Goal: Information Seeking & Learning: Learn about a topic

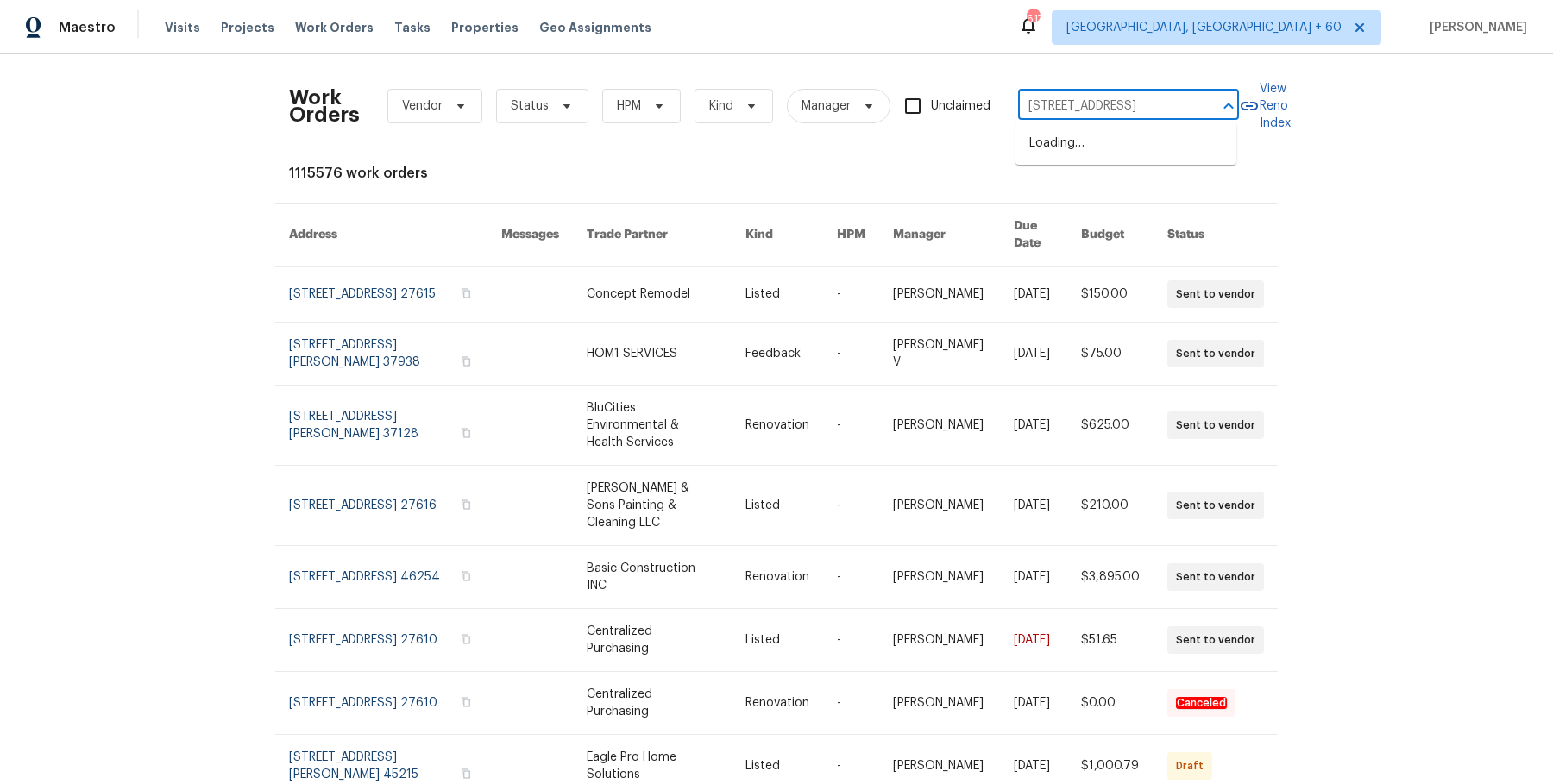
scroll to position [0, 79]
click at [1129, 144] on li "[STREET_ADDRESS]" at bounding box center [1125, 144] width 221 height 28
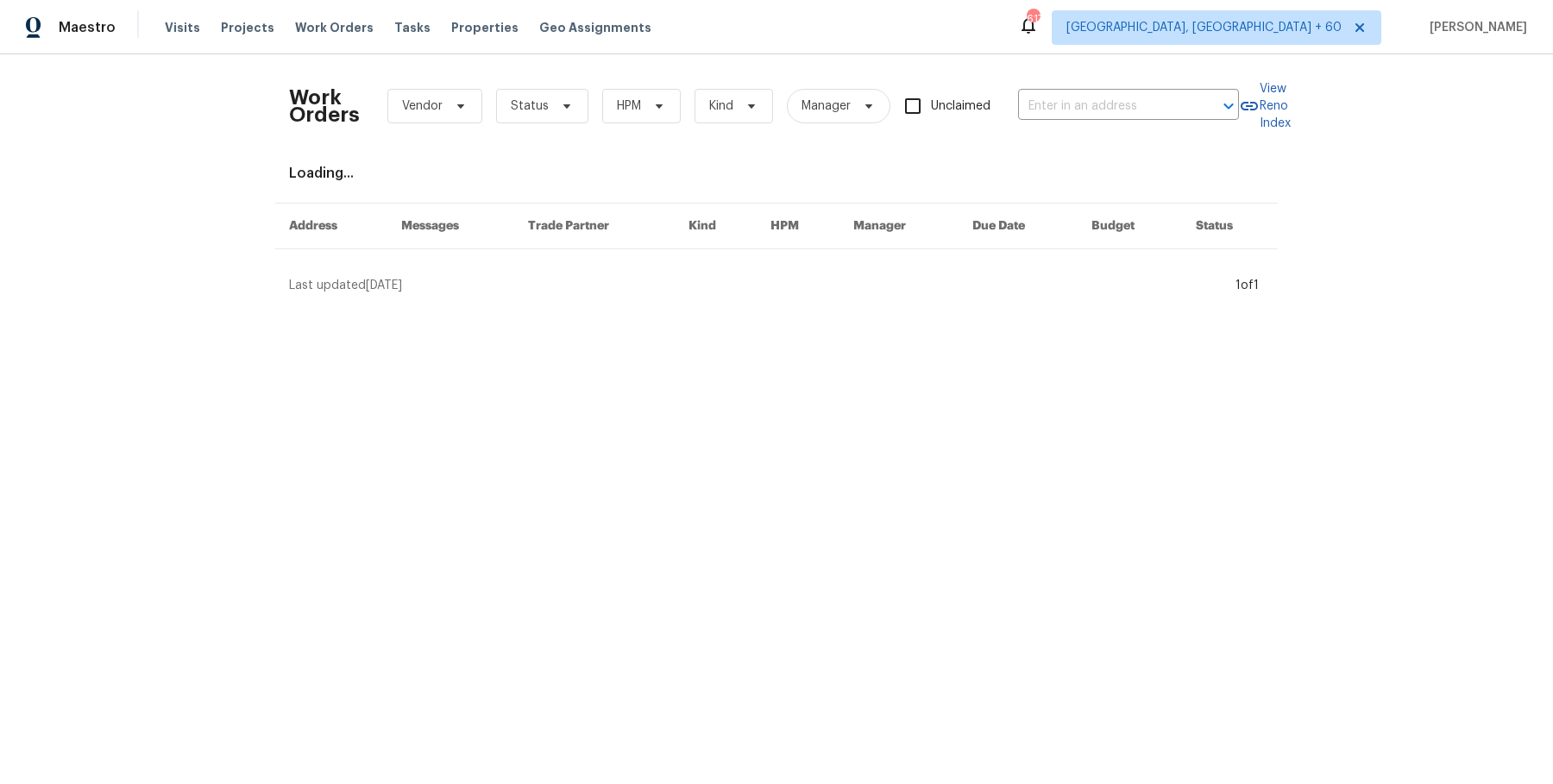
type input "[STREET_ADDRESS]"
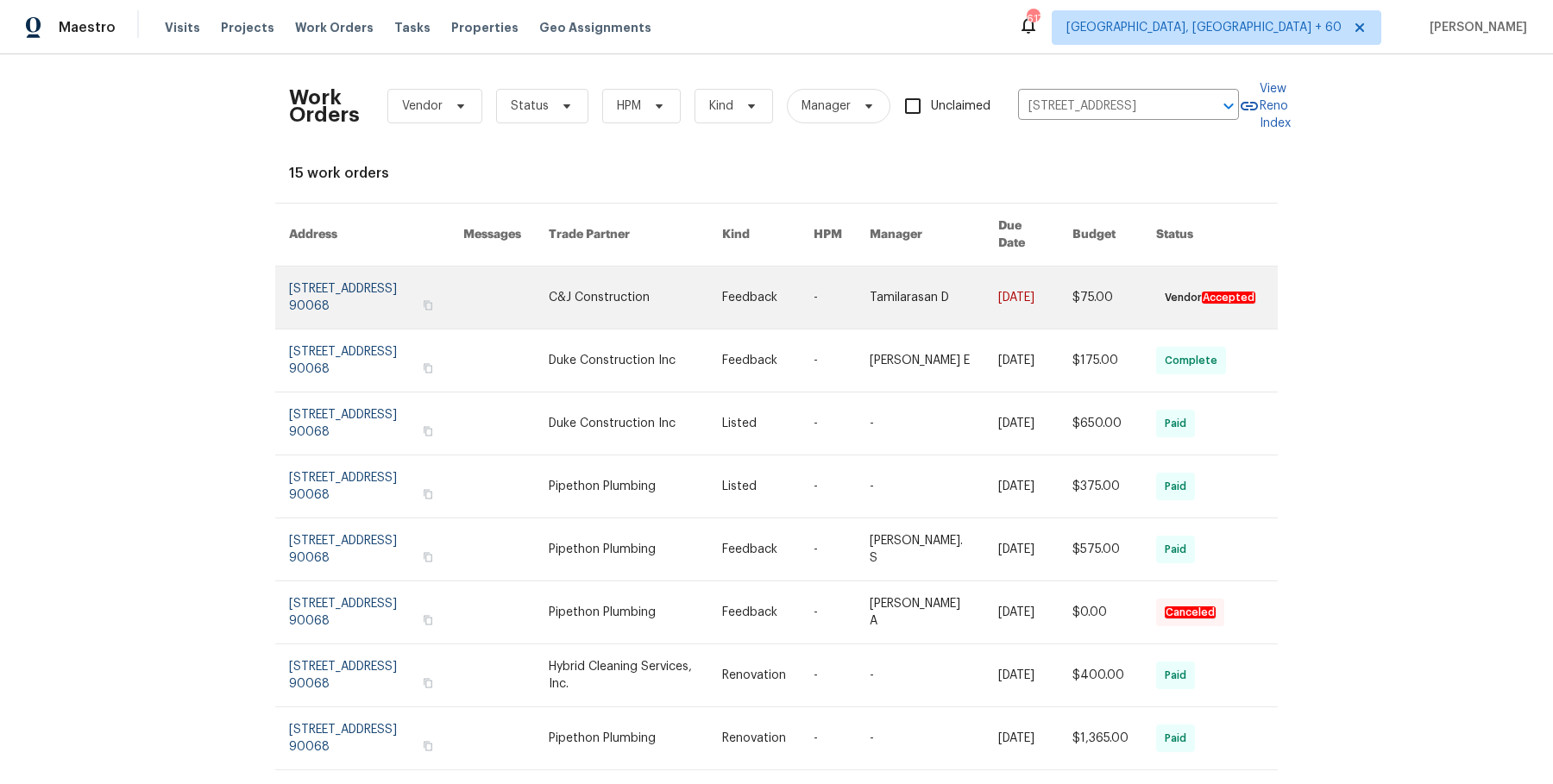
click at [958, 290] on link at bounding box center [933, 298] width 128 height 62
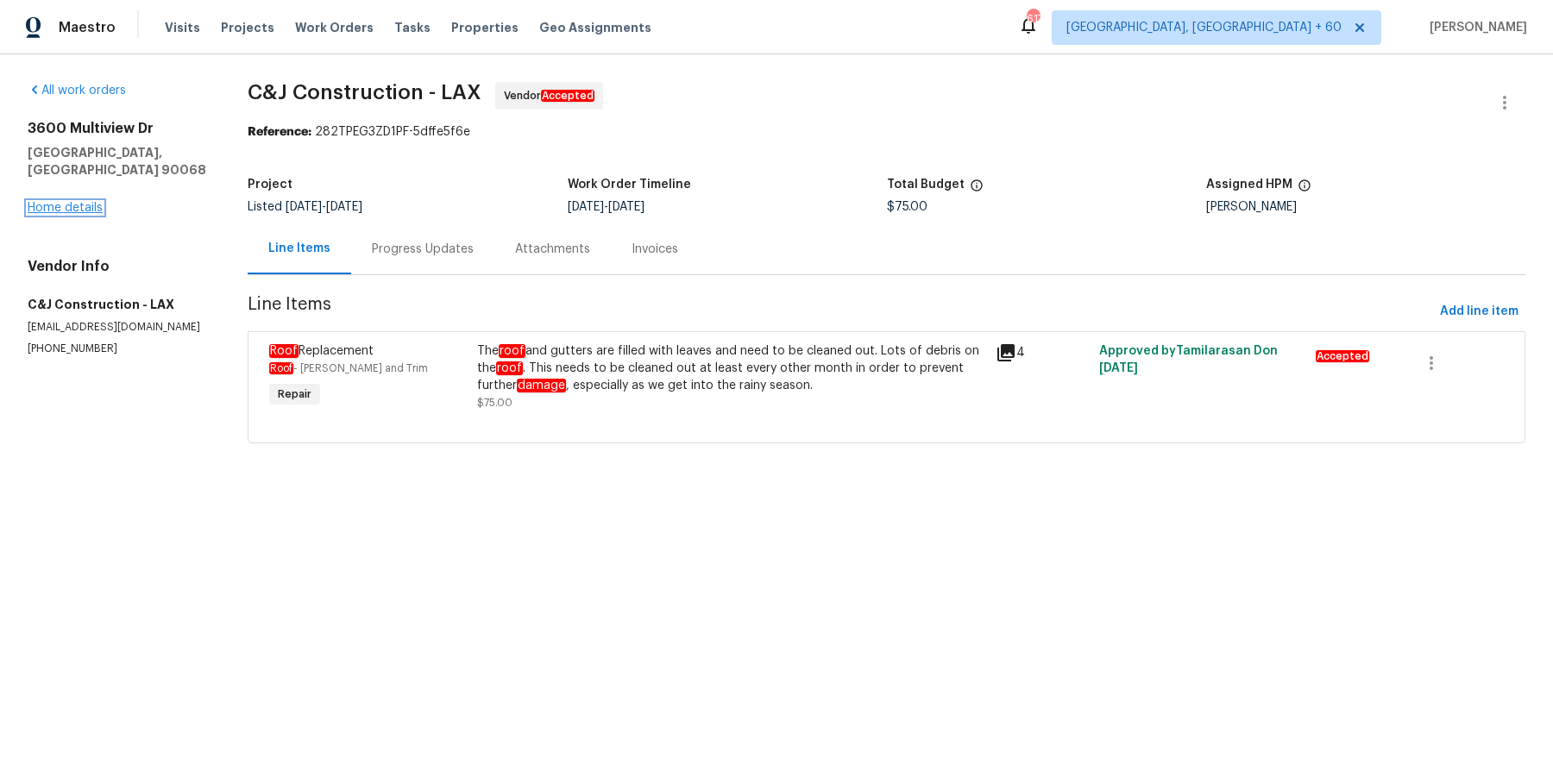
click at [97, 202] on link "Home details" at bounding box center [65, 208] width 75 height 12
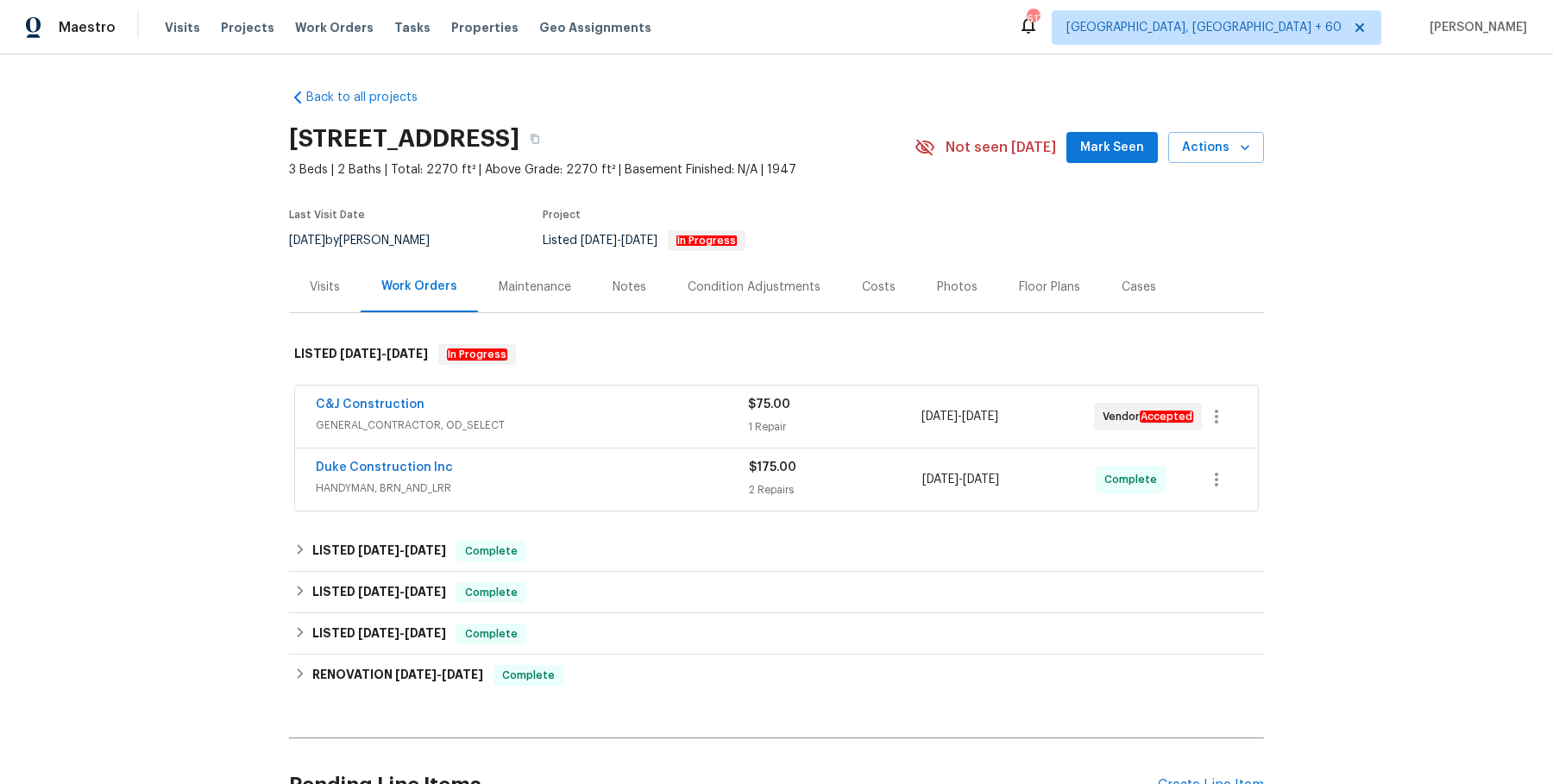
click at [575, 409] on div "C&J Construction" at bounding box center [532, 405] width 433 height 21
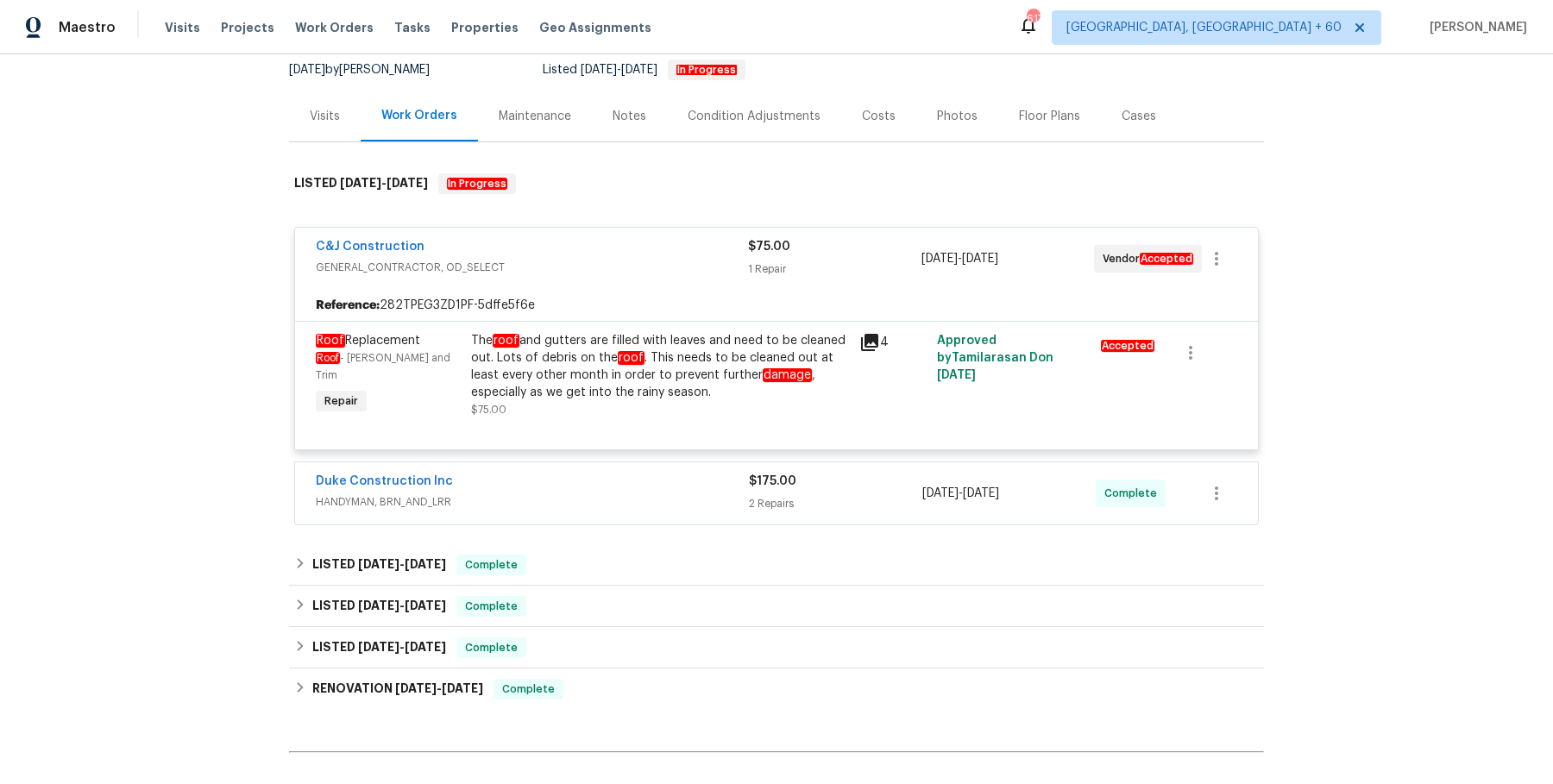
click at [544, 478] on div "Duke Construction Inc" at bounding box center [532, 482] width 433 height 21
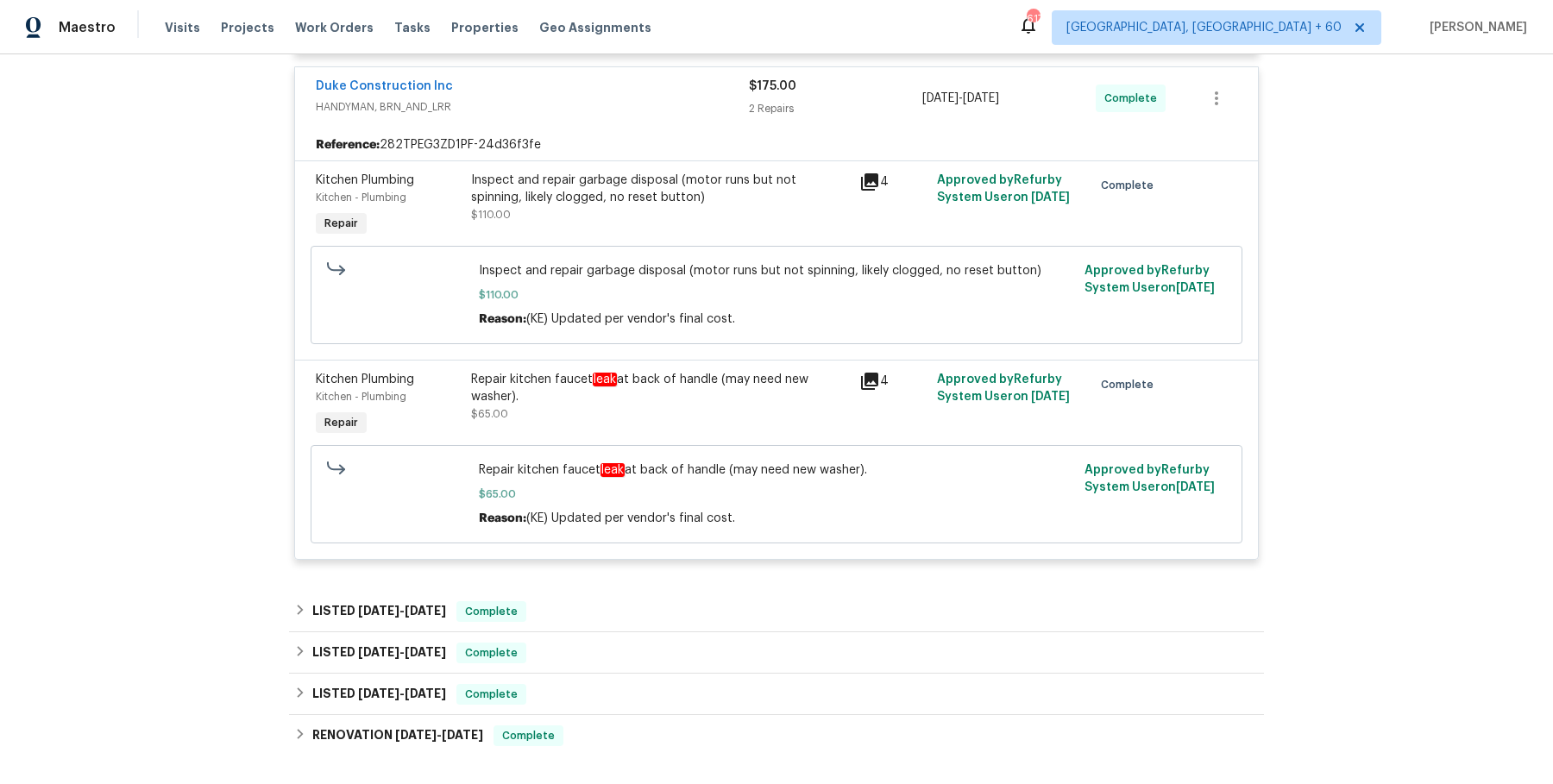
scroll to position [636, 0]
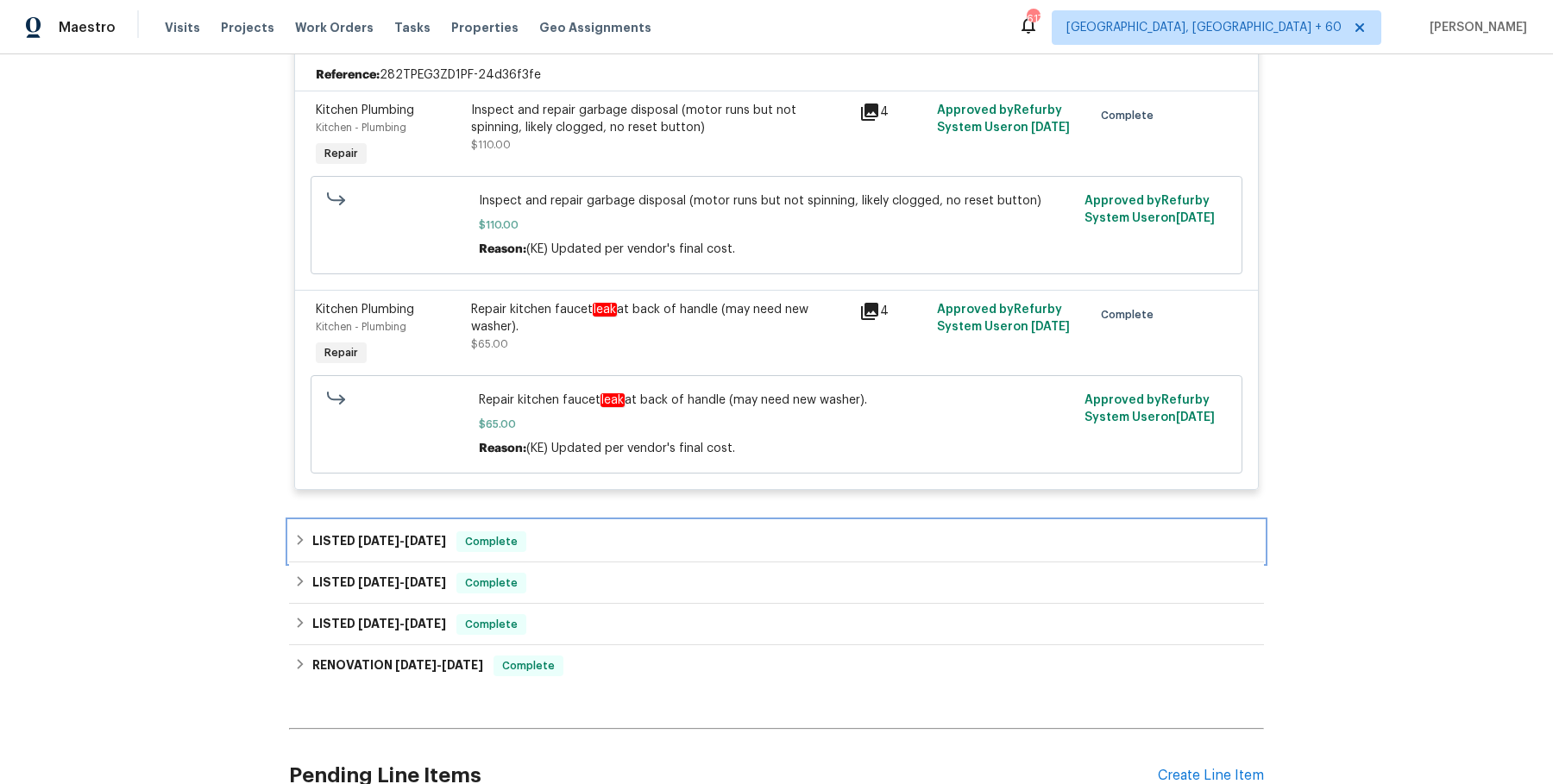
click at [598, 537] on div "LISTED [DATE] - [DATE] Complete" at bounding box center [776, 541] width 964 height 21
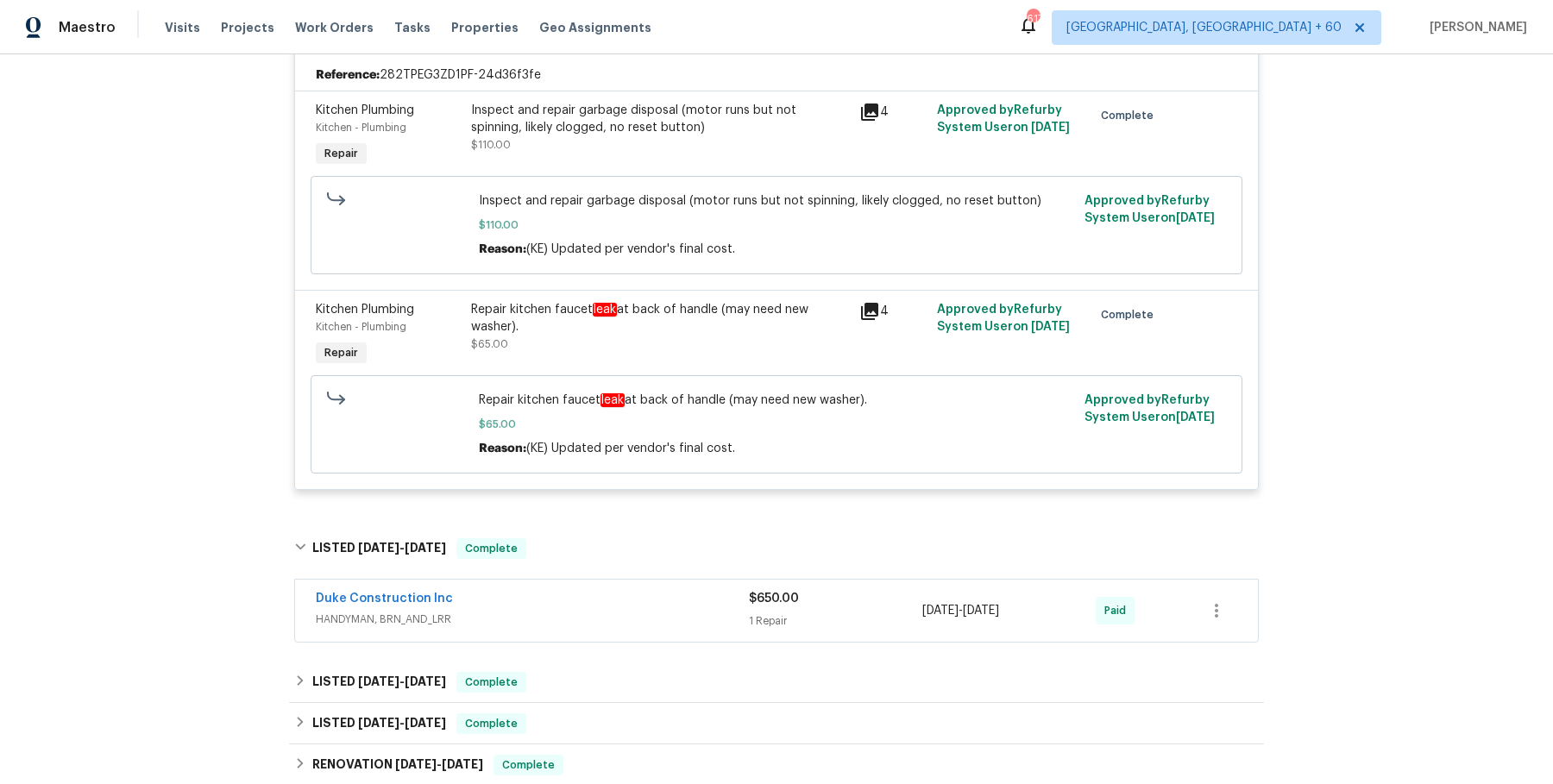
click at [588, 605] on div "Duke Construction Inc" at bounding box center [532, 600] width 433 height 21
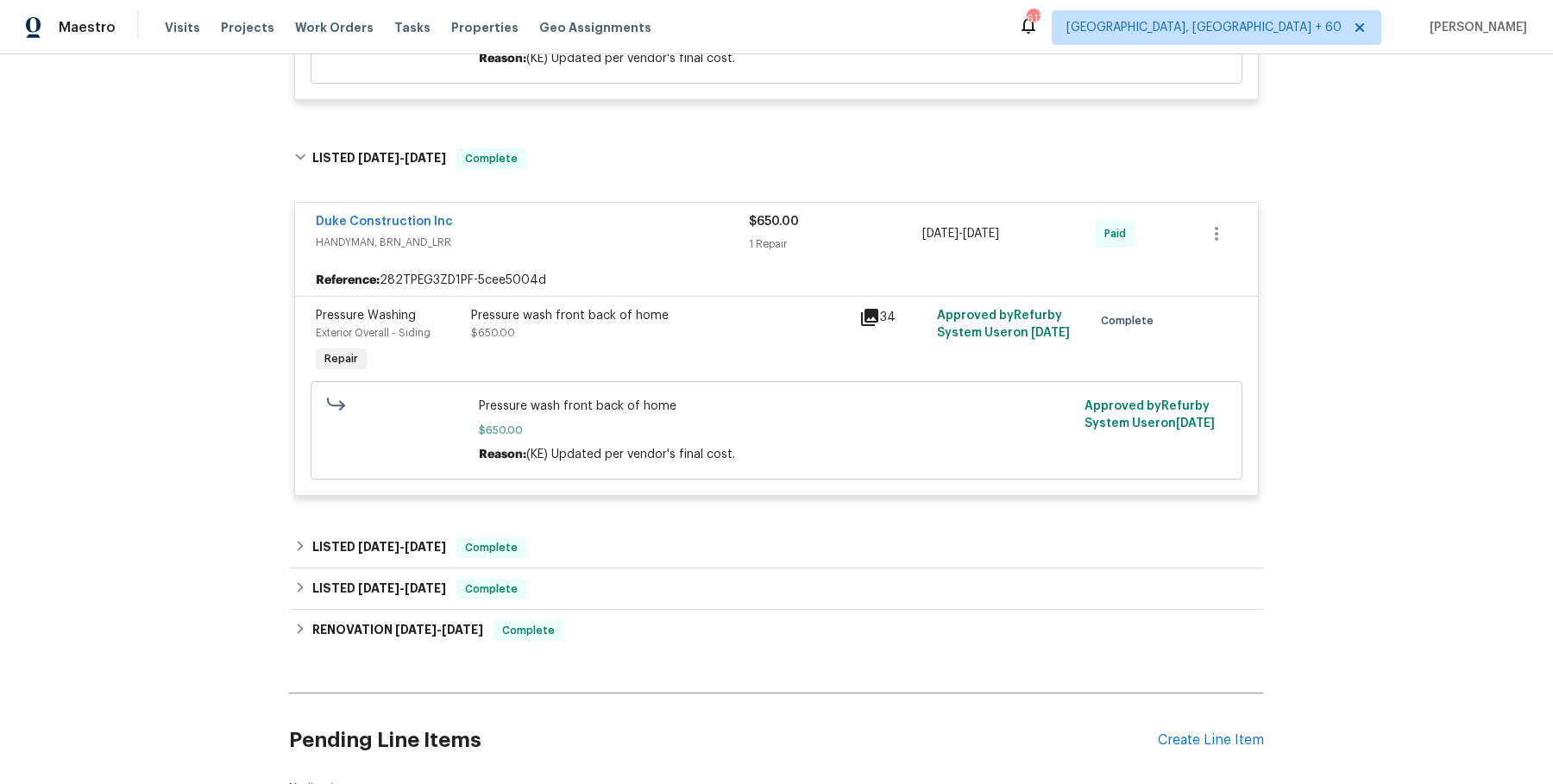
scroll to position [1027, 0]
click at [600, 551] on div "LISTED [DATE] - [DATE] Complete" at bounding box center [776, 546] width 964 height 21
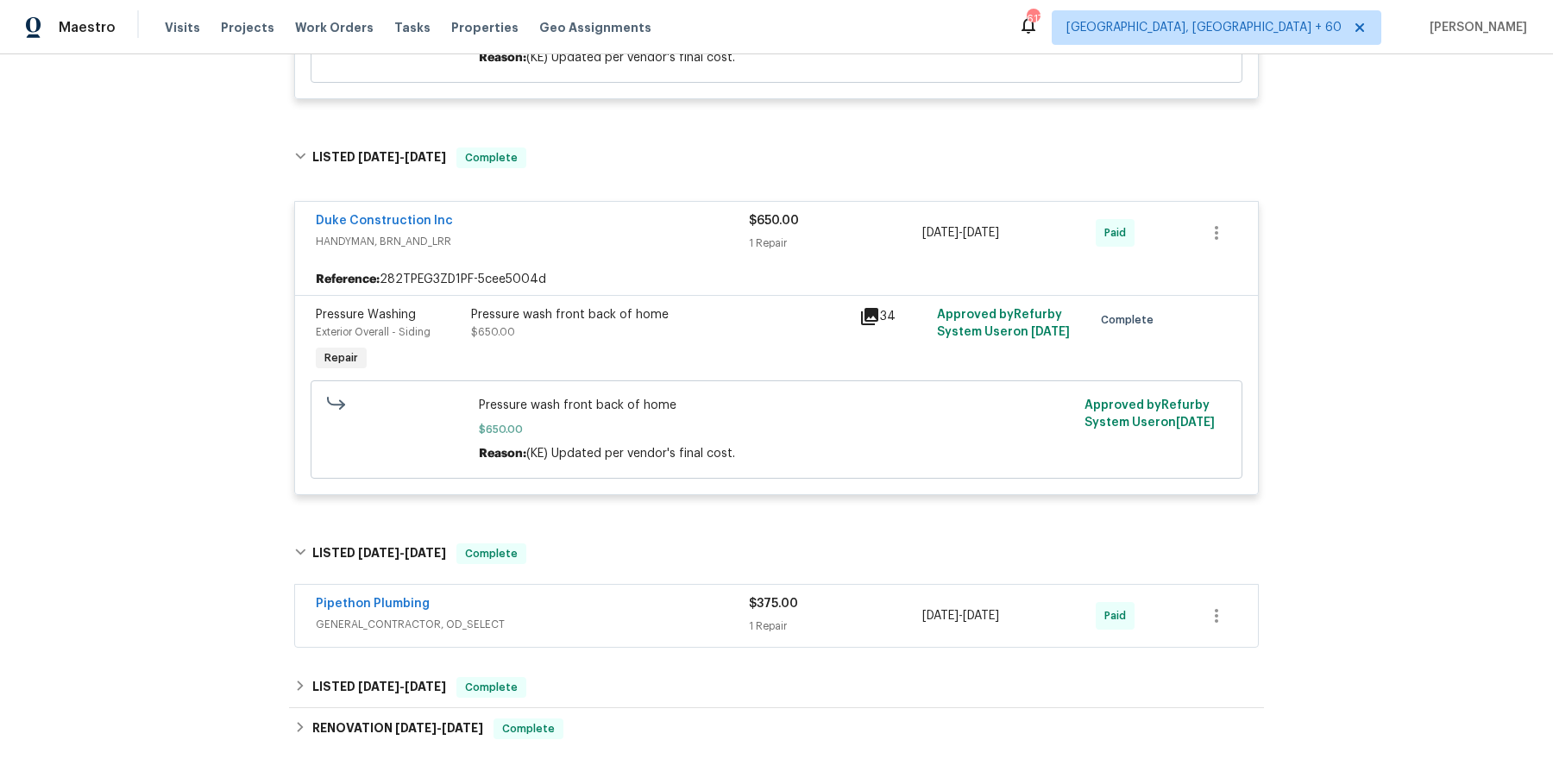
click at [572, 609] on div "Pipethon Plumbing" at bounding box center [532, 605] width 433 height 21
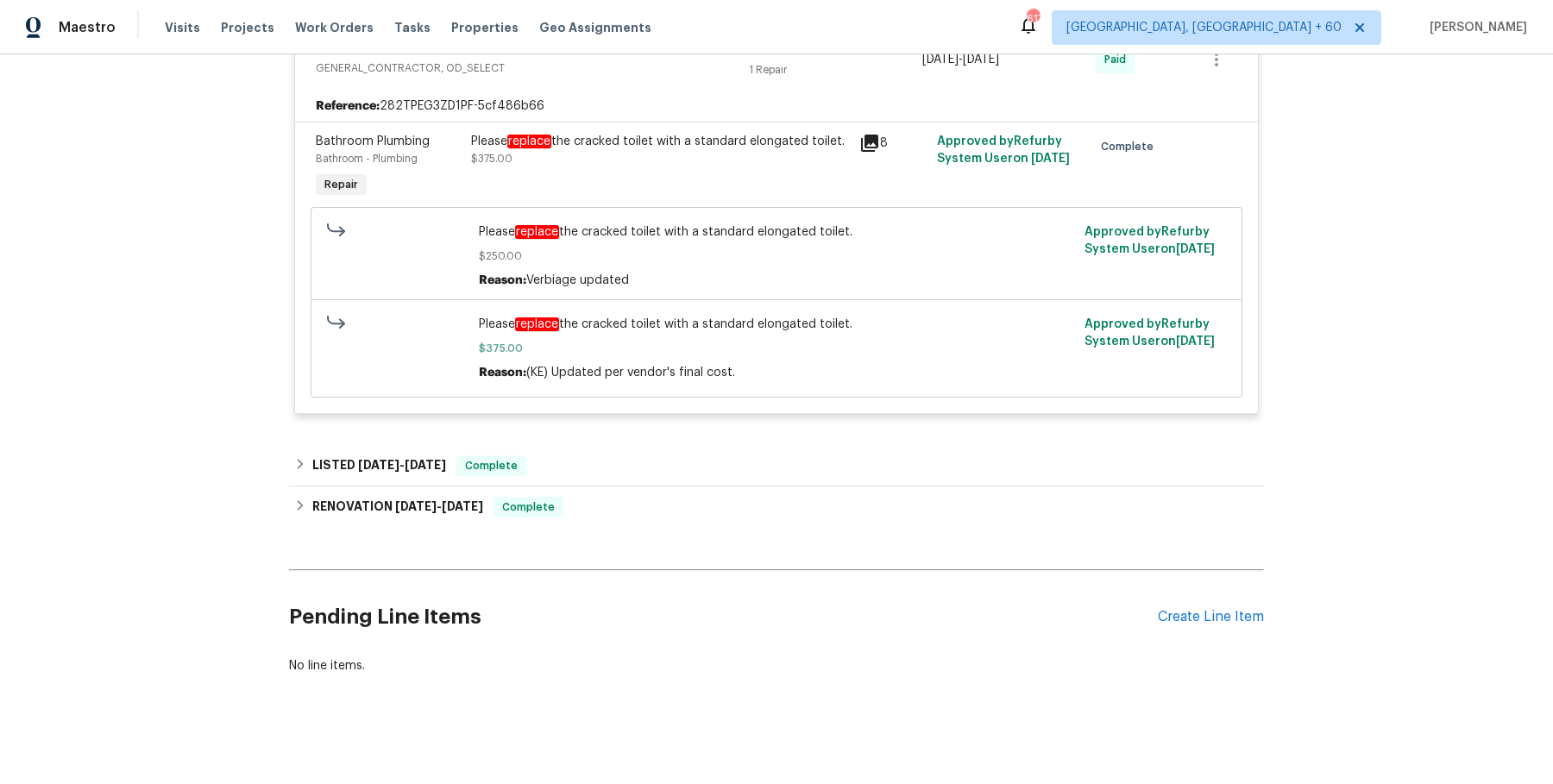
scroll to position [1601, 0]
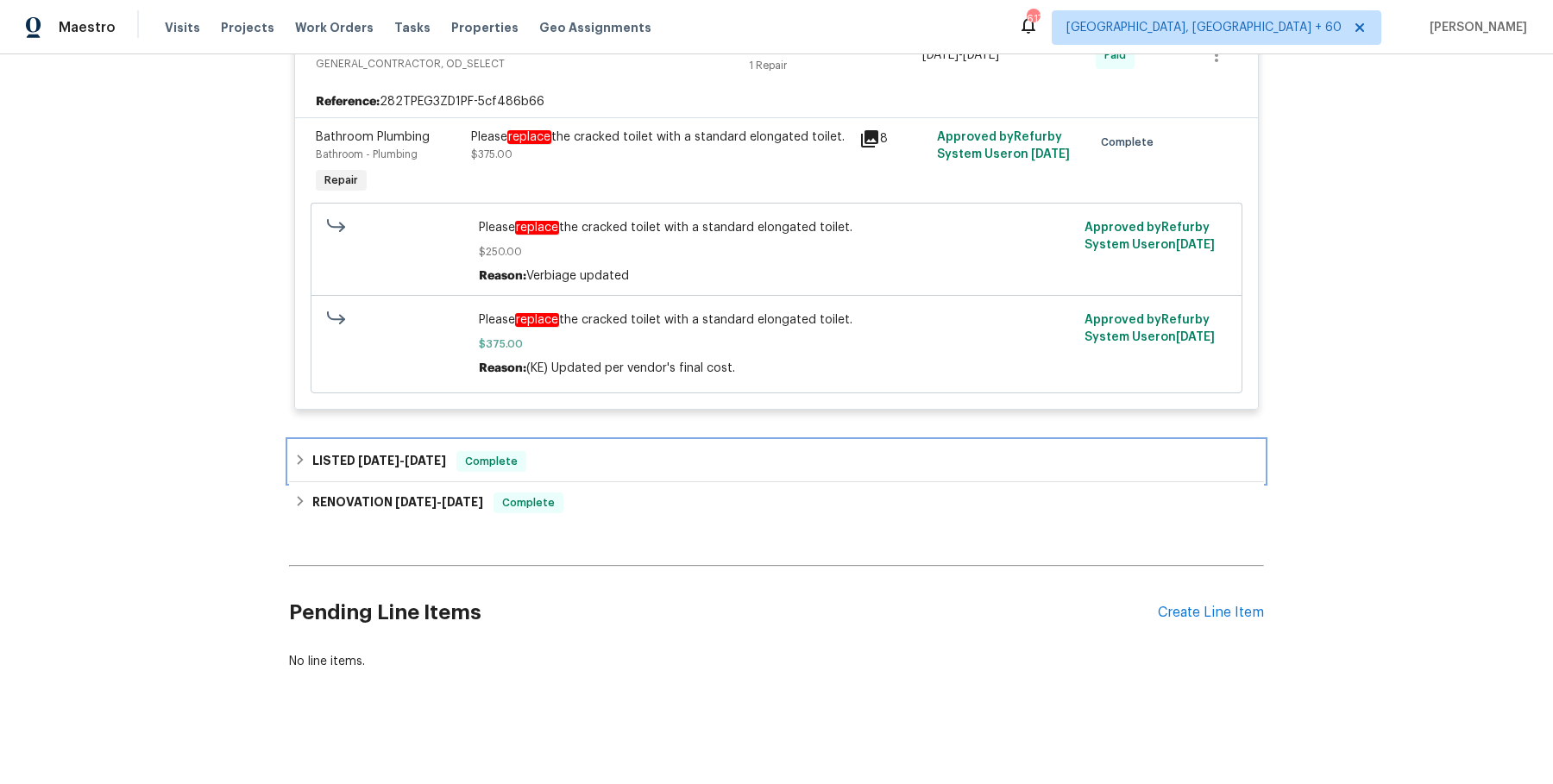
click at [590, 465] on div "LISTED [DATE] - [DATE] Complete" at bounding box center [776, 461] width 964 height 21
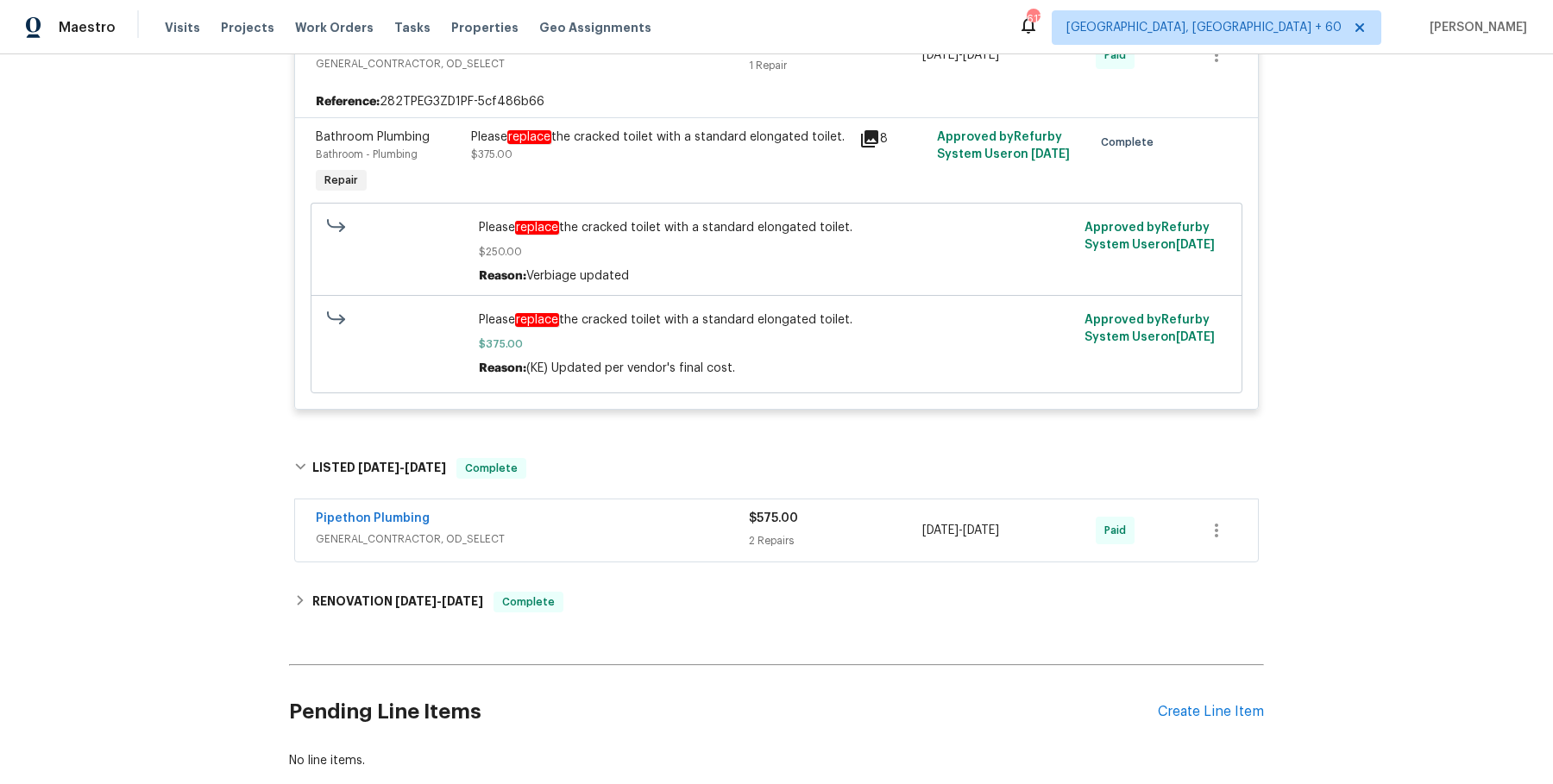
click at [582, 522] on div "Pipethon Plumbing" at bounding box center [532, 519] width 433 height 21
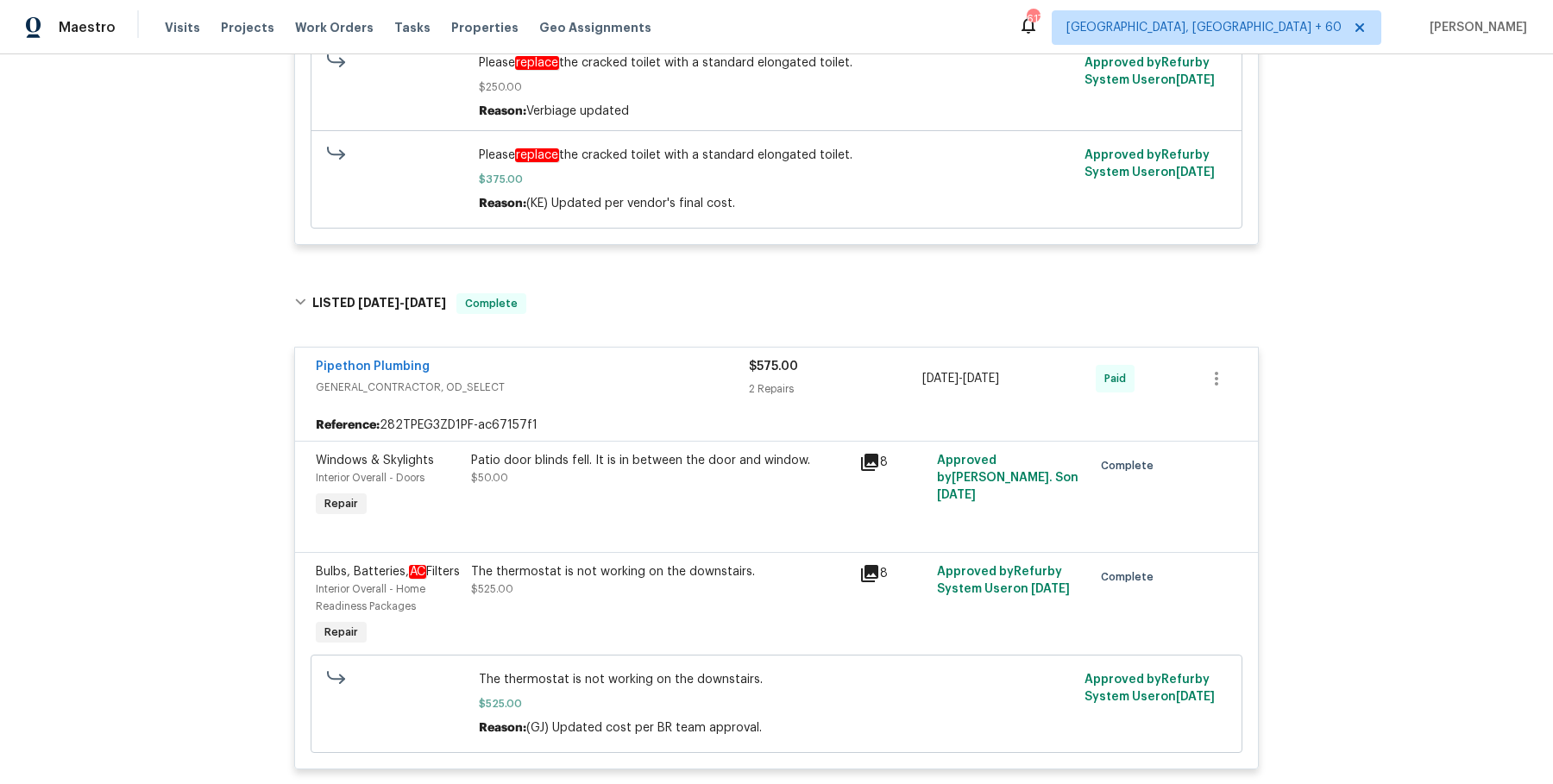
scroll to position [2101, 0]
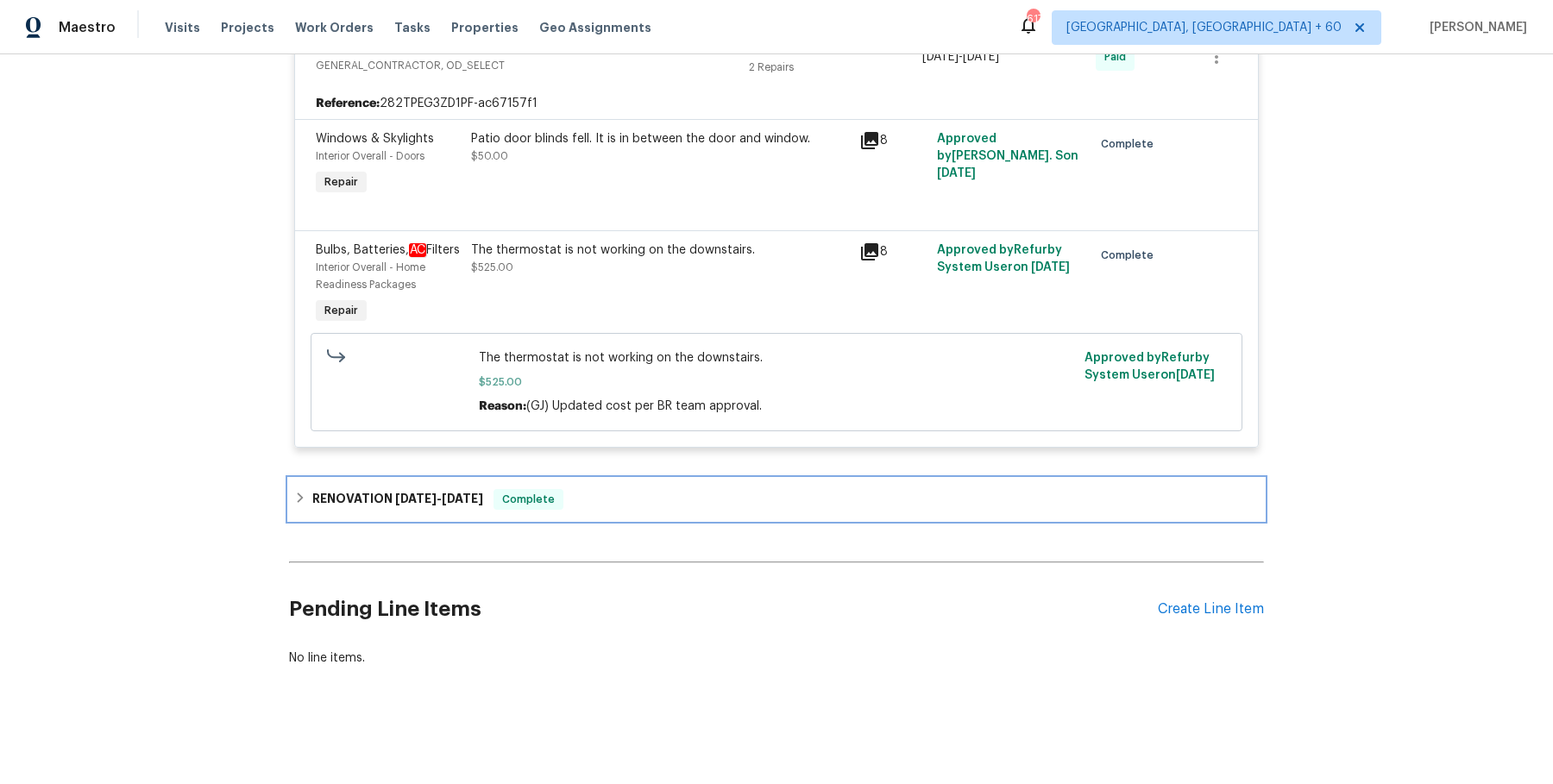
click at [587, 502] on div "RENOVATION [DATE] - [DATE] Complete" at bounding box center [776, 499] width 964 height 21
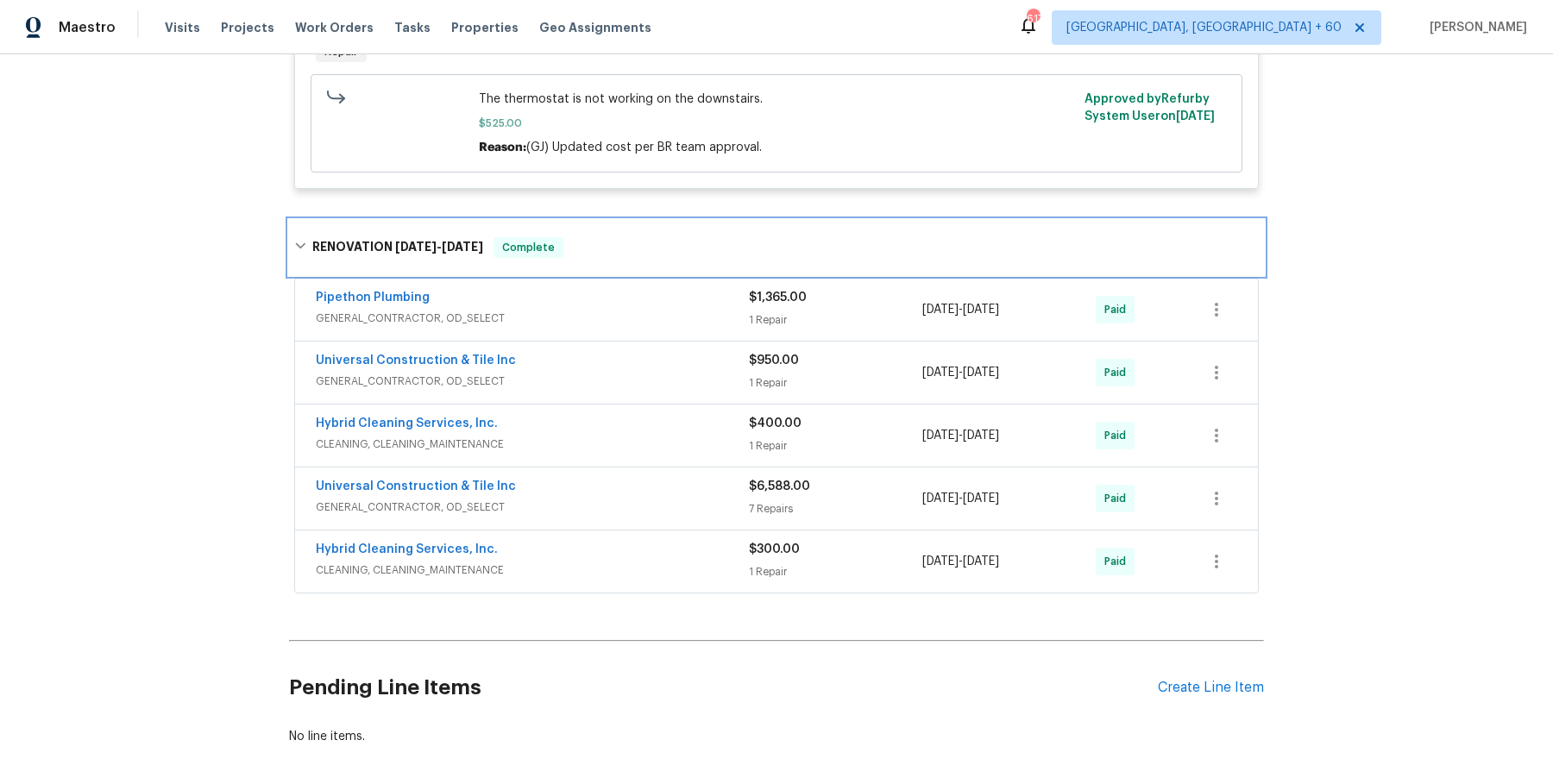
scroll to position [2333, 0]
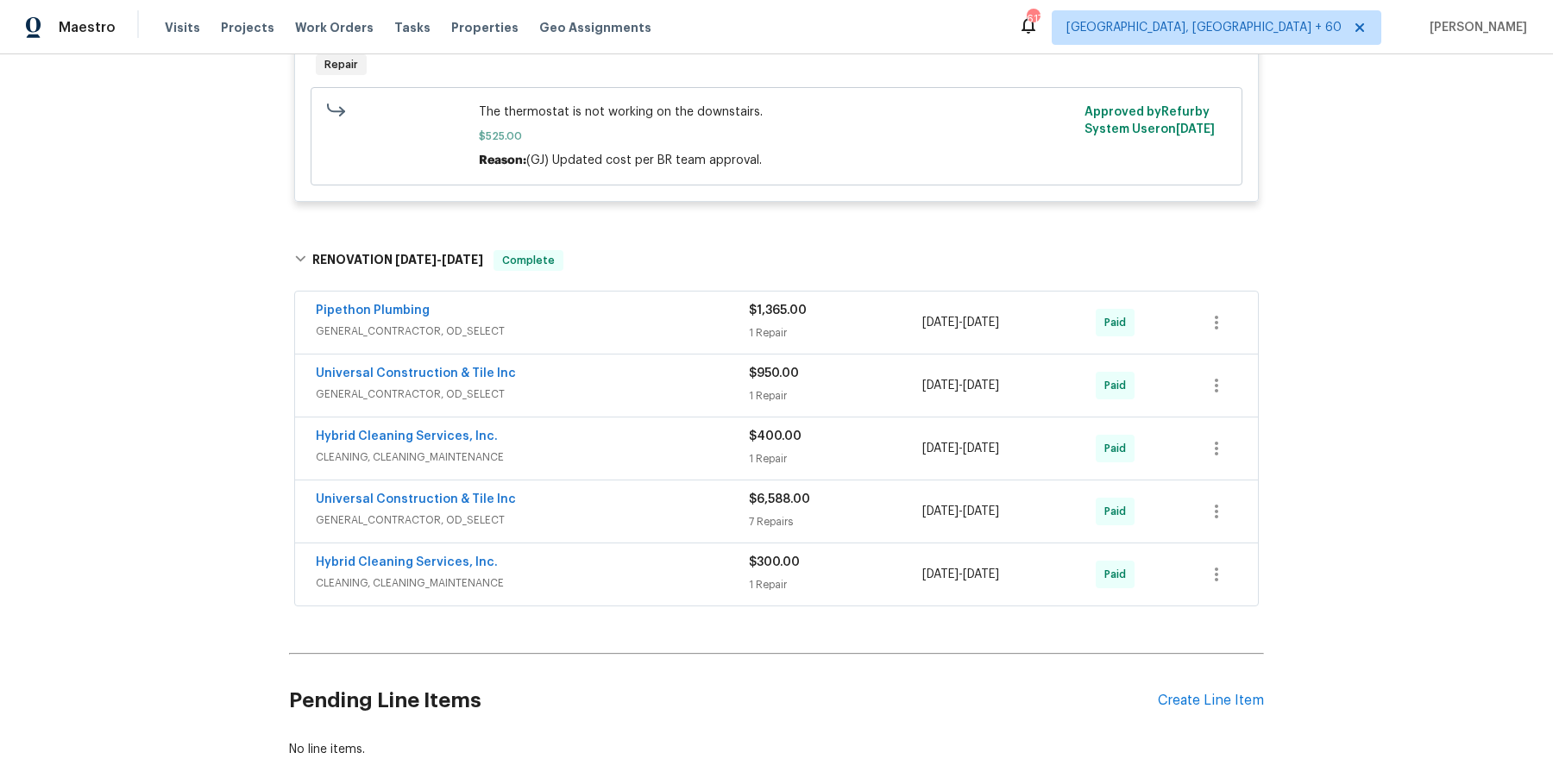
click at [722, 340] on span "GENERAL_CONTRACTOR, OD_SELECT" at bounding box center [532, 331] width 433 height 17
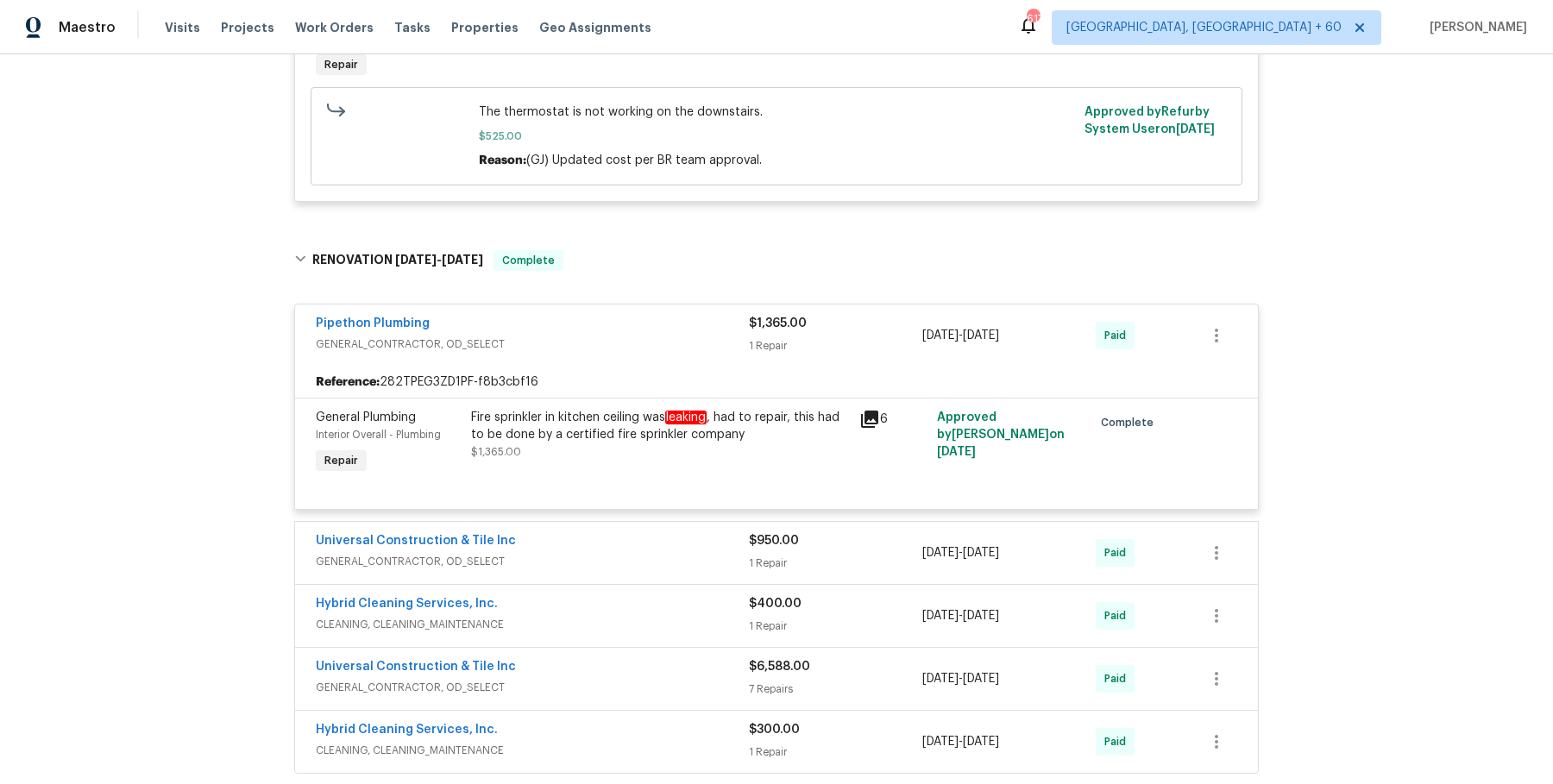
click at [655, 553] on div "Universal Construction & Tile Inc" at bounding box center [532, 542] width 433 height 21
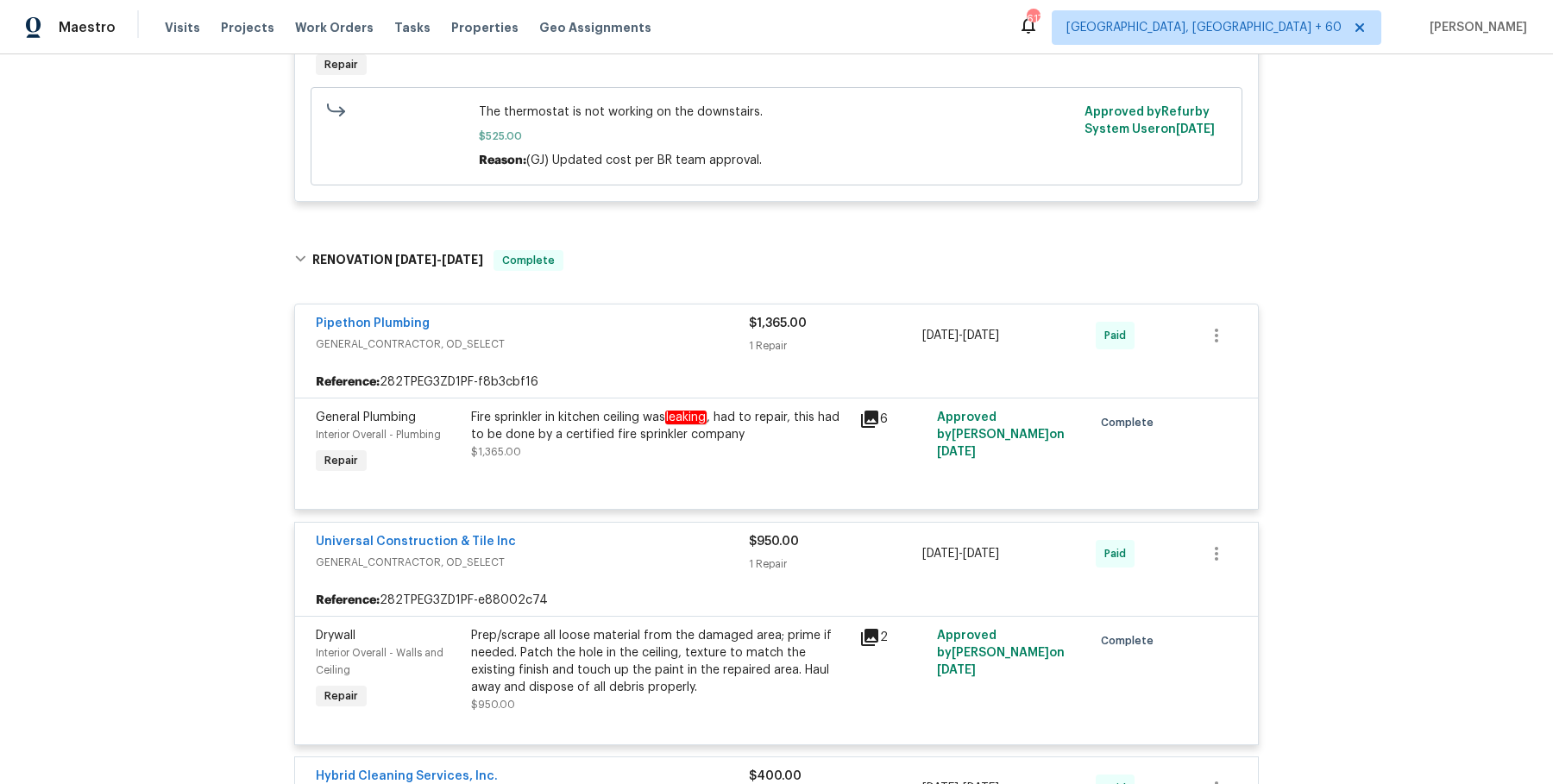
scroll to position [2775, 0]
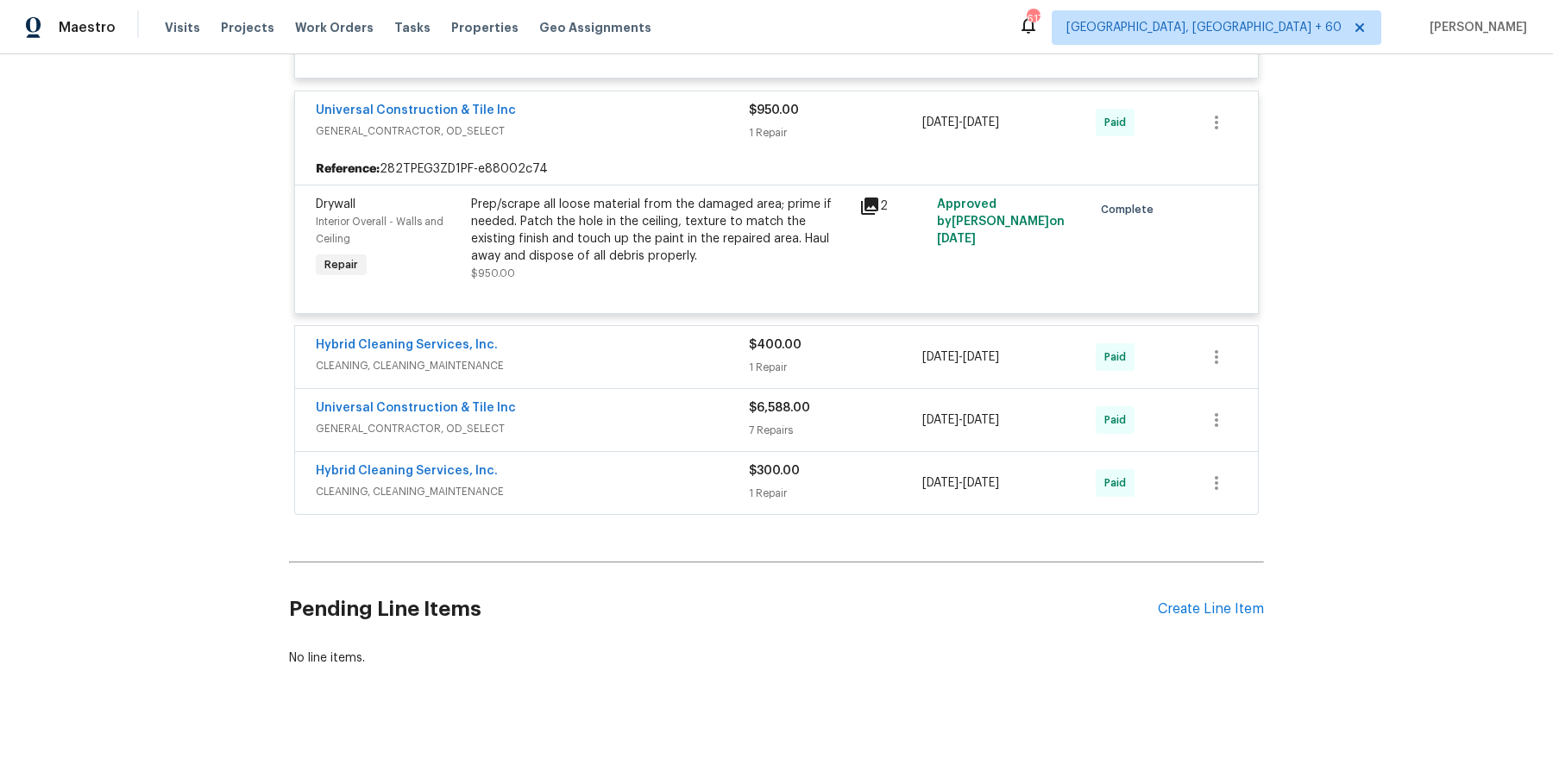
click at [694, 372] on span "CLEANING, CLEANING_MAINTENANCE" at bounding box center [532, 365] width 433 height 17
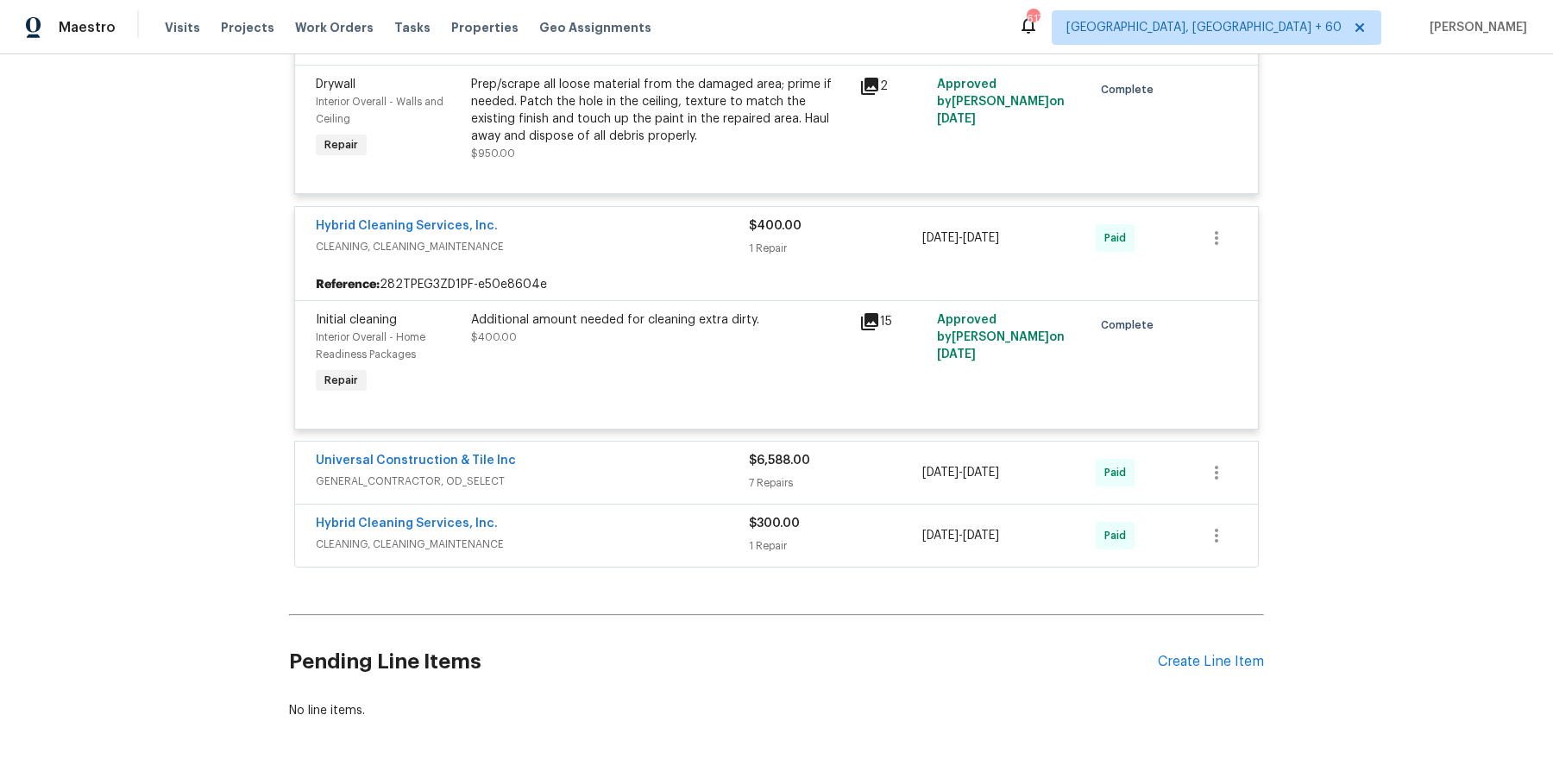
click at [638, 489] on span "GENERAL_CONTRACTOR, OD_SELECT" at bounding box center [532, 480] width 433 height 17
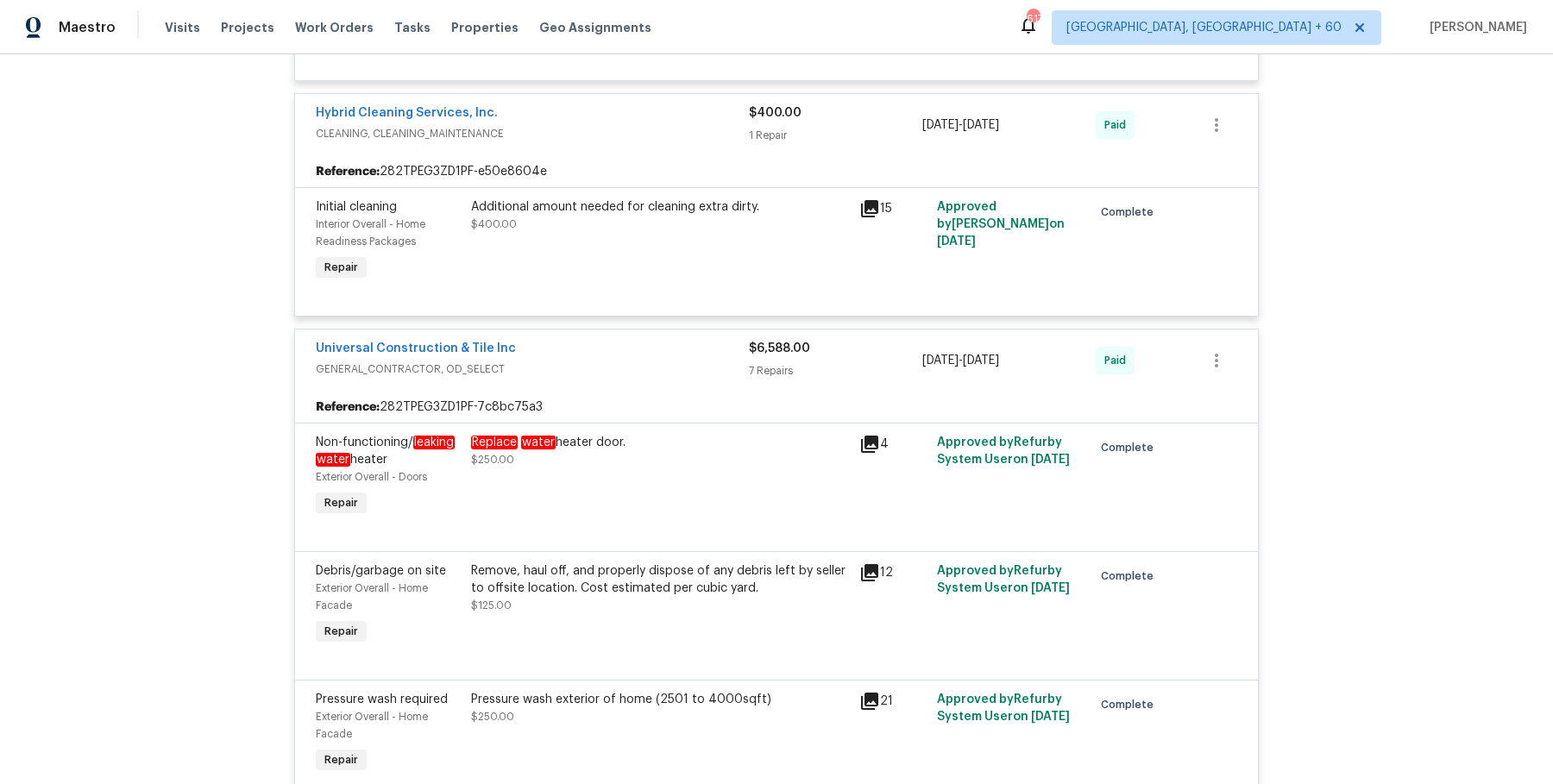
scroll to position [3912, 0]
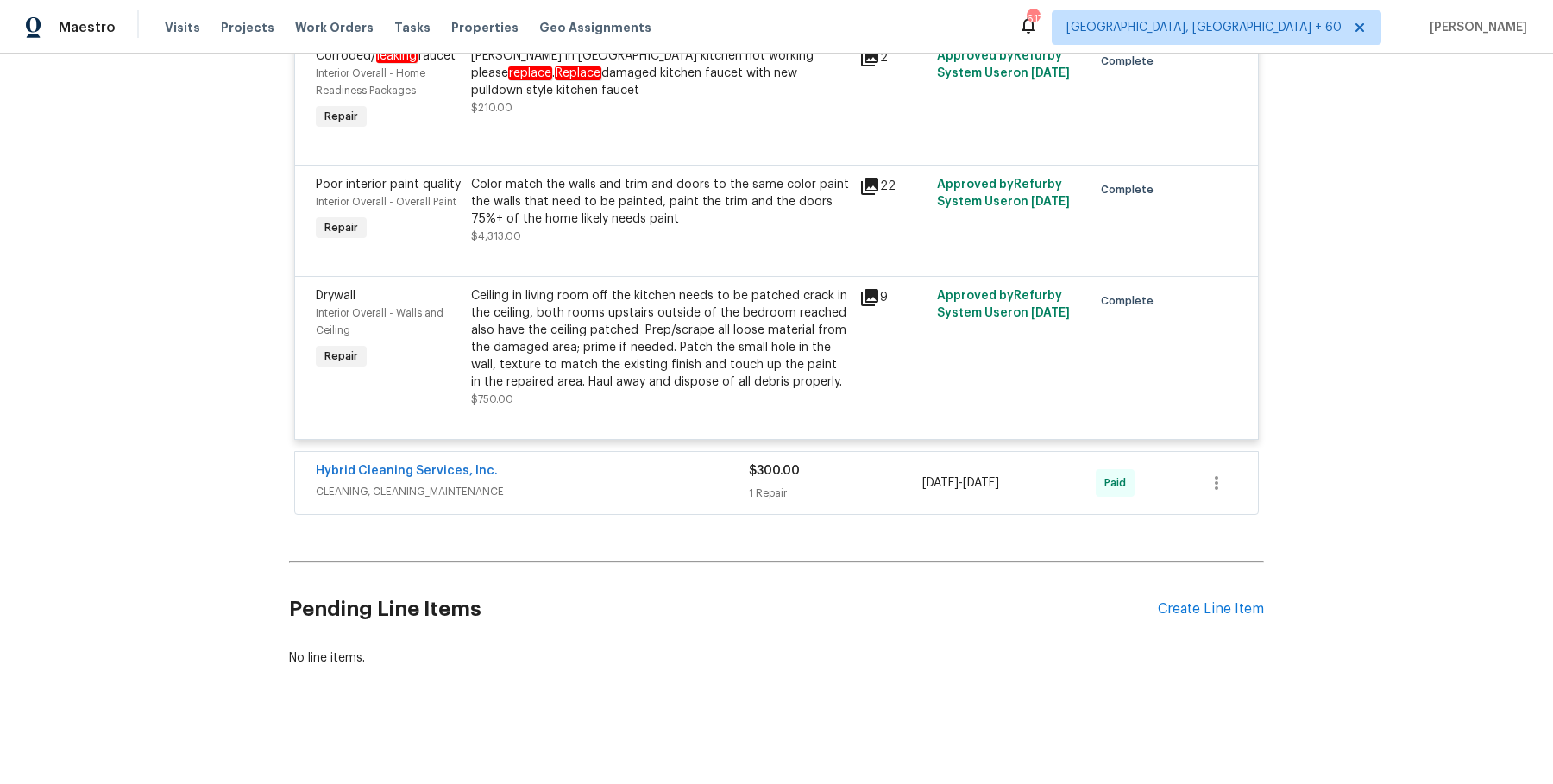
click at [638, 495] on span "CLEANING, CLEANING_MAINTENANCE" at bounding box center [532, 491] width 433 height 17
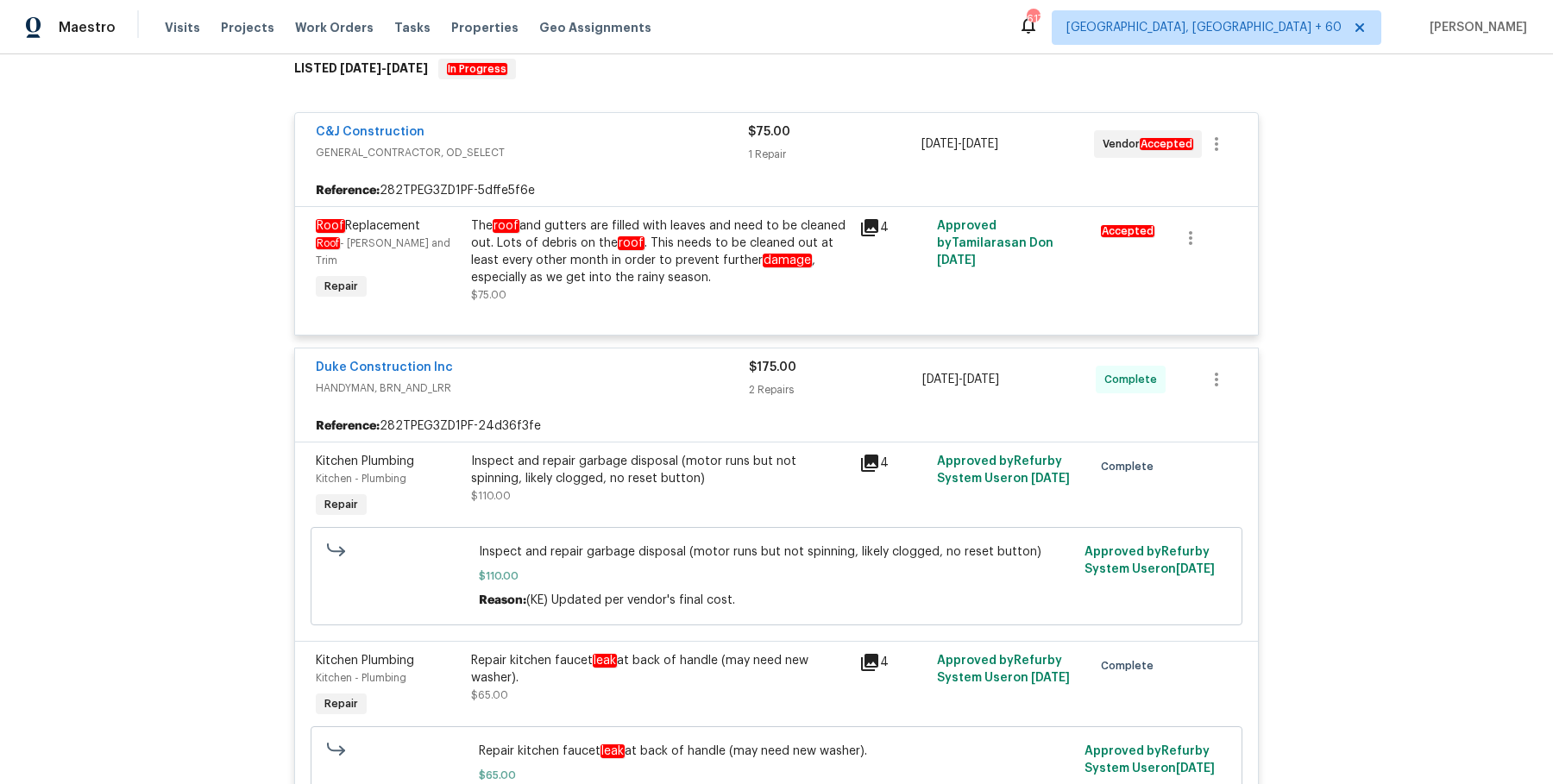
scroll to position [0, 0]
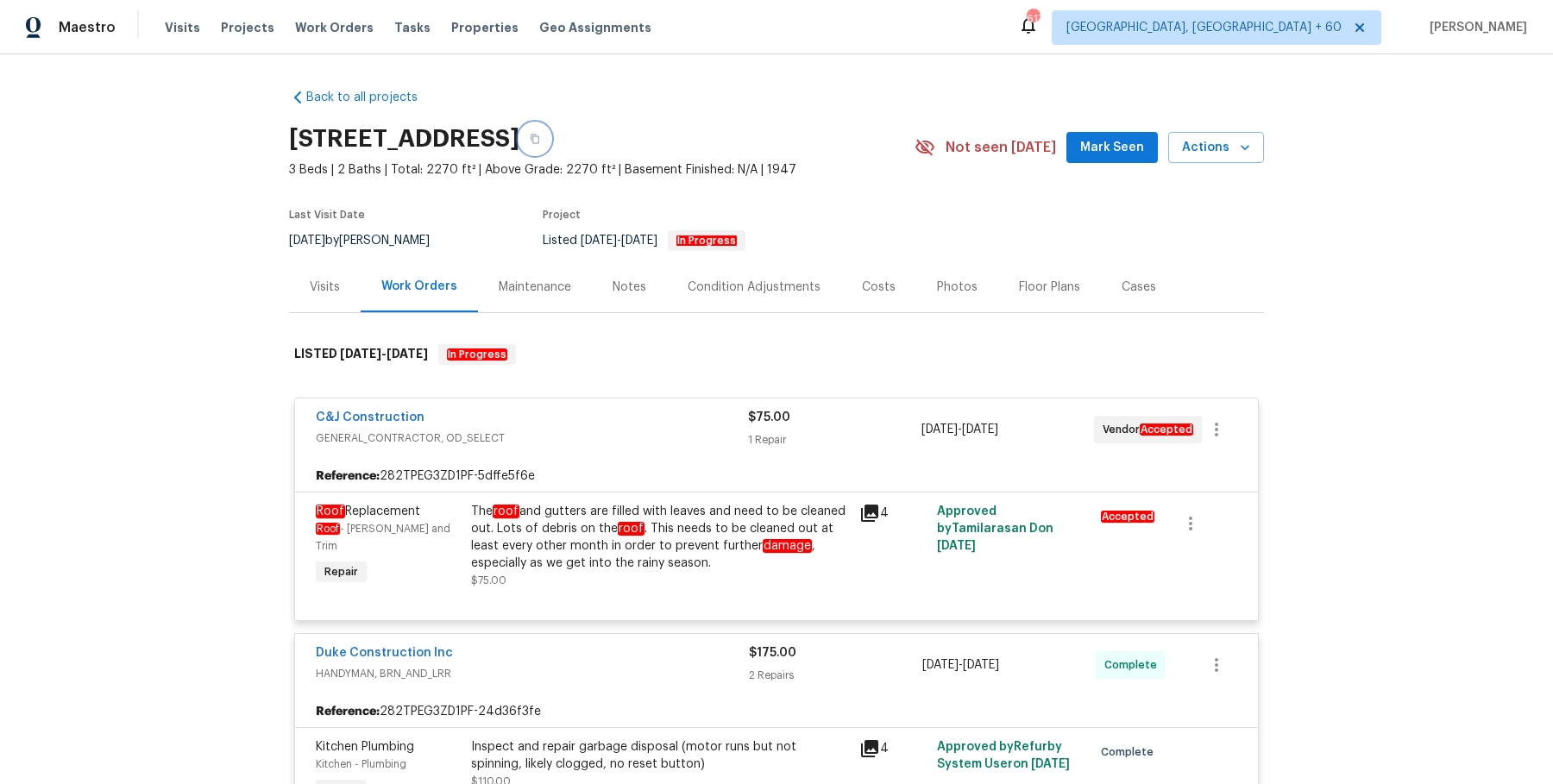
click at [541, 136] on icon "button" at bounding box center [535, 139] width 10 height 10
click at [551, 145] on button "button" at bounding box center [535, 138] width 31 height 31
click at [551, 140] on button "button" at bounding box center [535, 138] width 31 height 31
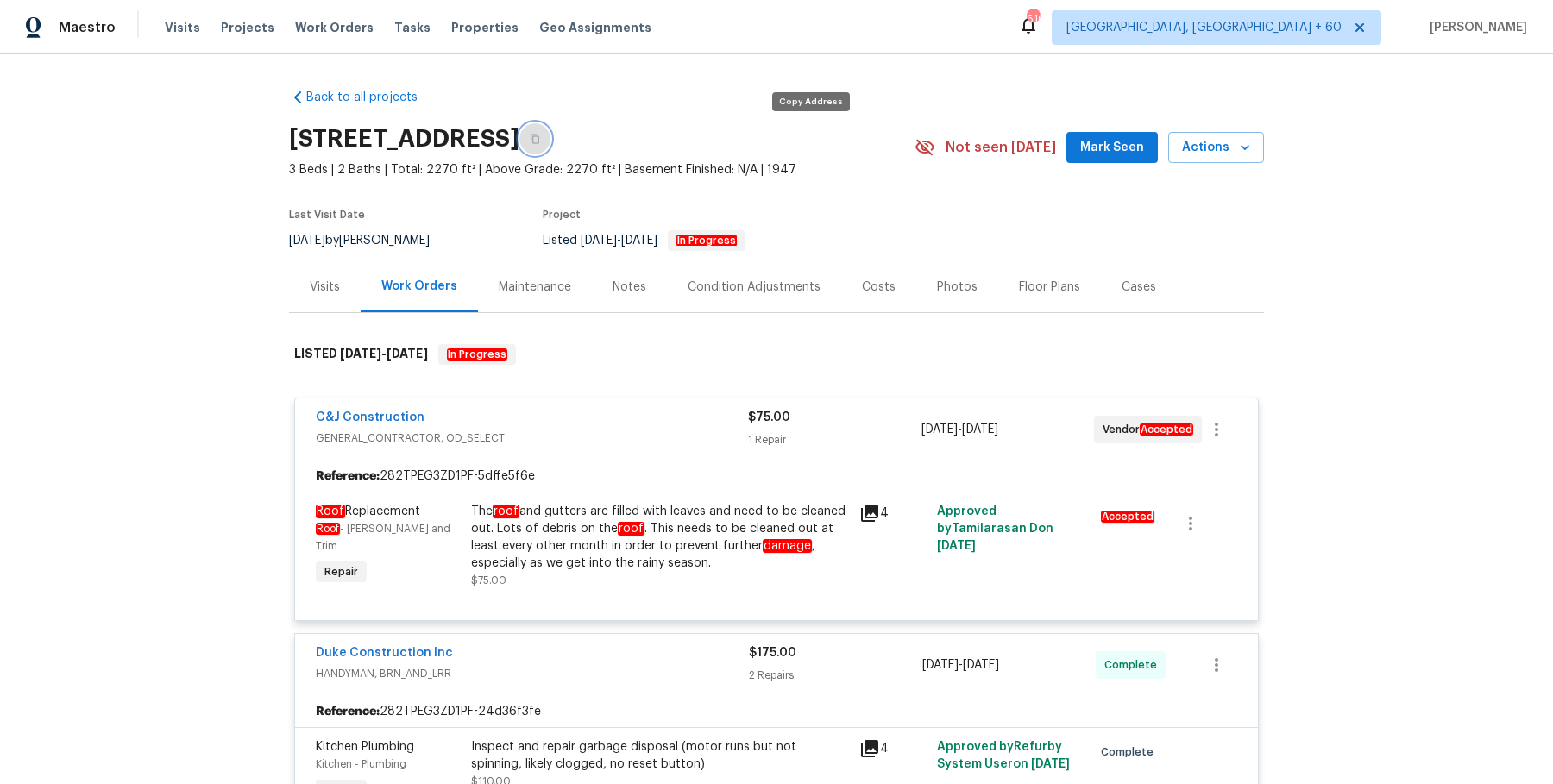
click at [551, 140] on button "button" at bounding box center [535, 138] width 31 height 31
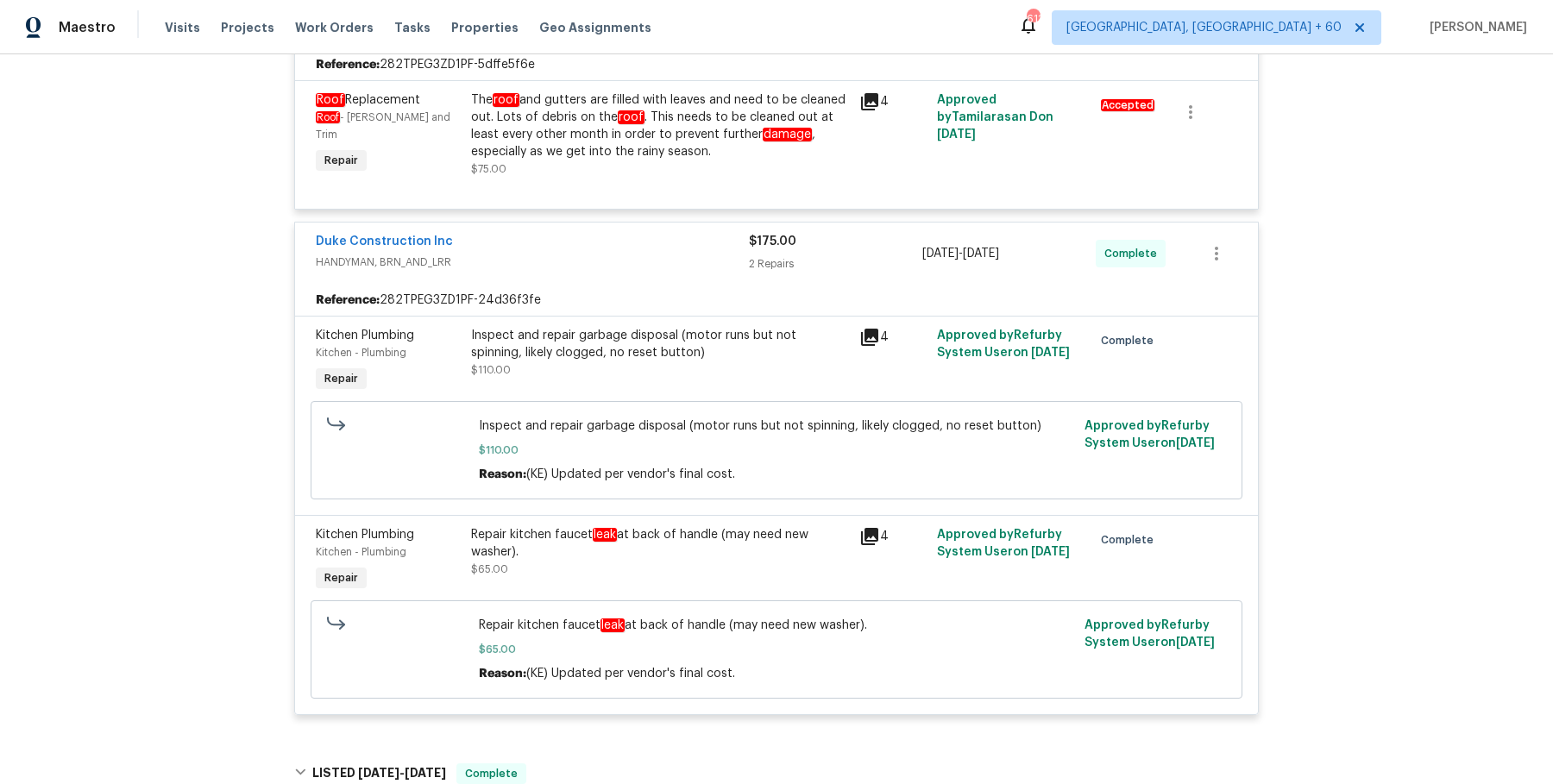
scroll to position [409, 0]
click at [676, 344] on div "Inspect and repair garbage disposal (motor runs but not spinning, likely clogge…" at bounding box center [660, 346] width 378 height 35
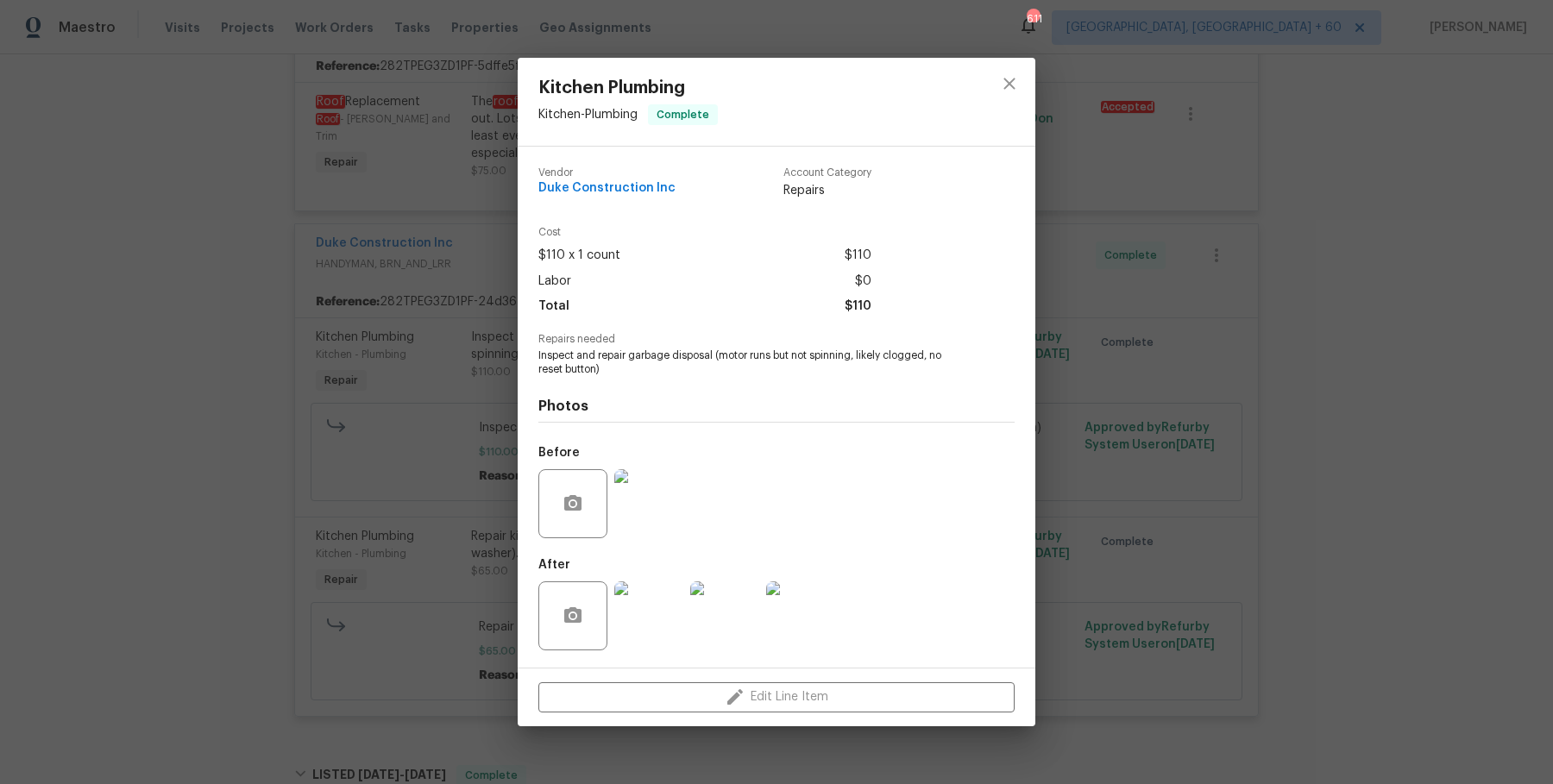
click at [666, 519] on img at bounding box center [649, 503] width 69 height 69
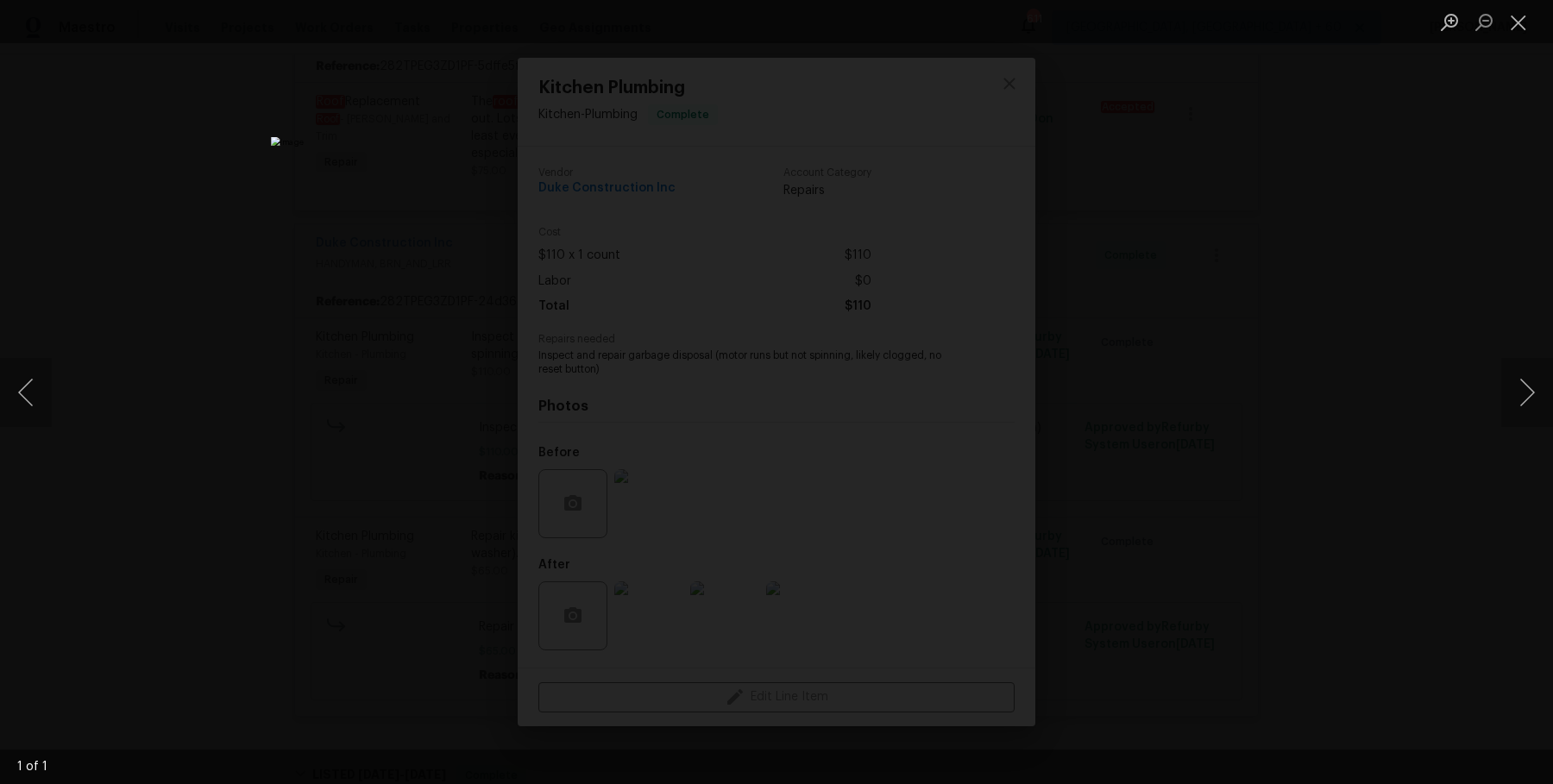
click at [1284, 356] on div "Lightbox" at bounding box center [776, 392] width 1553 height 784
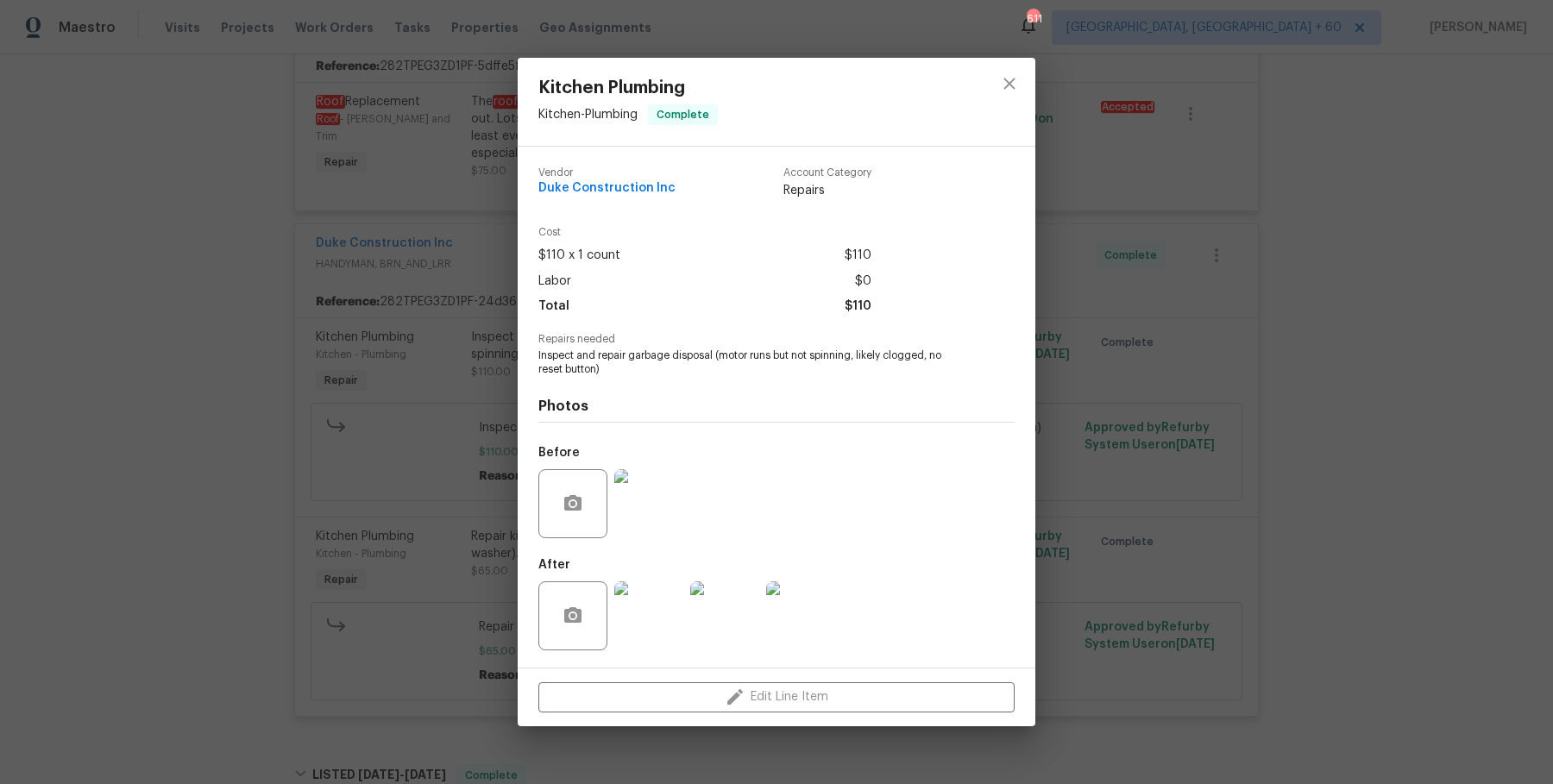
click at [1294, 374] on div "Kitchen Plumbing Kitchen - Plumbing Complete Vendor Duke Construction Inc Accou…" at bounding box center [776, 392] width 1553 height 784
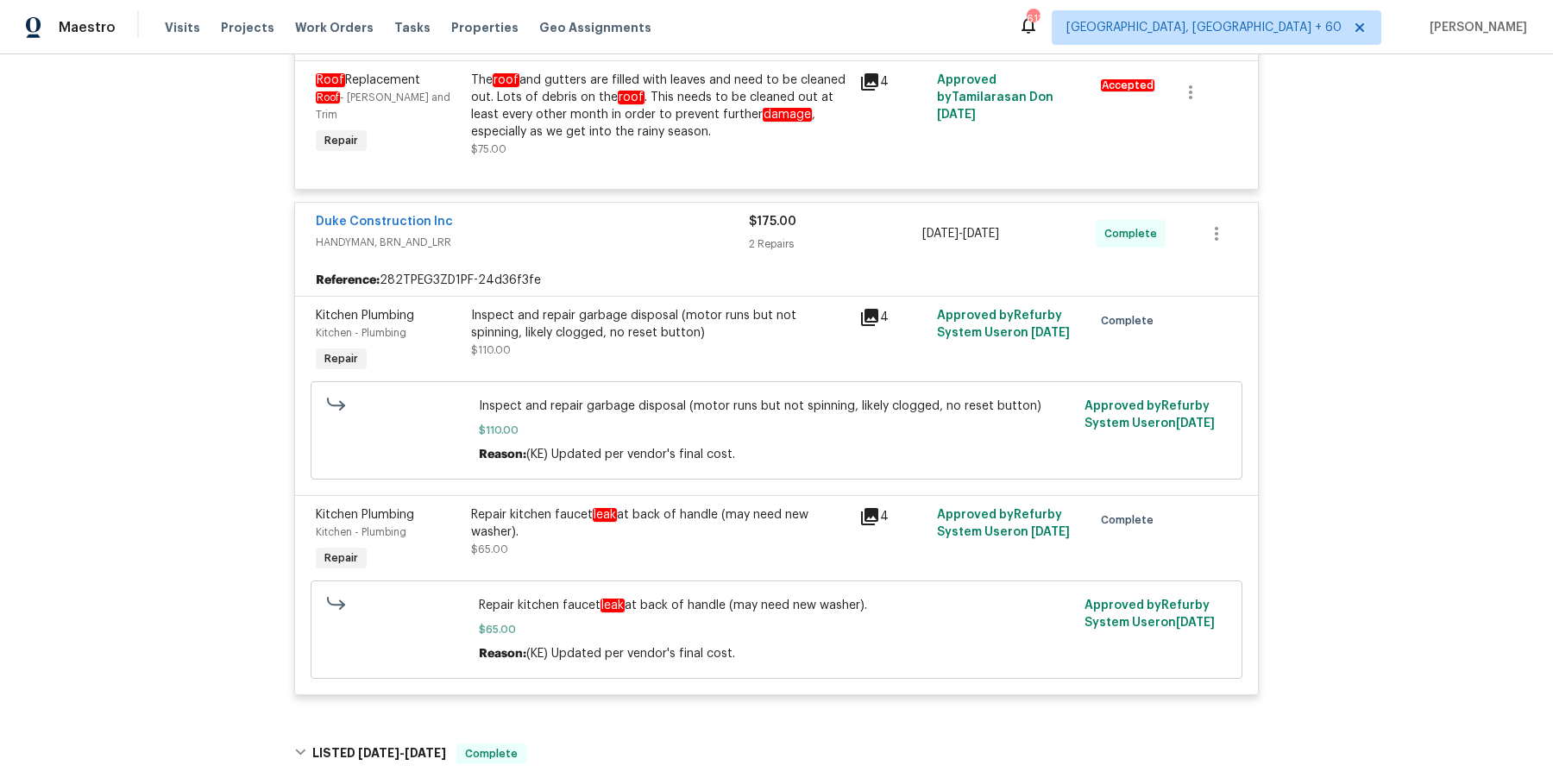
scroll to position [432, 0]
click at [551, 337] on div "Inspect and repair garbage disposal (motor runs but not spinning, likely clogge…" at bounding box center [660, 324] width 378 height 35
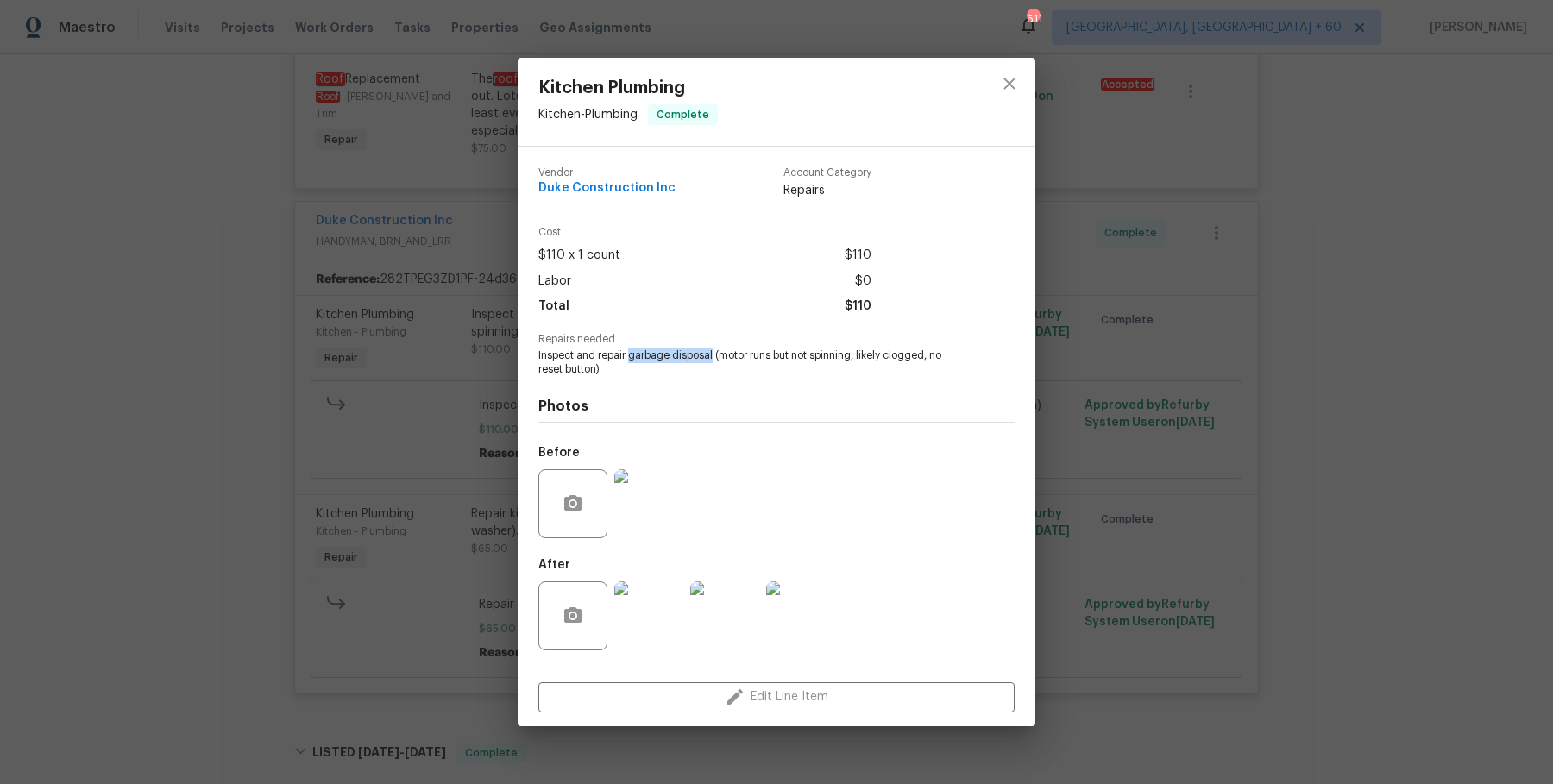
drag, startPoint x: 629, startPoint y: 357, endPoint x: 712, endPoint y: 357, distance: 83.0
click at [712, 357] on span "Inspect and repair garbage disposal (motor runs but not spinning, likely clogge…" at bounding box center [753, 363] width 429 height 29
copy span "garbage disposal"
click at [1255, 591] on div "Kitchen Plumbing Kitchen - Plumbing Complete Vendor Duke Construction Inc Accou…" at bounding box center [776, 392] width 1553 height 784
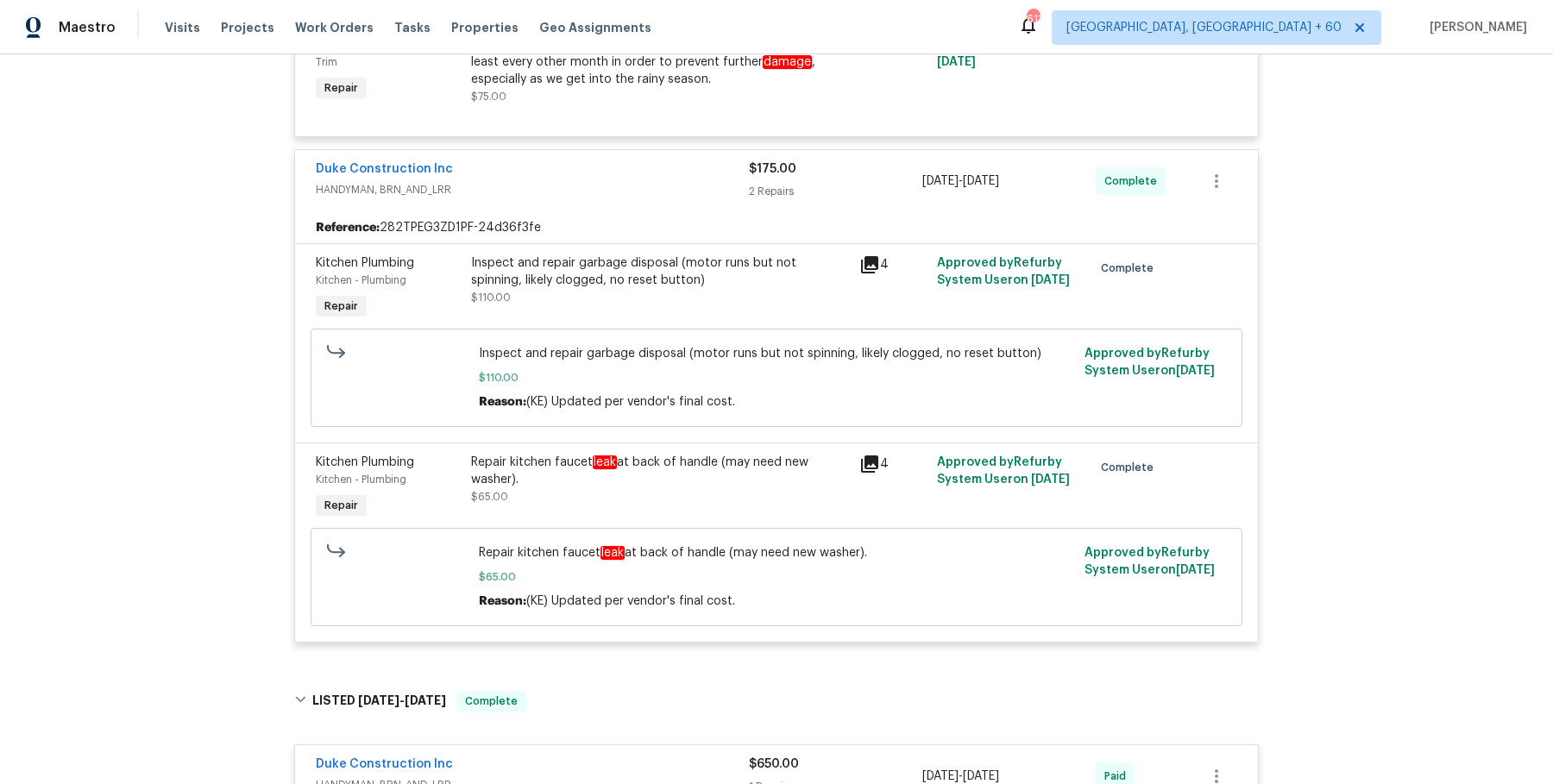
scroll to position [500, 0]
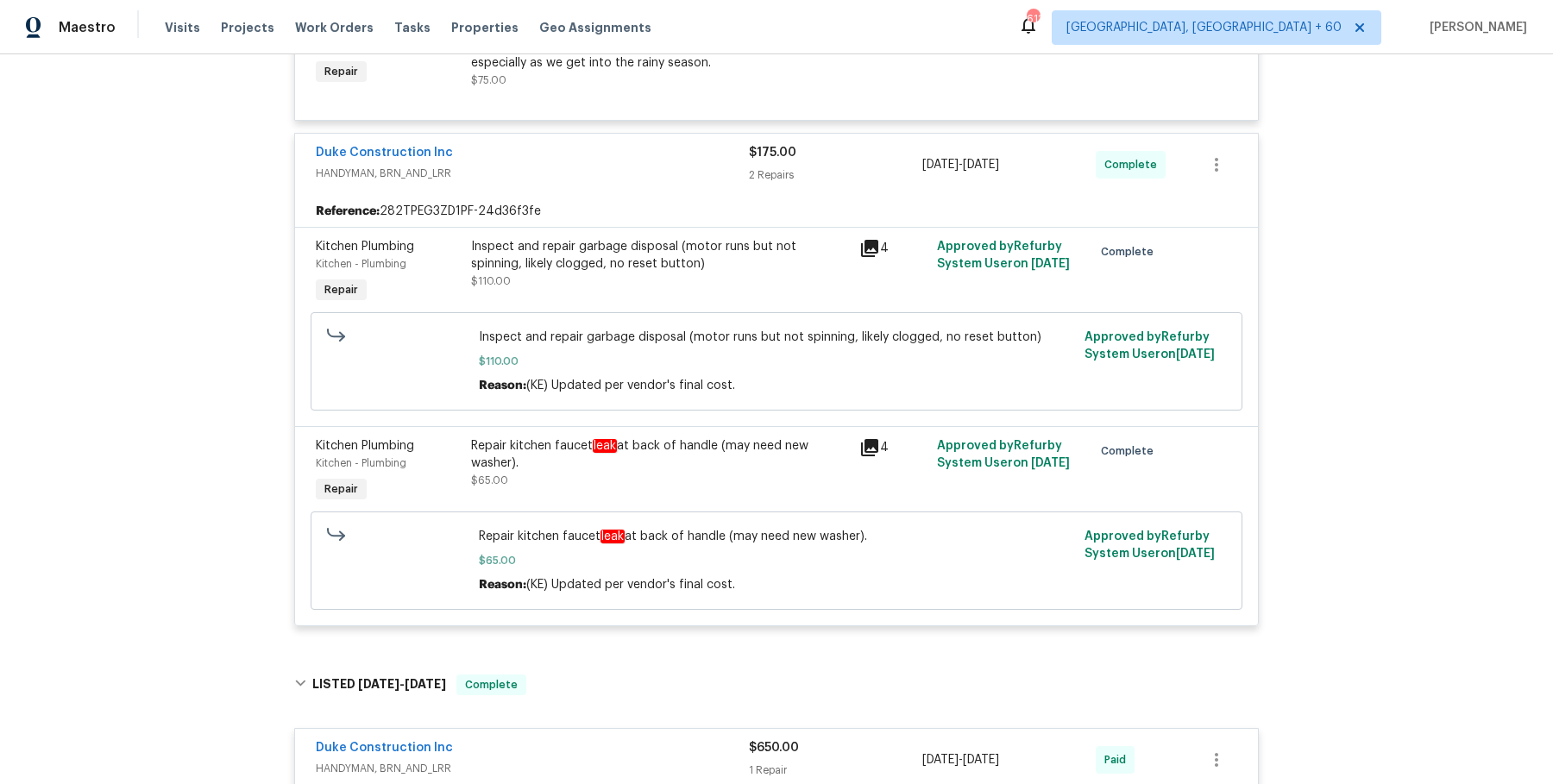
click at [616, 442] on em "leak" at bounding box center [605, 446] width 24 height 14
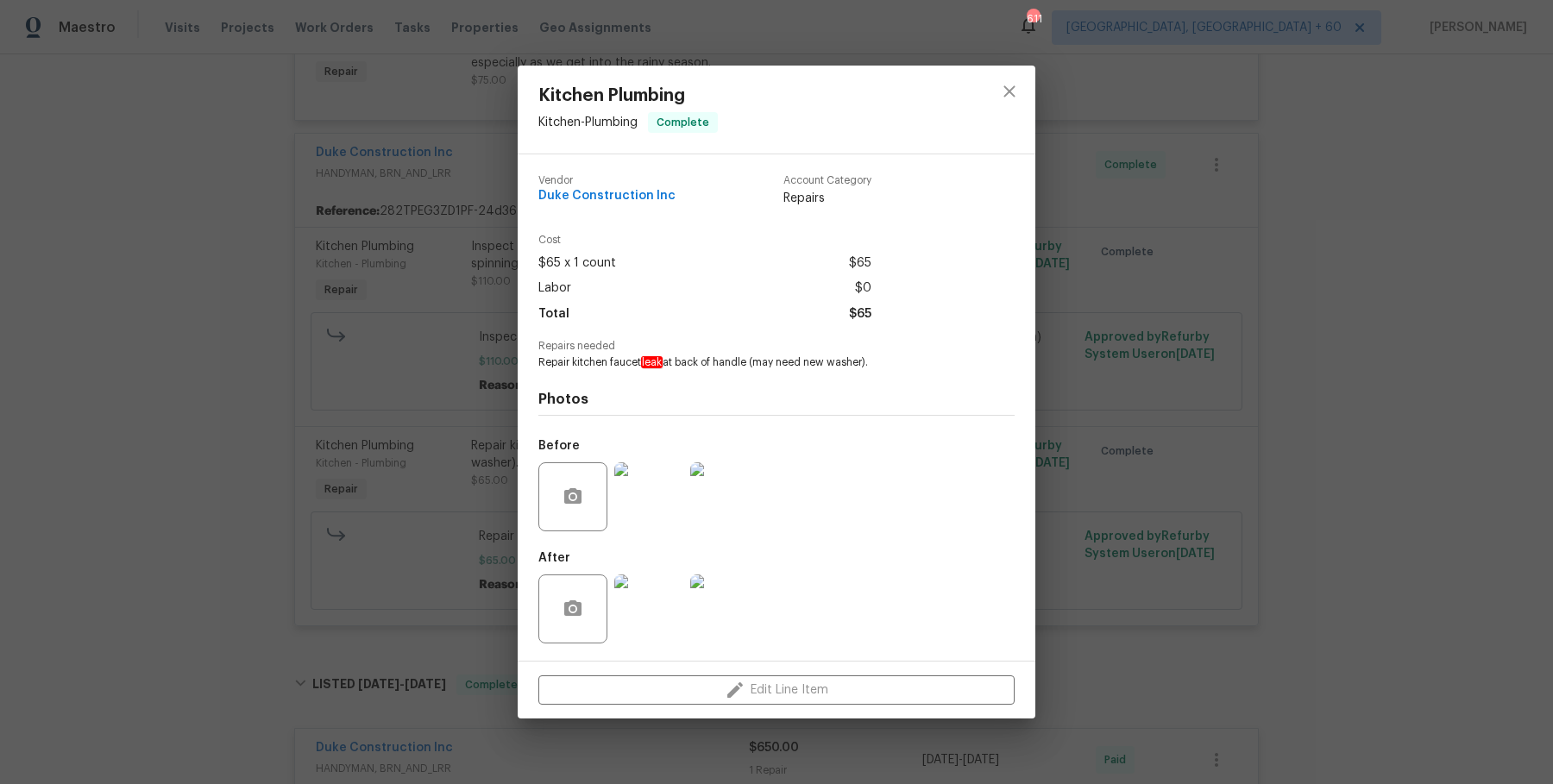
click at [656, 513] on img at bounding box center [649, 496] width 69 height 69
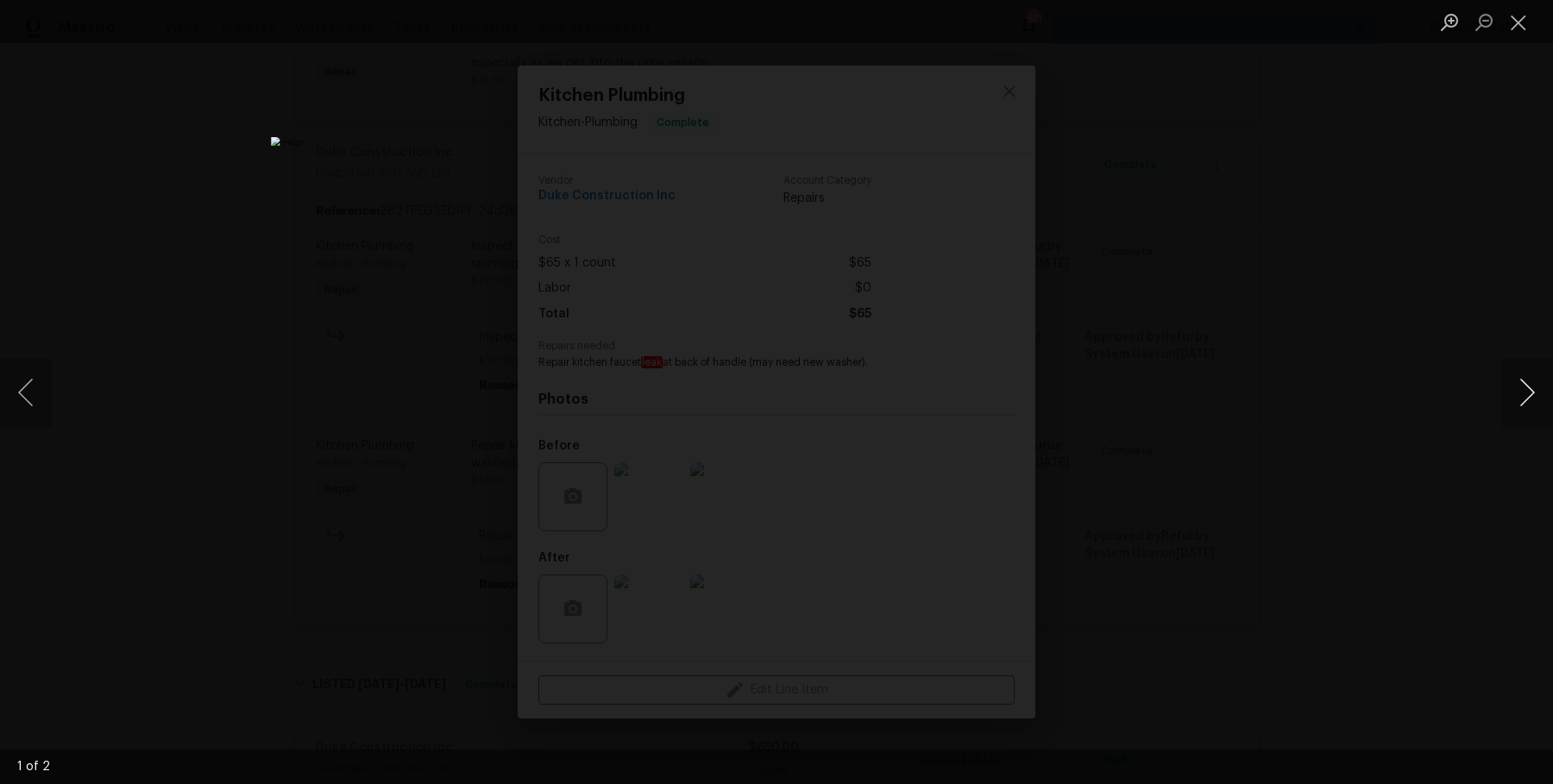
click at [1526, 402] on button "Next image" at bounding box center [1528, 392] width 52 height 69
click at [1381, 237] on div "Lightbox" at bounding box center [776, 392] width 1553 height 784
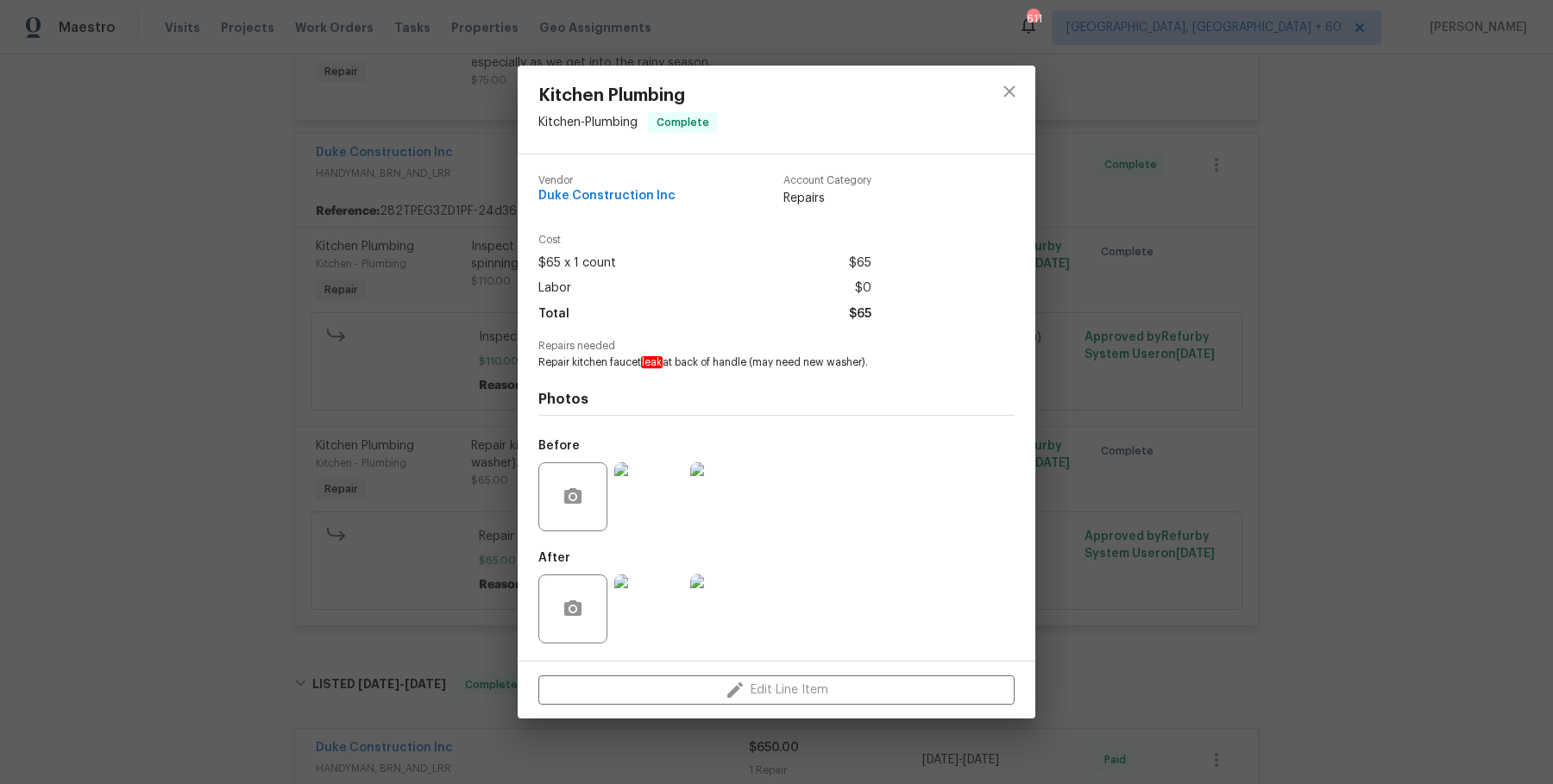
click at [1381, 237] on div "Kitchen Plumbing Kitchen - Plumbing Complete Vendor Duke Construction Inc Accou…" at bounding box center [776, 392] width 1553 height 784
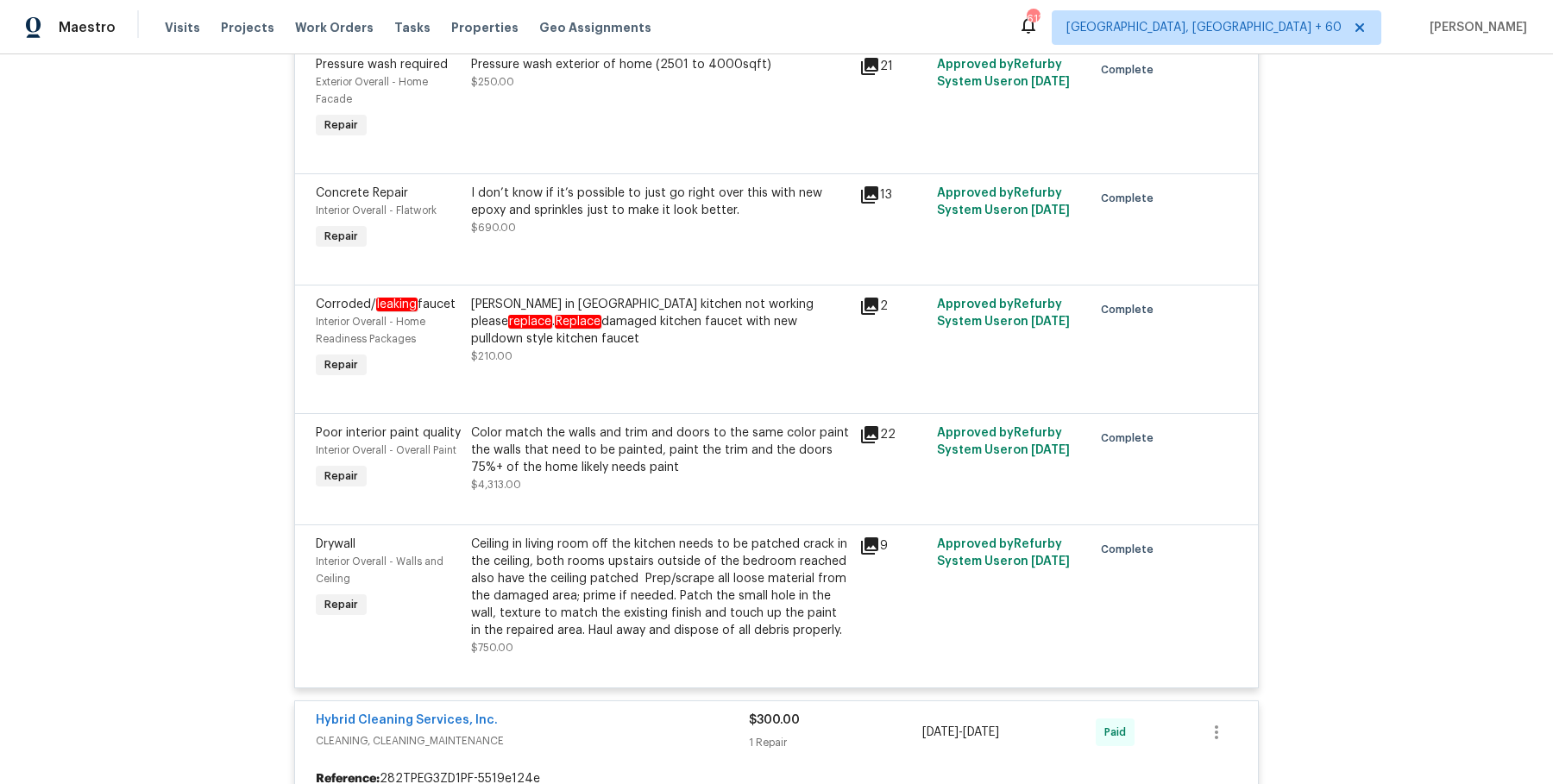
scroll to position [4377, 0]
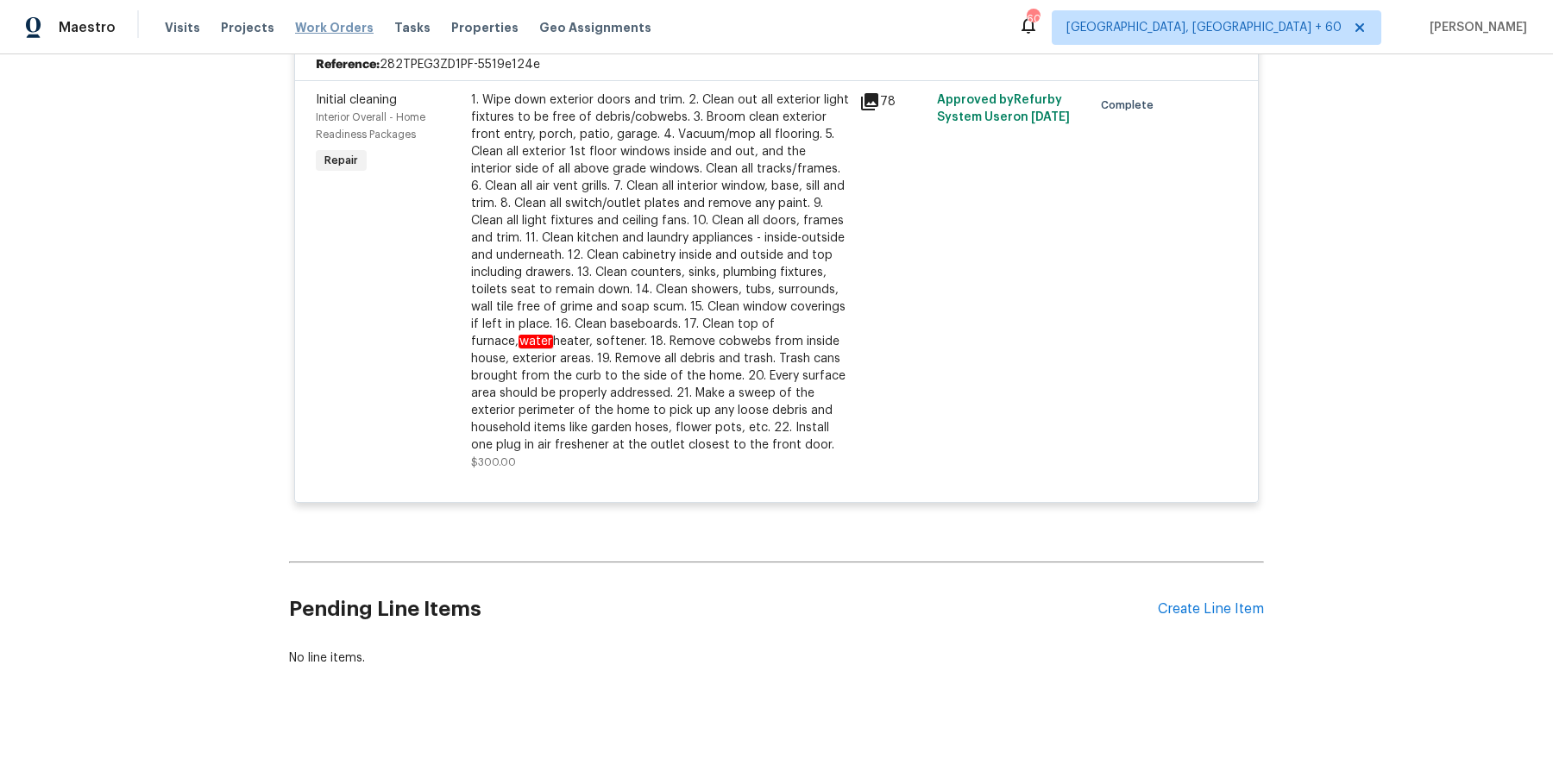
click at [331, 30] on span "Work Orders" at bounding box center [334, 27] width 79 height 17
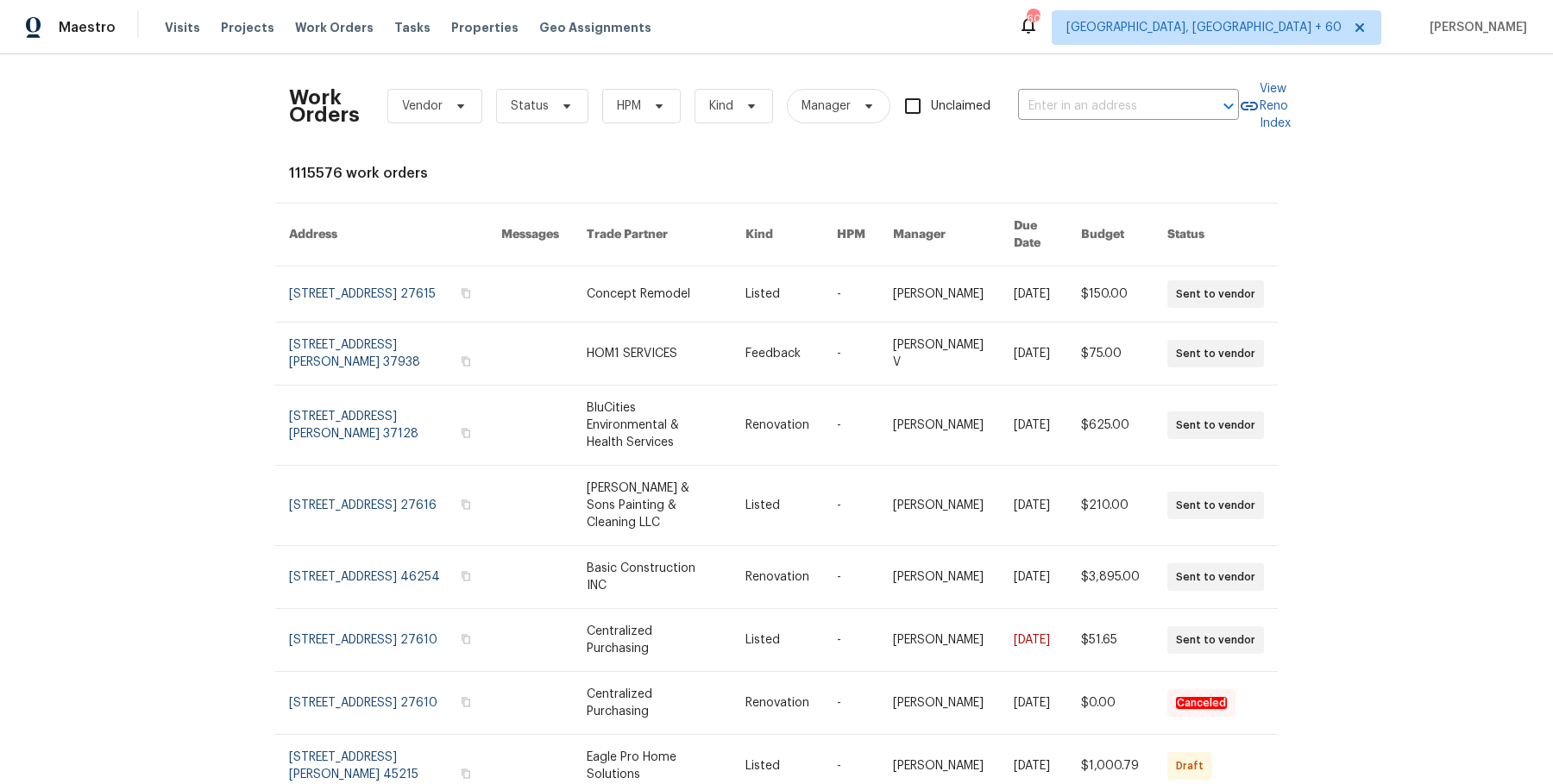
click at [1158, 123] on div "Work Orders Vendor Status HPM Kind Manager Unclaimed ​" at bounding box center [764, 106] width 950 height 76
click at [1156, 103] on input "text" at bounding box center [1104, 106] width 173 height 27
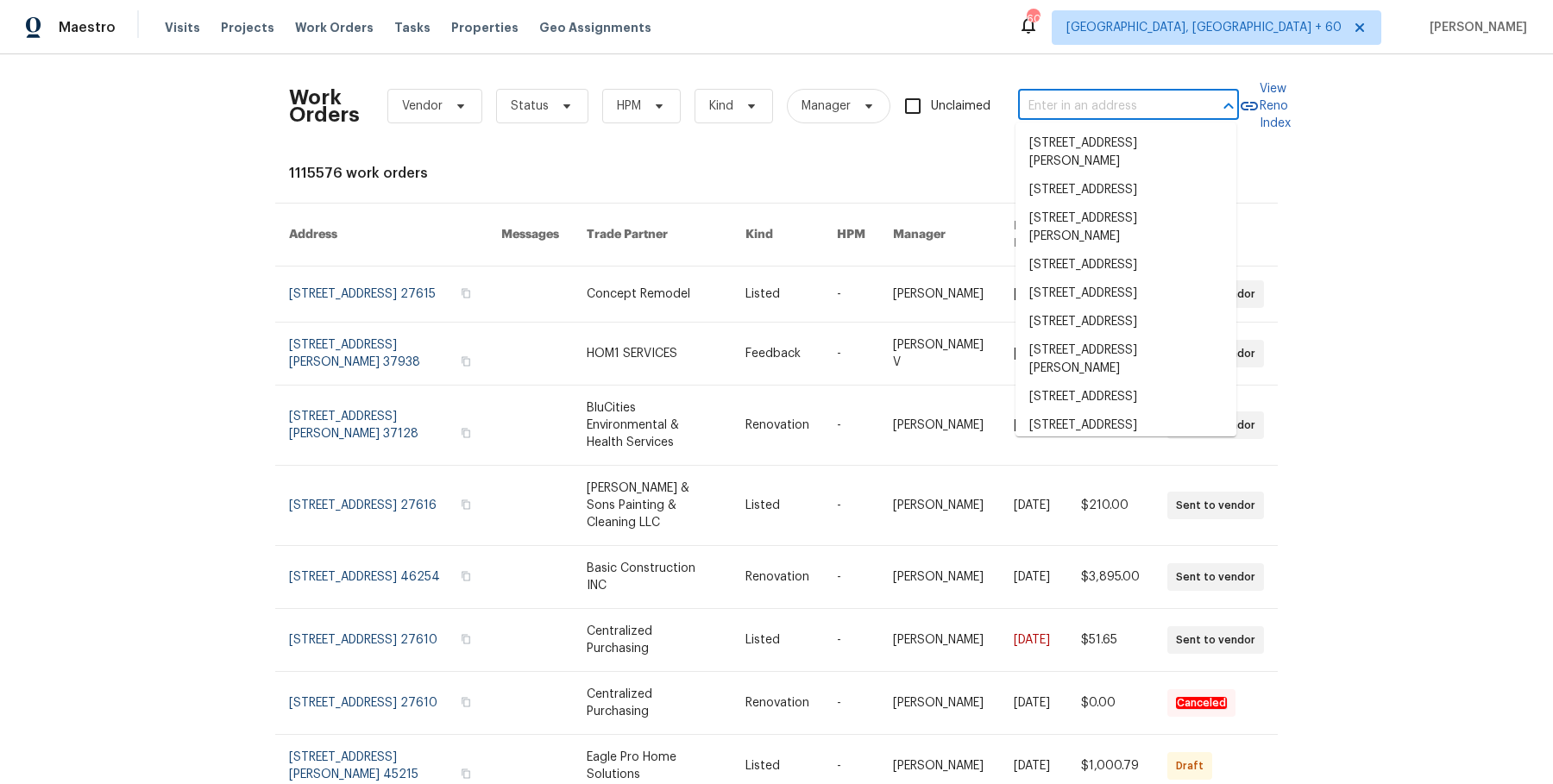
paste input "[STREET_ADDRESS]"
type input "[STREET_ADDRESS]"
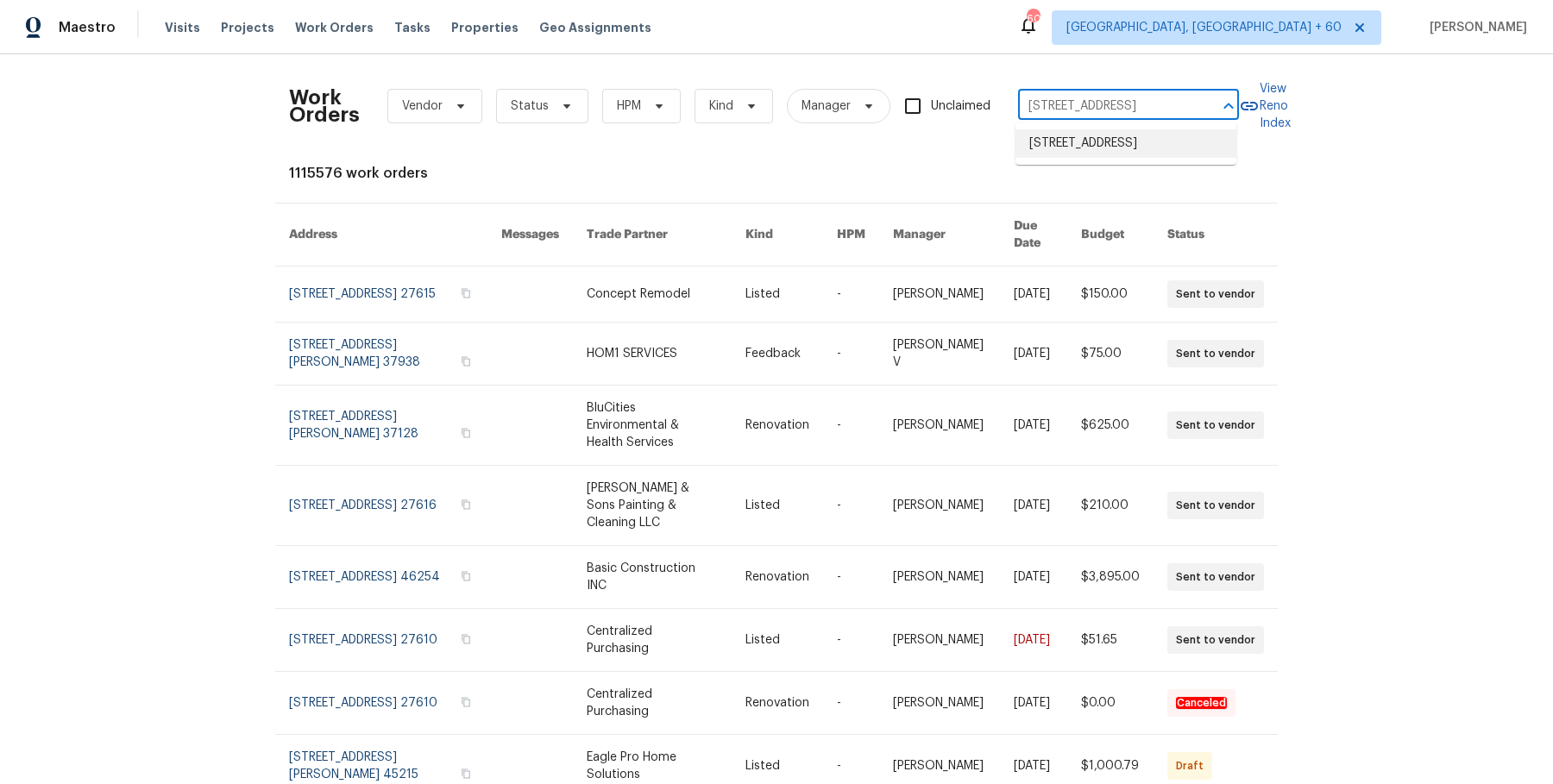
click at [1130, 142] on li "[STREET_ADDRESS]" at bounding box center [1125, 144] width 221 height 28
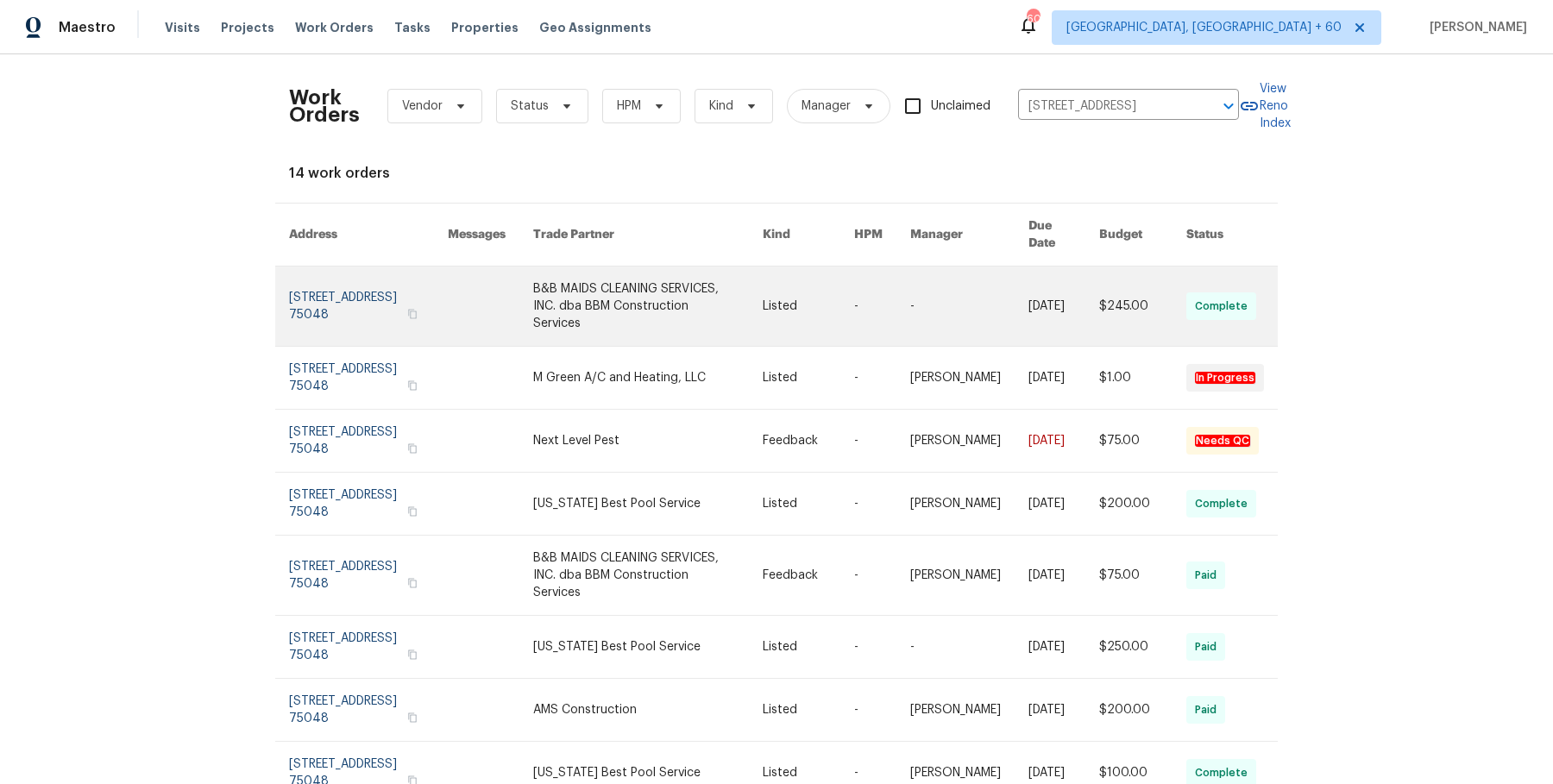
click at [934, 292] on link at bounding box center [969, 306] width 118 height 79
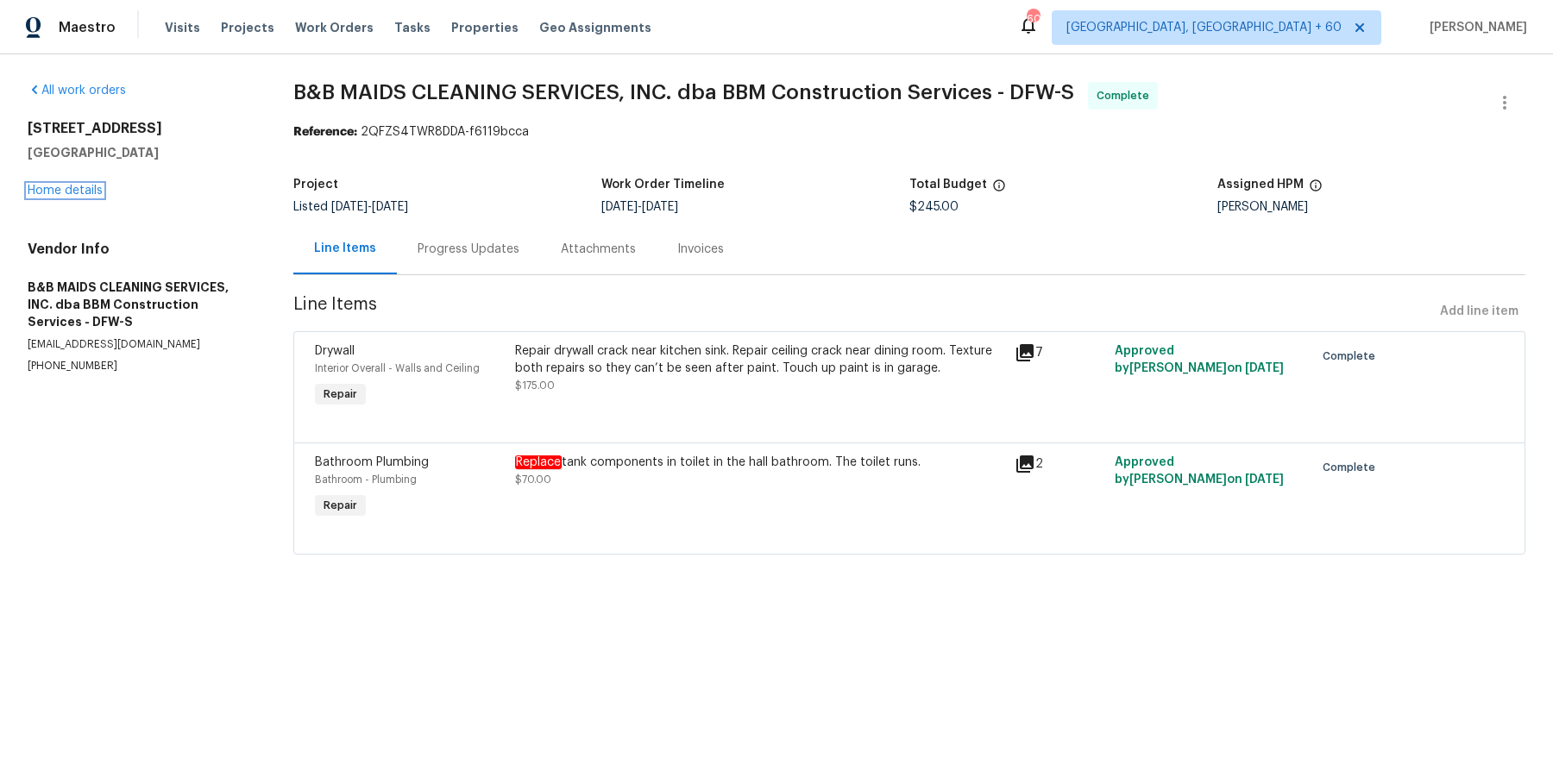
click at [41, 191] on link "Home details" at bounding box center [65, 191] width 75 height 12
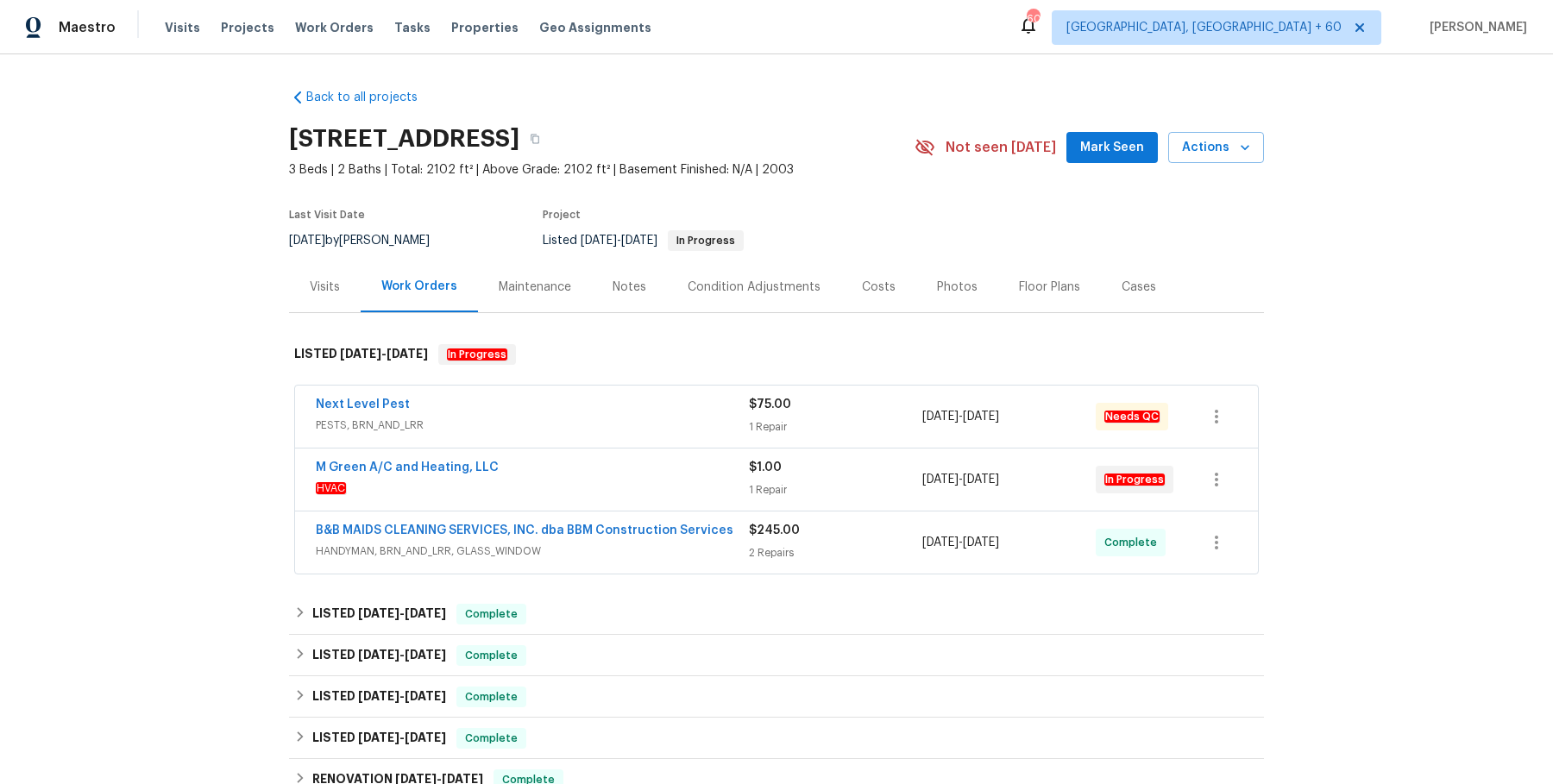
click at [696, 427] on span "PESTS, BRN_AND_LRR" at bounding box center [532, 424] width 433 height 17
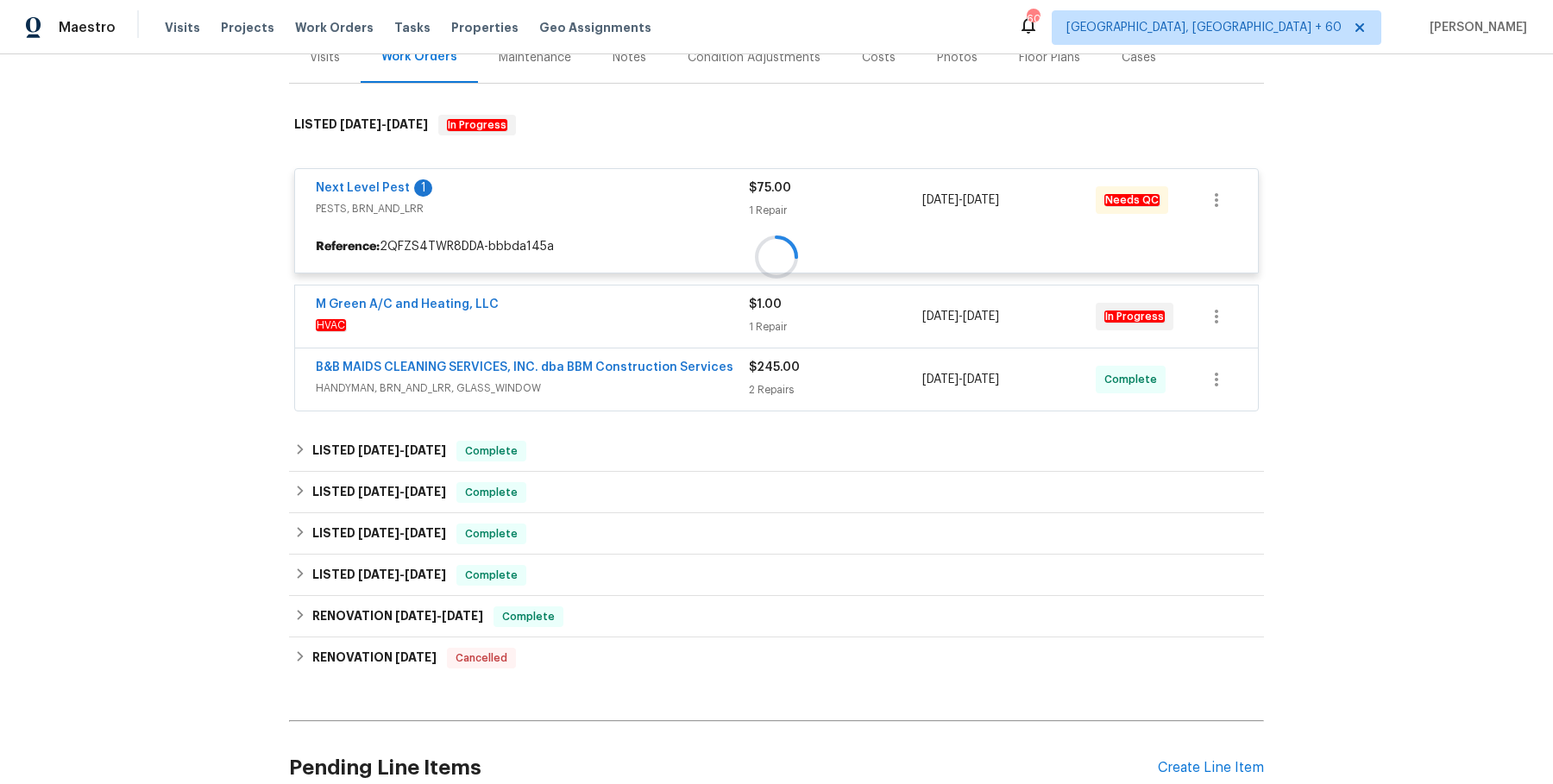
scroll to position [231, 0]
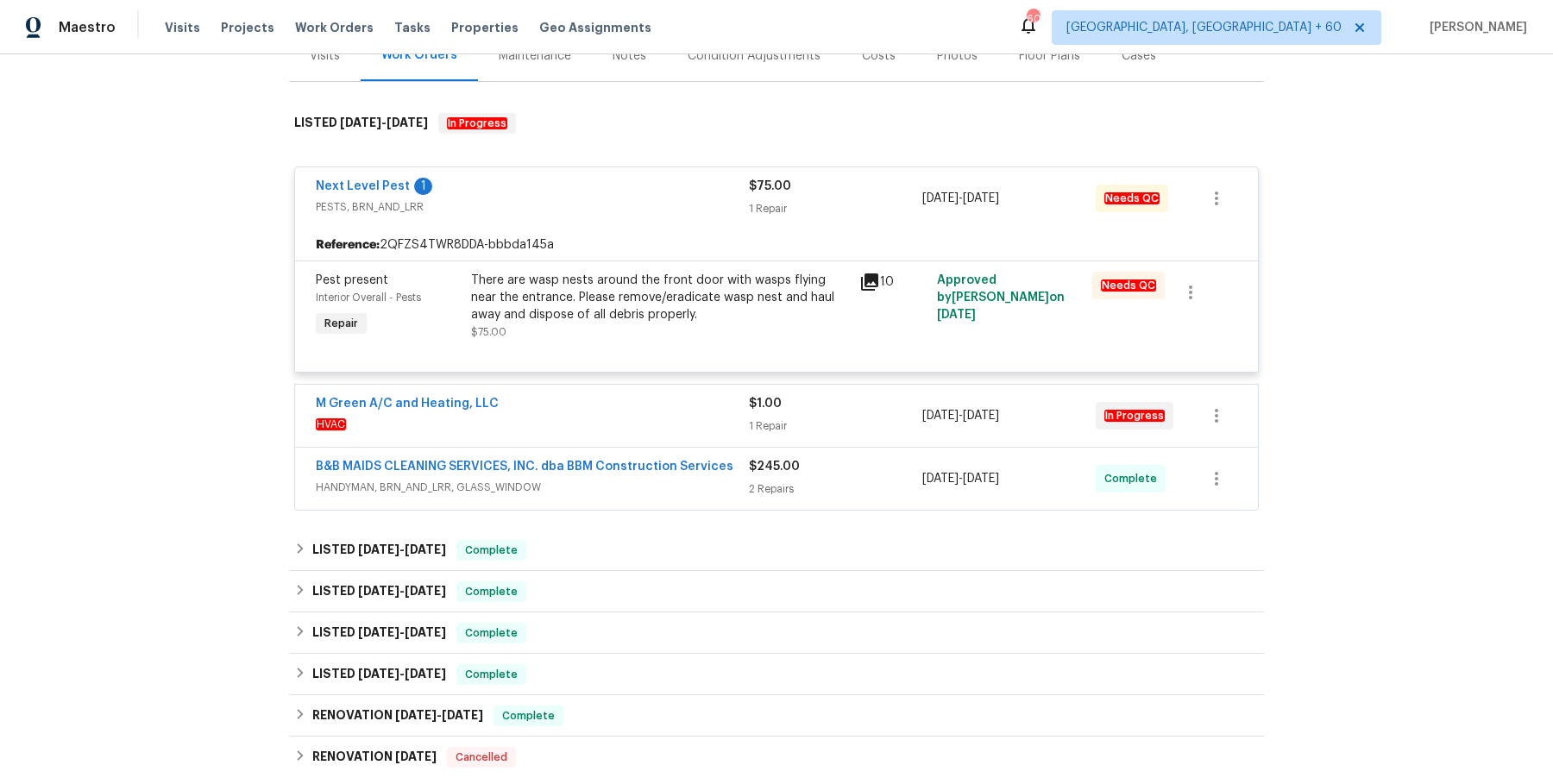
click at [672, 411] on div "M Green A/C and Heating, LLC" at bounding box center [532, 404] width 433 height 21
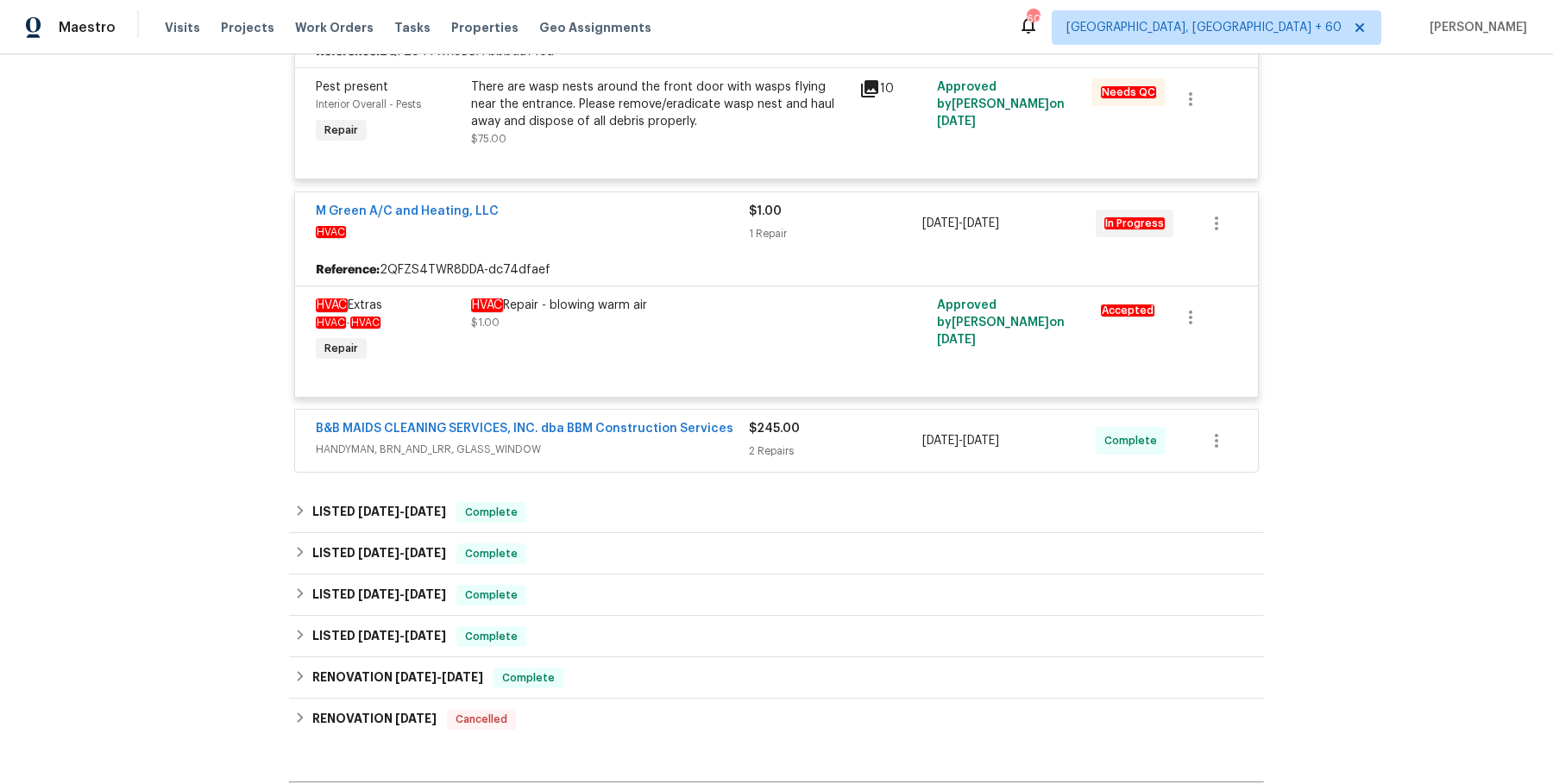
scroll to position [420, 0]
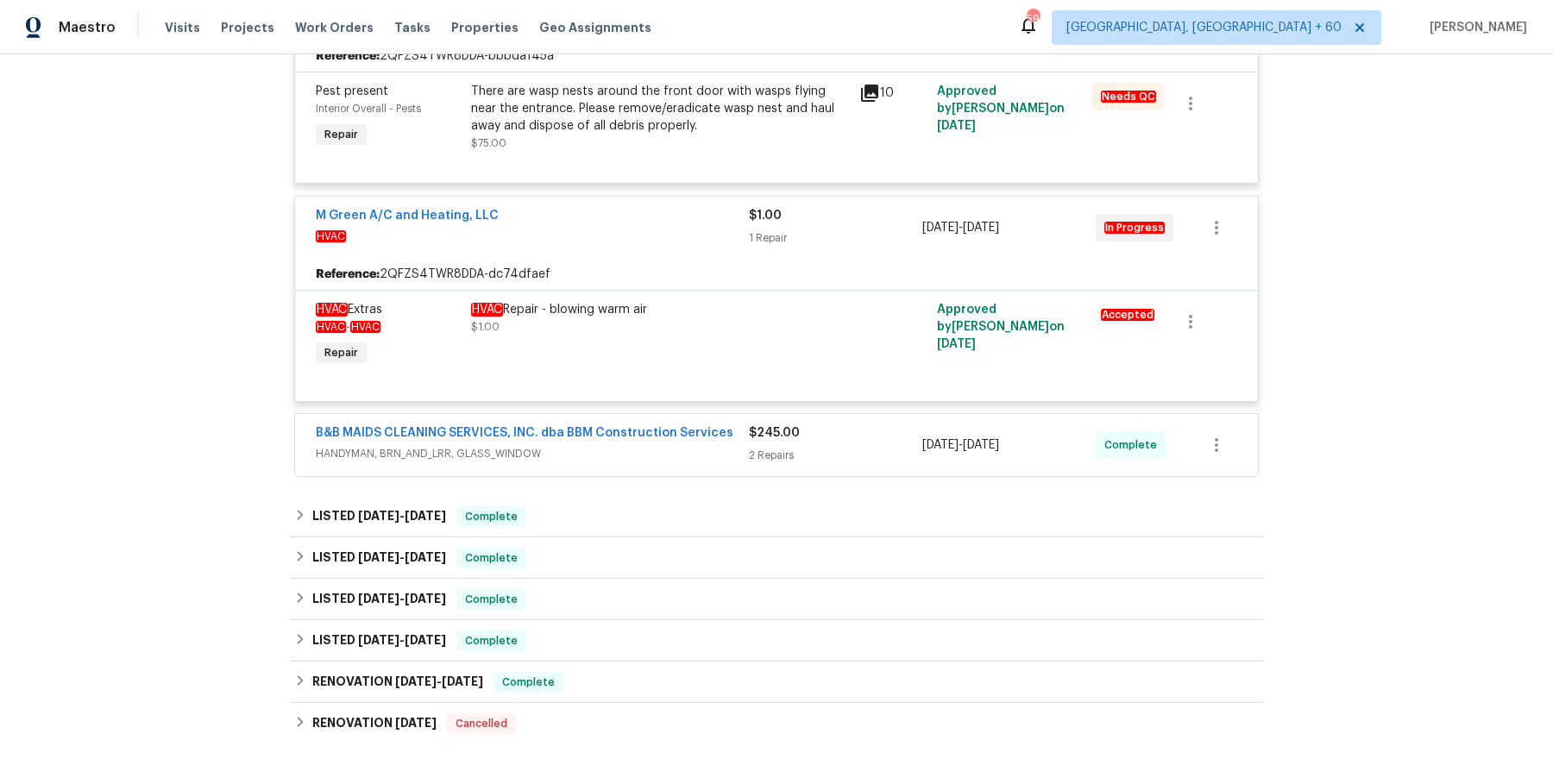
click at [656, 464] on div "B&B MAIDS CLEANING SERVICES, INC. dba BBM Construction Services HANDYMAN, BRN_A…" at bounding box center [776, 444] width 963 height 62
click at [692, 451] on span "HANDYMAN, BRN_AND_LRR, GLASS_WINDOW" at bounding box center [532, 453] width 433 height 17
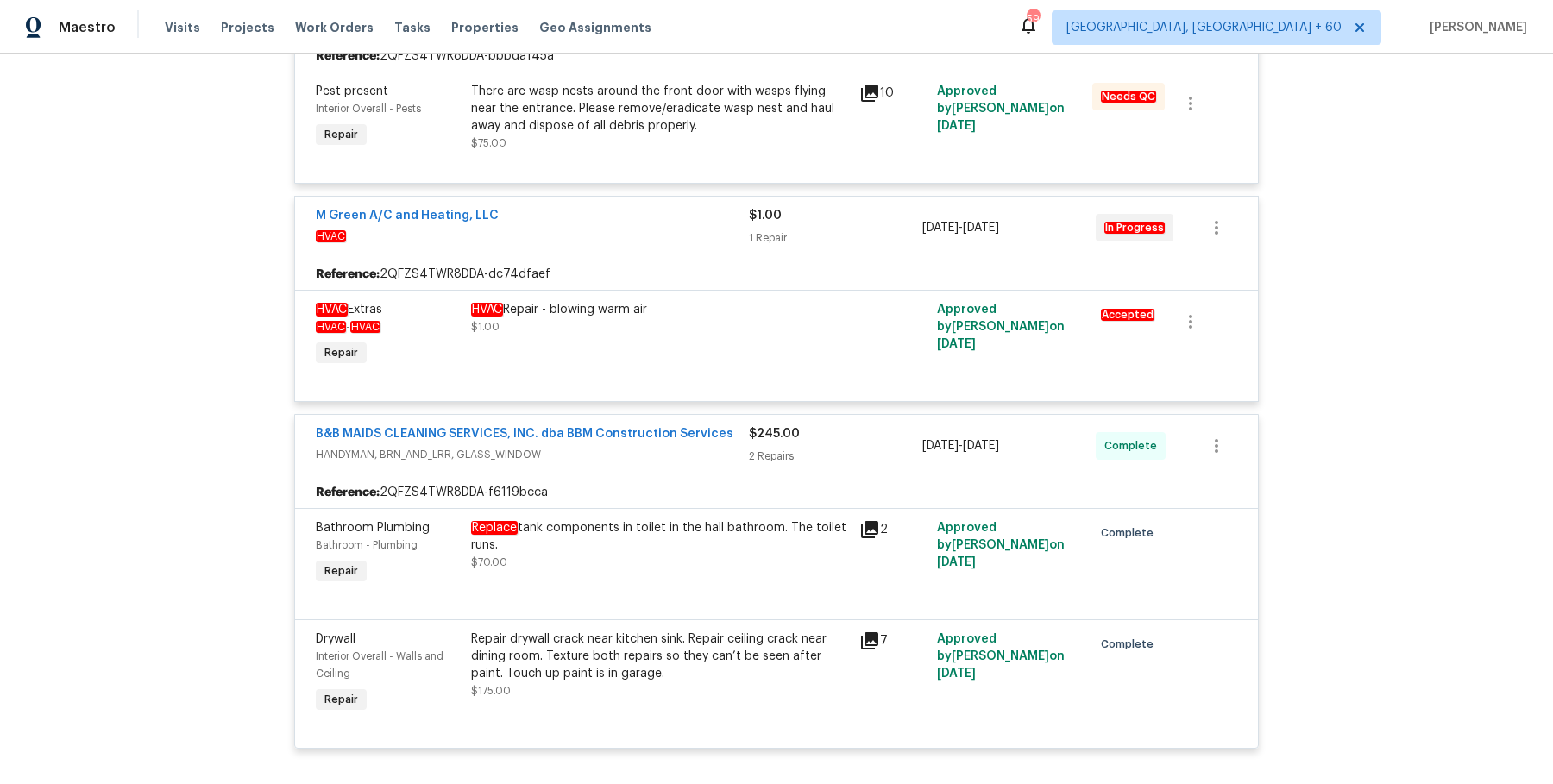
scroll to position [926, 0]
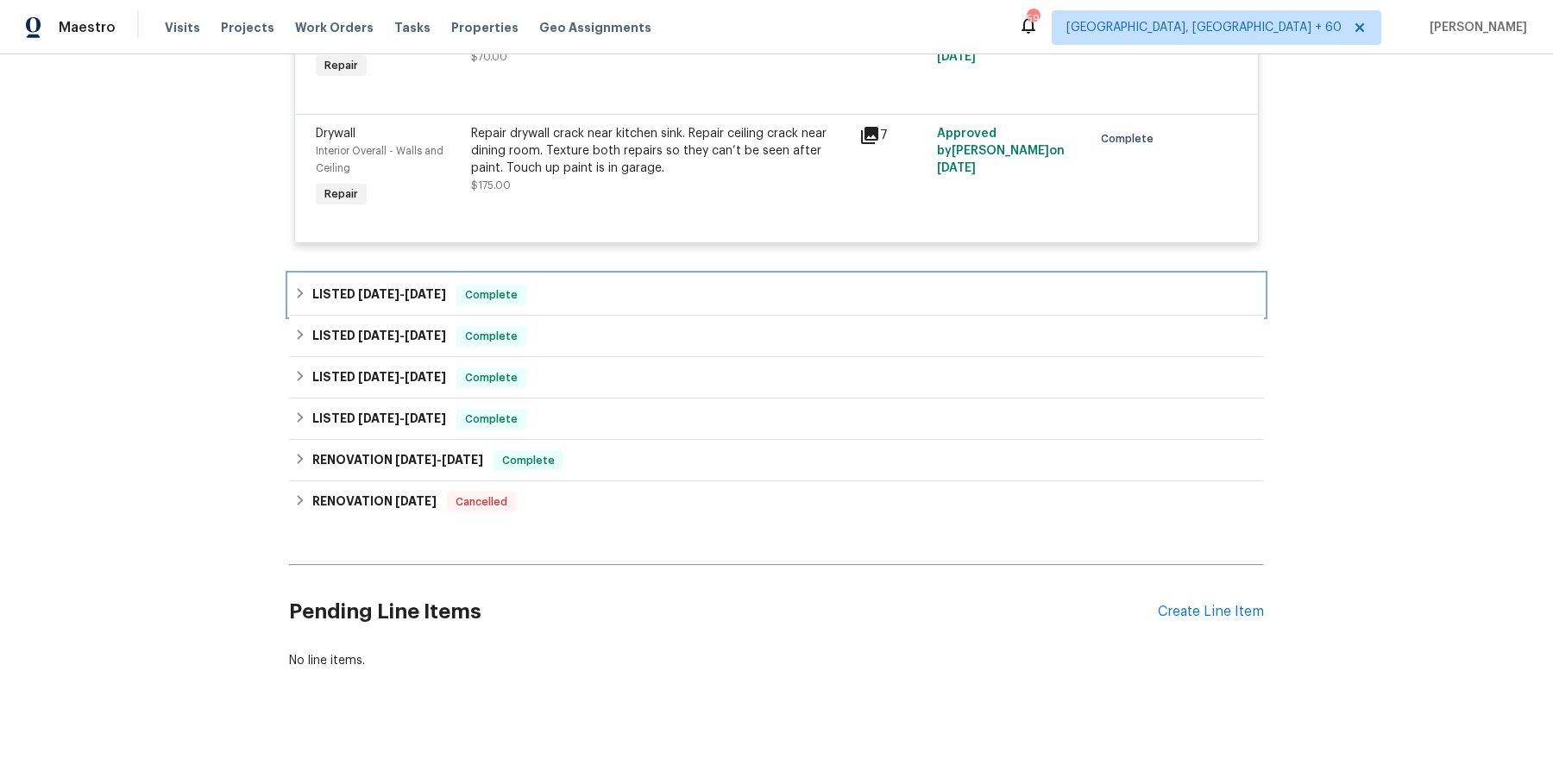
click at [630, 290] on div "LISTED [DATE] - [DATE] Complete" at bounding box center [776, 295] width 964 height 21
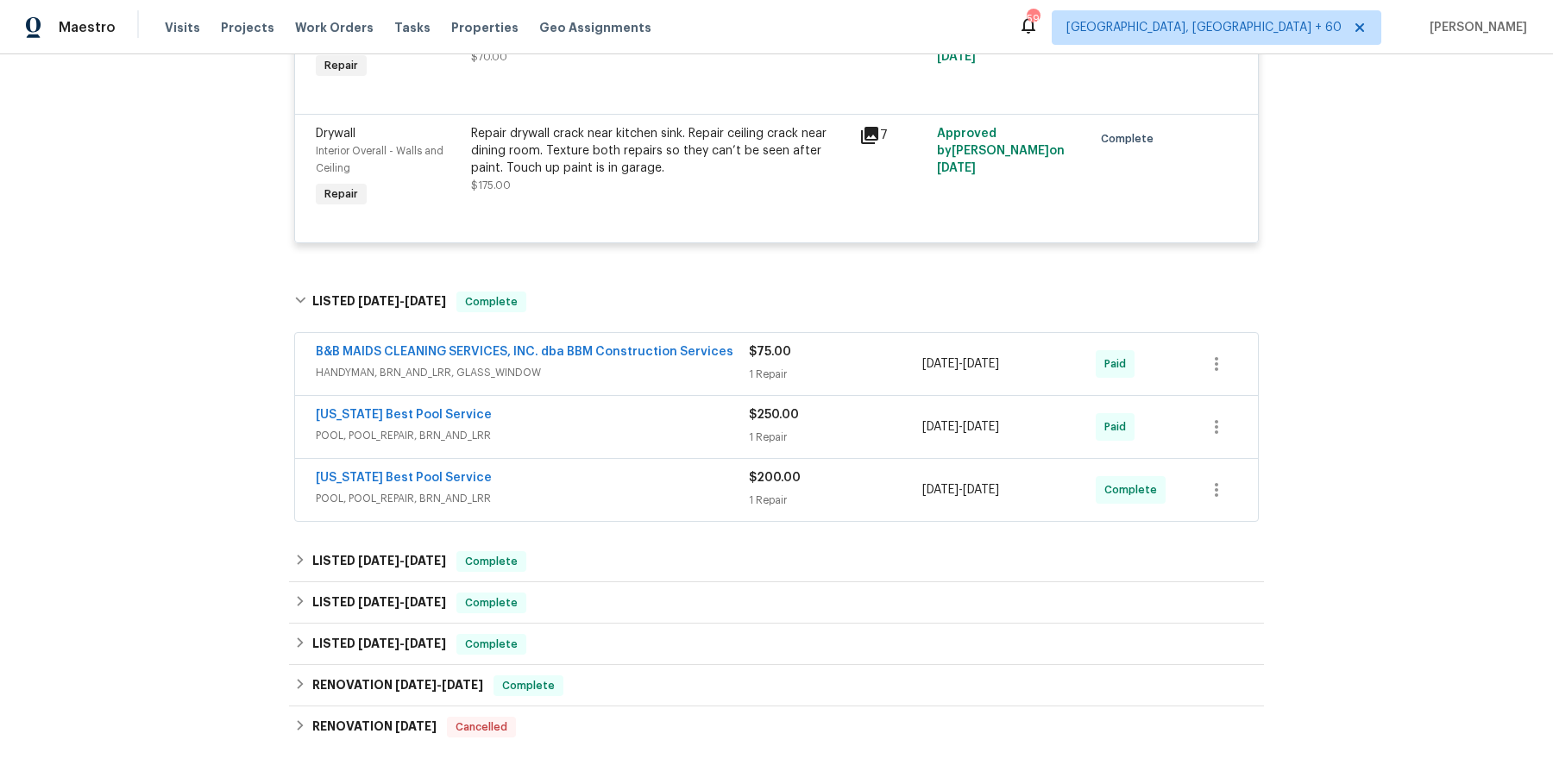
click at [629, 371] on span "HANDYMAN, BRN_AND_LRR, GLASS_WINDOW" at bounding box center [532, 372] width 433 height 17
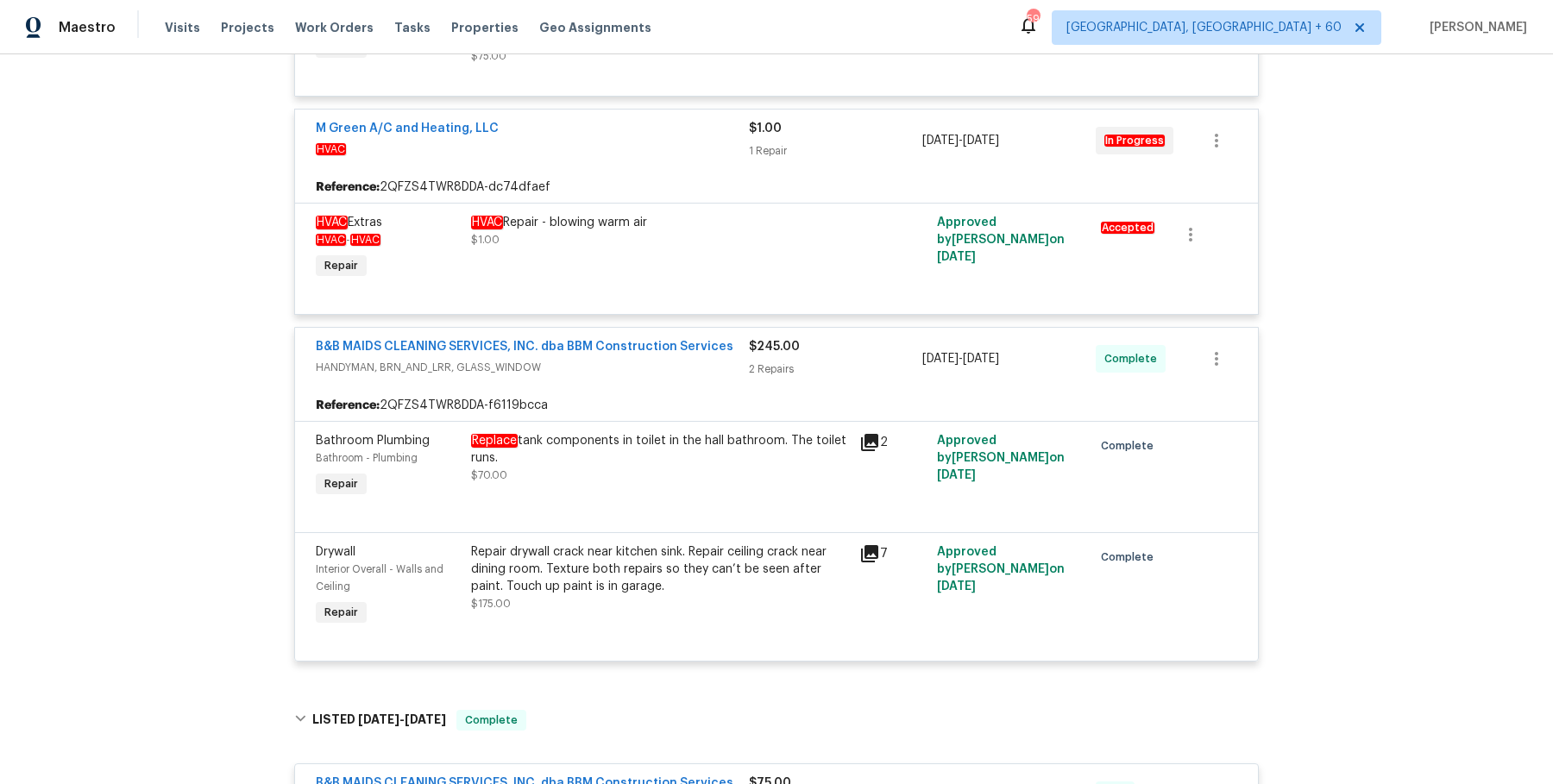
scroll to position [508, 0]
click at [750, 450] on div "Replace tank components in toilet in the hall bathroom. The toilet runs." at bounding box center [660, 447] width 378 height 35
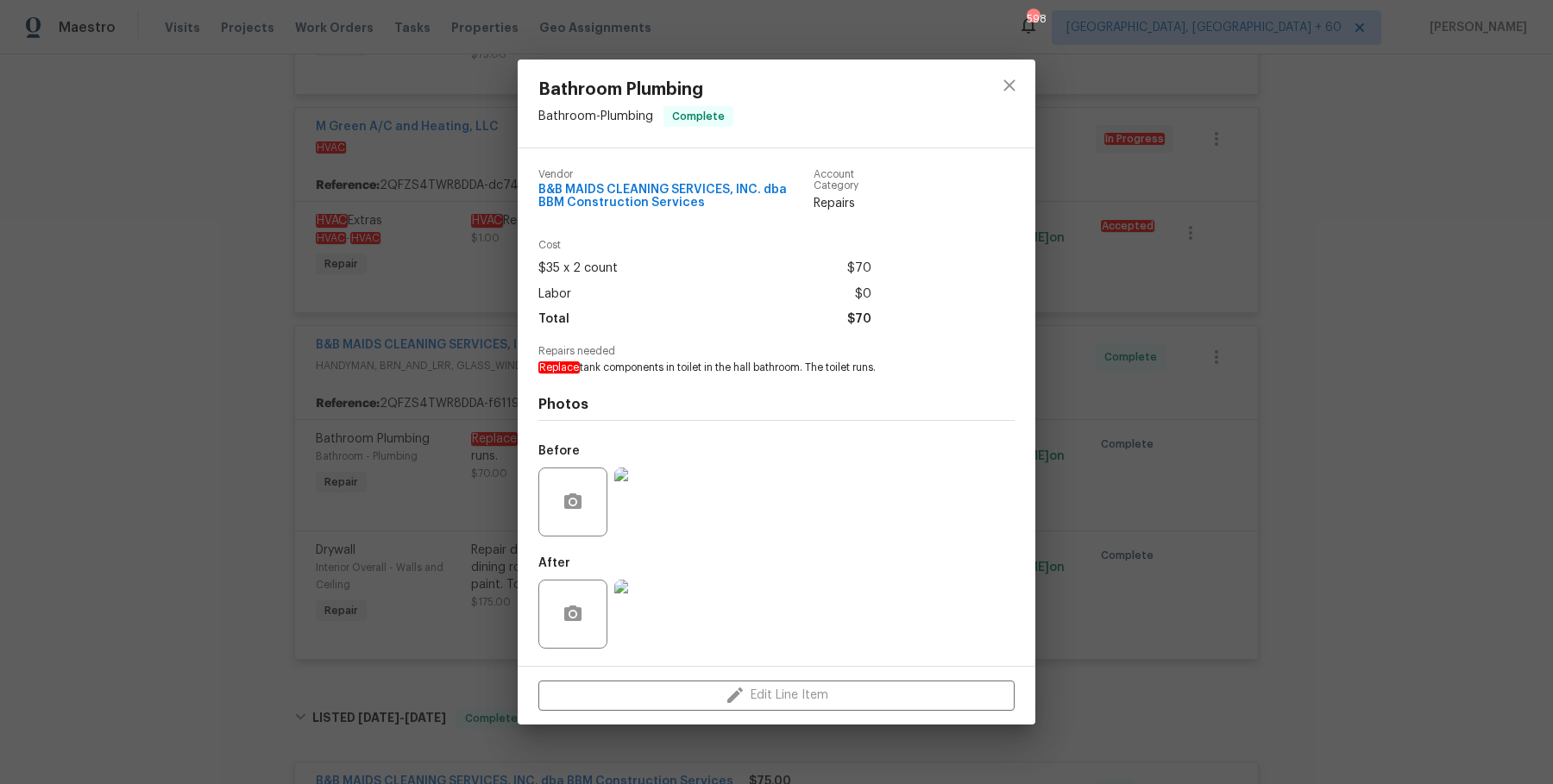
click at [1229, 461] on div "Bathroom Plumbing Bathroom - Plumbing Complete Vendor B&B MAIDS CLEANING SERVIC…" at bounding box center [776, 392] width 1553 height 784
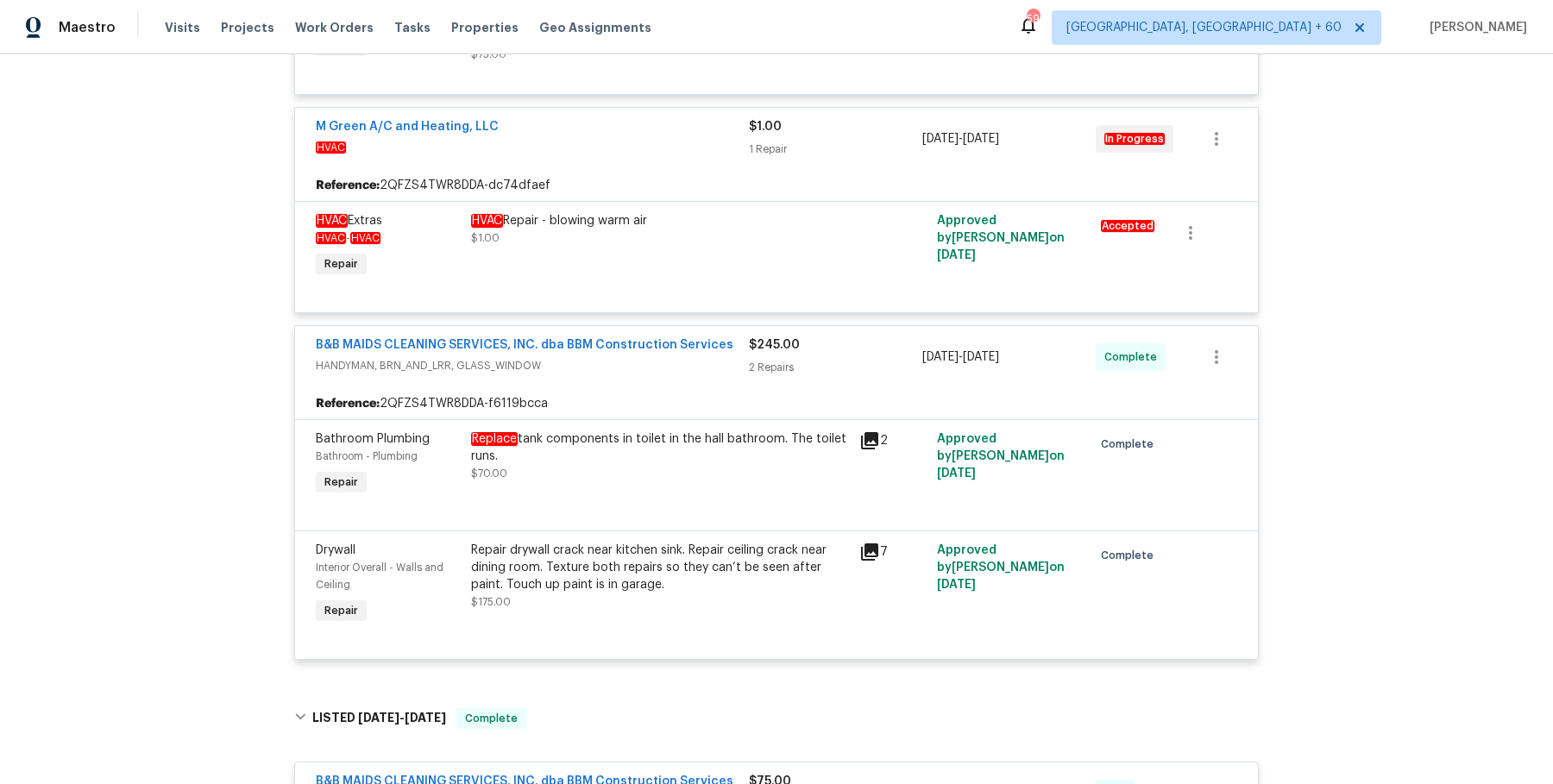
click at [654, 557] on div "Repair drywall crack near kitchen sink. Repair ceiling crack near dining room. …" at bounding box center [660, 567] width 378 height 52
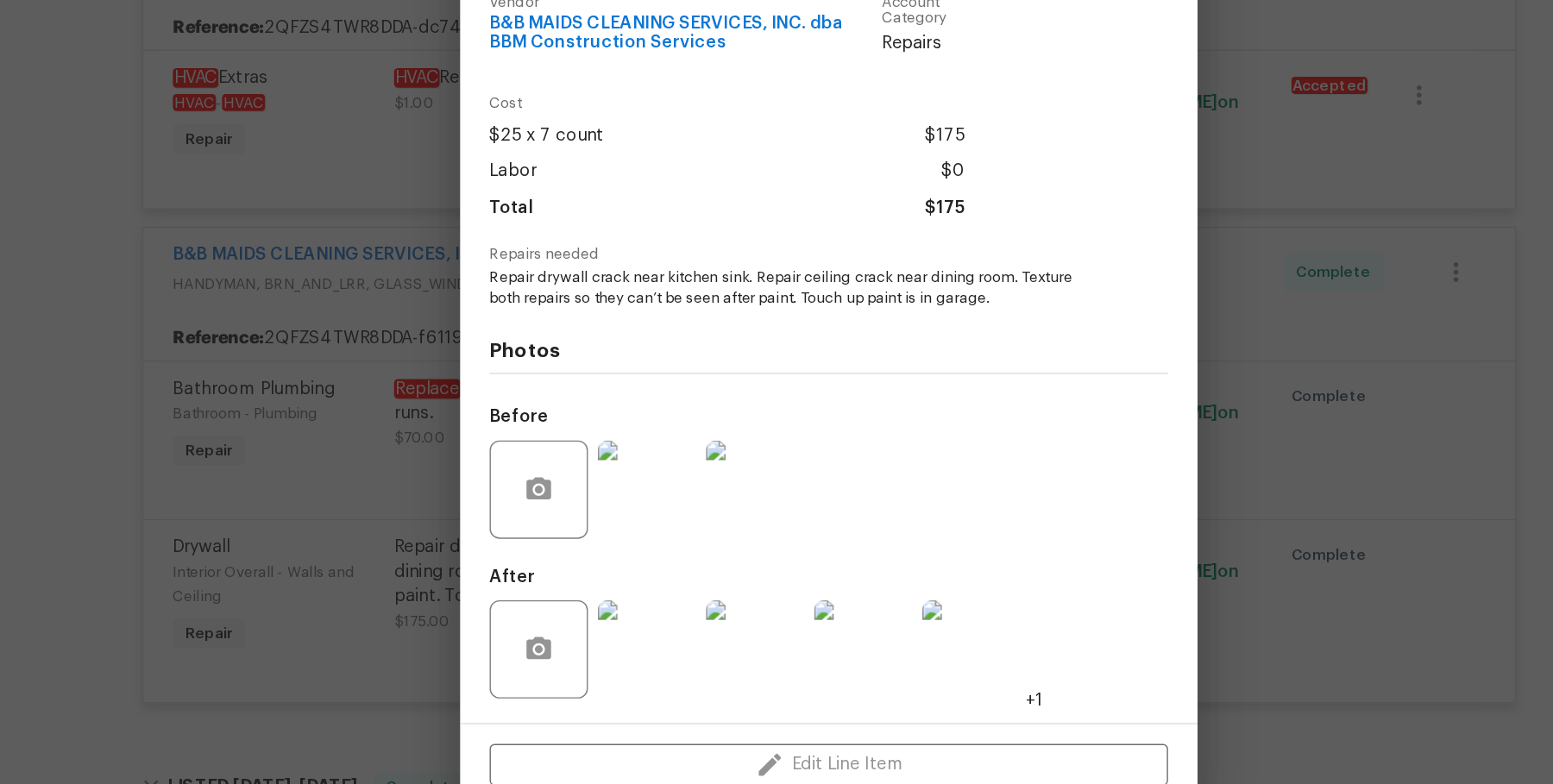
click at [675, 521] on img at bounding box center [649, 509] width 69 height 69
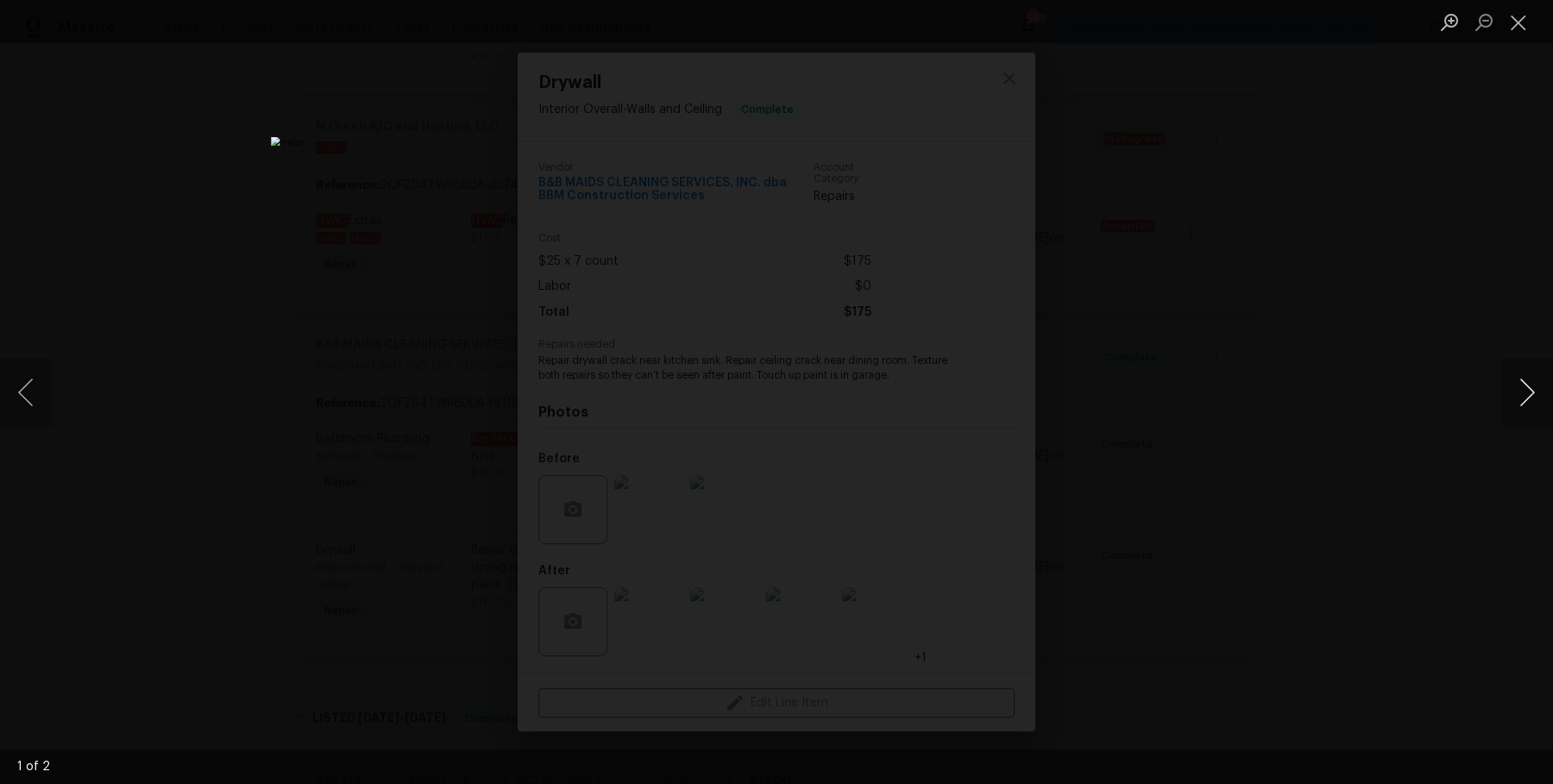
click at [1528, 397] on button "Next image" at bounding box center [1528, 392] width 52 height 69
click at [1497, 368] on div "Lightbox" at bounding box center [776, 392] width 1553 height 784
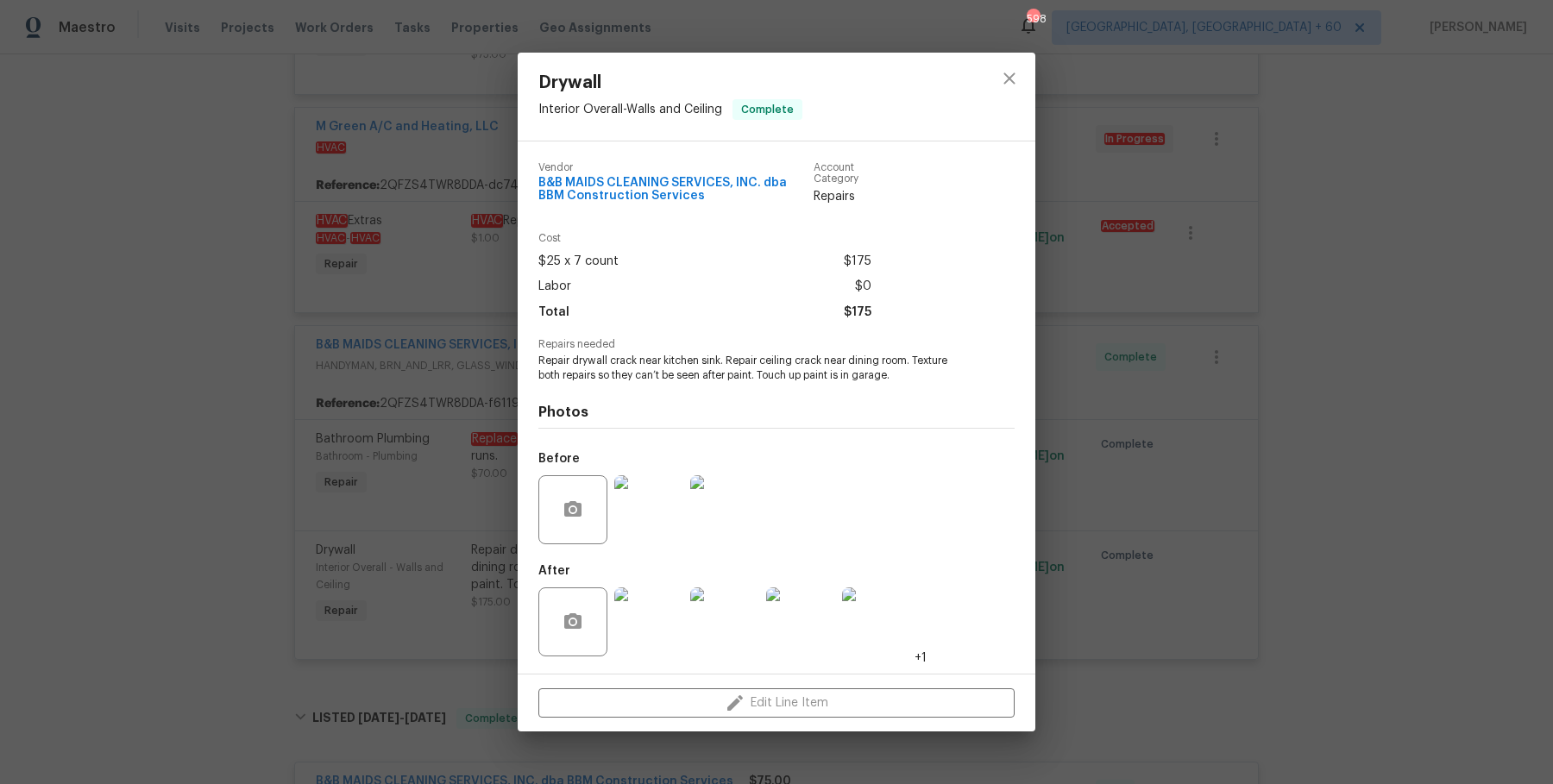
click at [1502, 376] on div "Drywall Interior Overall - Walls and Ceiling Complete Vendor B&B MAIDS CLEANING…" at bounding box center [776, 392] width 1553 height 784
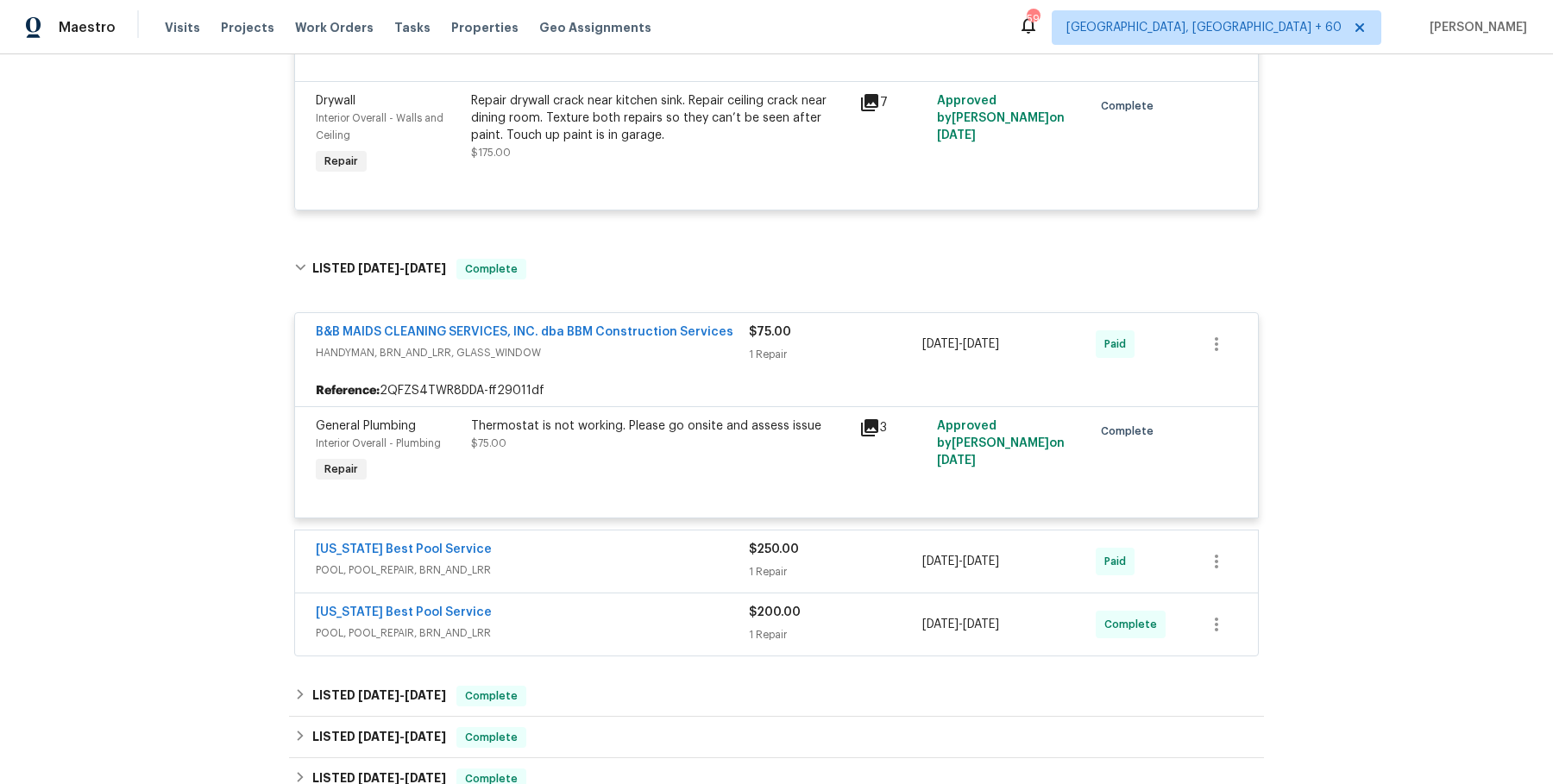
scroll to position [968, 0]
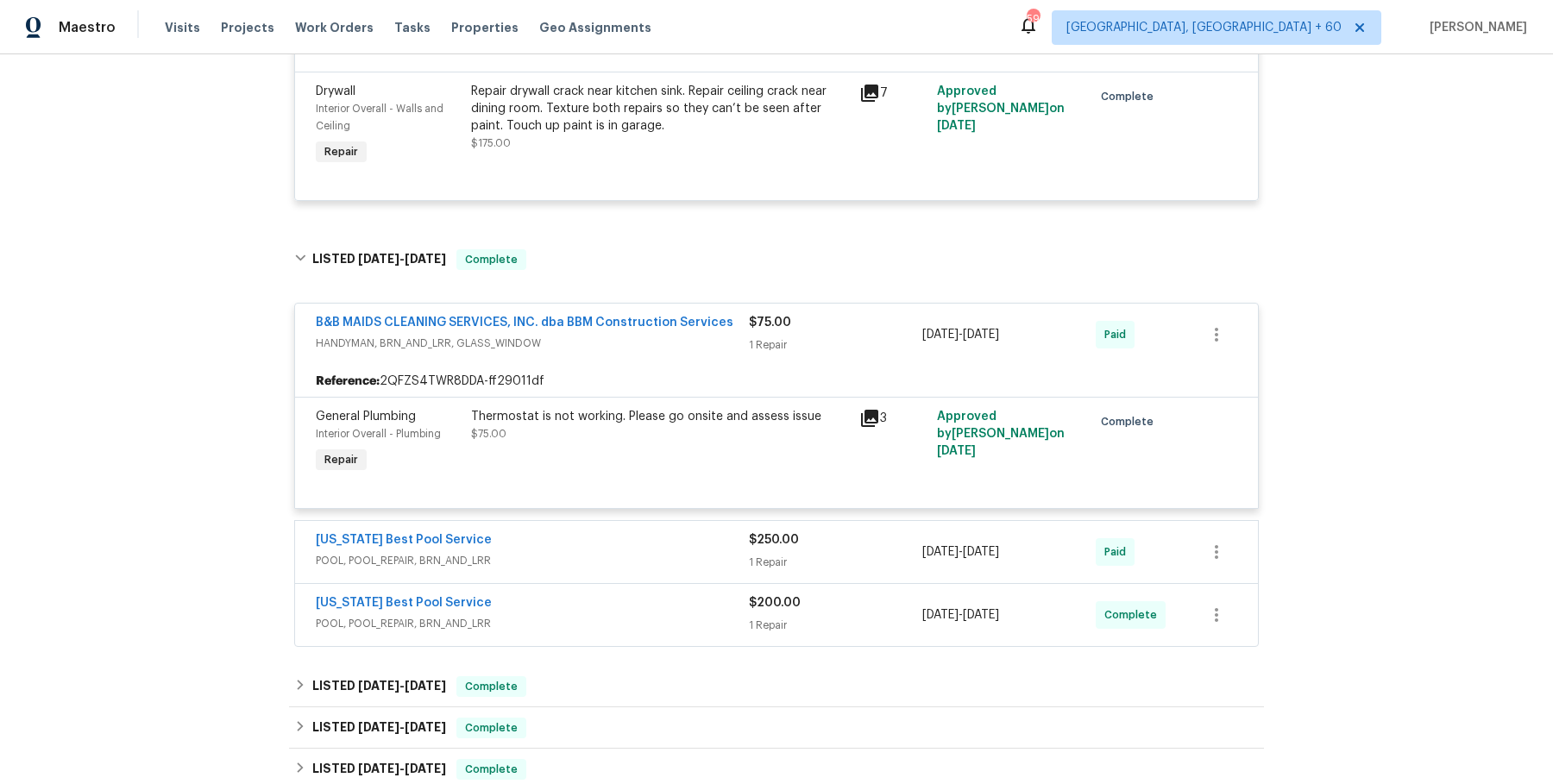
click at [644, 554] on span "POOL, POOL_REPAIR, BRN_AND_LRR" at bounding box center [532, 560] width 433 height 17
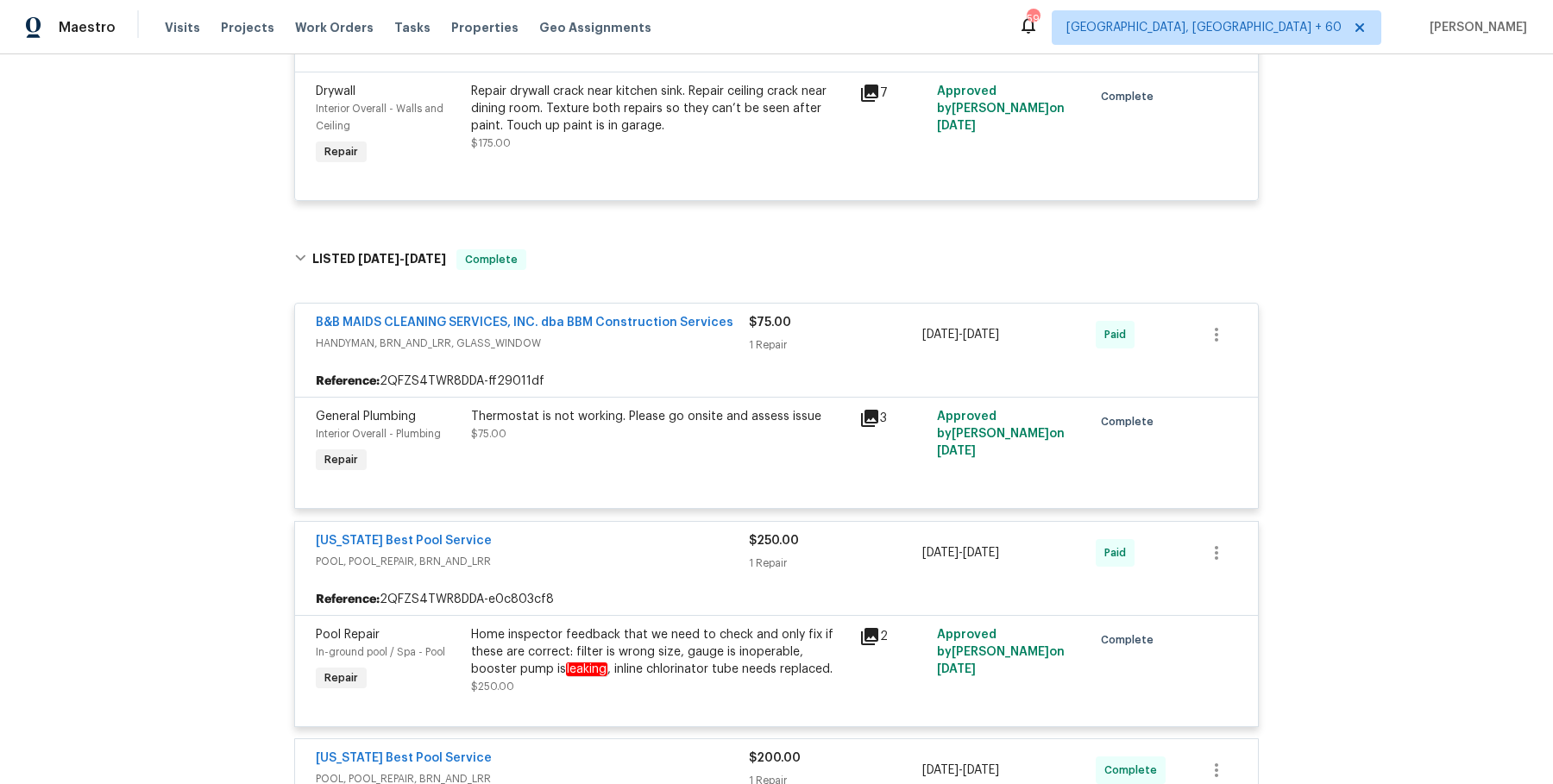
scroll to position [1141, 0]
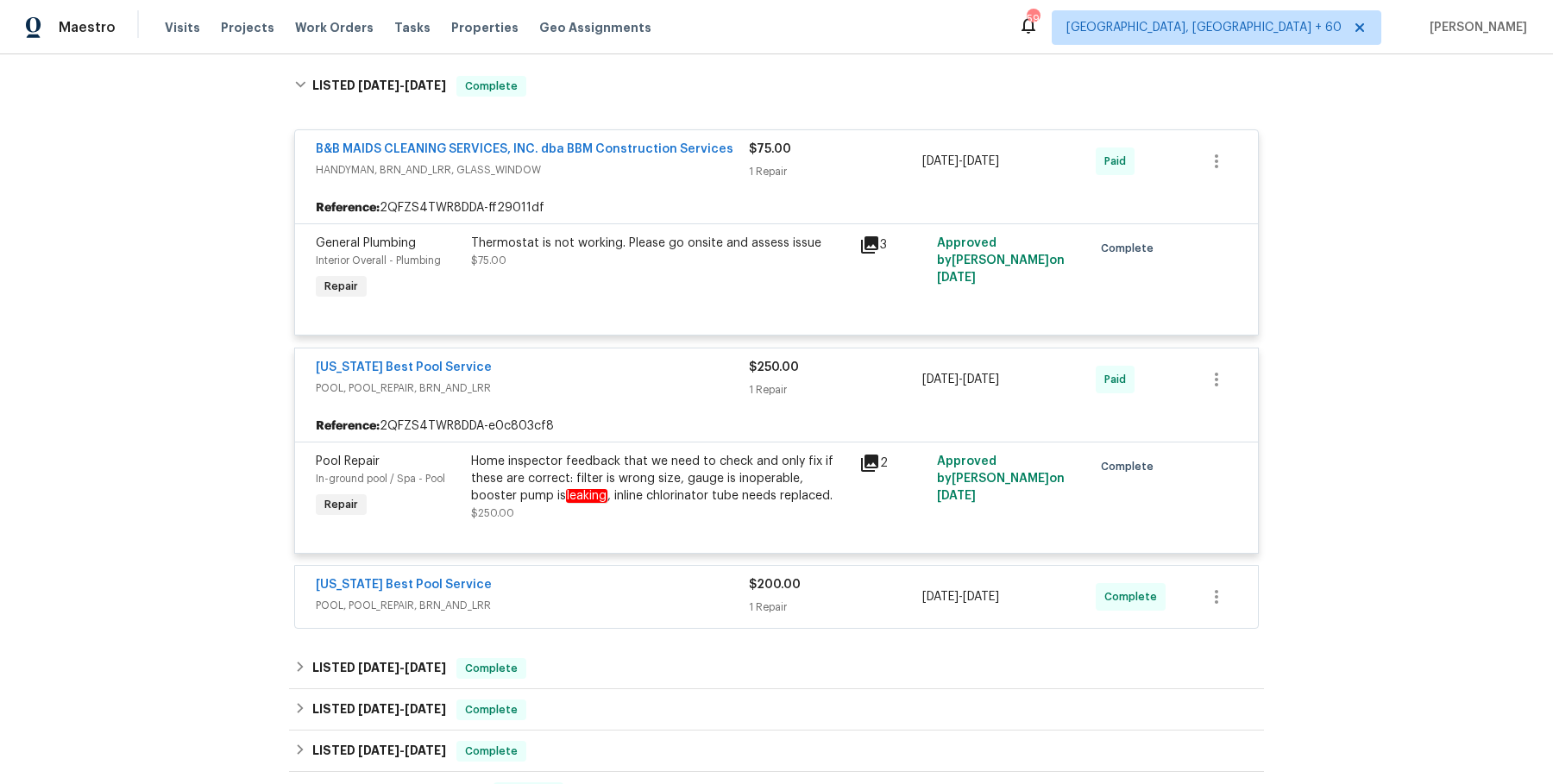
click at [690, 263] on div "Thermostat is not working. Please go onsite and assess issue $75.00" at bounding box center [660, 252] width 378 height 35
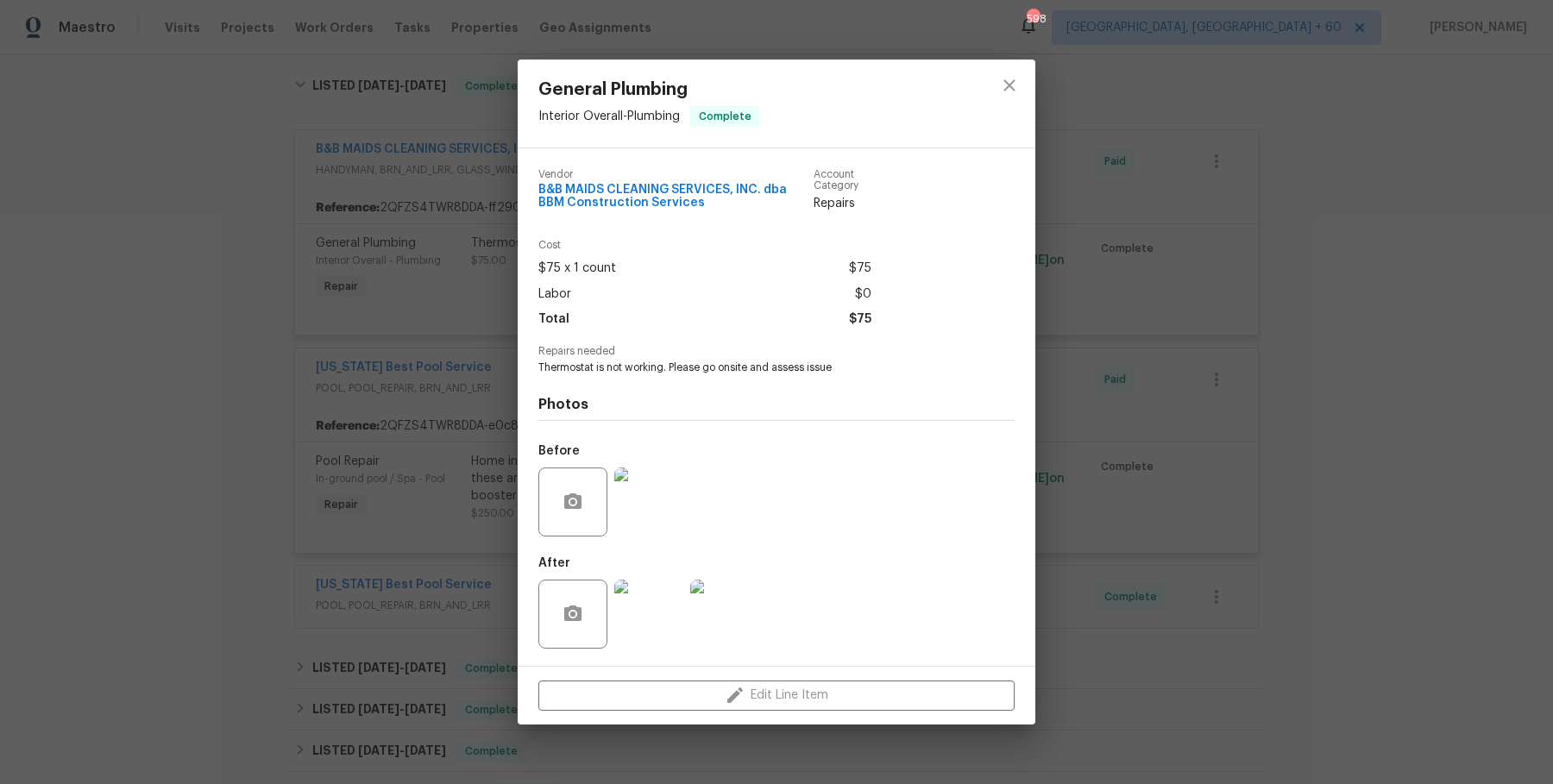
click at [1247, 477] on div "General Plumbing Interior Overall - Plumbing Complete Vendor B&B MAIDS CLEANING…" at bounding box center [776, 392] width 1553 height 784
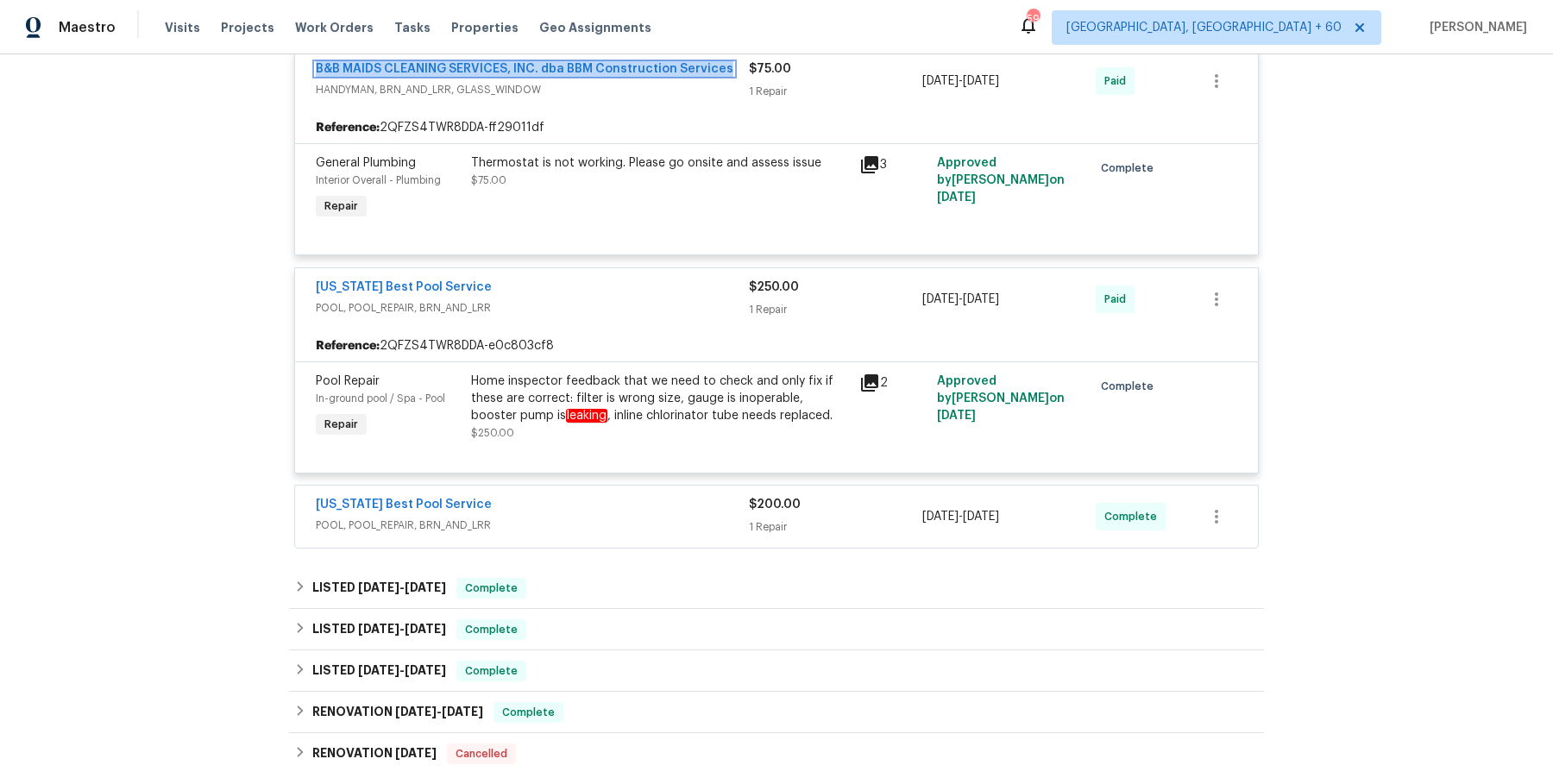
scroll to position [1234, 0]
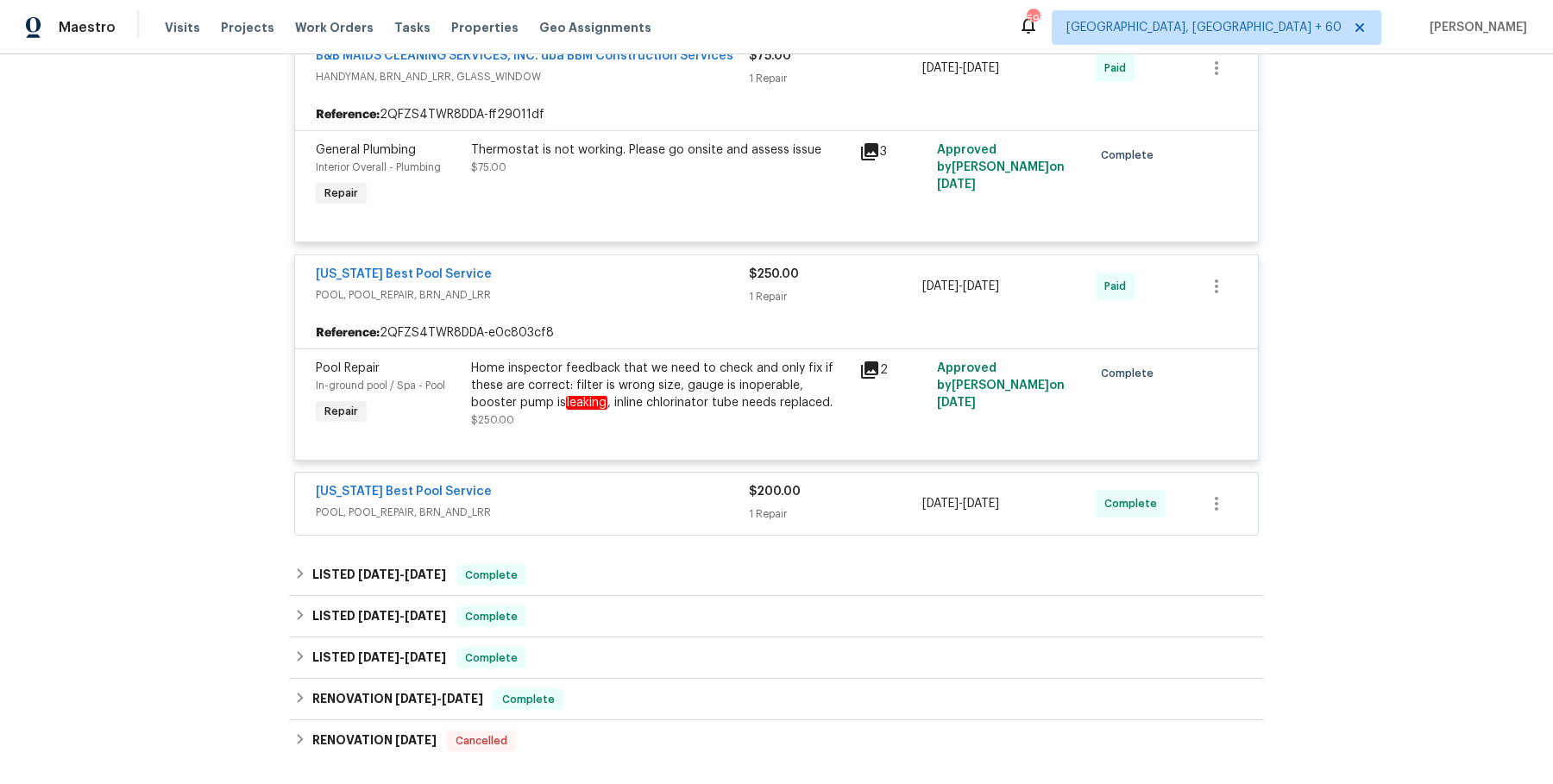
click at [570, 466] on div "B&B MAIDS CLEANING SERVICES, INC. dba BBM Construction Services HANDYMAN, BRN_A…" at bounding box center [776, 280] width 964 height 511
click at [570, 483] on div "[US_STATE] Best Pool Service" at bounding box center [532, 493] width 433 height 21
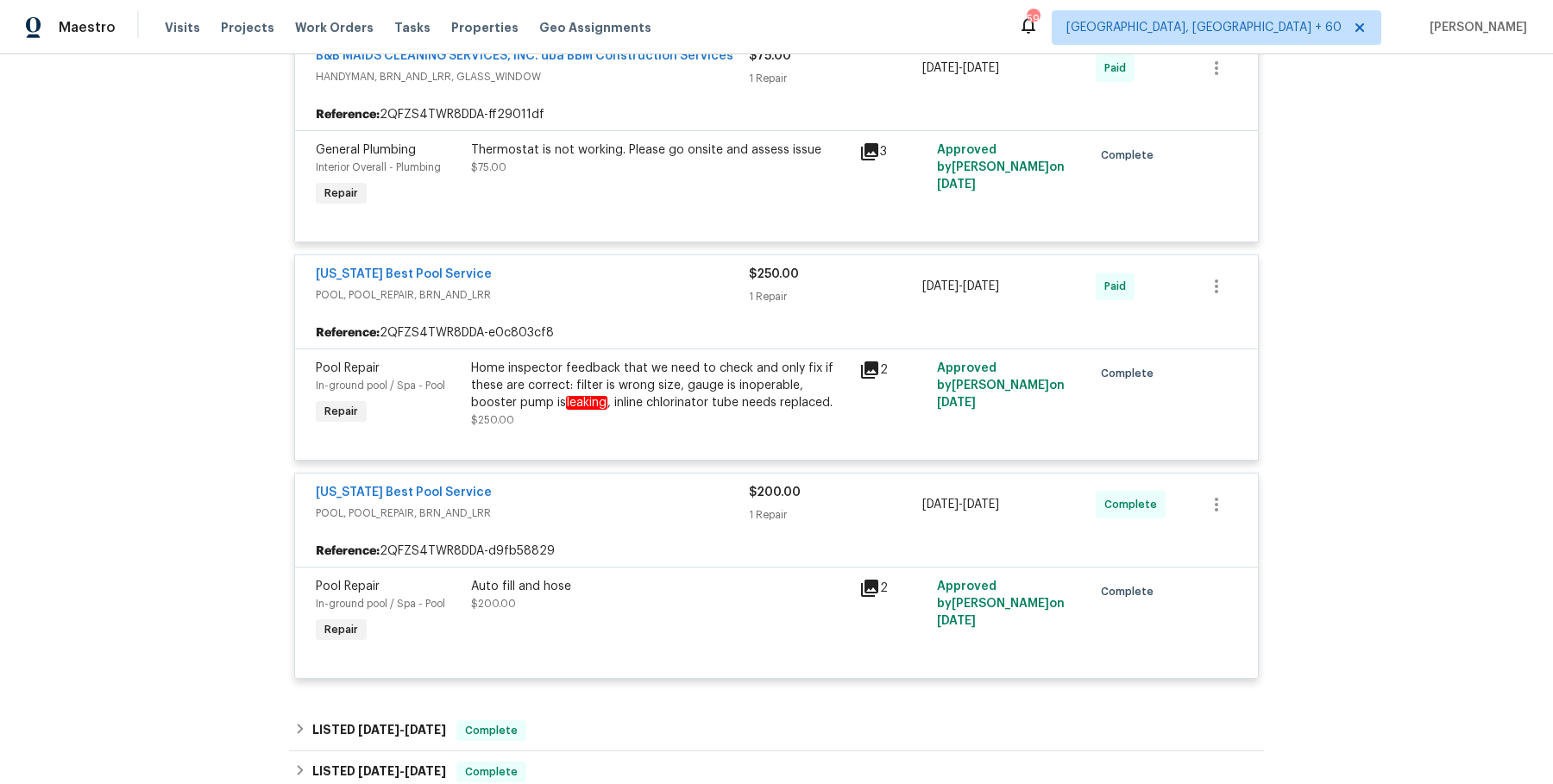
click at [642, 403] on div "Home inspector feedback that we need to check and only fix if these are correct…" at bounding box center [660, 386] width 378 height 52
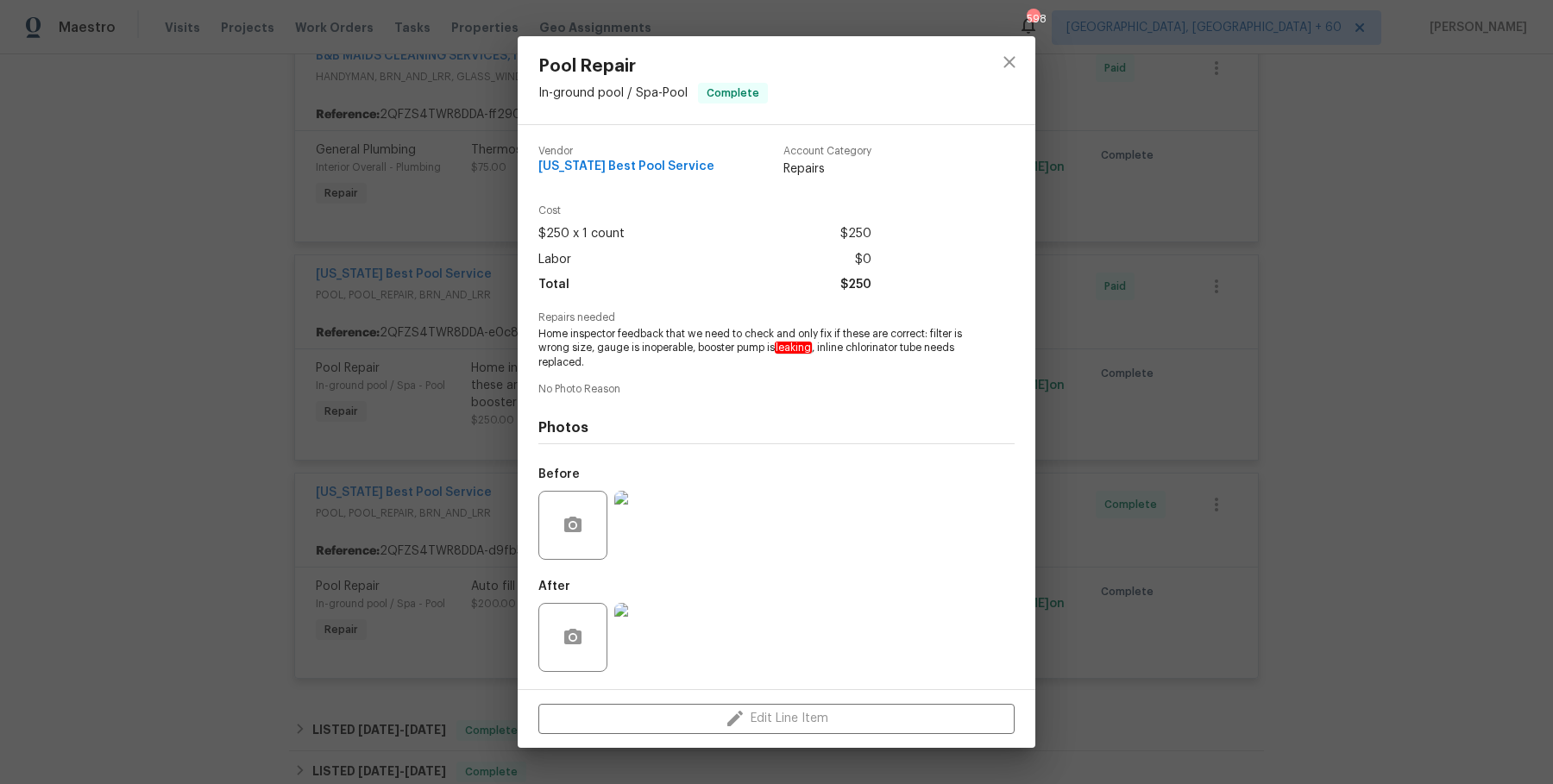
click at [428, 435] on div "Pool Repair In-ground pool / Spa - Pool Complete Vendor [US_STATE] Best Pool Se…" at bounding box center [776, 392] width 1553 height 784
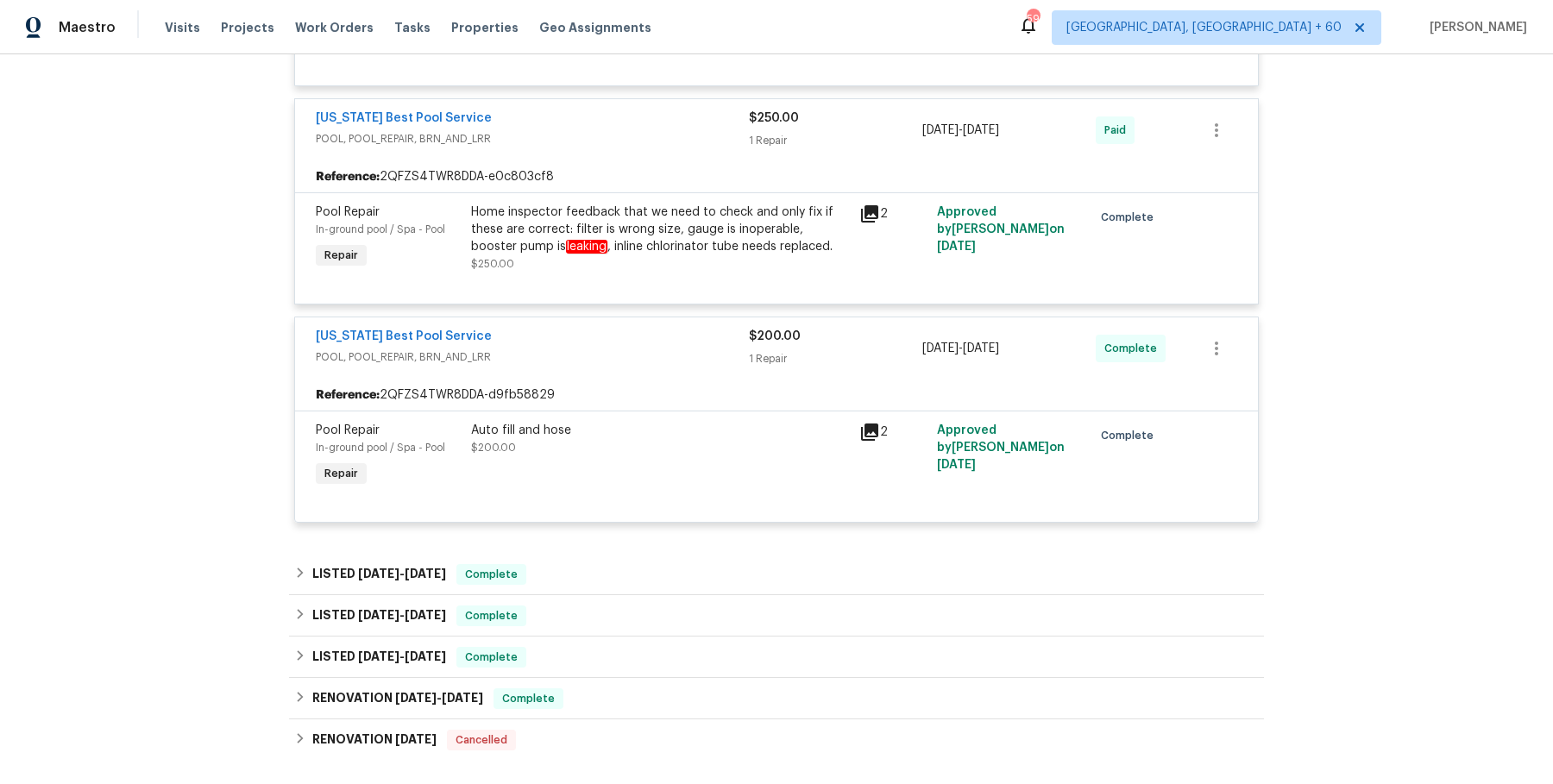
scroll to position [1393, 0]
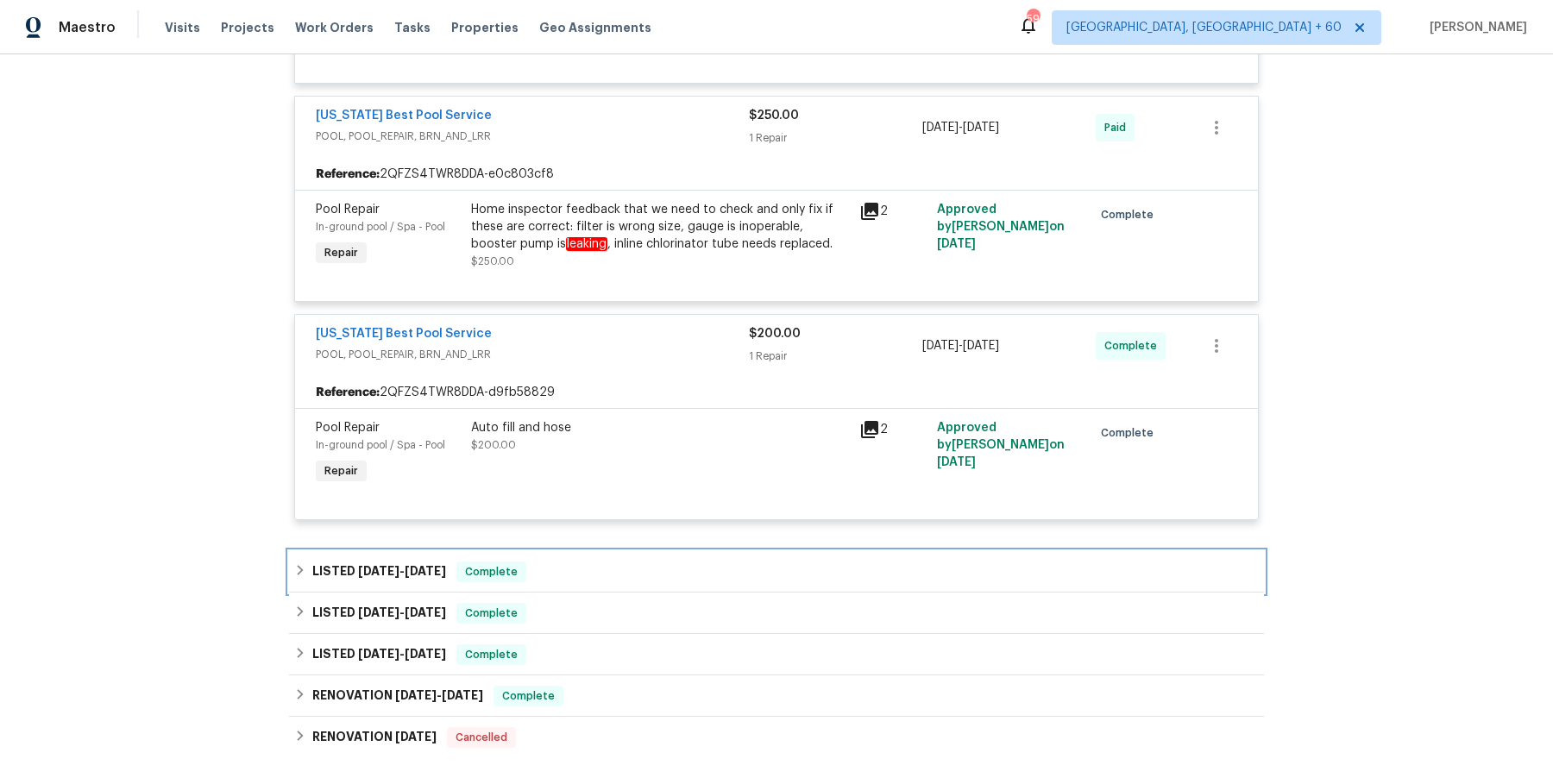
click at [585, 567] on div "LISTED [DATE] - [DATE] Complete" at bounding box center [776, 571] width 964 height 21
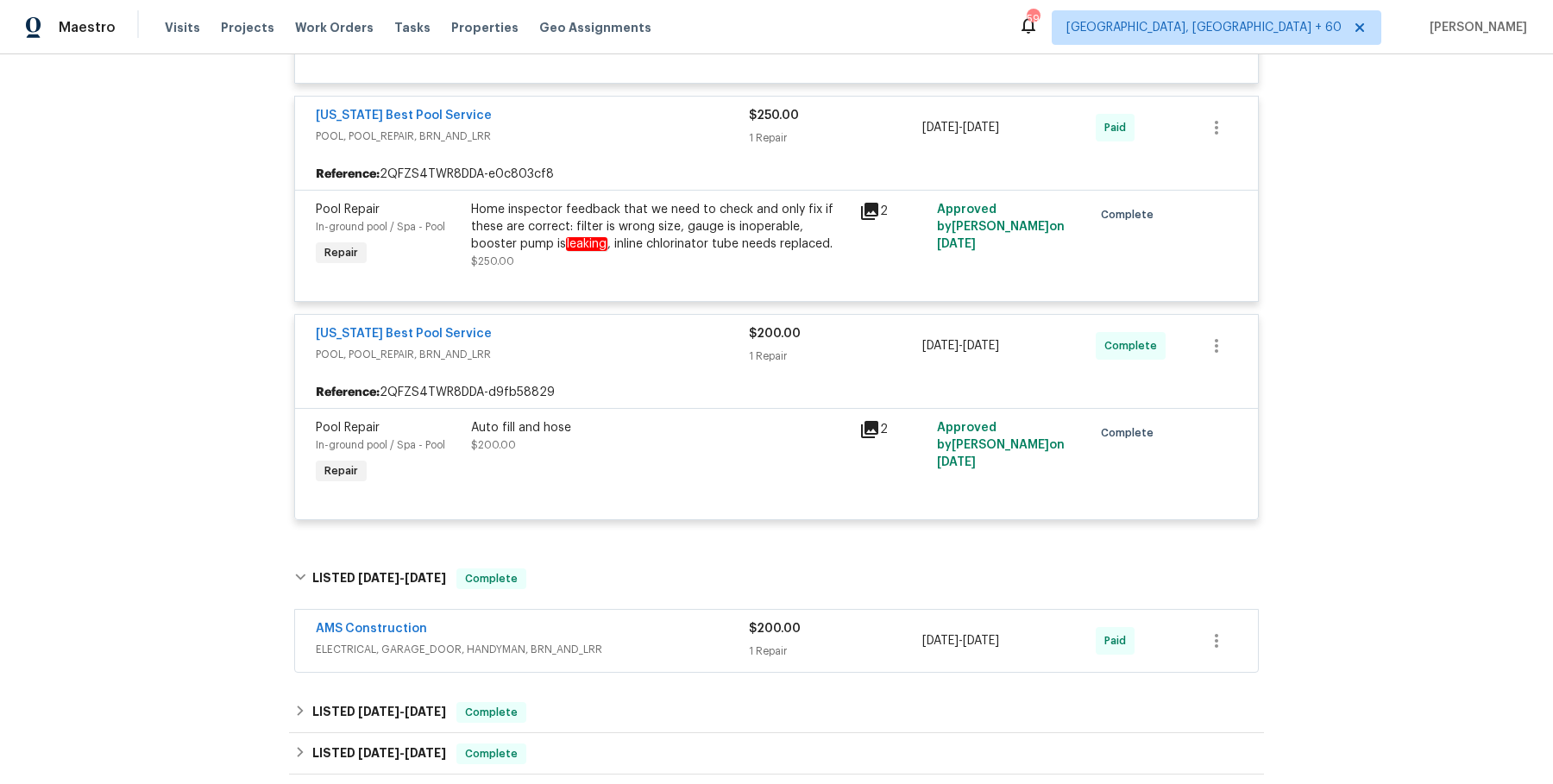
click at [640, 653] on span "ELECTRICAL, GARAGE_DOOR, HANDYMAN, BRN_AND_LRR" at bounding box center [532, 649] width 433 height 17
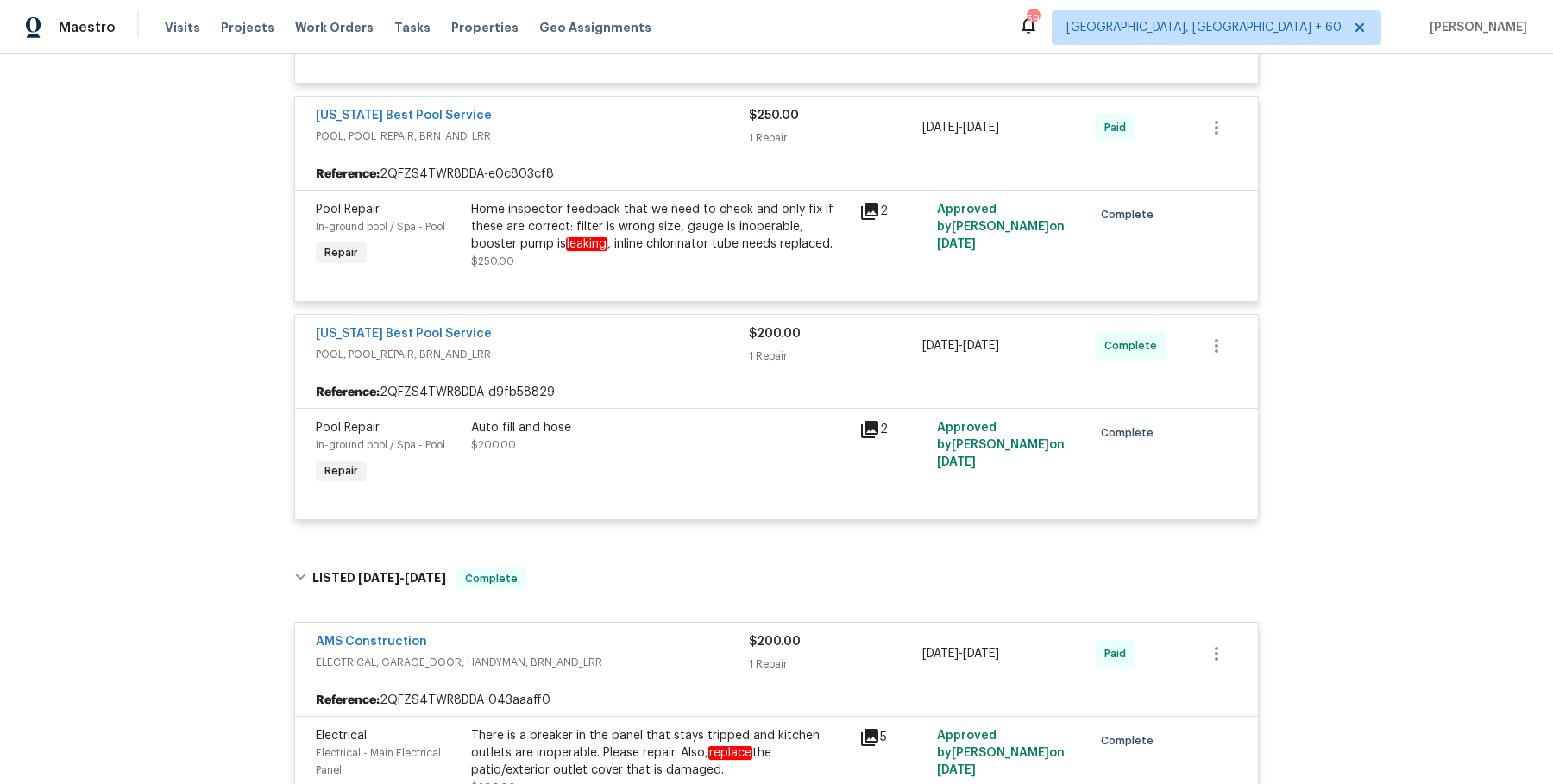
click at [525, 317] on div "[US_STATE] Best Pool Service POOL, POOL_REPAIR, BRN_AND_LRR $200.00 1 Repair [D…" at bounding box center [776, 346] width 963 height 62
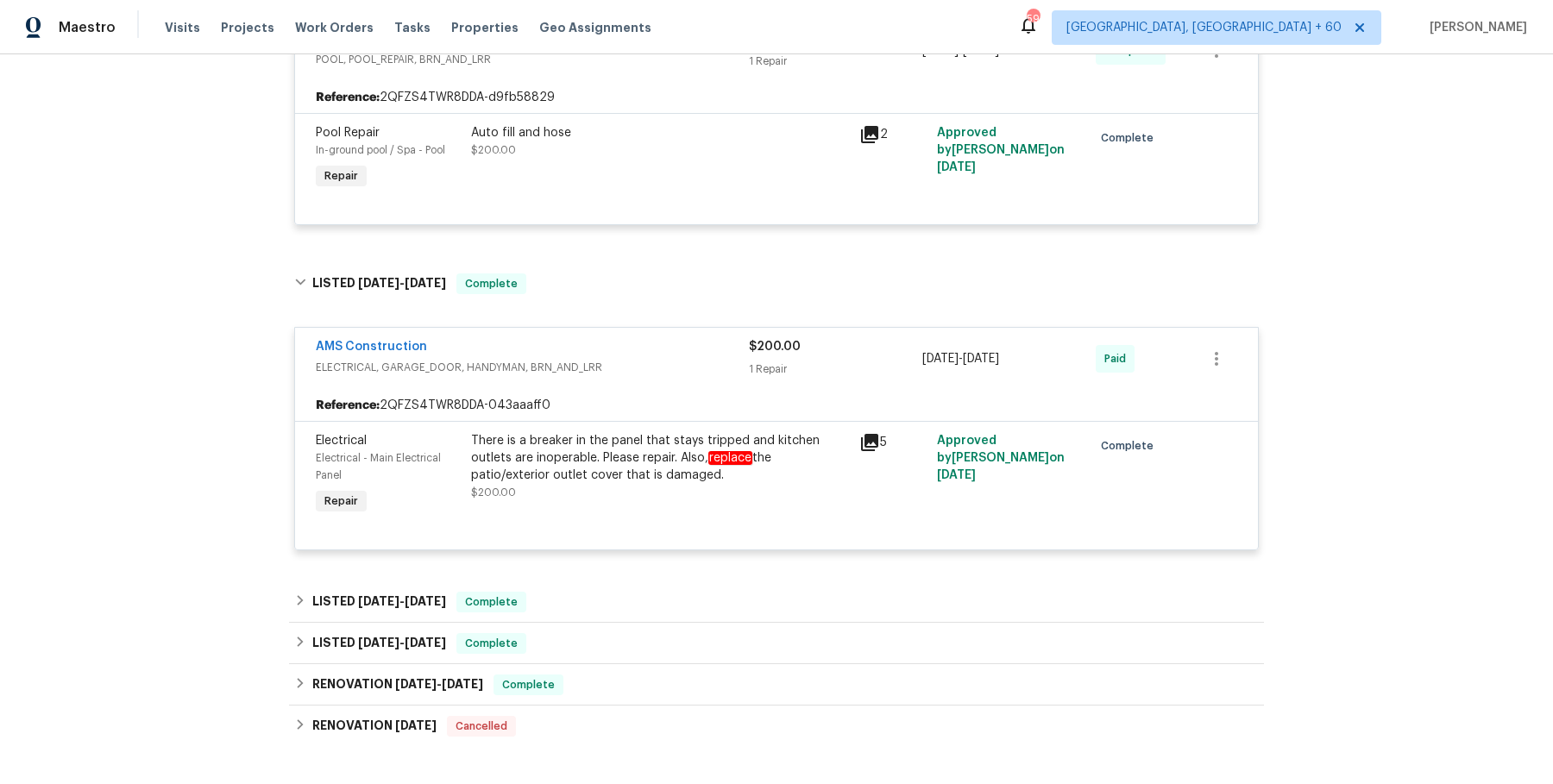
scroll to position [1626, 0]
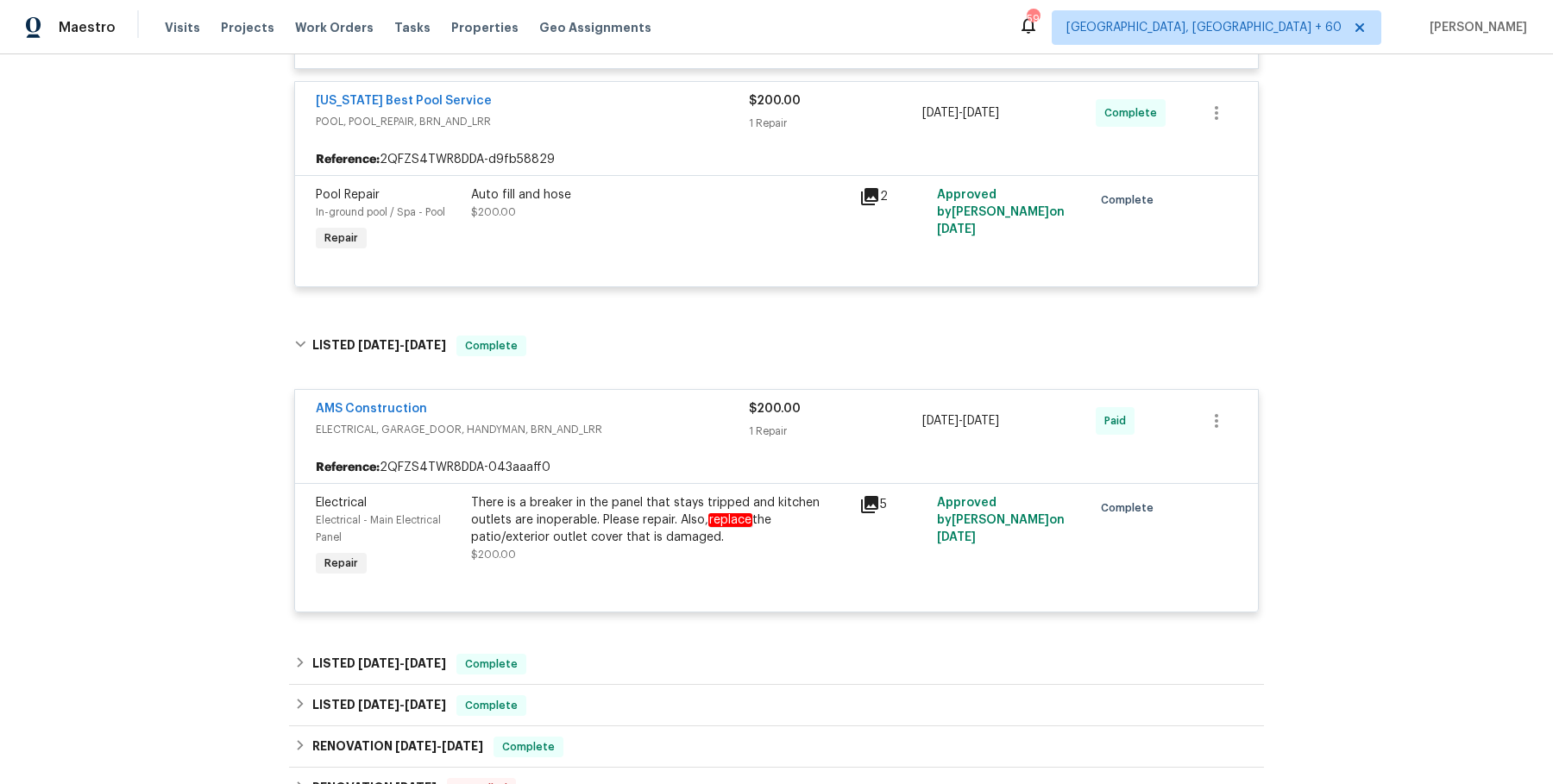
click at [592, 175] on div "Pool Repair In-ground pool / Spa - Pool Repair Auto fill and hose $200.00 2 App…" at bounding box center [776, 230] width 963 height 111
click at [591, 182] on div "Auto fill and hose $200.00" at bounding box center [660, 220] width 389 height 79
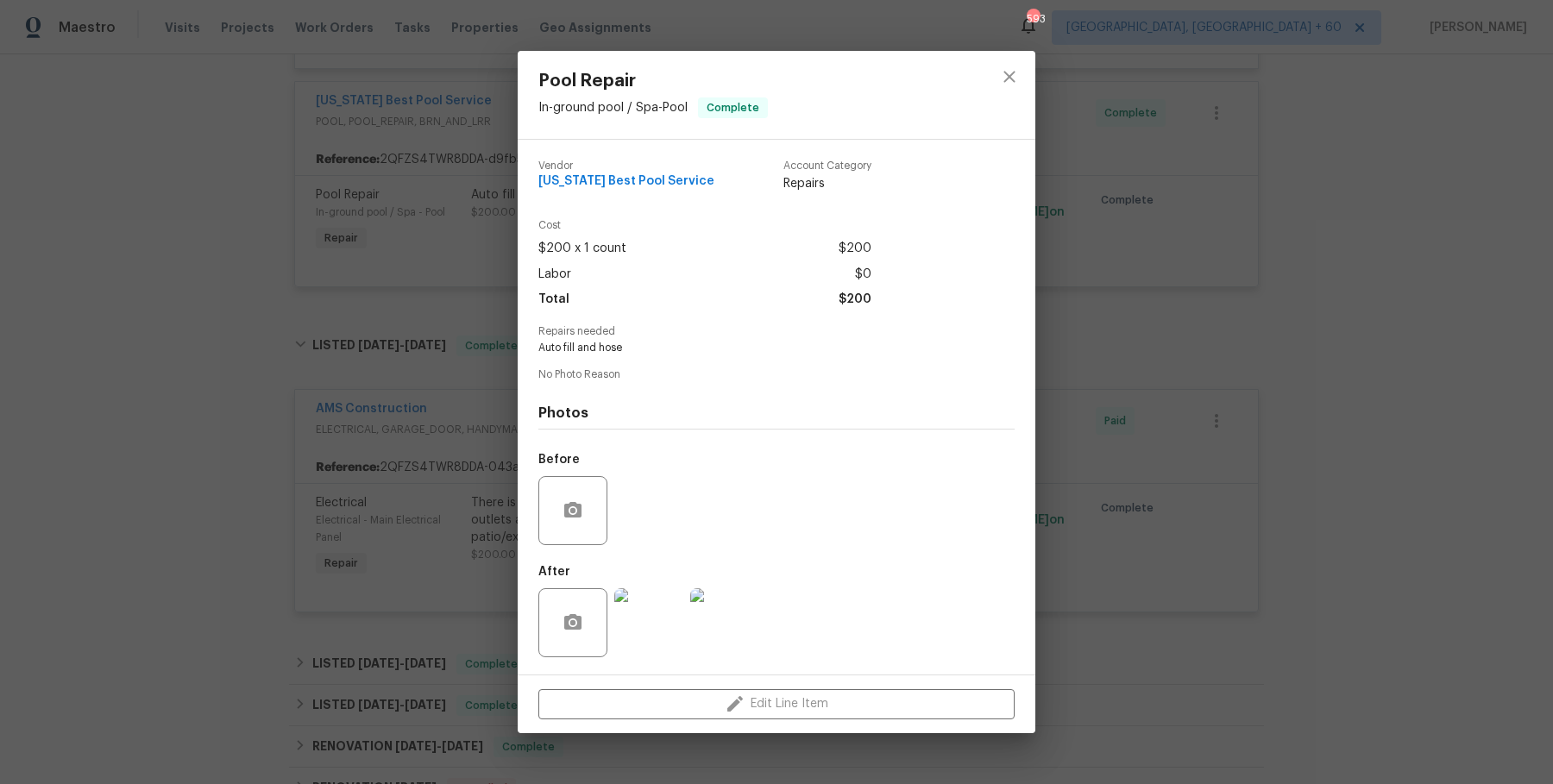
click at [663, 598] on img at bounding box center [649, 622] width 69 height 69
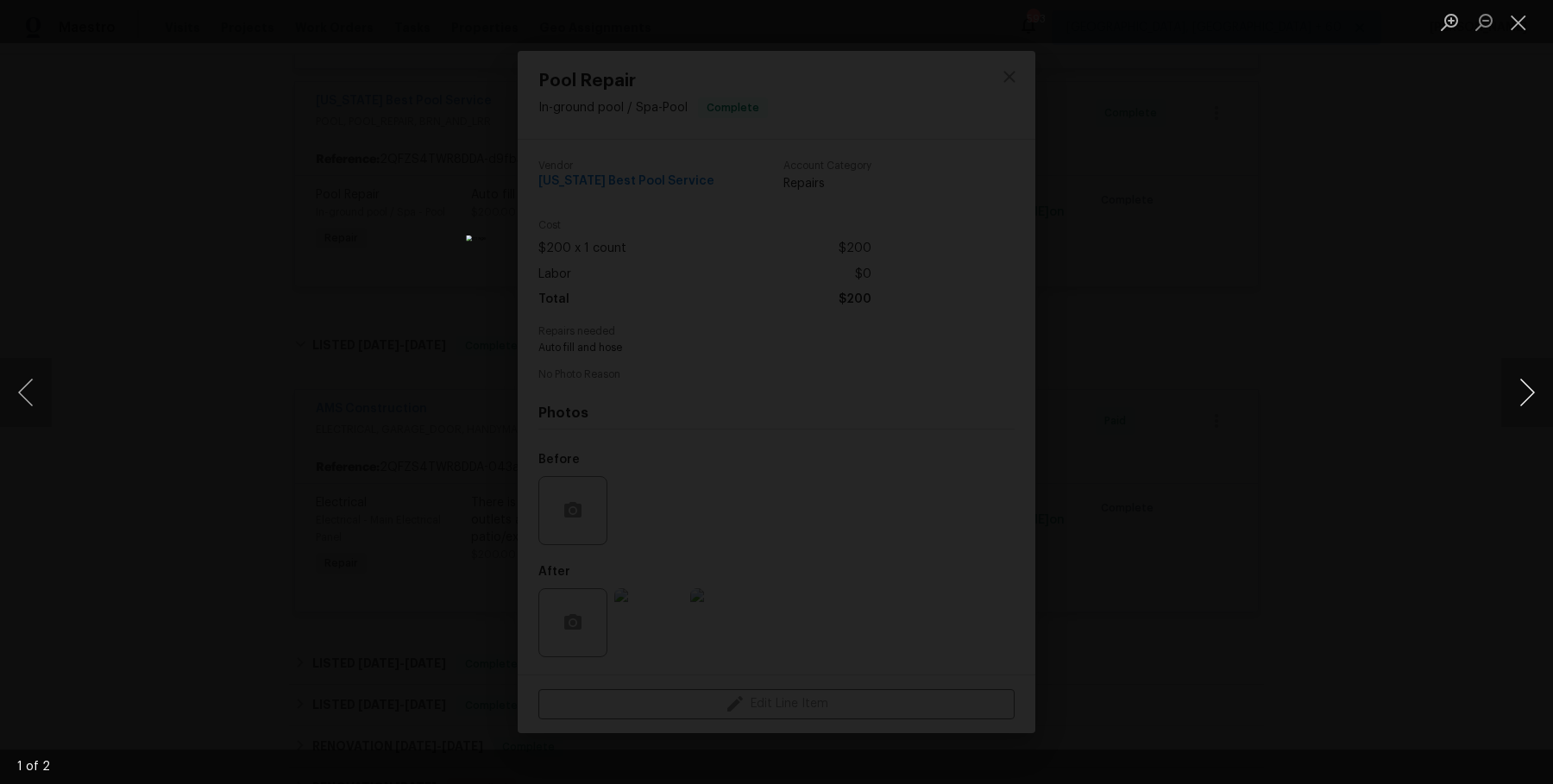
click at [1528, 394] on button "Next image" at bounding box center [1528, 392] width 52 height 69
click at [1467, 304] on div "Lightbox" at bounding box center [776, 392] width 1553 height 784
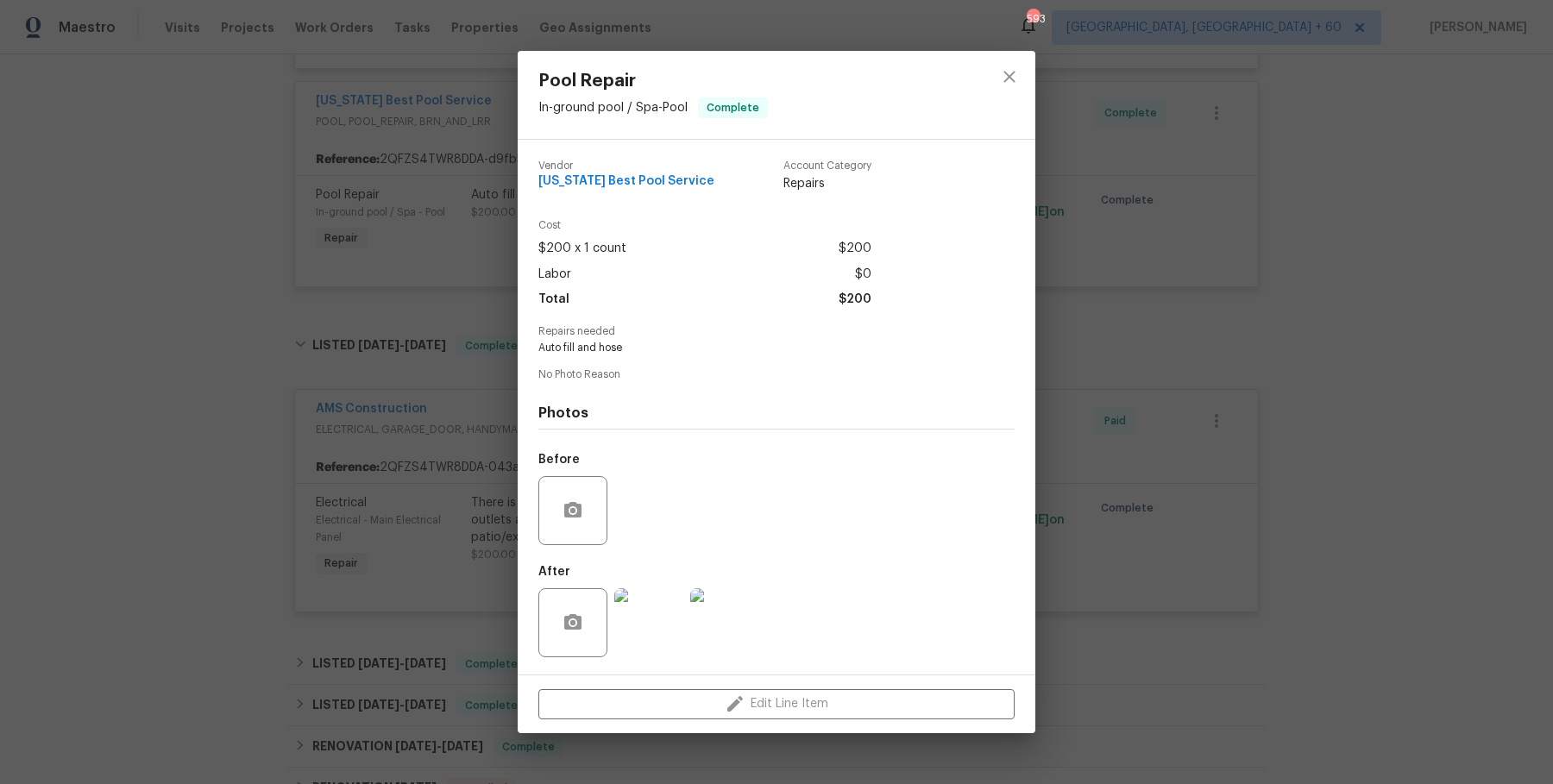
click at [1467, 304] on div "Pool Repair In-ground pool / Spa - Pool Complete Vendor [US_STATE] Best Pool Se…" at bounding box center [776, 392] width 1553 height 784
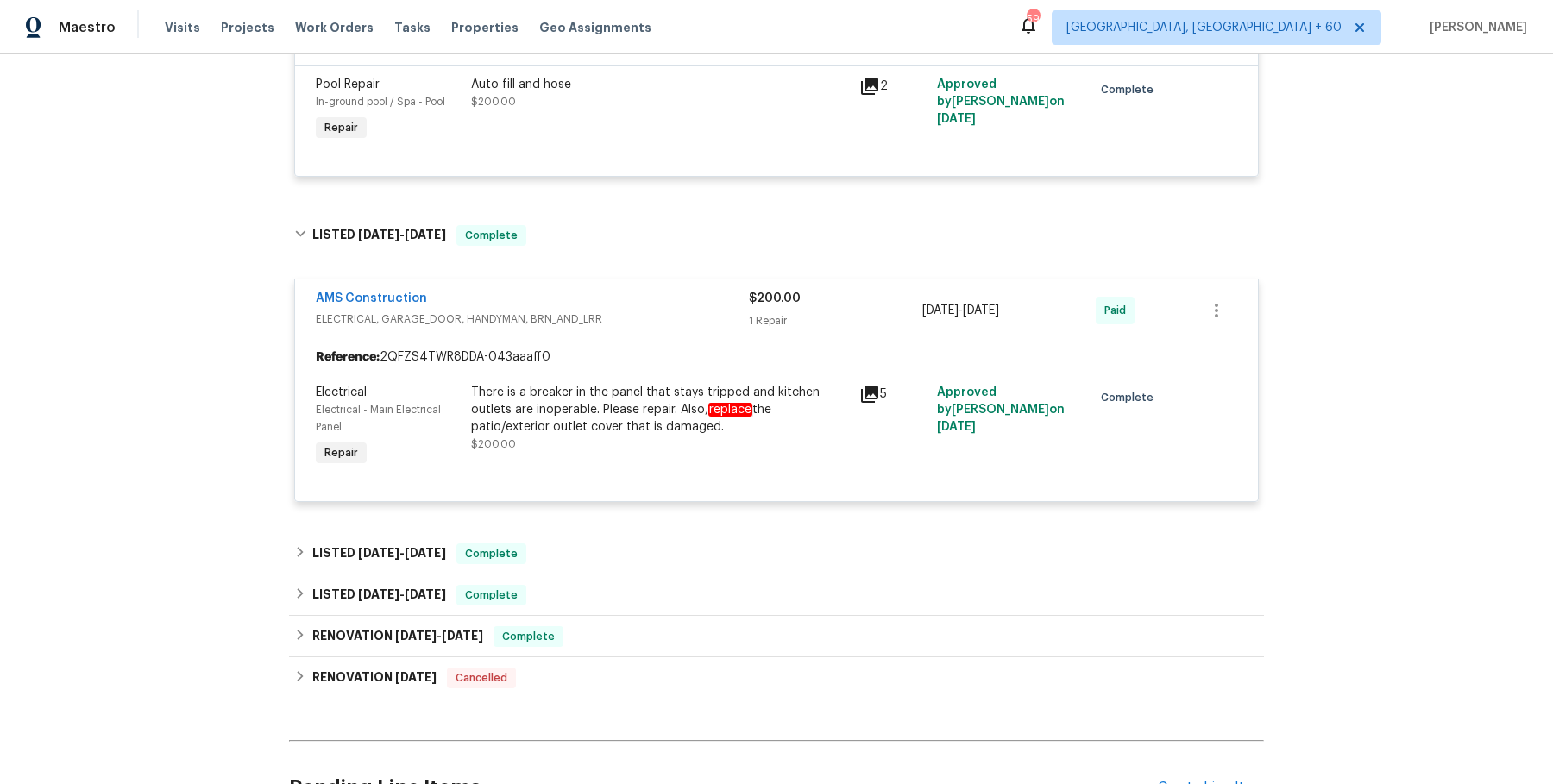
scroll to position [1738, 0]
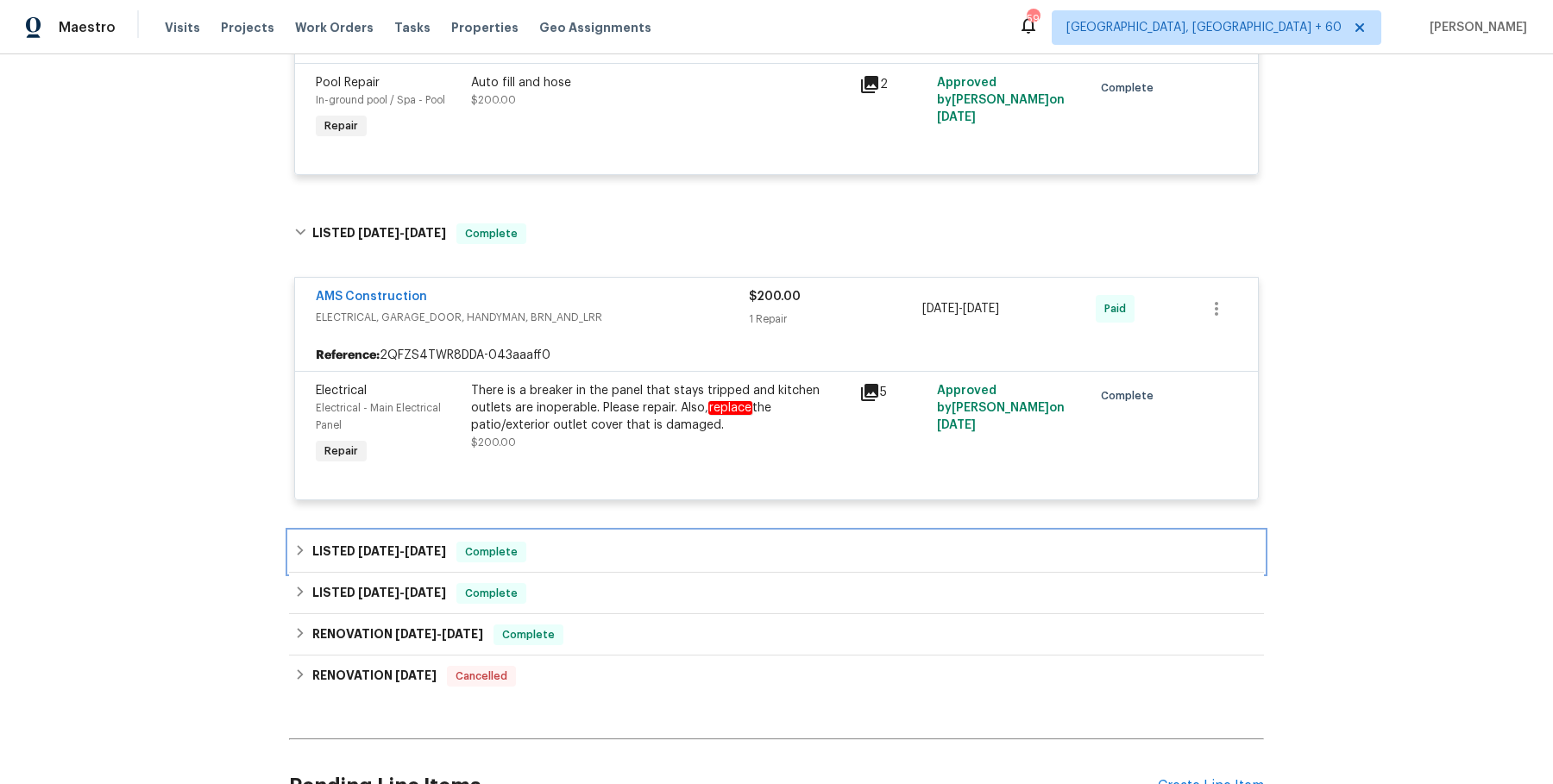
click at [869, 544] on div "LISTED [DATE] - [DATE] Complete" at bounding box center [776, 551] width 964 height 21
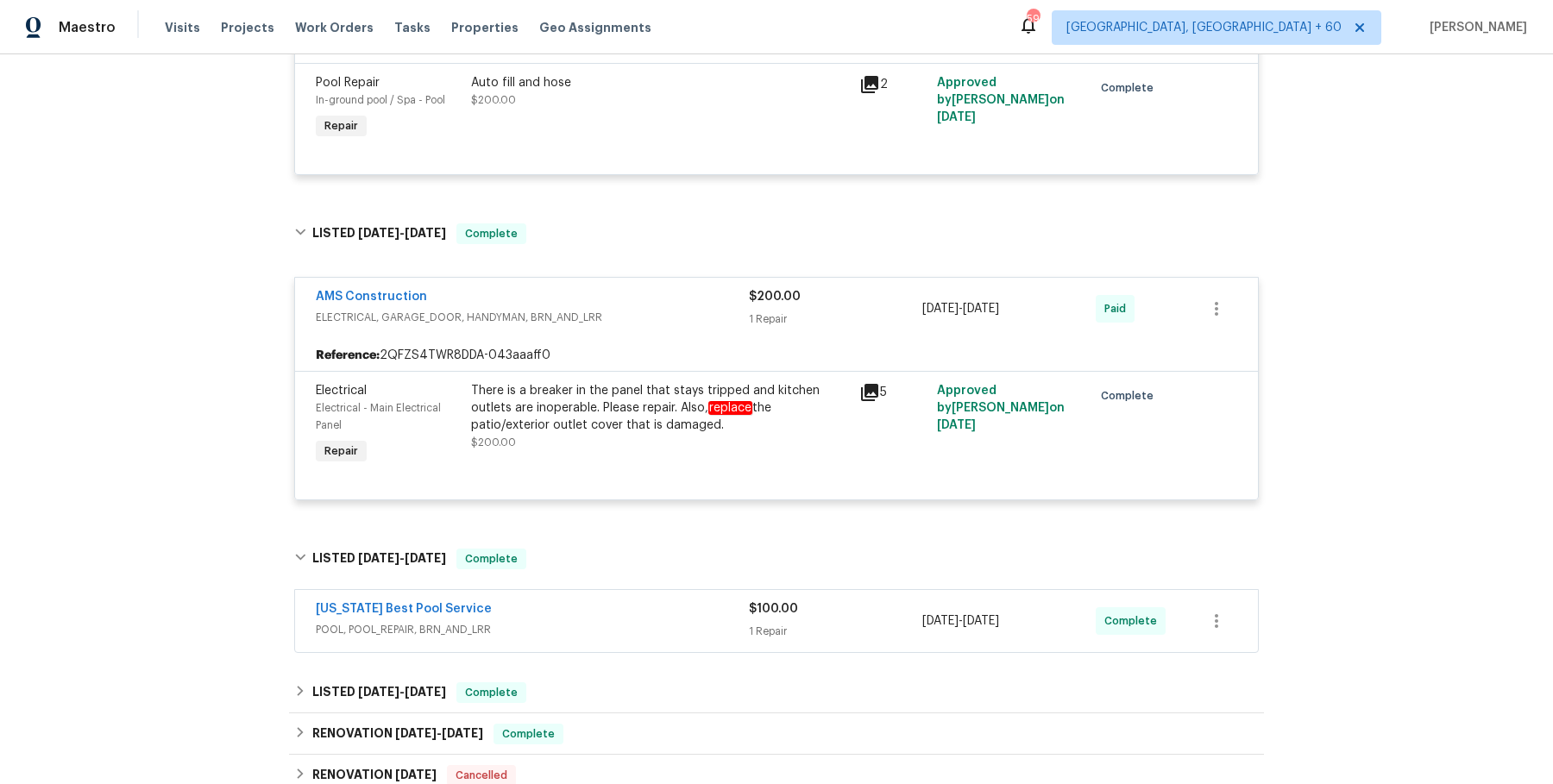
click at [670, 632] on span "POOL, POOL_REPAIR, BRN_AND_LRR" at bounding box center [532, 629] width 433 height 17
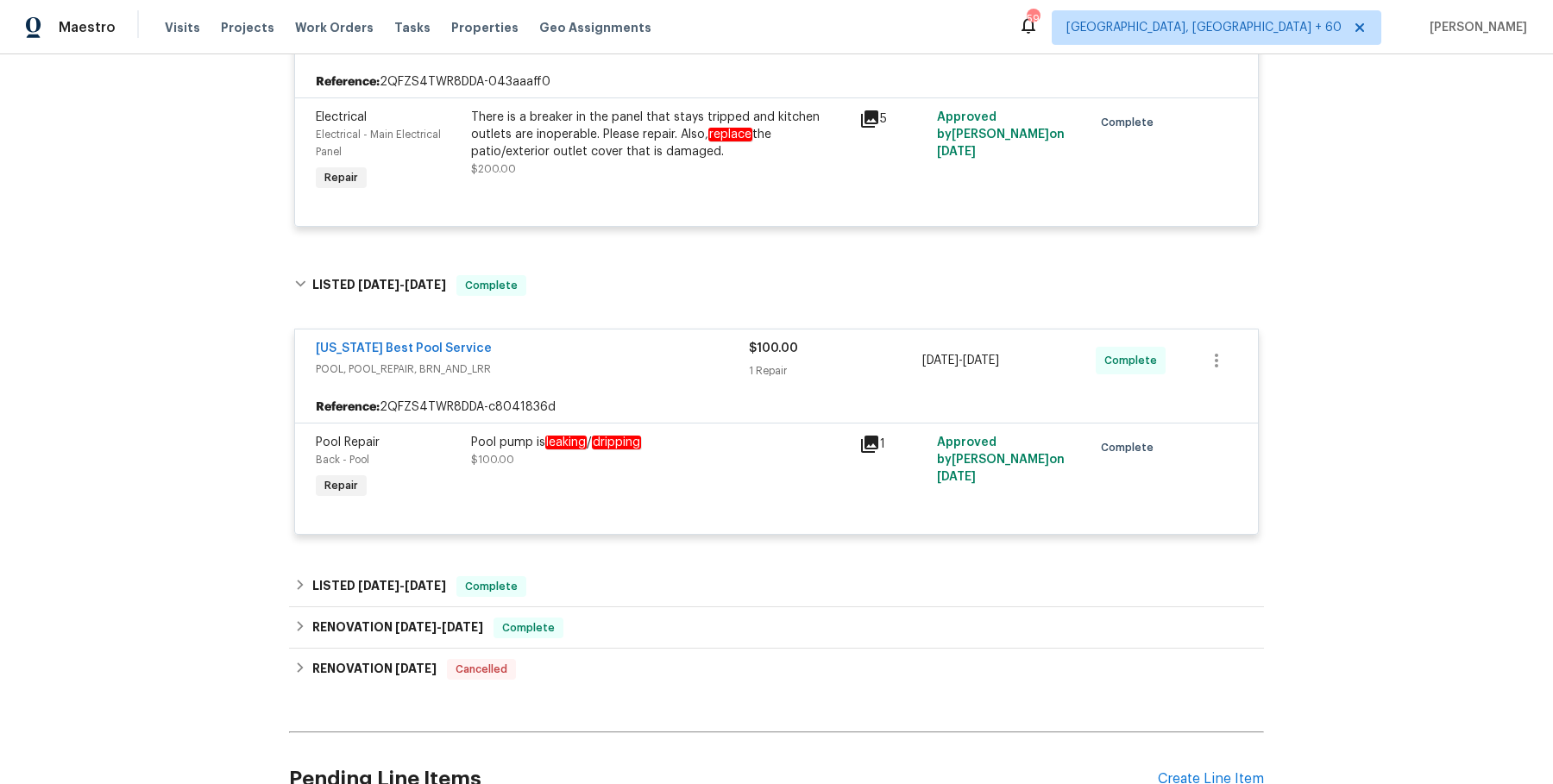
scroll to position [2165, 0]
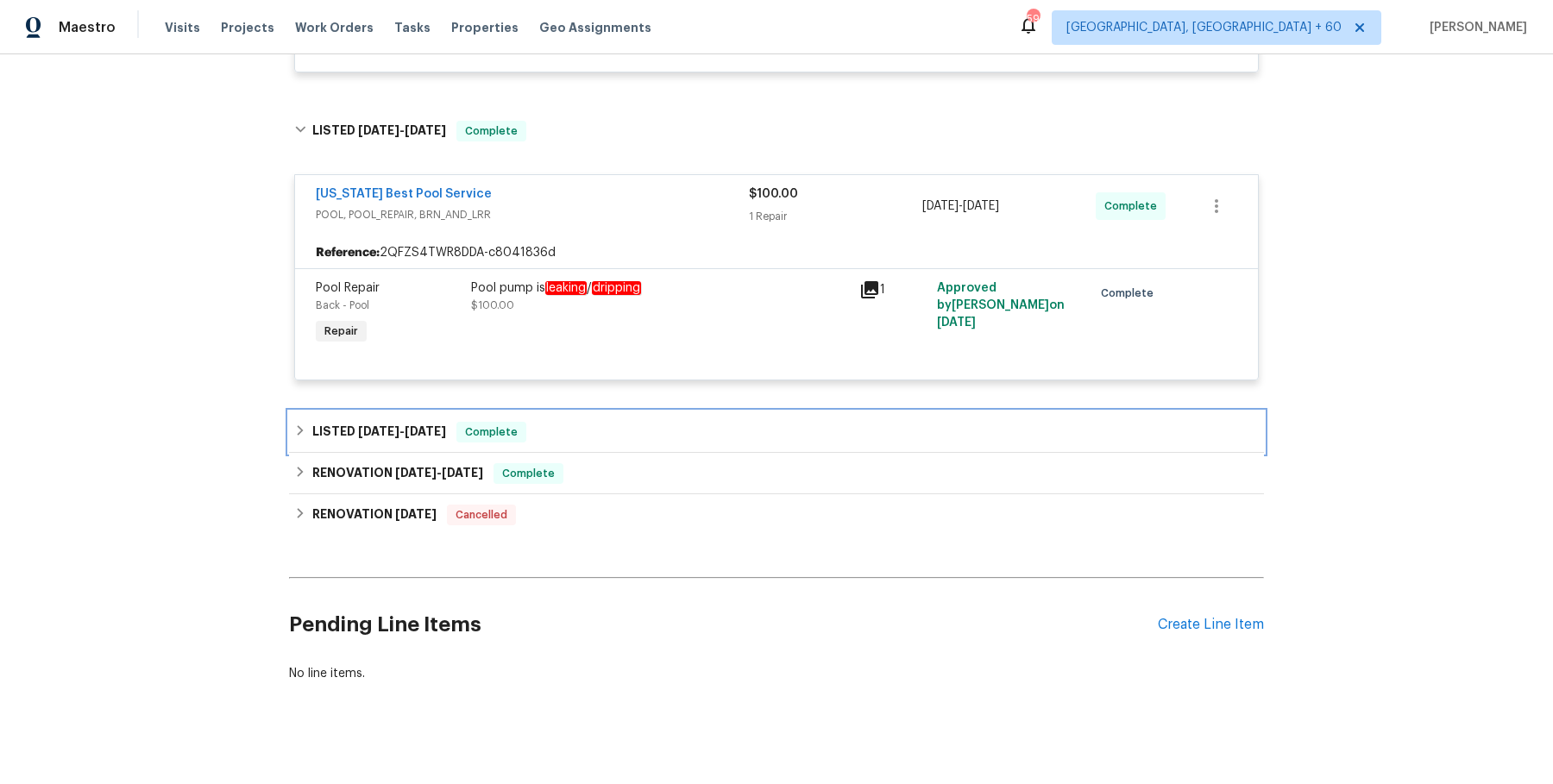
click at [667, 426] on div "LISTED [DATE] - [DATE] Complete" at bounding box center [776, 431] width 964 height 21
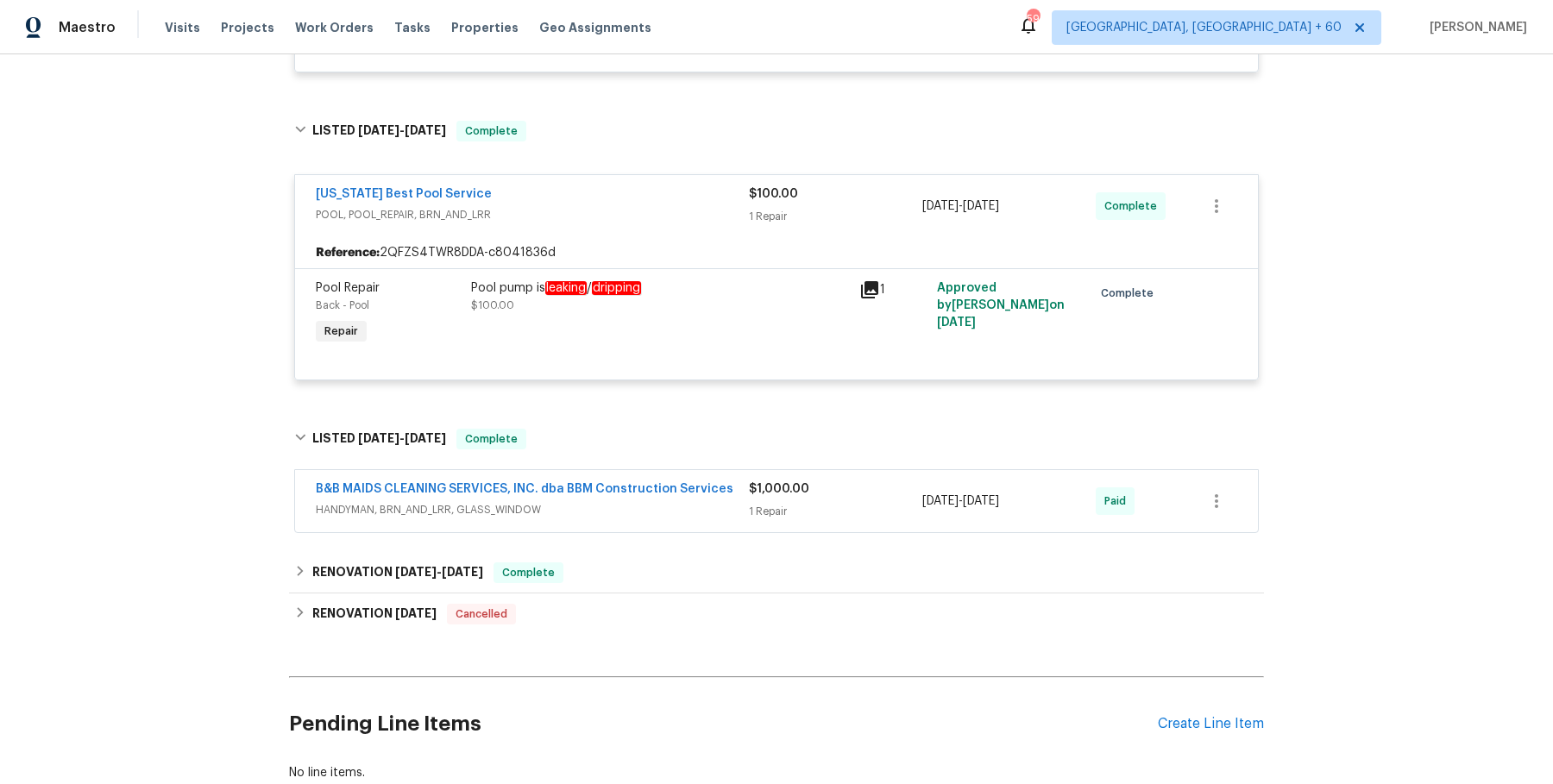
click at [648, 505] on span "HANDYMAN, BRN_AND_LRR, GLASS_WINDOW" at bounding box center [532, 509] width 433 height 17
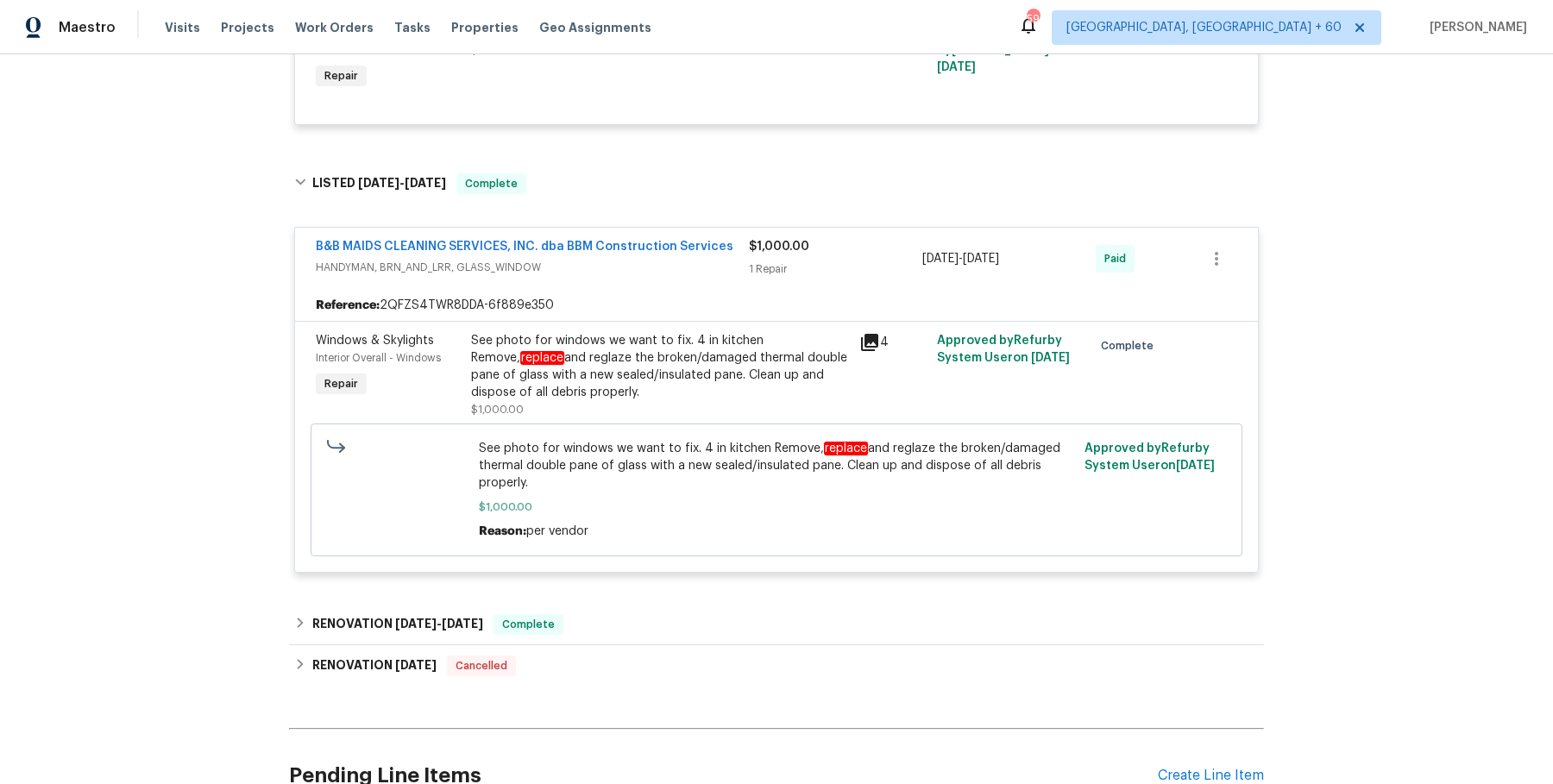
scroll to position [2422, 0]
click at [627, 613] on div "RENOVATION [DATE] - [DATE] Complete" at bounding box center [776, 623] width 964 height 21
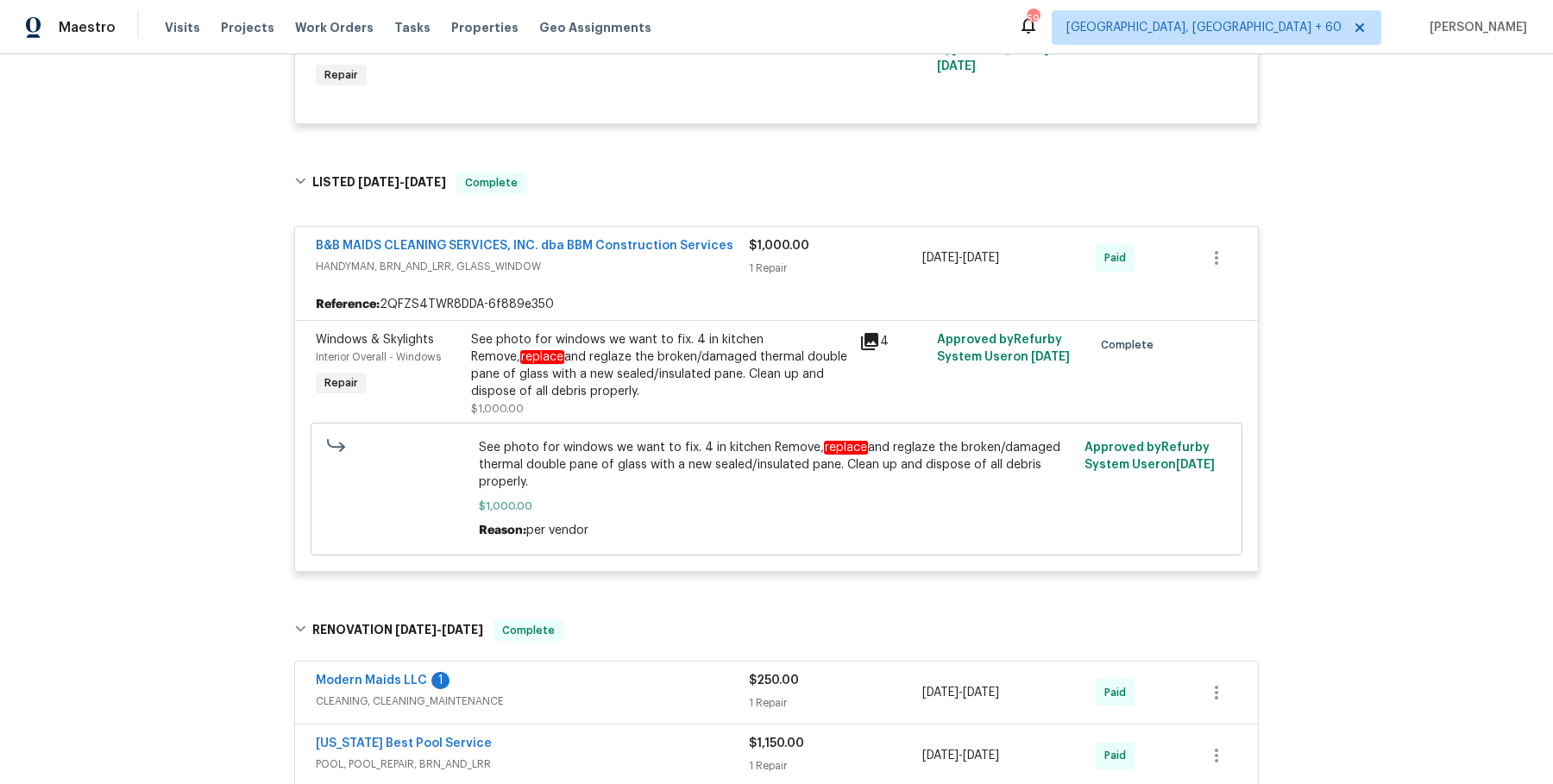
click at [623, 695] on span "CLEANING, CLEANING_MAINTENANCE" at bounding box center [532, 700] width 433 height 17
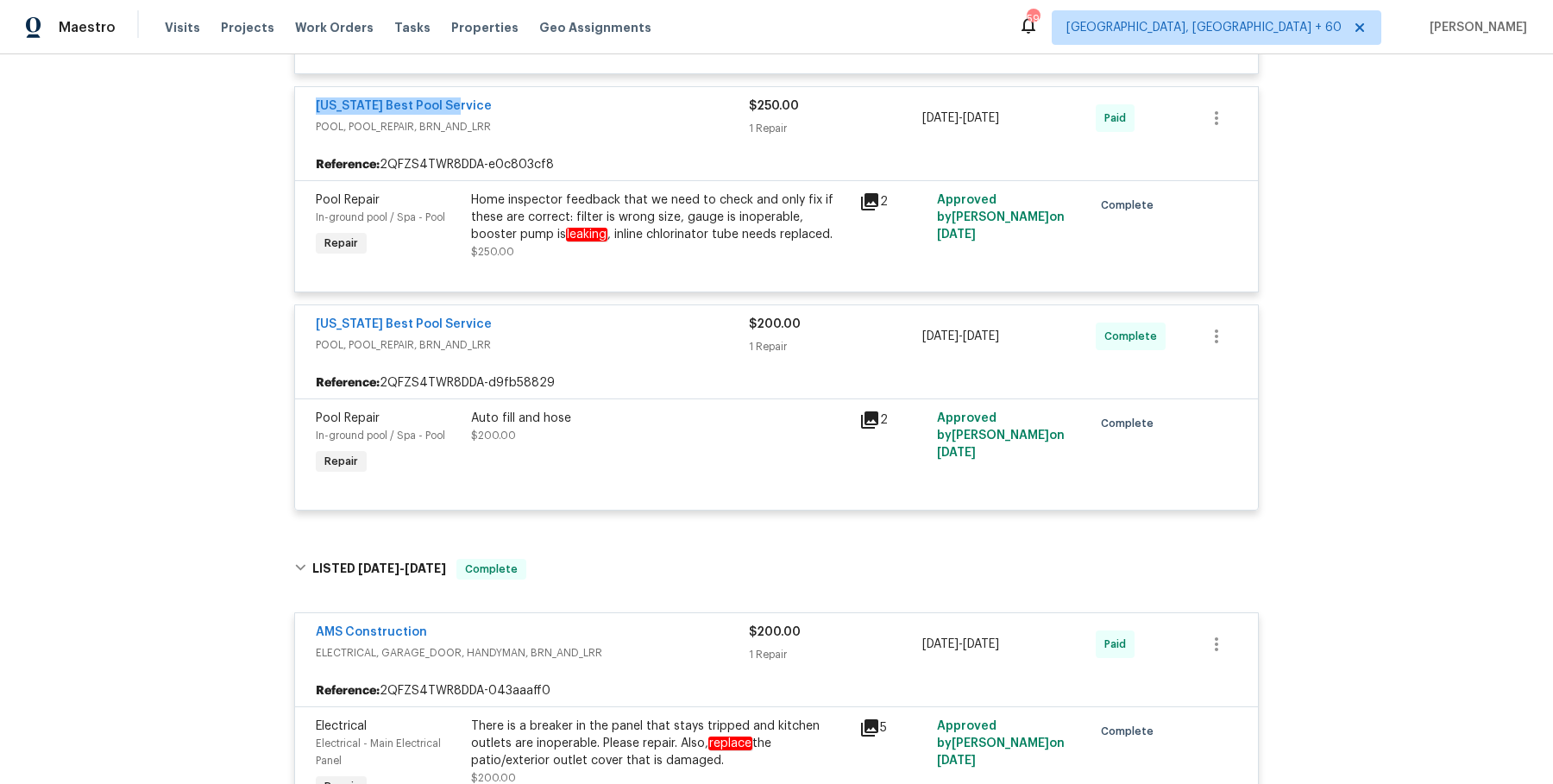
scroll to position [1126, 0]
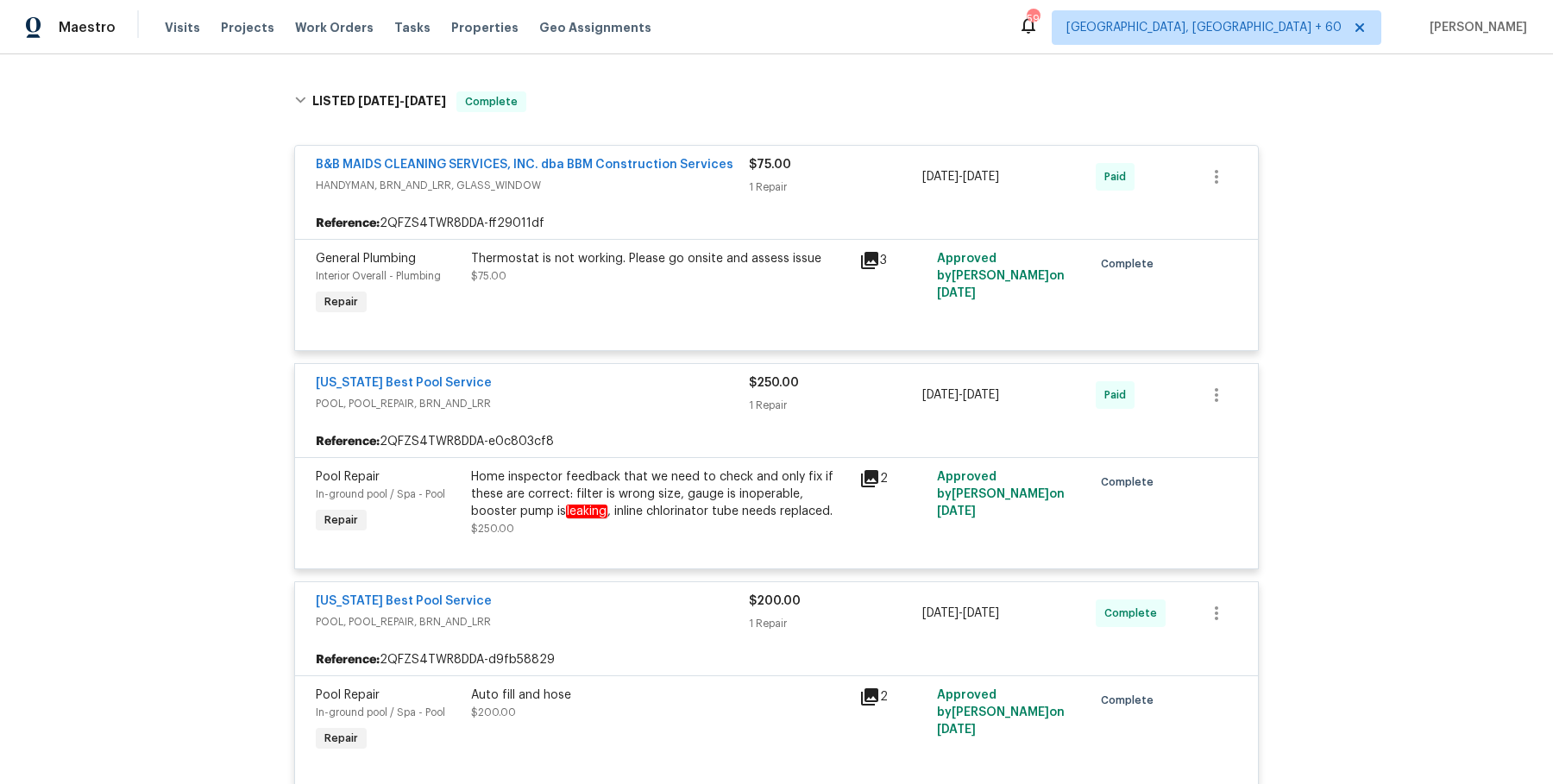
click at [711, 492] on div "Home inspector feedback that we need to check and only fix if these are correct…" at bounding box center [660, 494] width 378 height 52
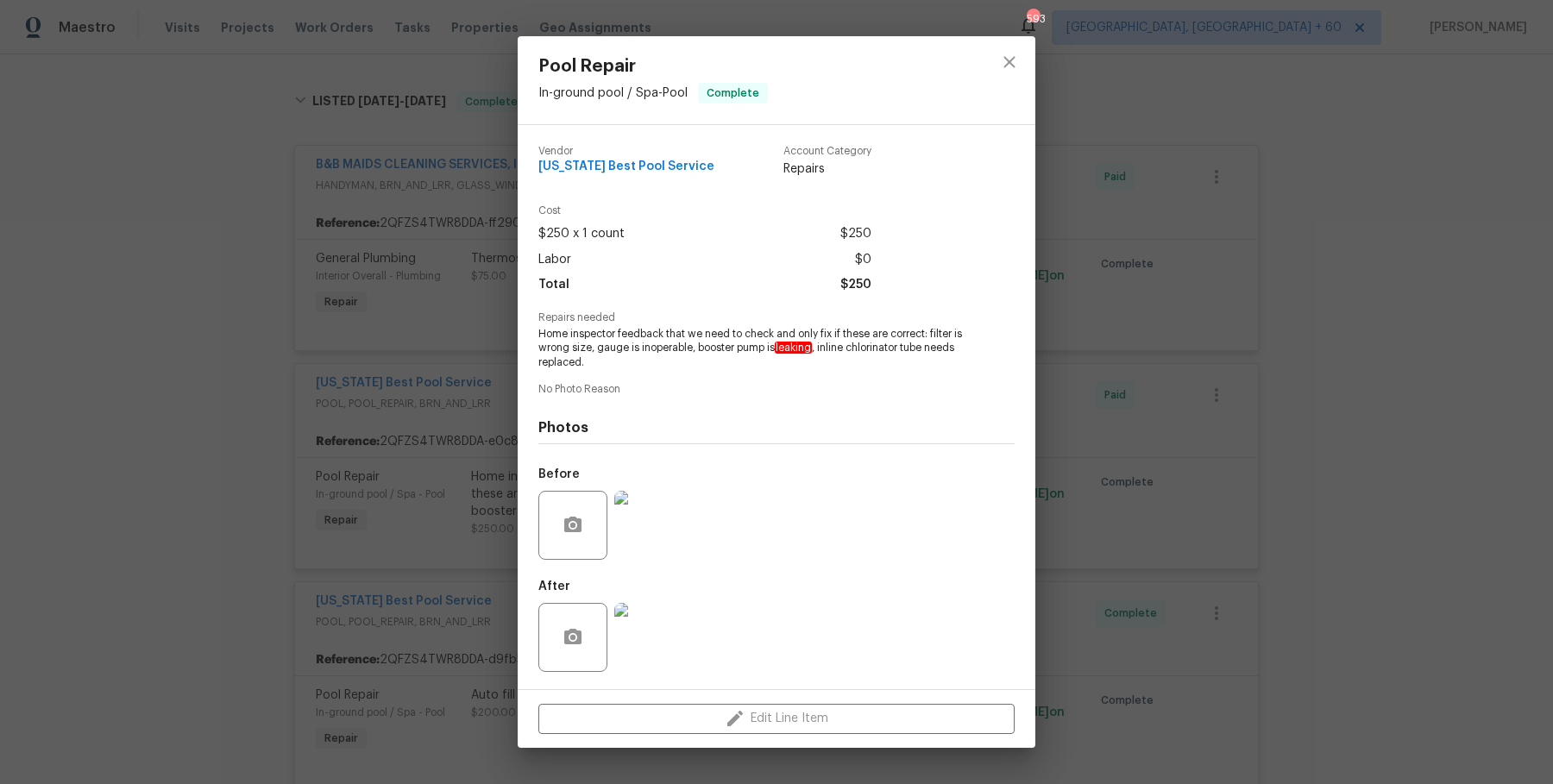
click at [652, 620] on img at bounding box center [649, 637] width 69 height 69
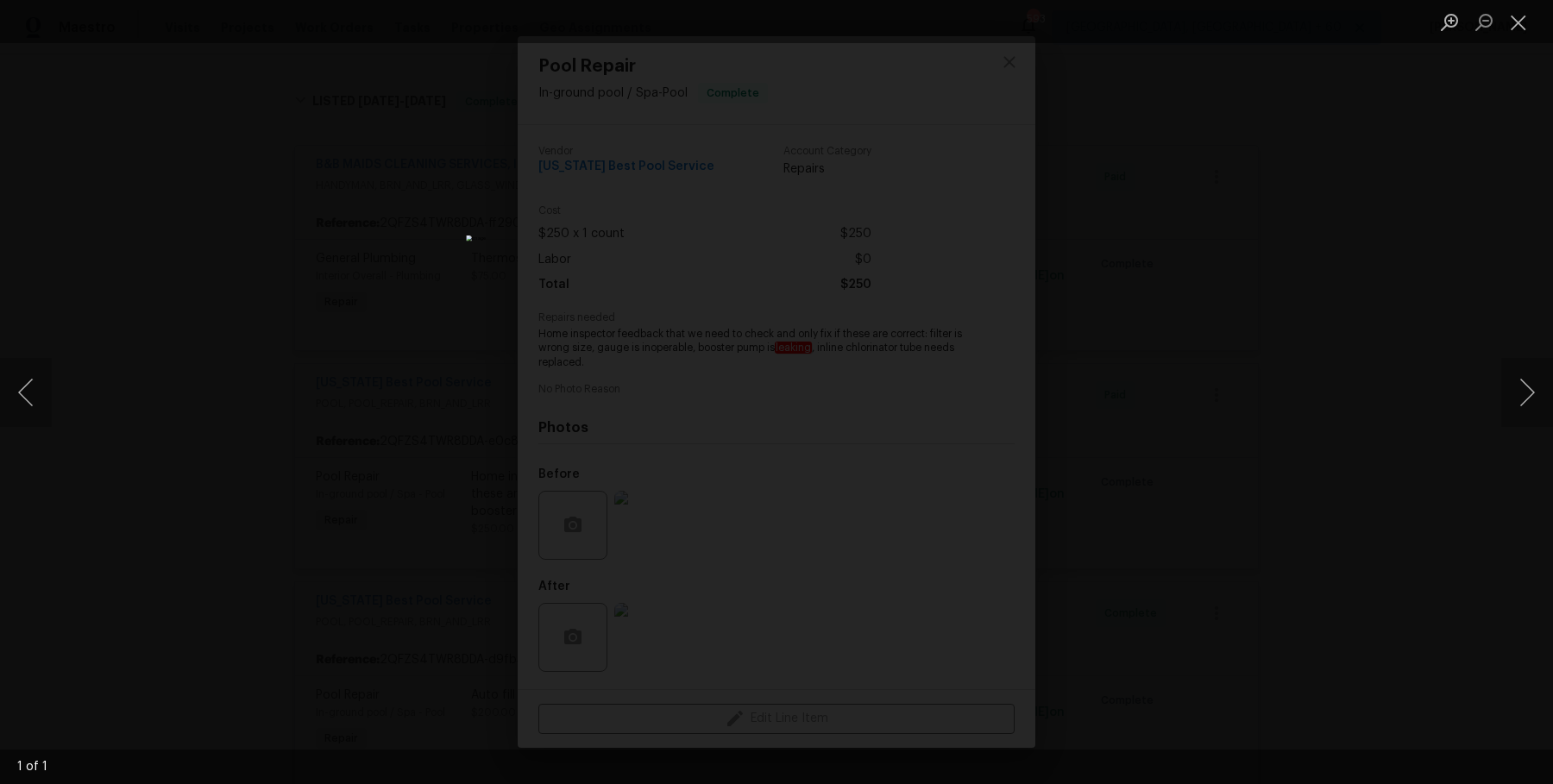
click at [1312, 516] on div "Lightbox" at bounding box center [776, 392] width 1553 height 784
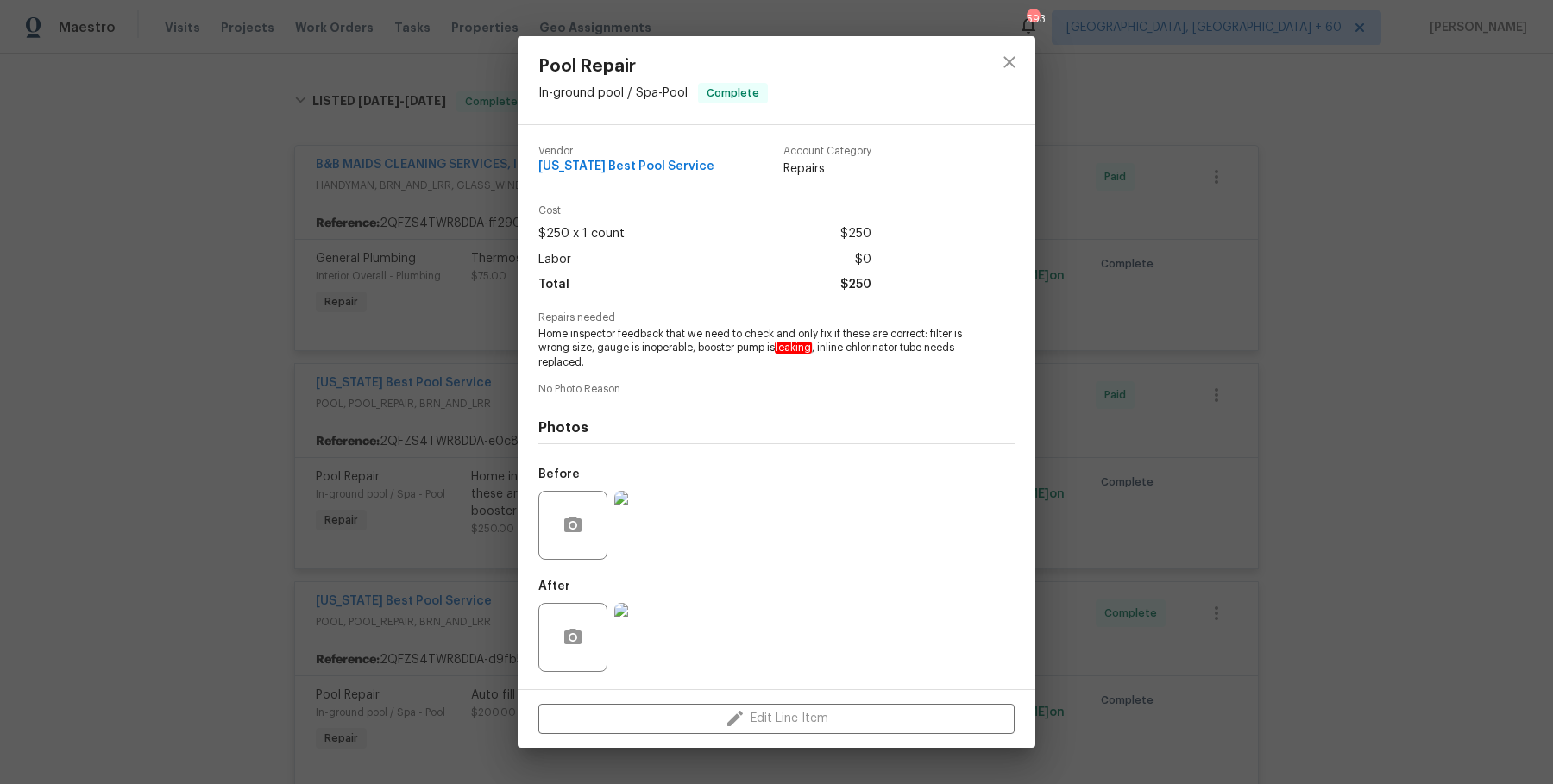
click at [663, 521] on img at bounding box center [649, 524] width 69 height 69
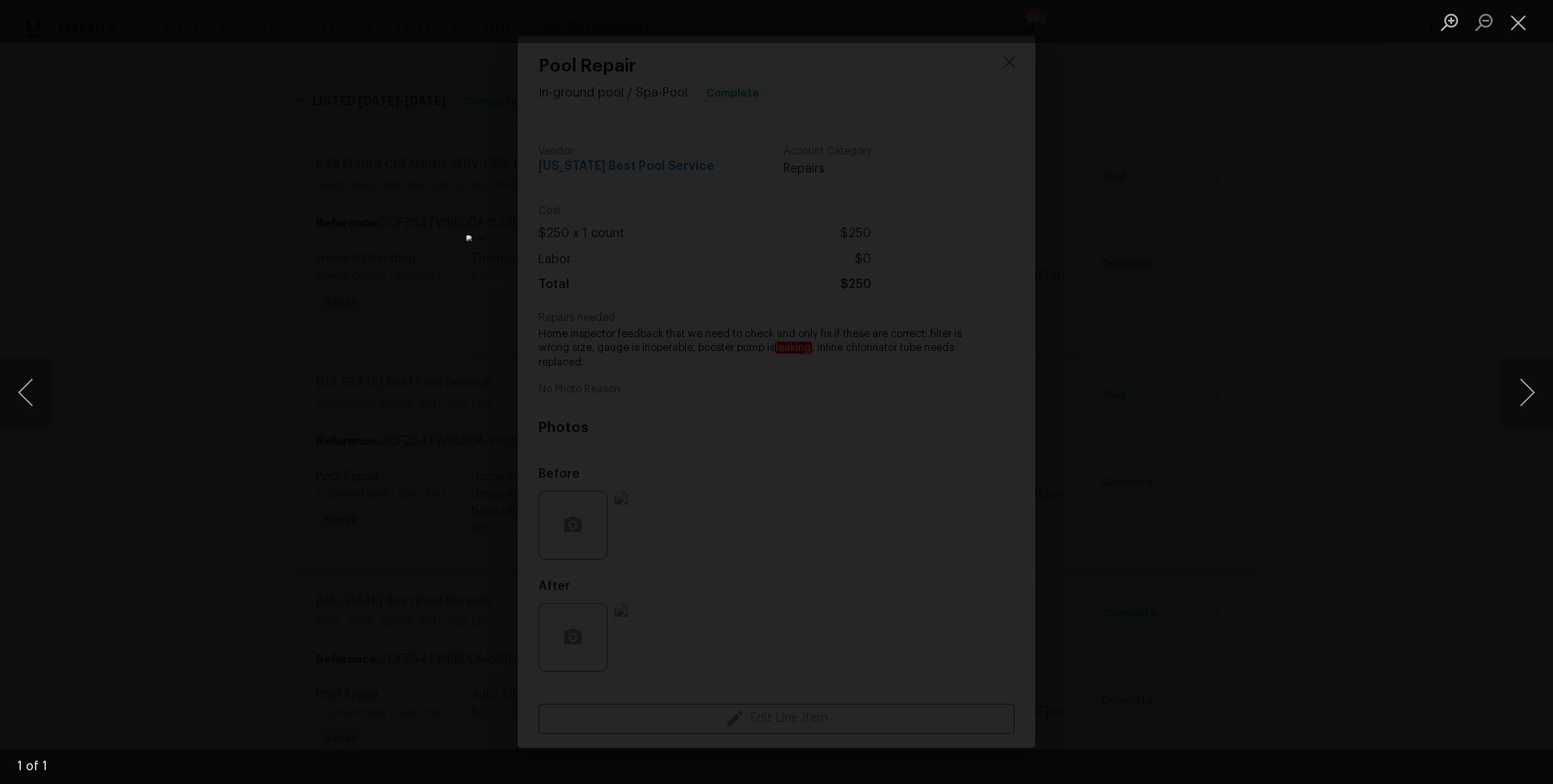
click at [1326, 430] on div "Lightbox" at bounding box center [776, 392] width 1553 height 784
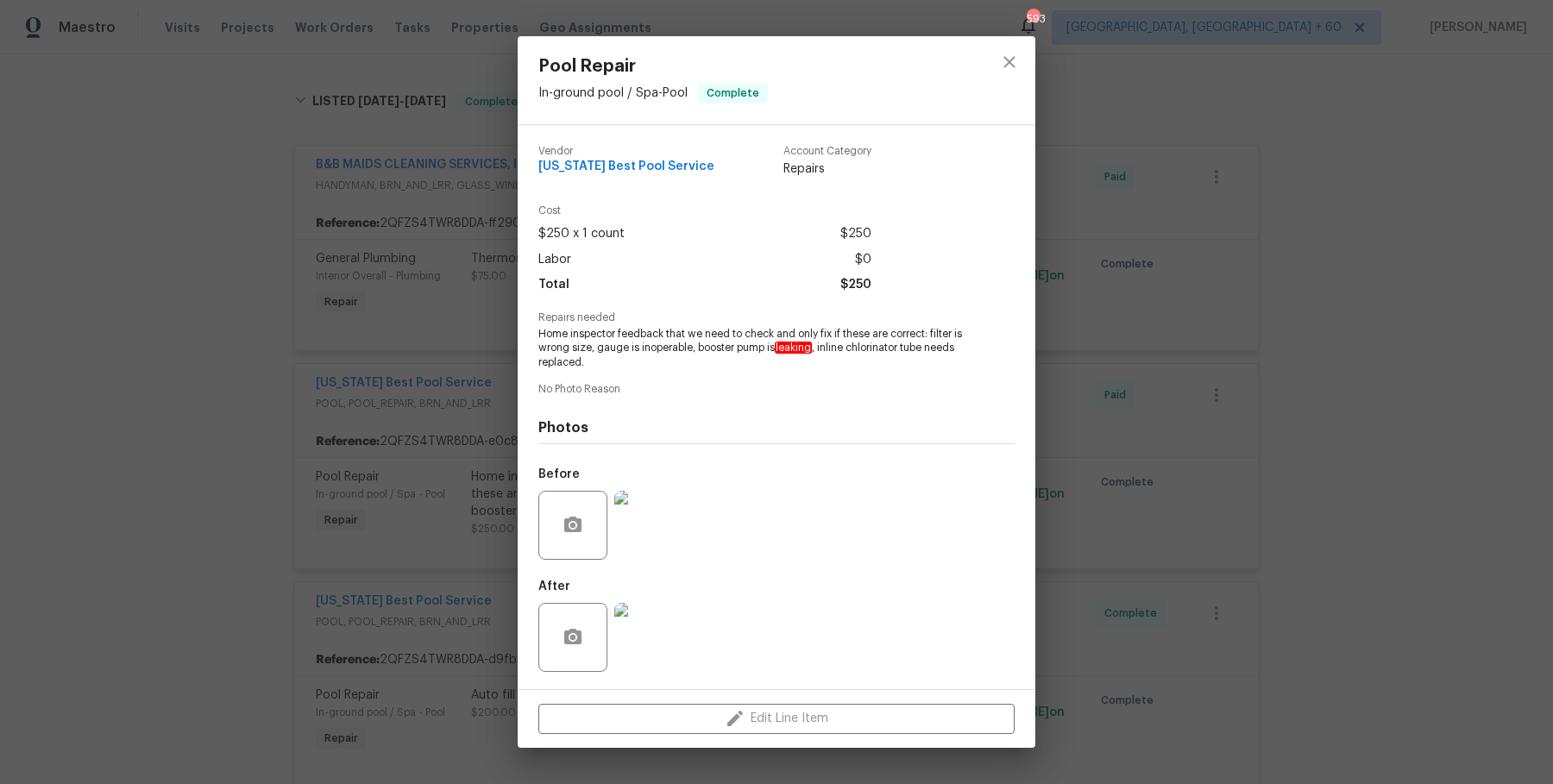
click at [629, 641] on img at bounding box center [649, 637] width 69 height 69
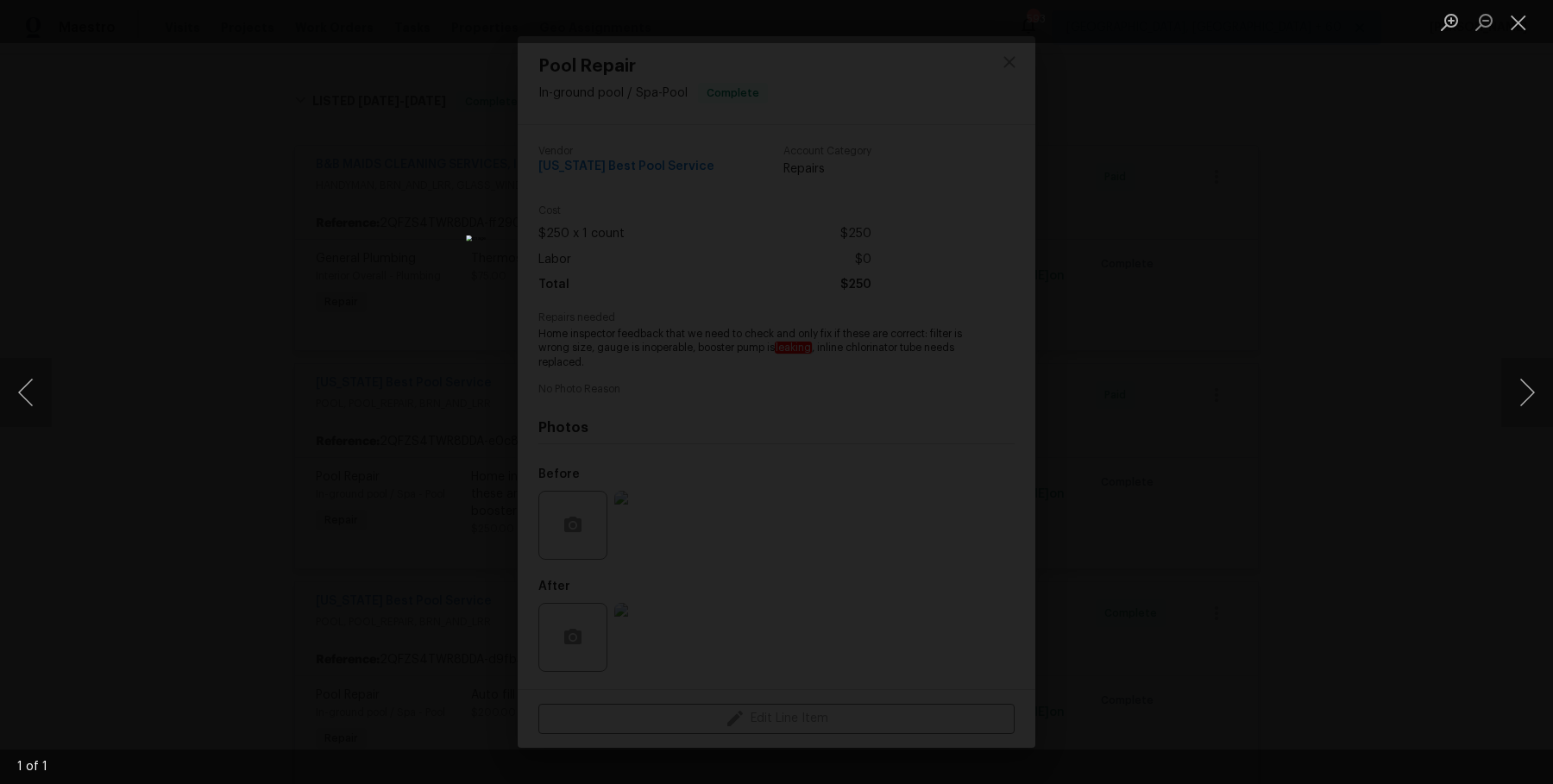
click at [1065, 377] on div "Lightbox" at bounding box center [776, 392] width 1553 height 784
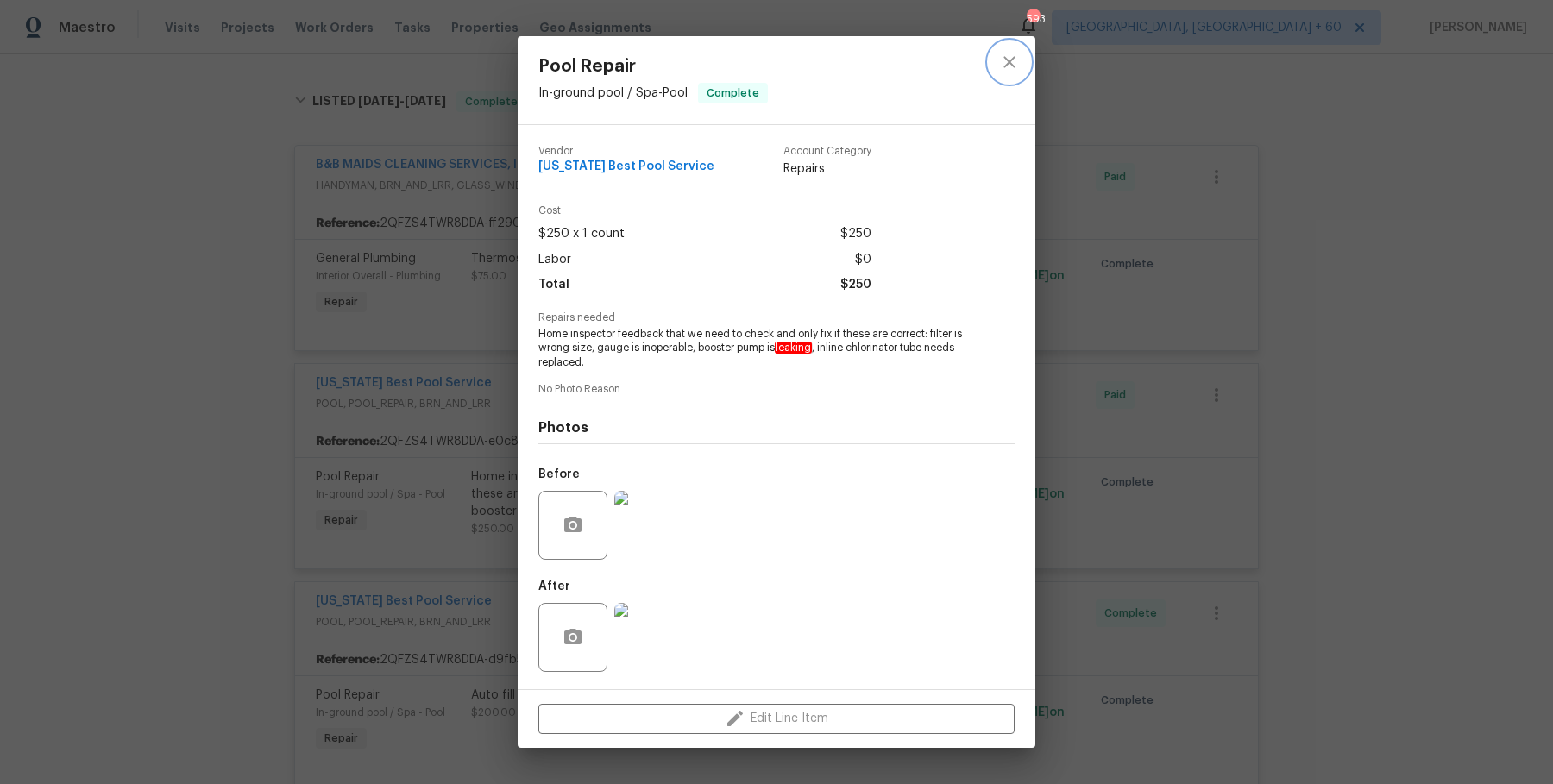
click at [1018, 67] on icon "close" at bounding box center [1009, 62] width 21 height 21
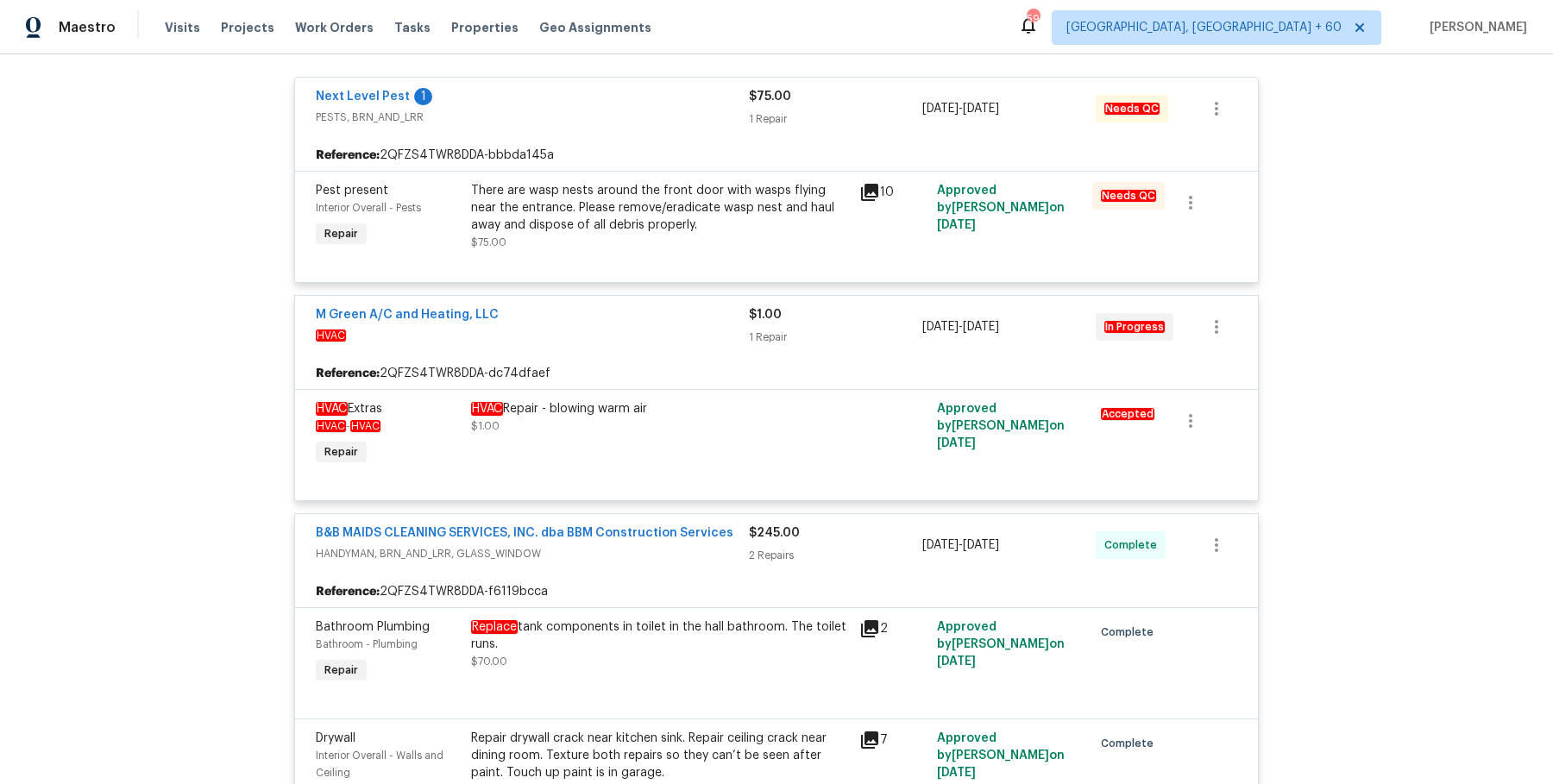
scroll to position [0, 0]
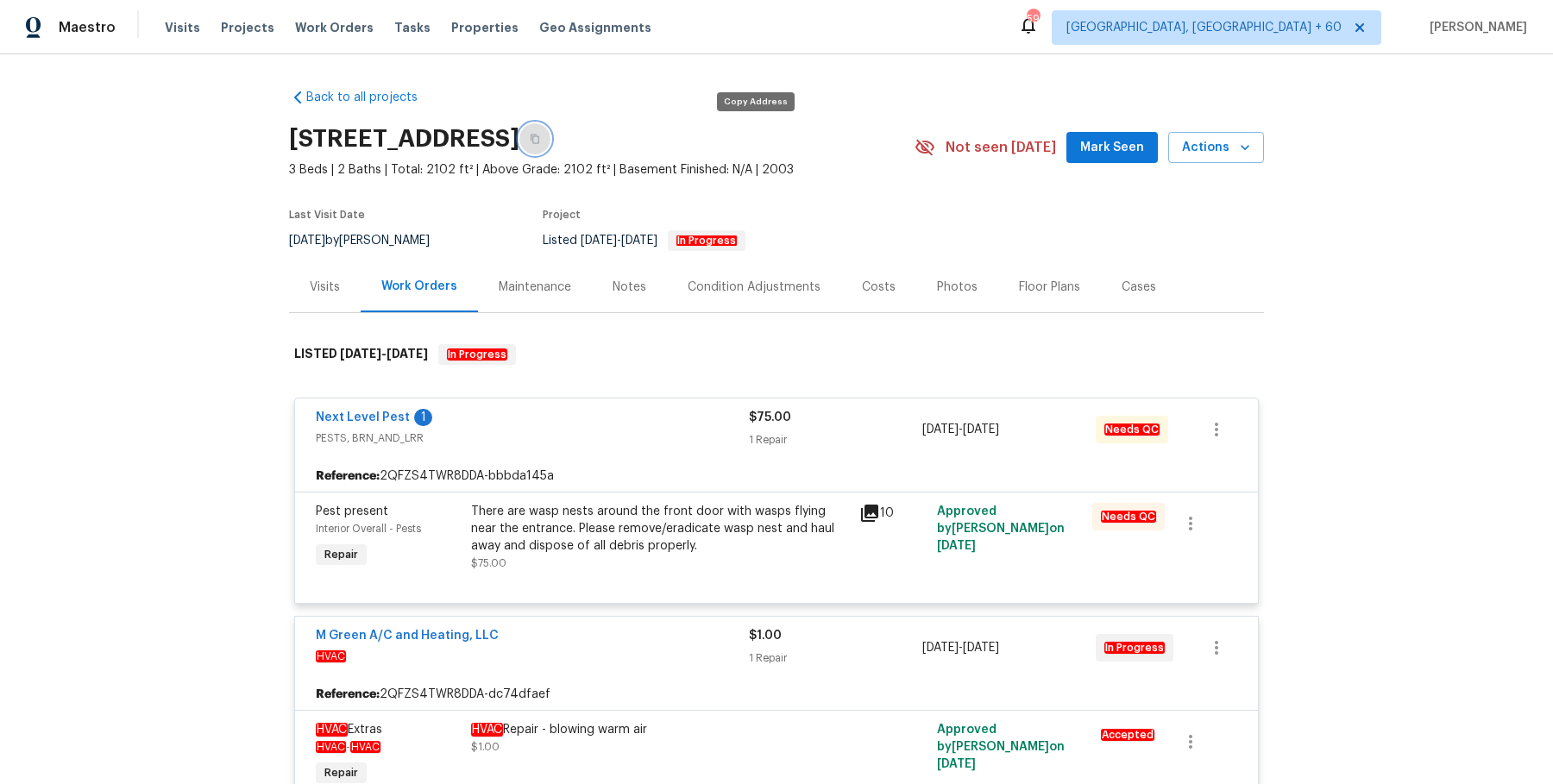
click at [541, 139] on icon "button" at bounding box center [535, 139] width 10 height 10
click at [769, 131] on div "[STREET_ADDRESS]" at bounding box center [602, 139] width 626 height 45
click at [551, 131] on button "button" at bounding box center [535, 138] width 31 height 31
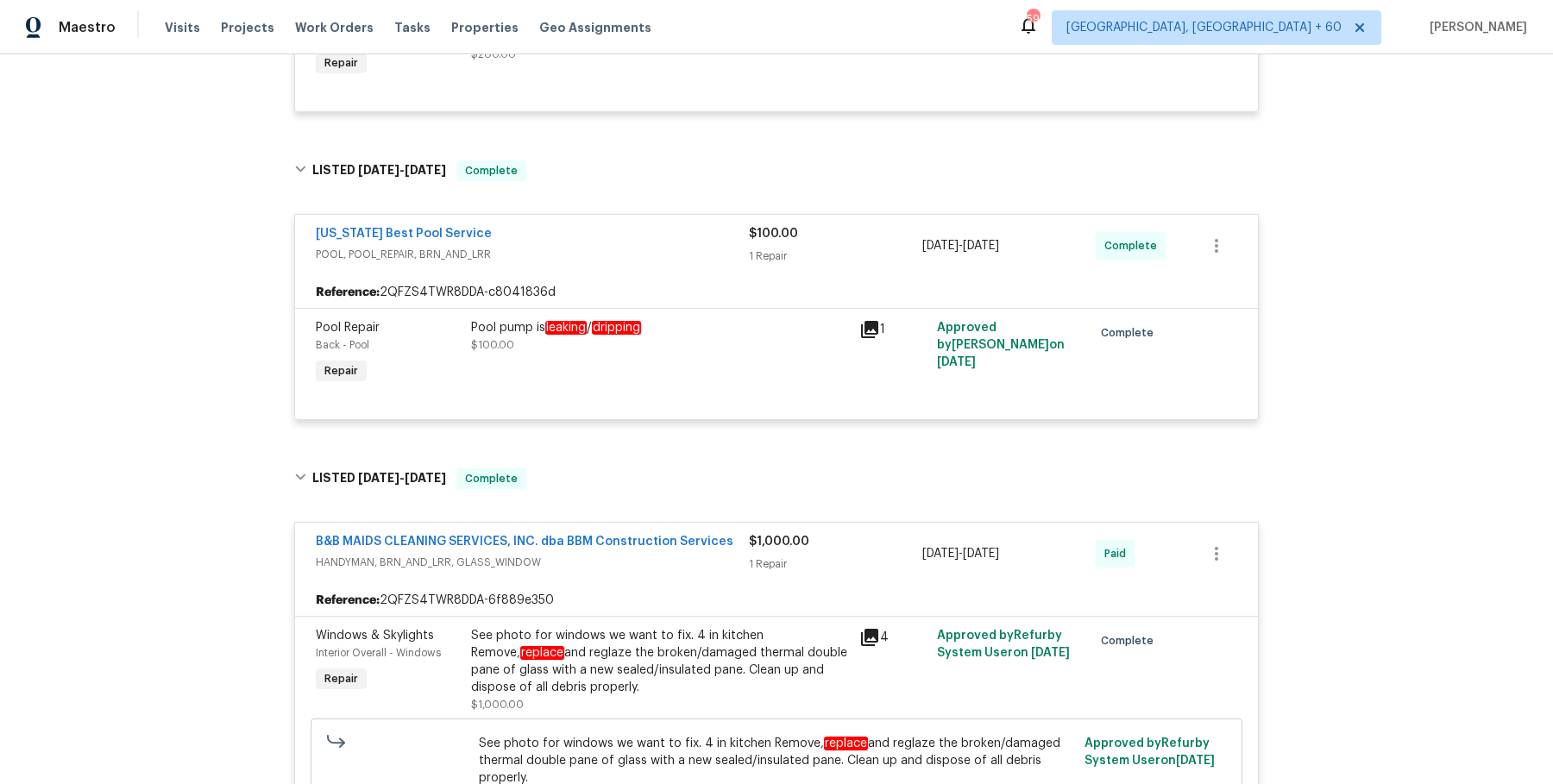
scroll to position [2127, 0]
click at [547, 313] on div "Pool pump is leaking / dripping $100.00" at bounding box center [660, 352] width 389 height 79
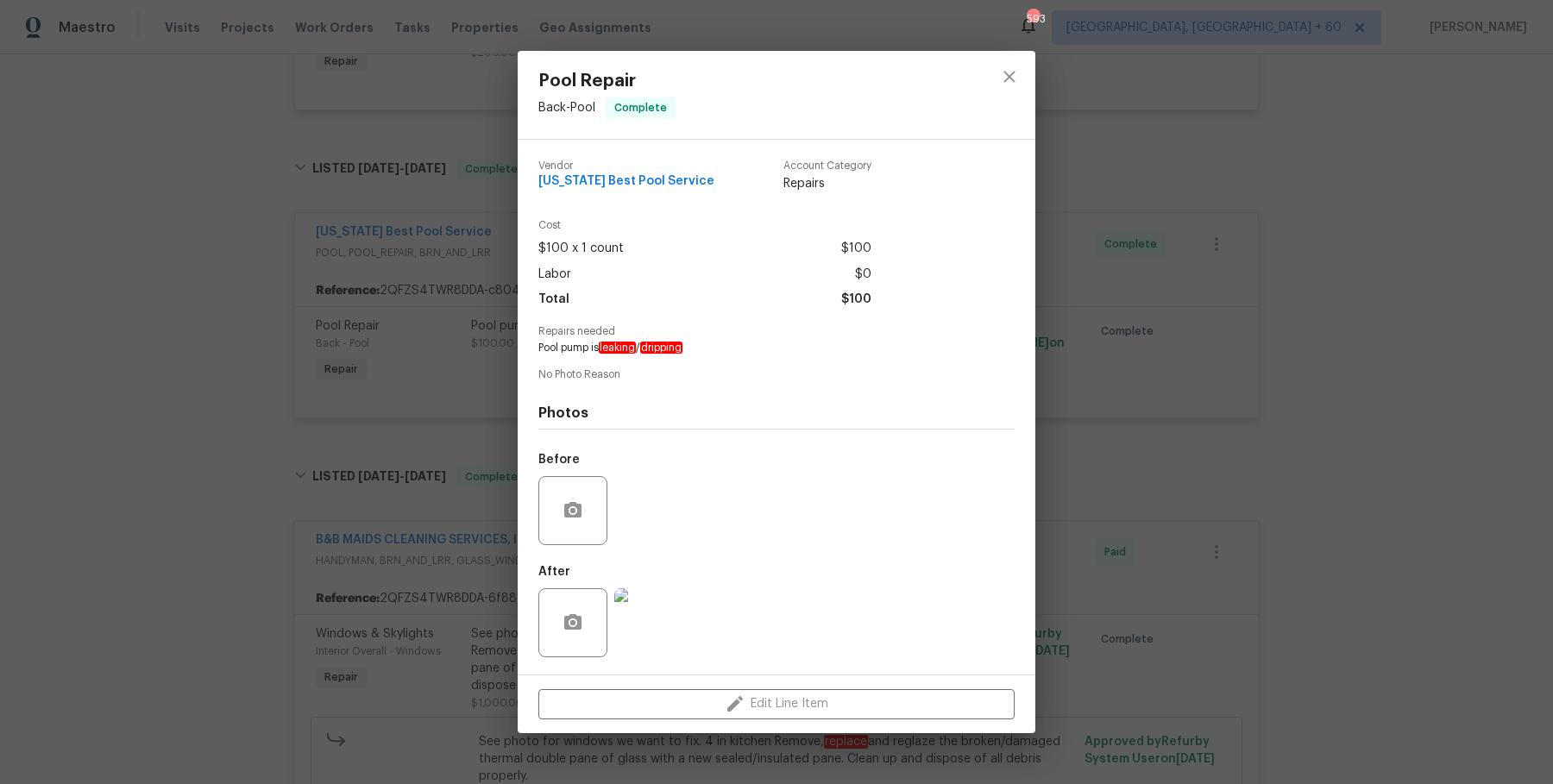
click at [1154, 428] on div "Pool Repair Back - Pool Complete Vendor [US_STATE] Best Pool Service Account Ca…" at bounding box center [776, 392] width 1553 height 784
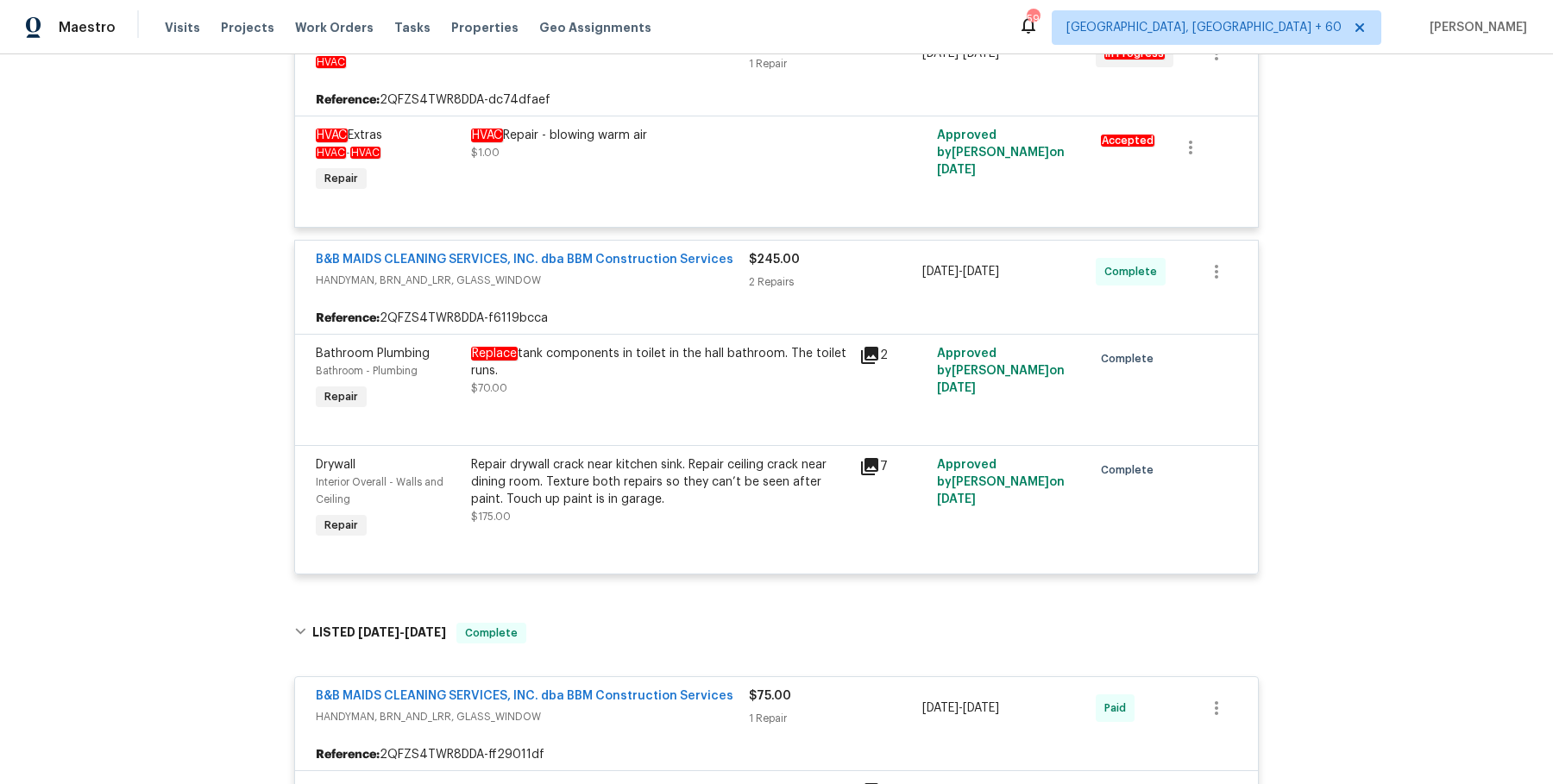
scroll to position [0, 0]
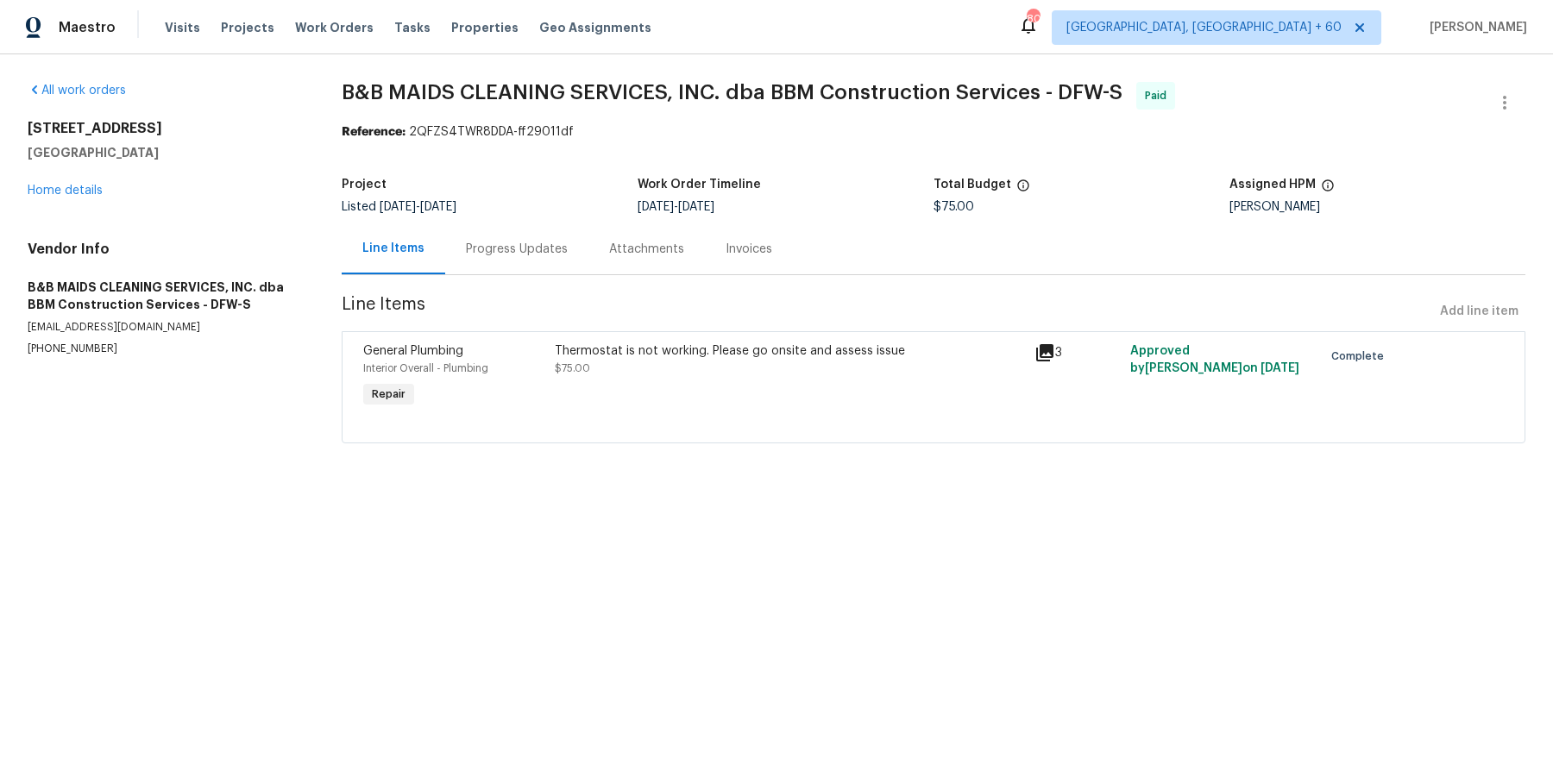
click at [468, 241] on div "Progress Updates" at bounding box center [517, 249] width 102 height 17
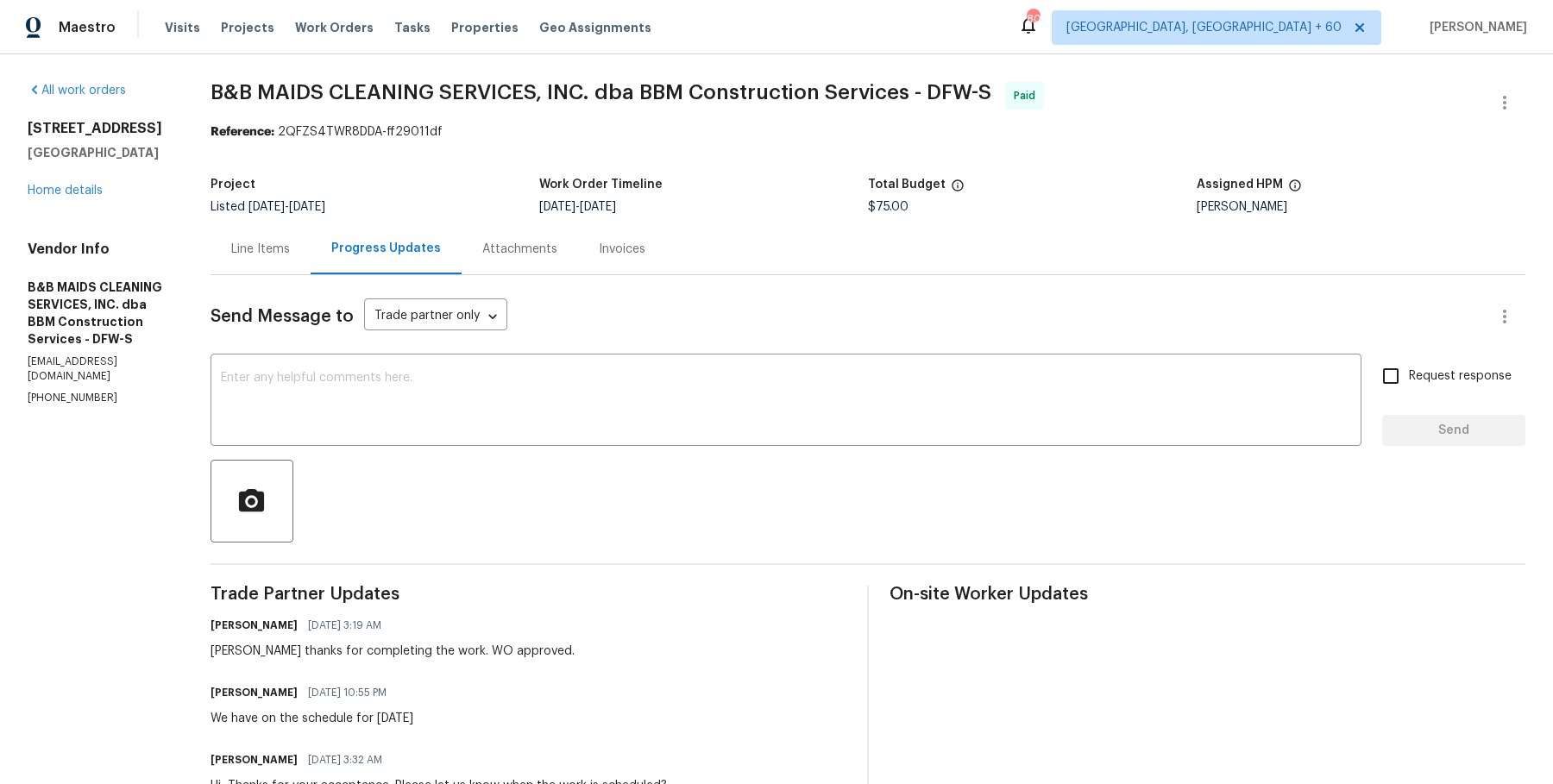
click at [591, 218] on div "Project Listed 6/26/2025 - 7/28/2025 Work Order Timeline 7/24/2025 - 7/24/2025 …" at bounding box center [868, 195] width 1315 height 55
click at [558, 251] on div "Attachments" at bounding box center [520, 249] width 75 height 17
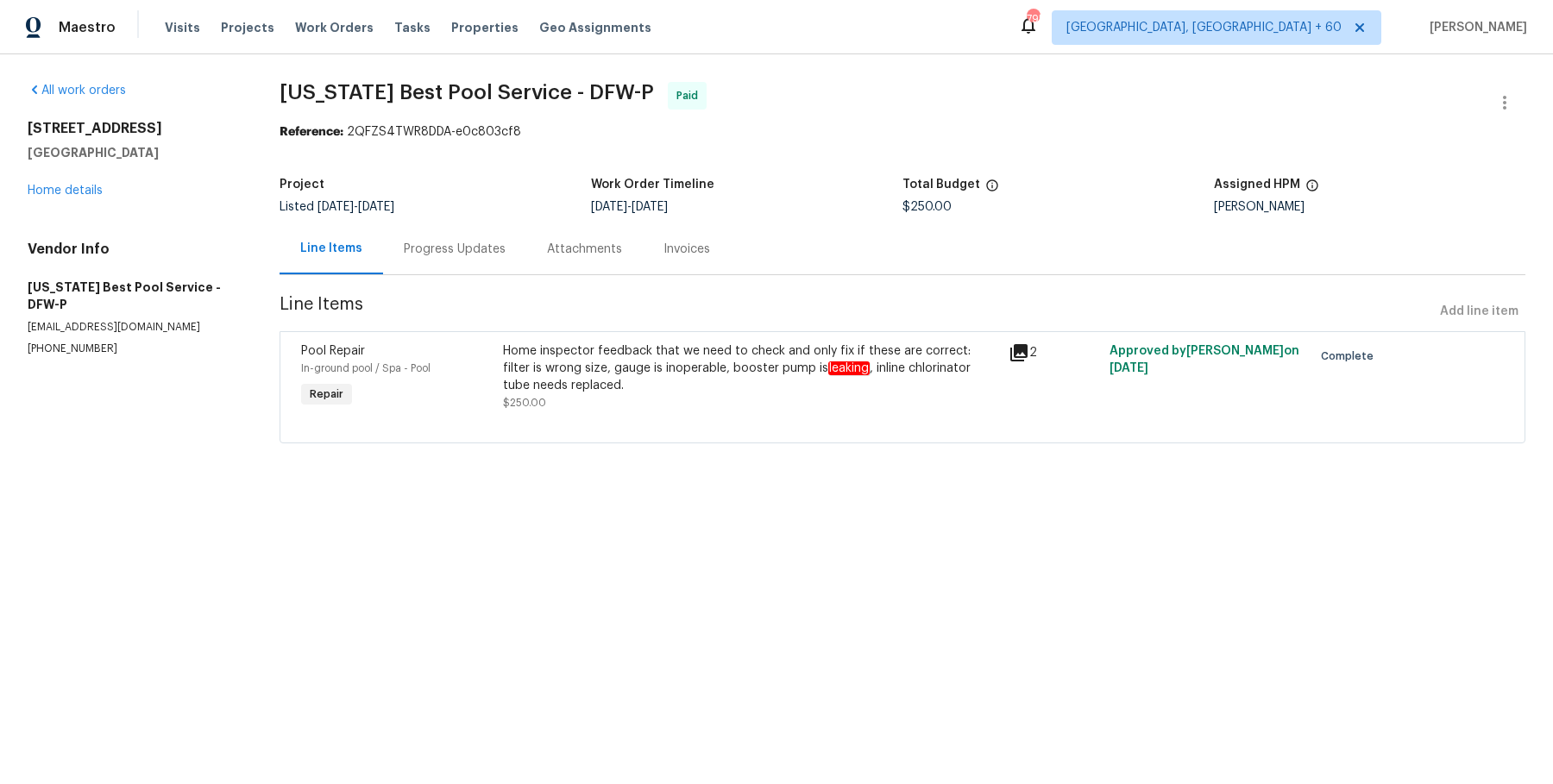
click at [440, 244] on div "Progress Updates" at bounding box center [455, 249] width 102 height 17
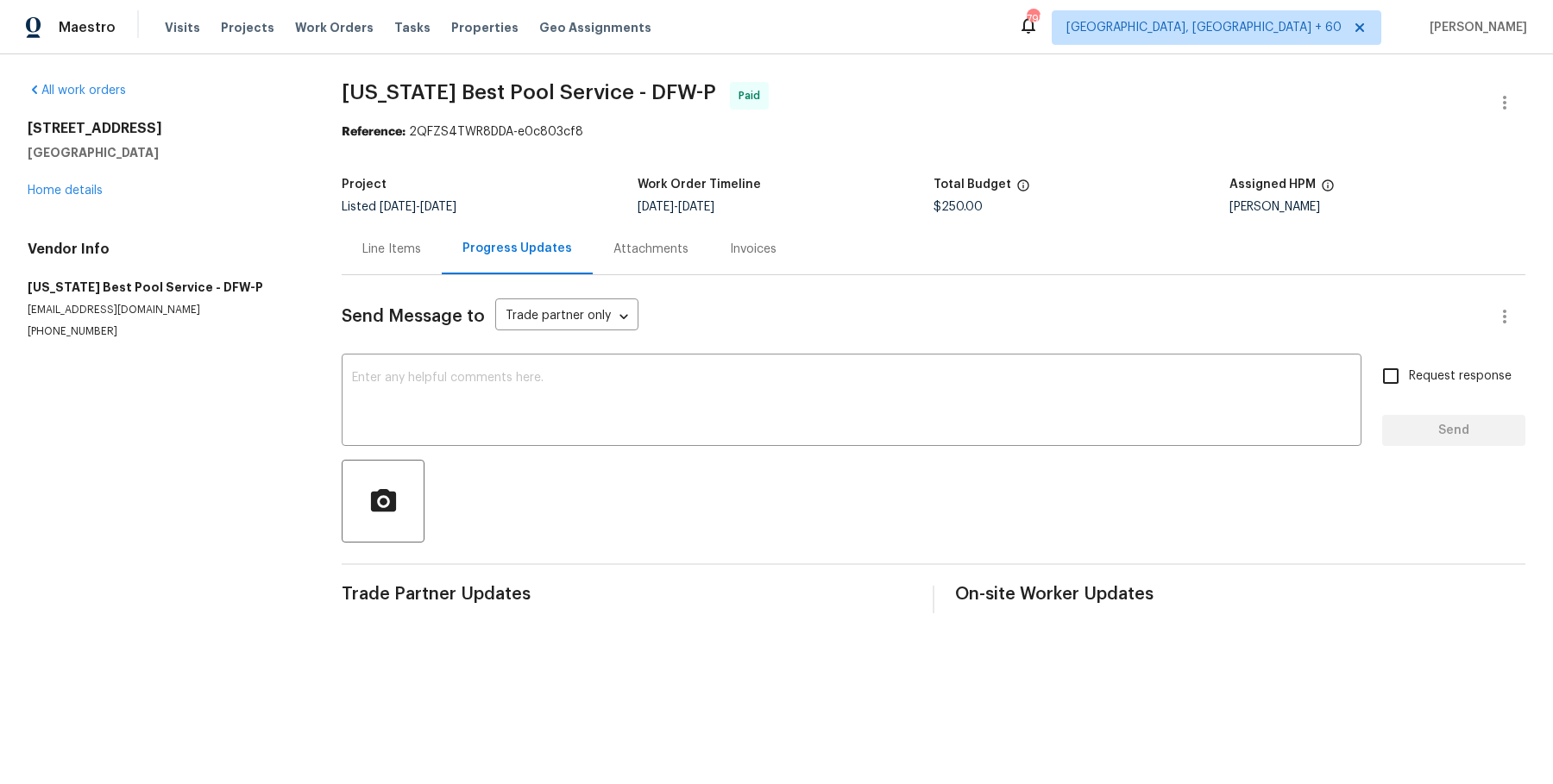
click at [614, 244] on div "Attachments" at bounding box center [651, 249] width 75 height 17
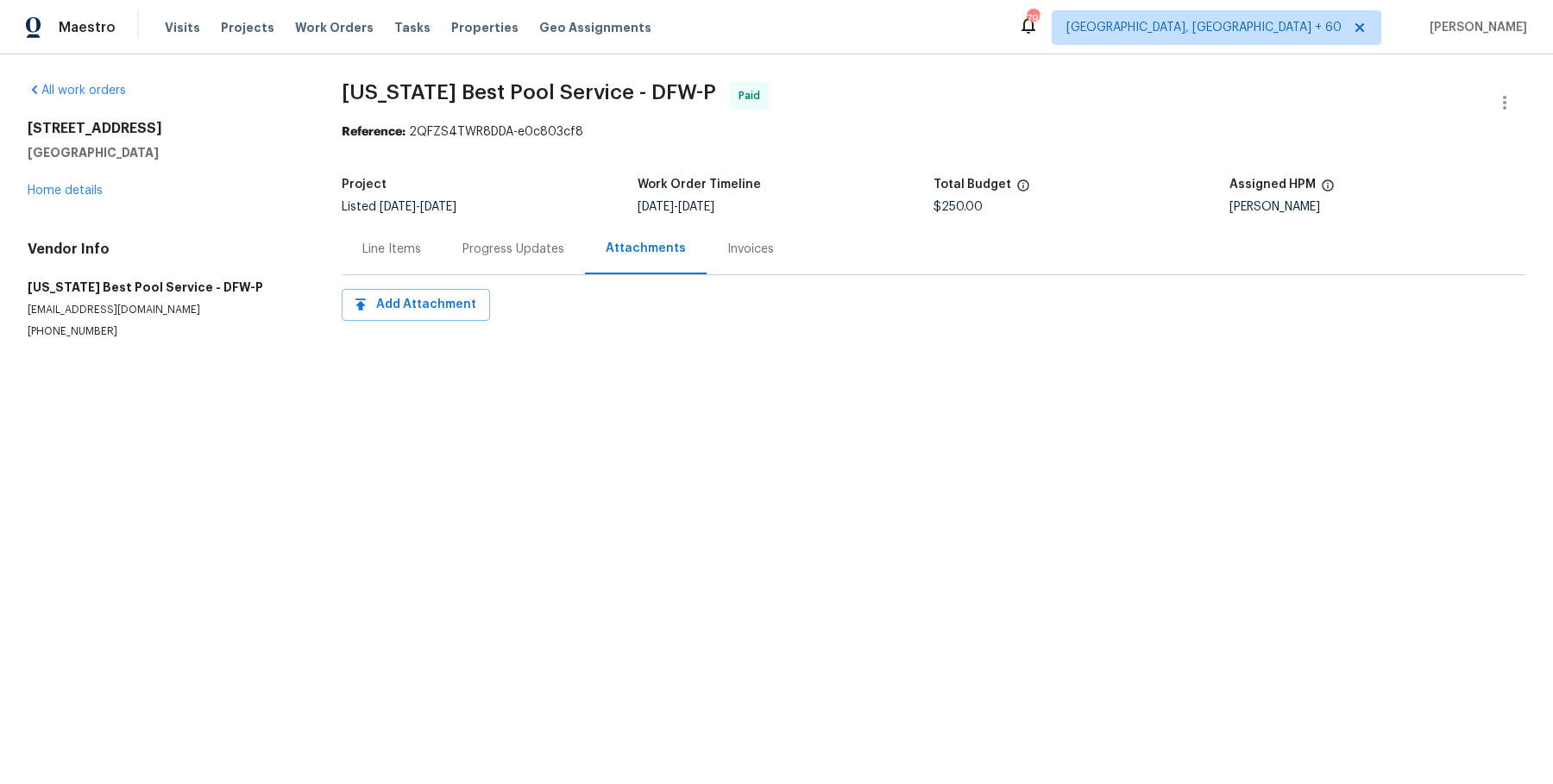
click at [762, 241] on div "Invoices" at bounding box center [751, 249] width 47 height 17
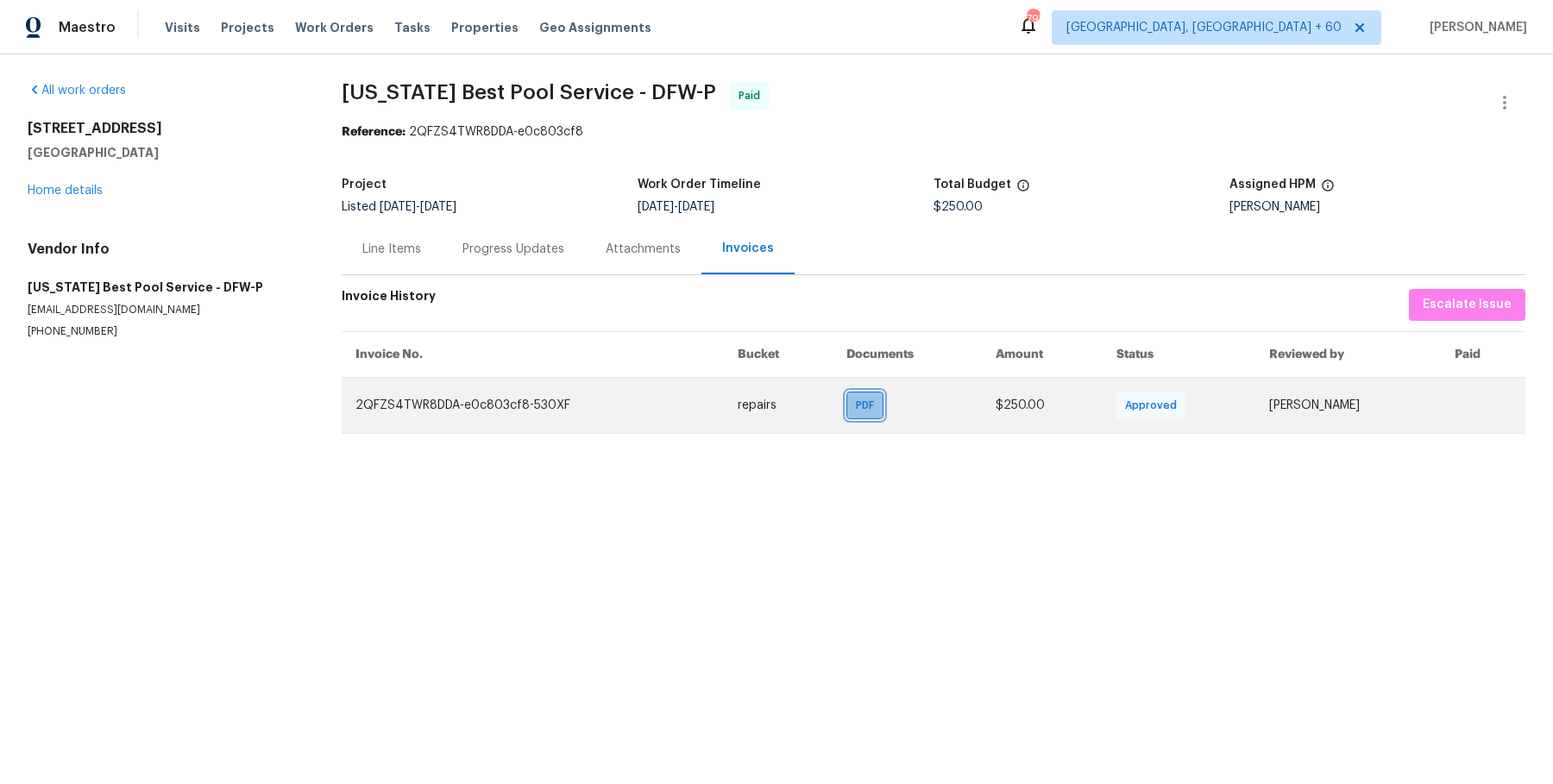
click at [856, 407] on span "PDF" at bounding box center [868, 404] width 25 height 17
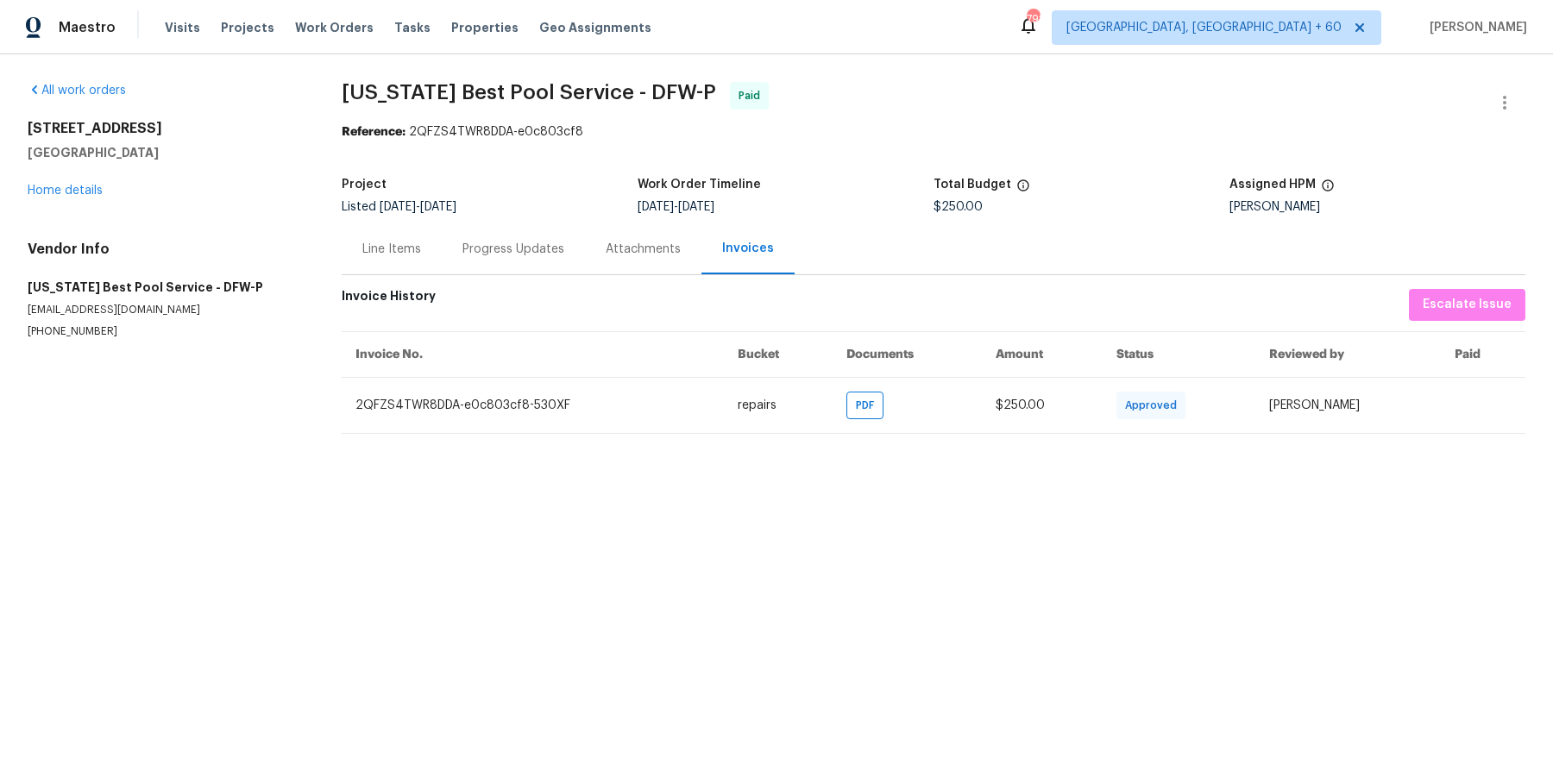
click at [530, 242] on div "Progress Updates" at bounding box center [514, 249] width 102 height 17
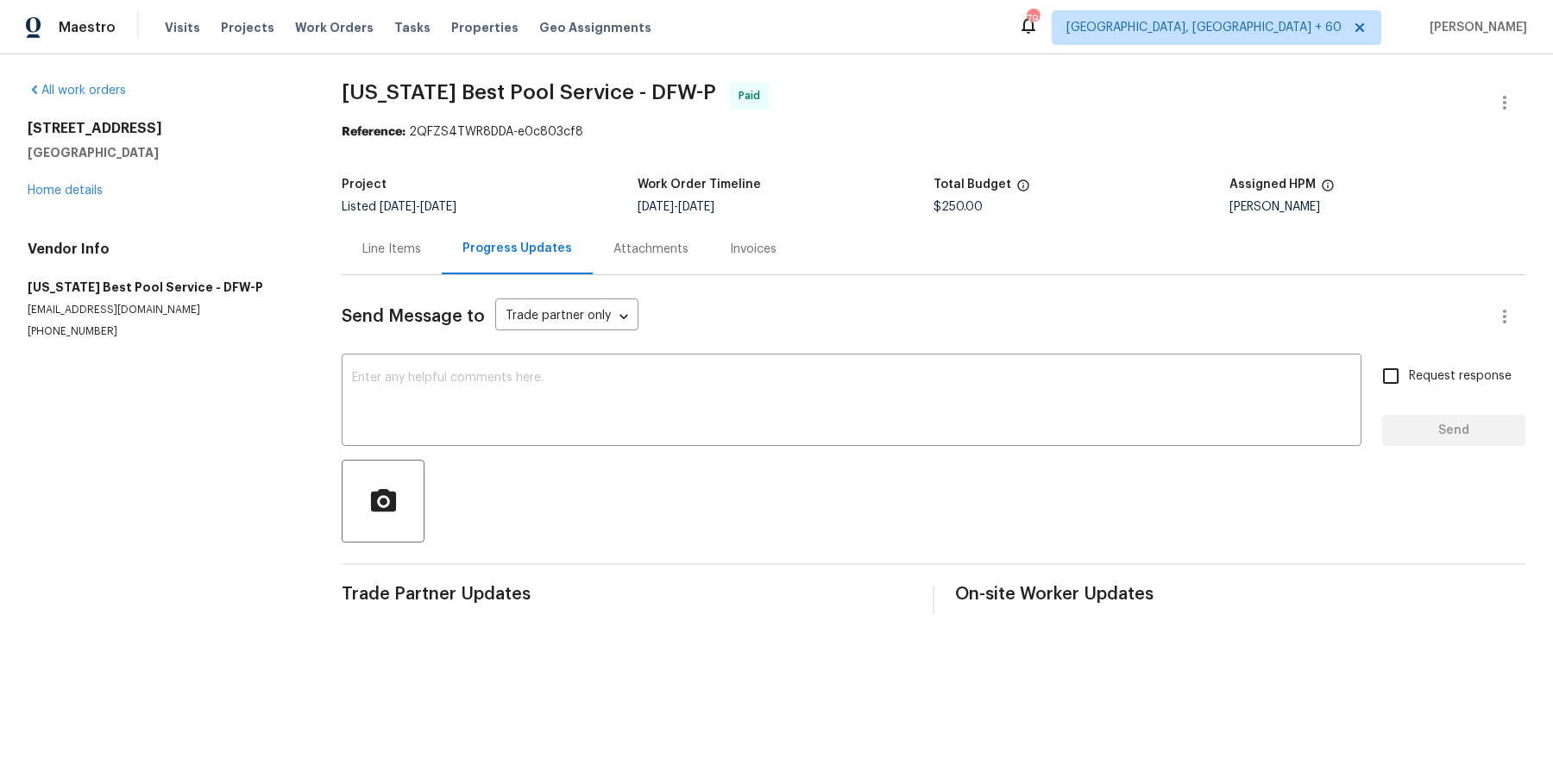
click at [416, 264] on div "Line Items" at bounding box center [392, 249] width 100 height 51
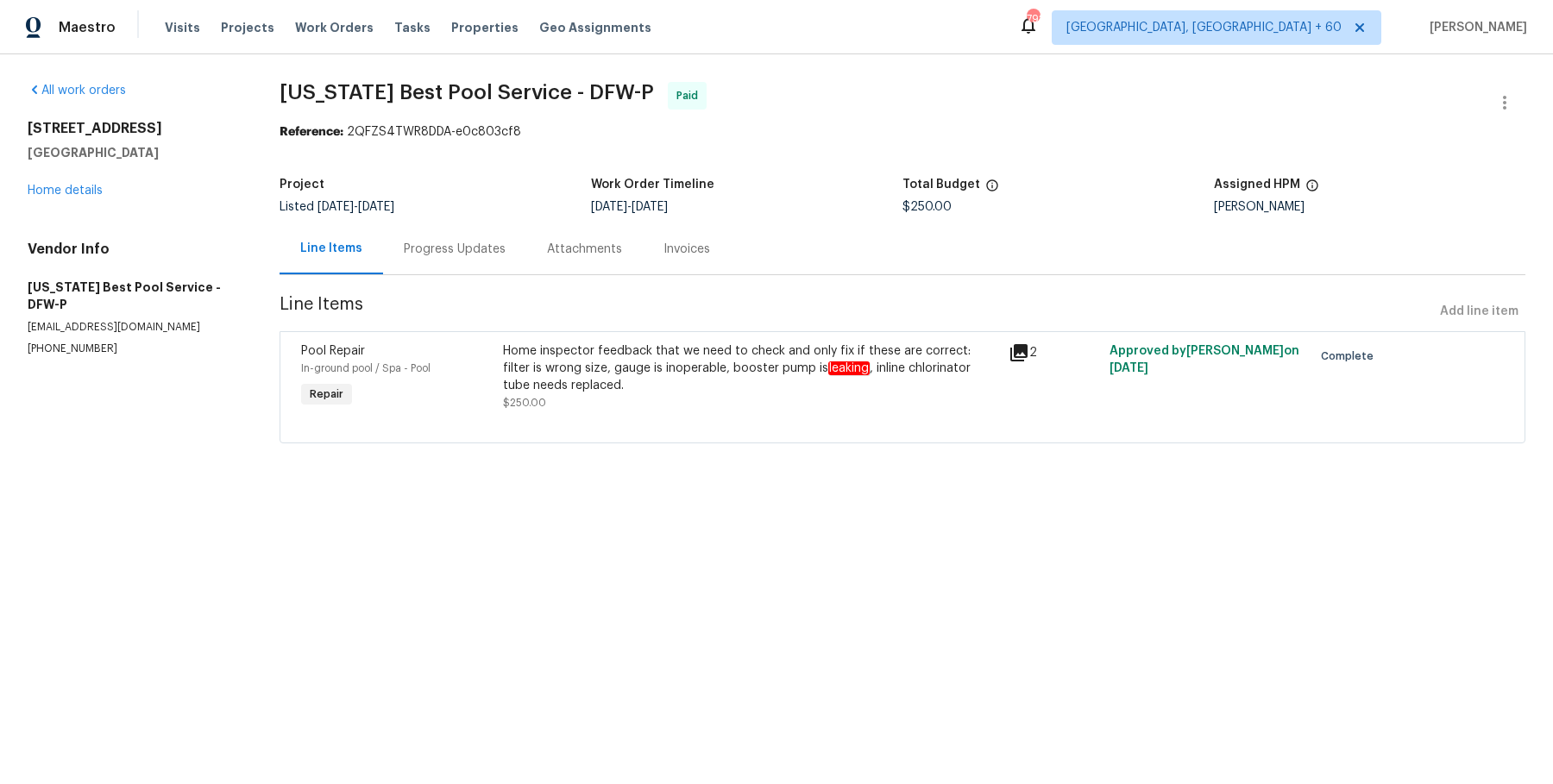
click at [624, 385] on div "Home inspector feedback that we need to check and only fix if these are correct…" at bounding box center [751, 369] width 496 height 52
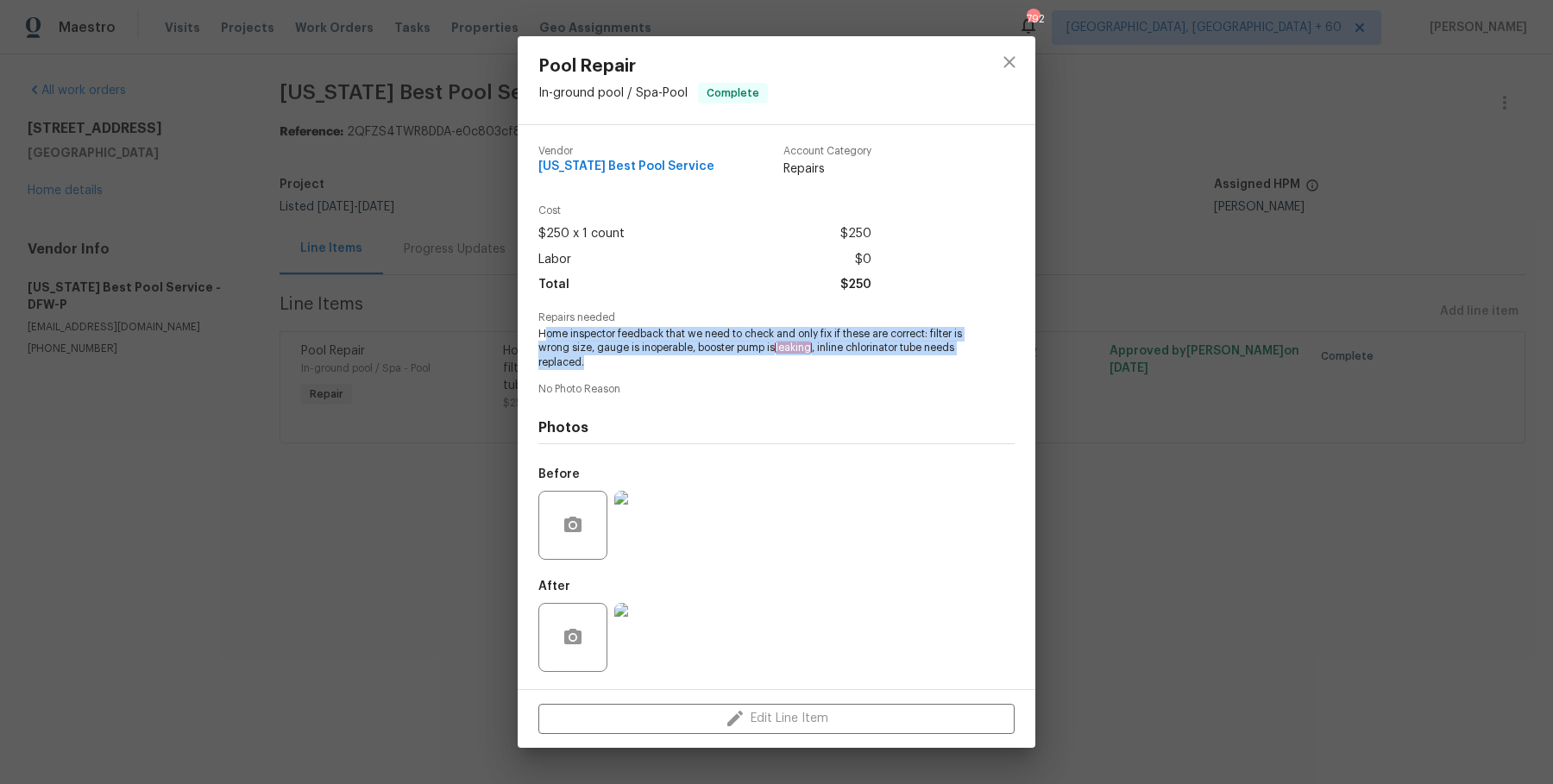
drag, startPoint x: 544, startPoint y: 332, endPoint x: 587, endPoint y: 361, distance: 51.9
click at [587, 361] on span "Home inspector feedback that we need to check and only fix if these are correct…" at bounding box center [753, 348] width 429 height 43
click at [598, 364] on span "Home inspector feedback that we need to check and only fix if these are correct…" at bounding box center [753, 348] width 429 height 43
drag, startPoint x: 598, startPoint y: 364, endPoint x: 530, endPoint y: 334, distance: 74.3
click at [530, 334] on div "Vendor [US_STATE] Best Pool Service Account Category Repairs Cost $250 x 1 coun…" at bounding box center [776, 406] width 518 height 564
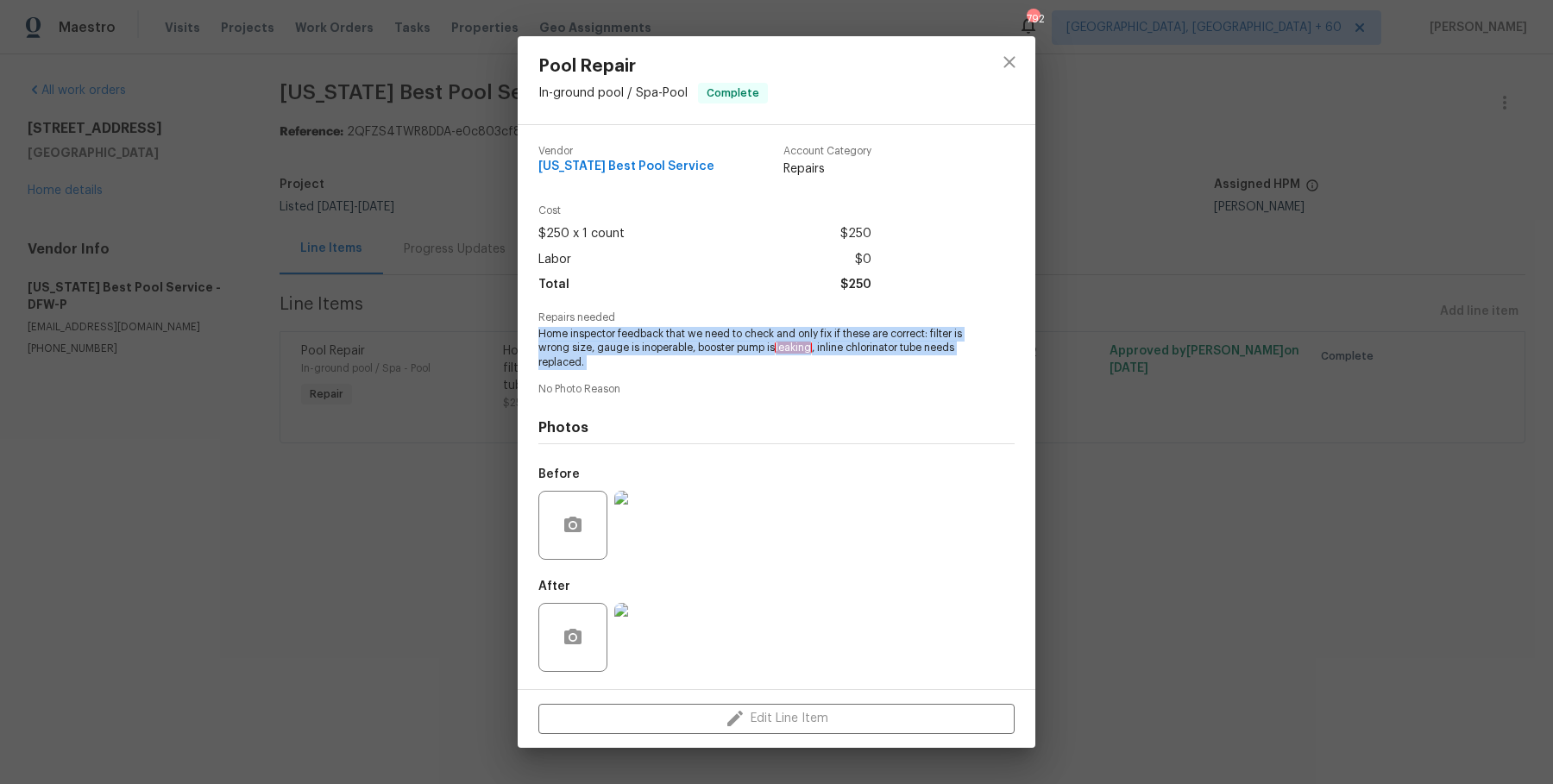
copy span "Home inspector feedback that we need to check and only fix if these are correct…"
click at [459, 127] on div "Pool Repair In-ground pool / Spa - Pool Complete Vendor [US_STATE] Best Pool Se…" at bounding box center [776, 392] width 1553 height 784
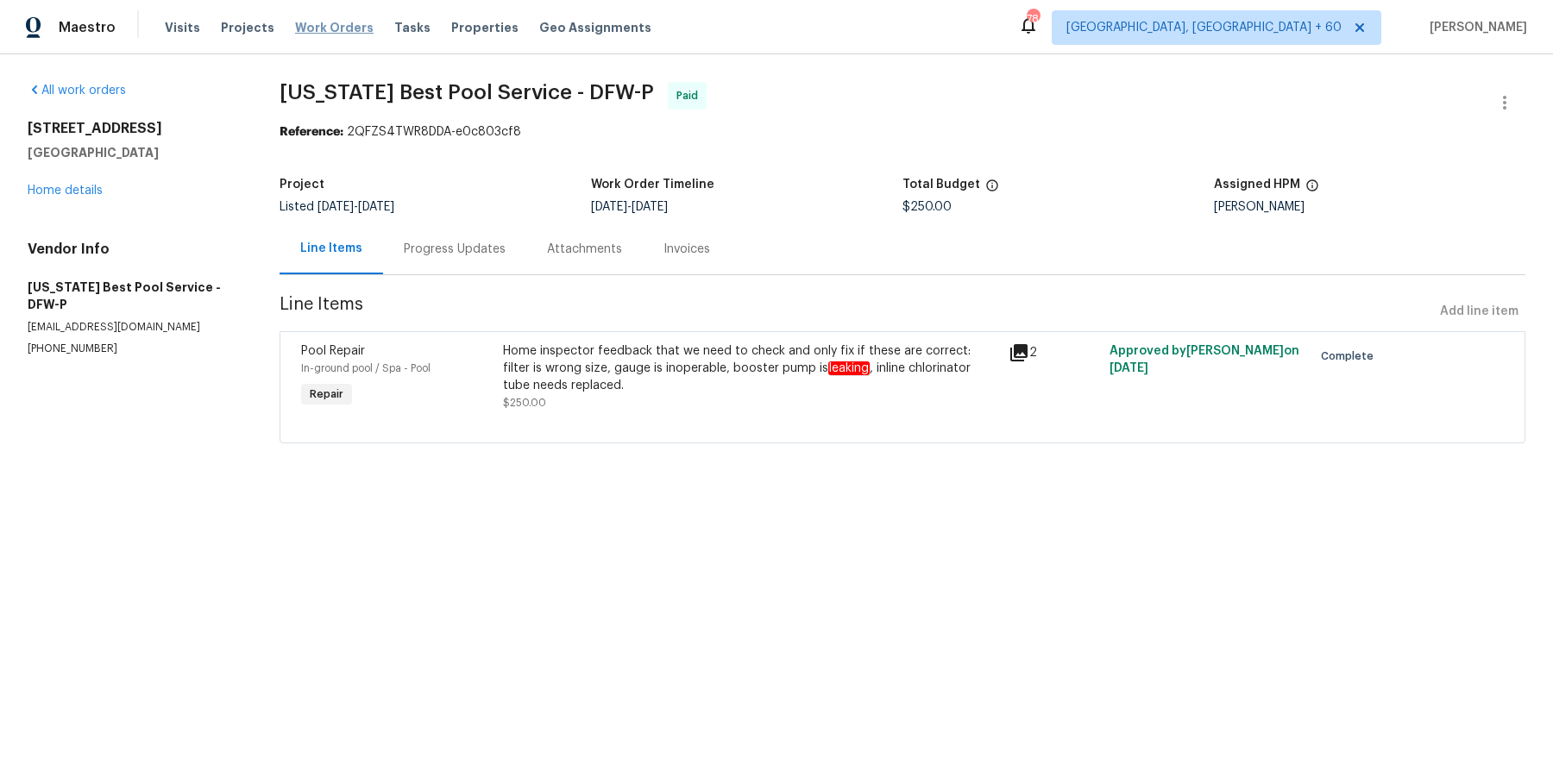
click at [346, 19] on span "Work Orders" at bounding box center [334, 27] width 79 height 17
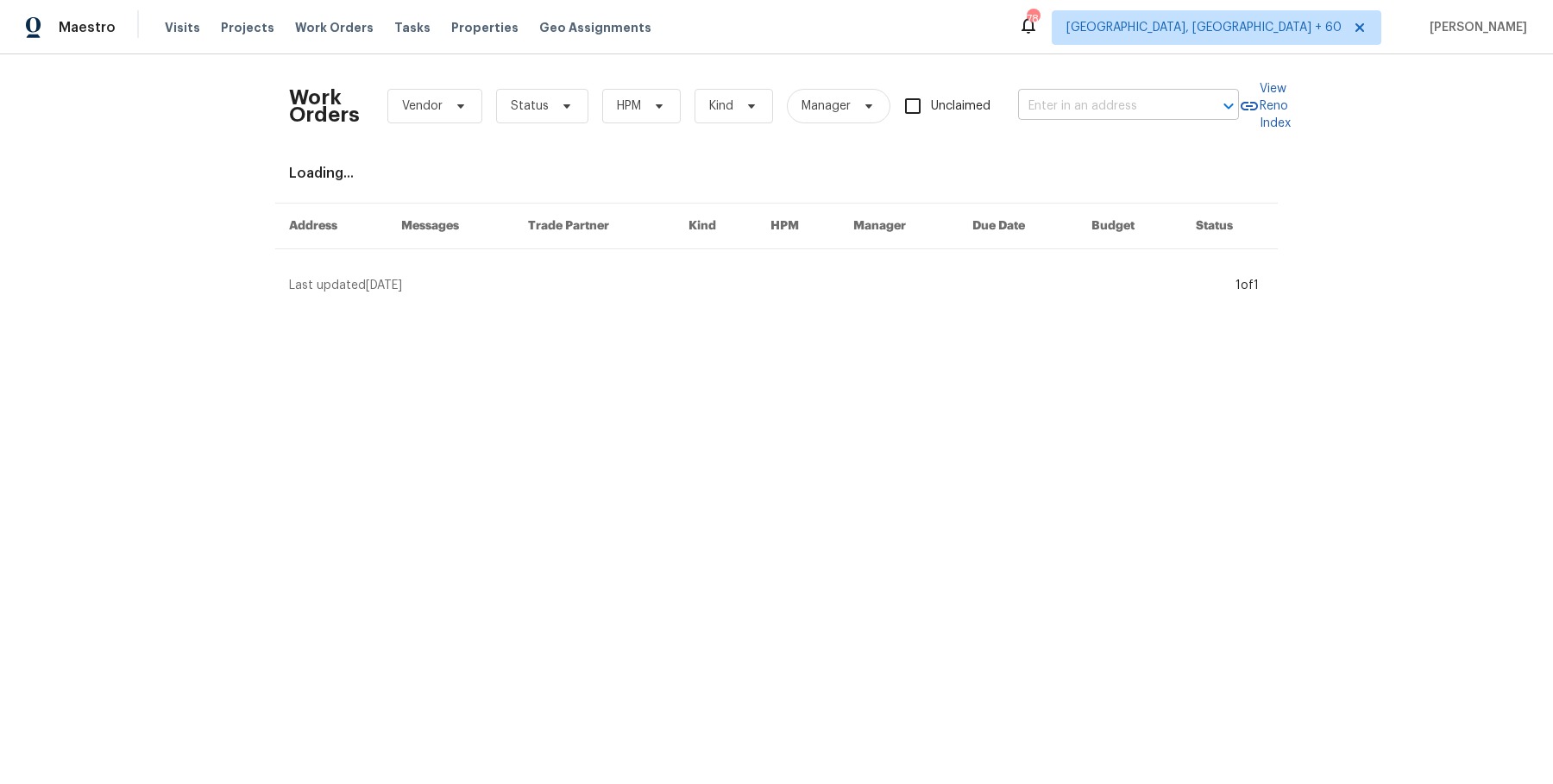
click at [1162, 113] on input "text" at bounding box center [1104, 106] width 173 height 27
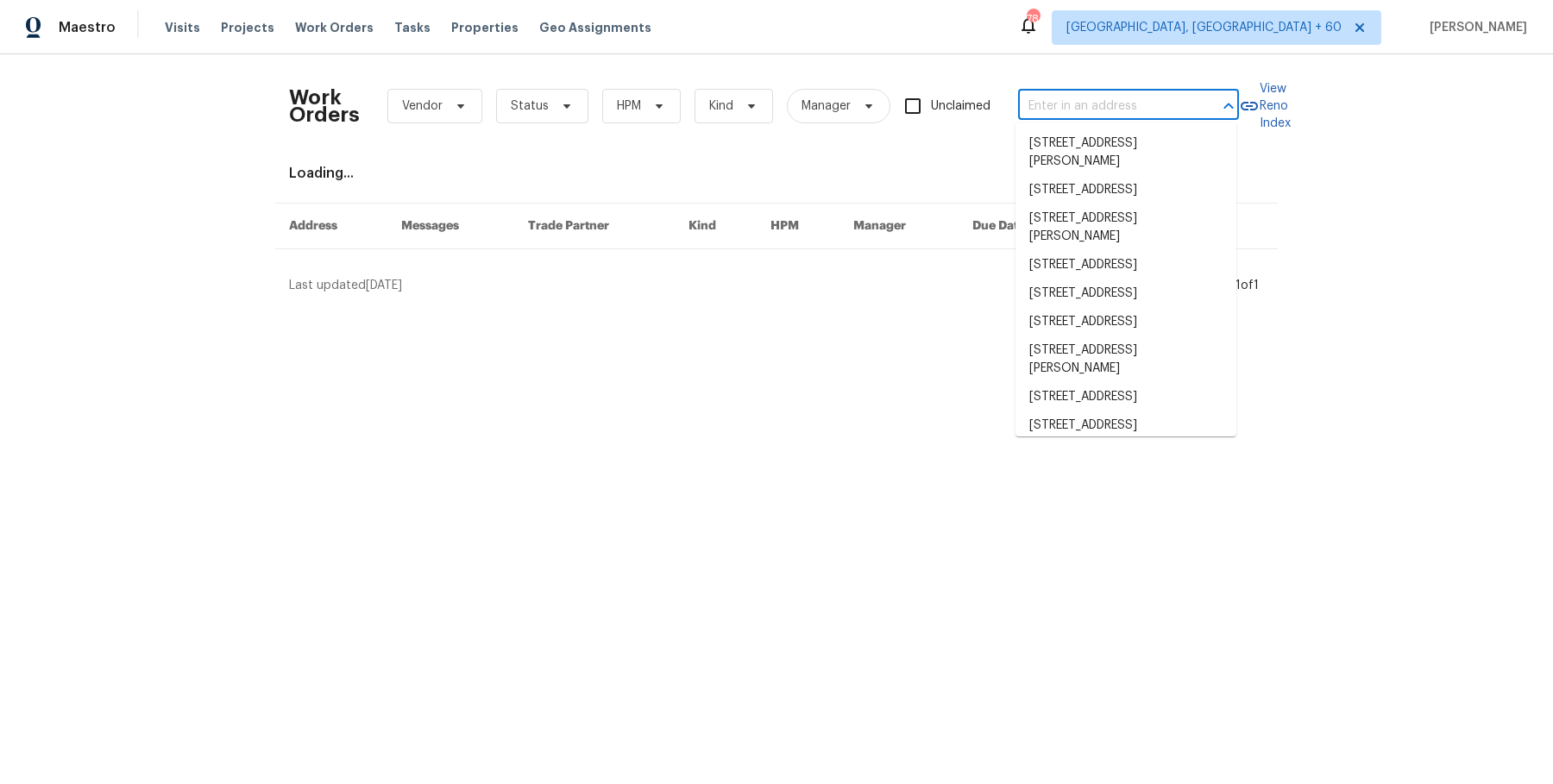
paste input "5038 Flint Ridge Pl Raleigh, NC 27609"
type input "5038 Flint Ridge Pl Raleigh, NC 27609"
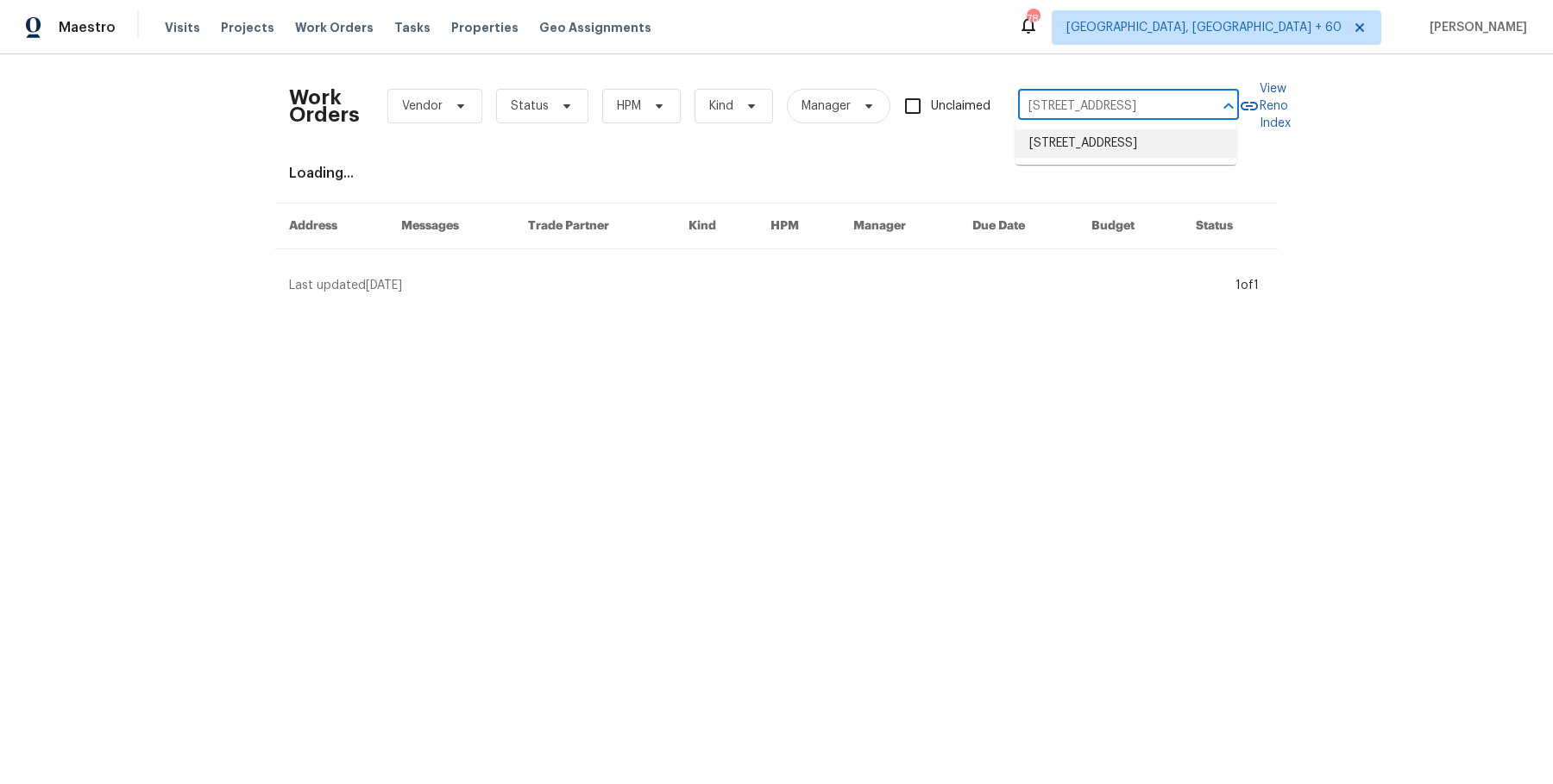
click at [1120, 145] on li "5038 Flint Ridge Pl, Raleigh, NC 27609" at bounding box center [1125, 144] width 221 height 28
type input "5038 Flint Ridge Pl, Raleigh, NC 27609"
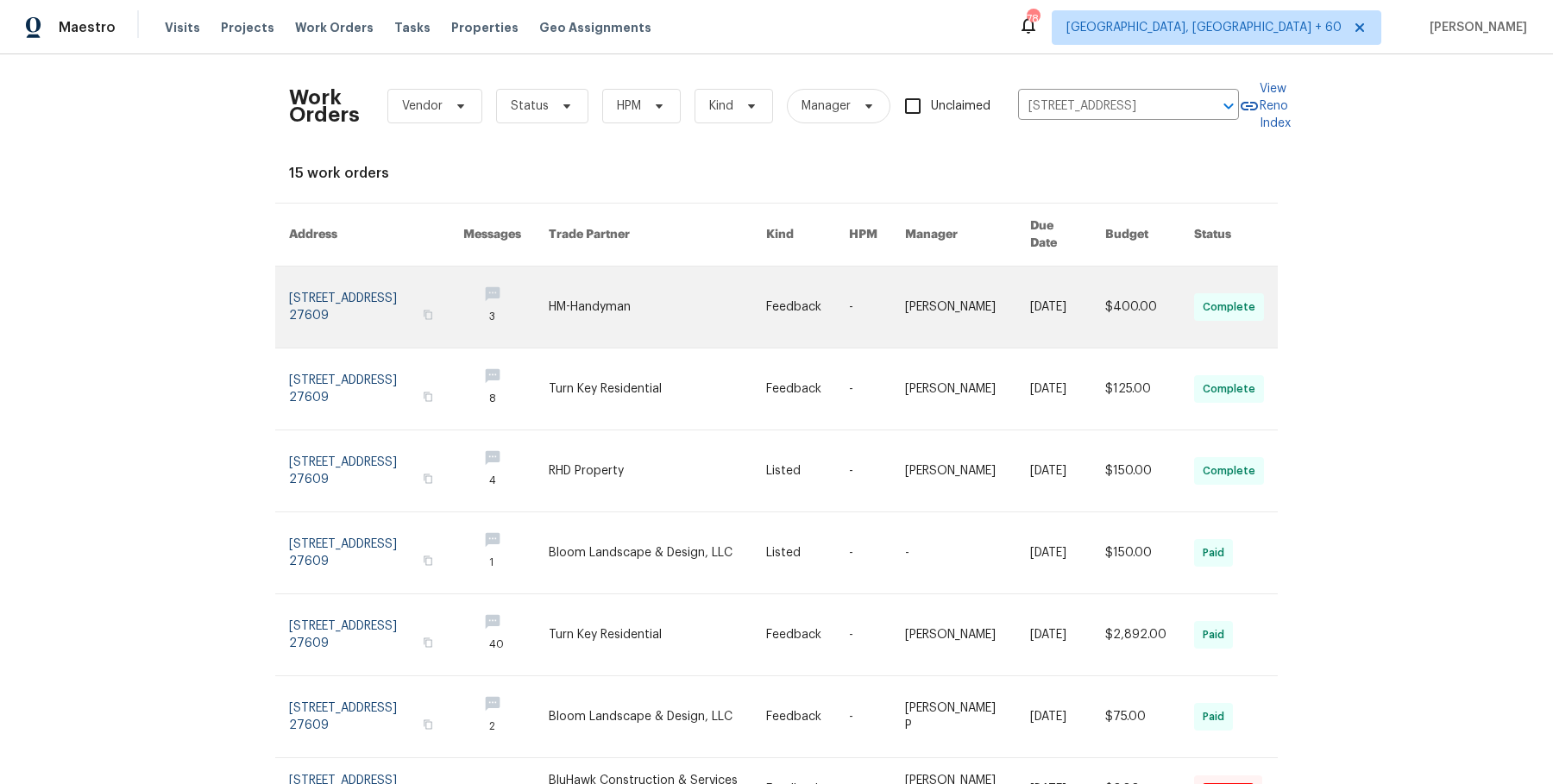
click at [972, 275] on link at bounding box center [967, 307] width 125 height 81
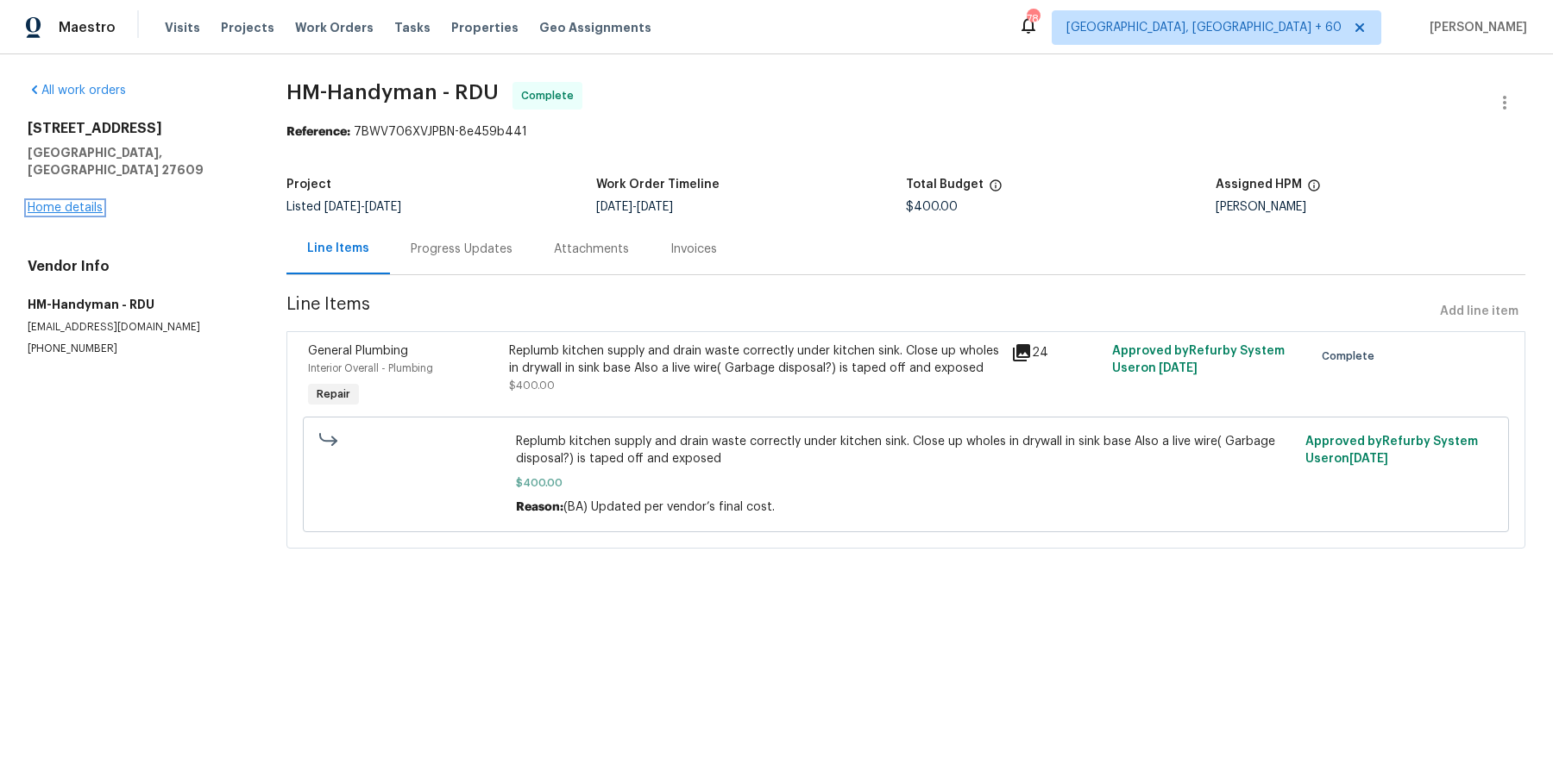
click at [37, 202] on link "Home details" at bounding box center [65, 208] width 75 height 12
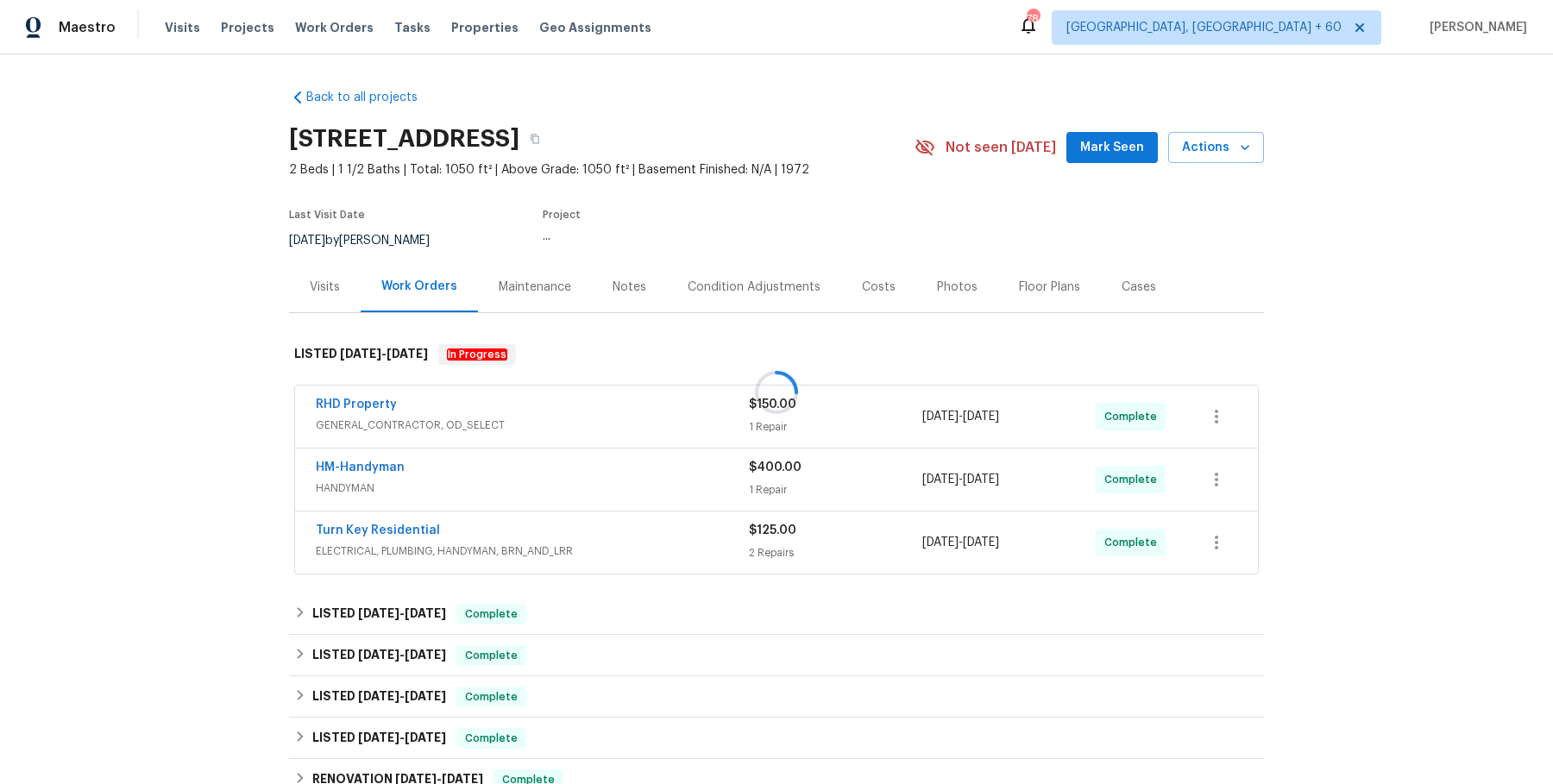
click at [619, 412] on div at bounding box center [776, 392] width 1553 height 784
click at [619, 412] on div "RHD Property" at bounding box center [532, 405] width 433 height 21
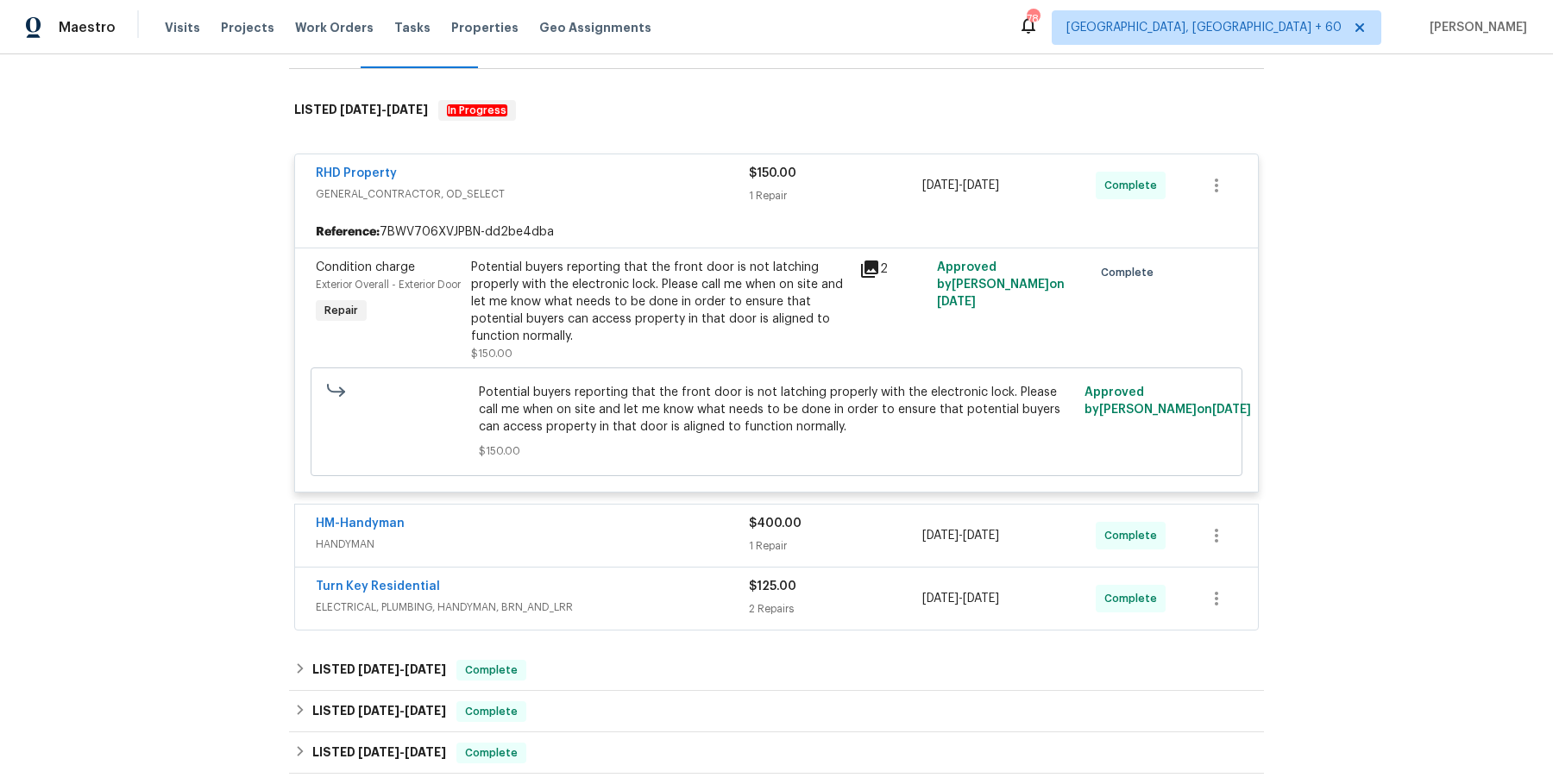
scroll to position [239, 0]
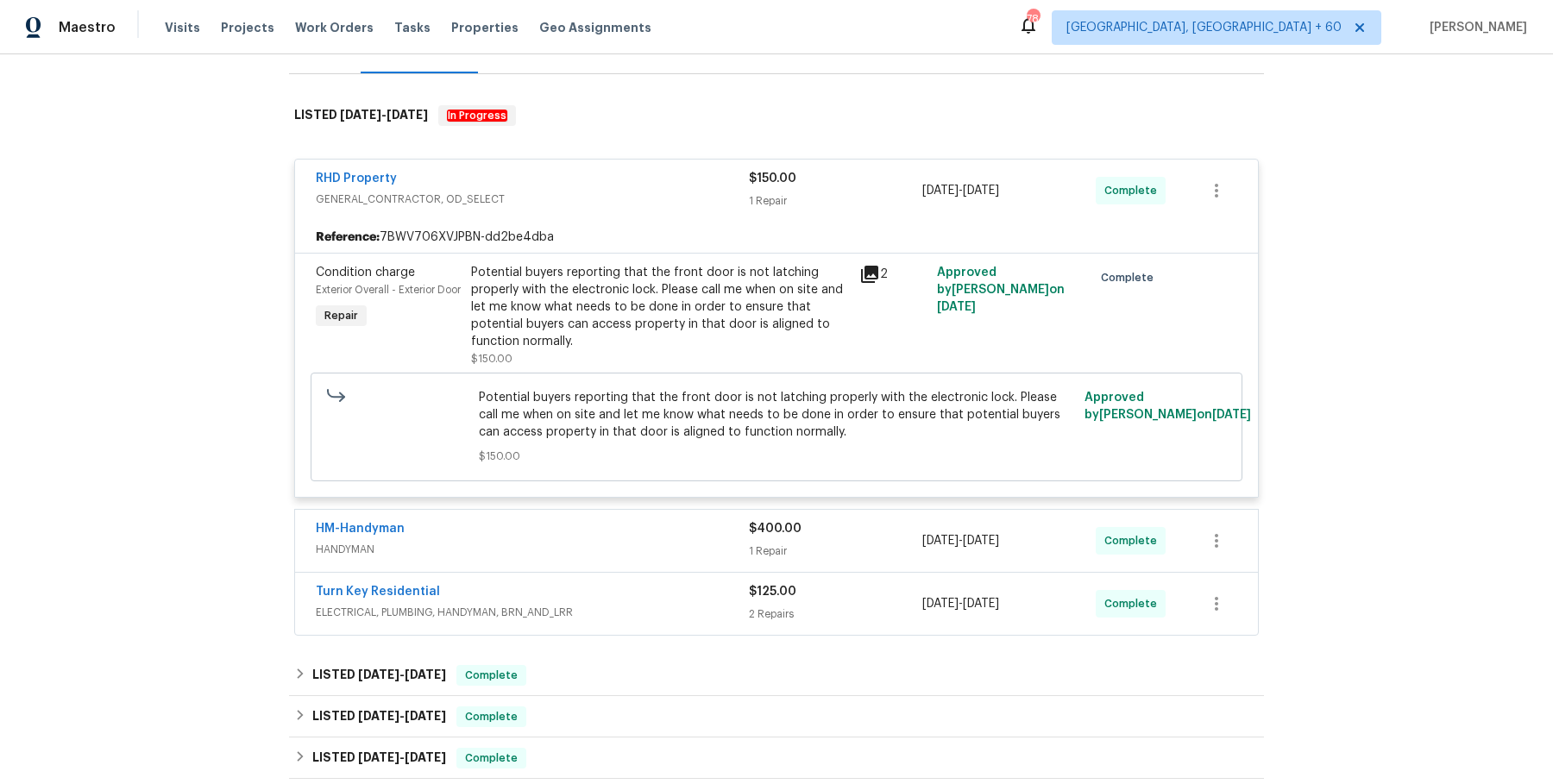
click at [604, 541] on span "HANDYMAN" at bounding box center [532, 548] width 433 height 17
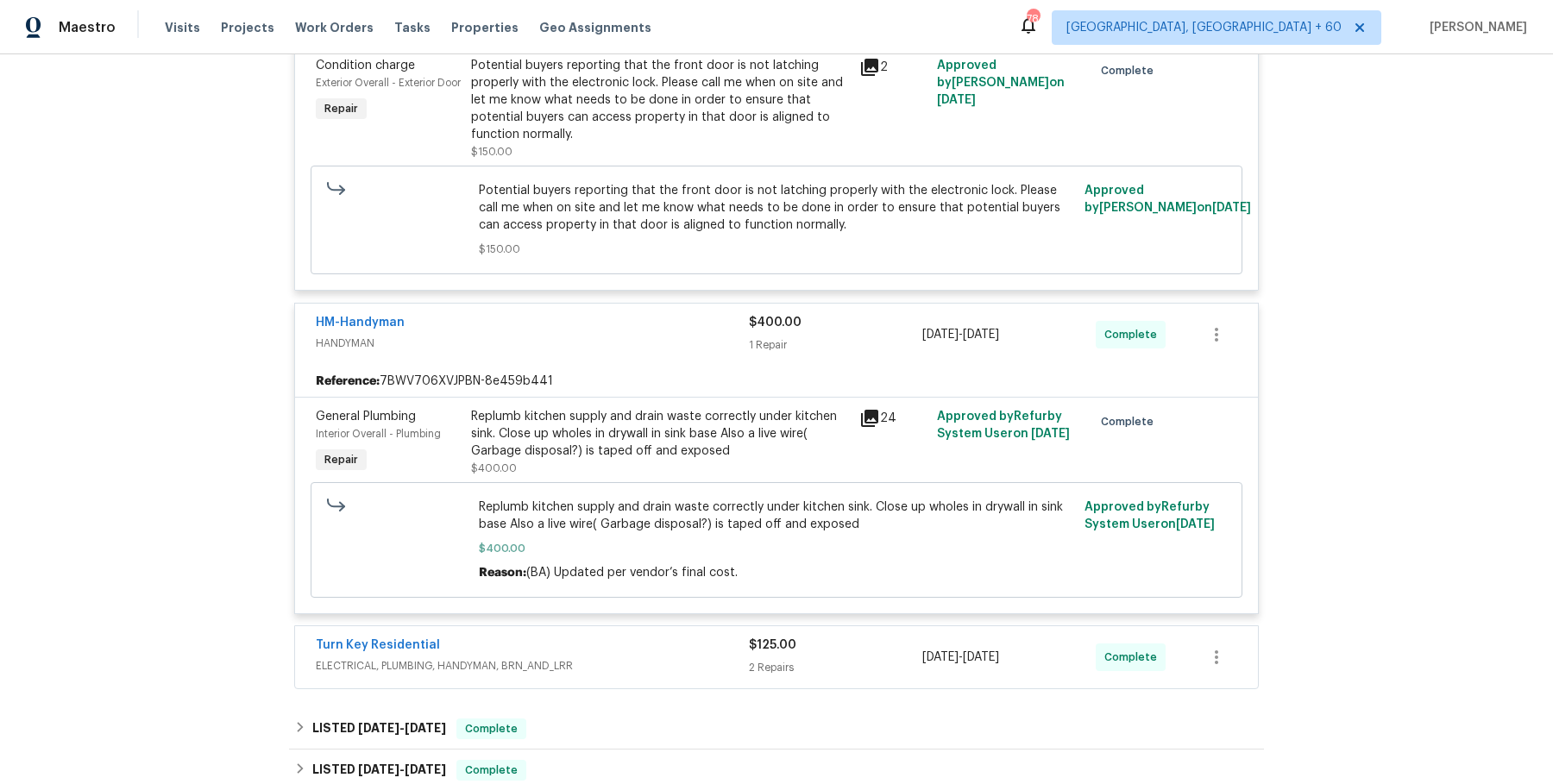
scroll to position [528, 0]
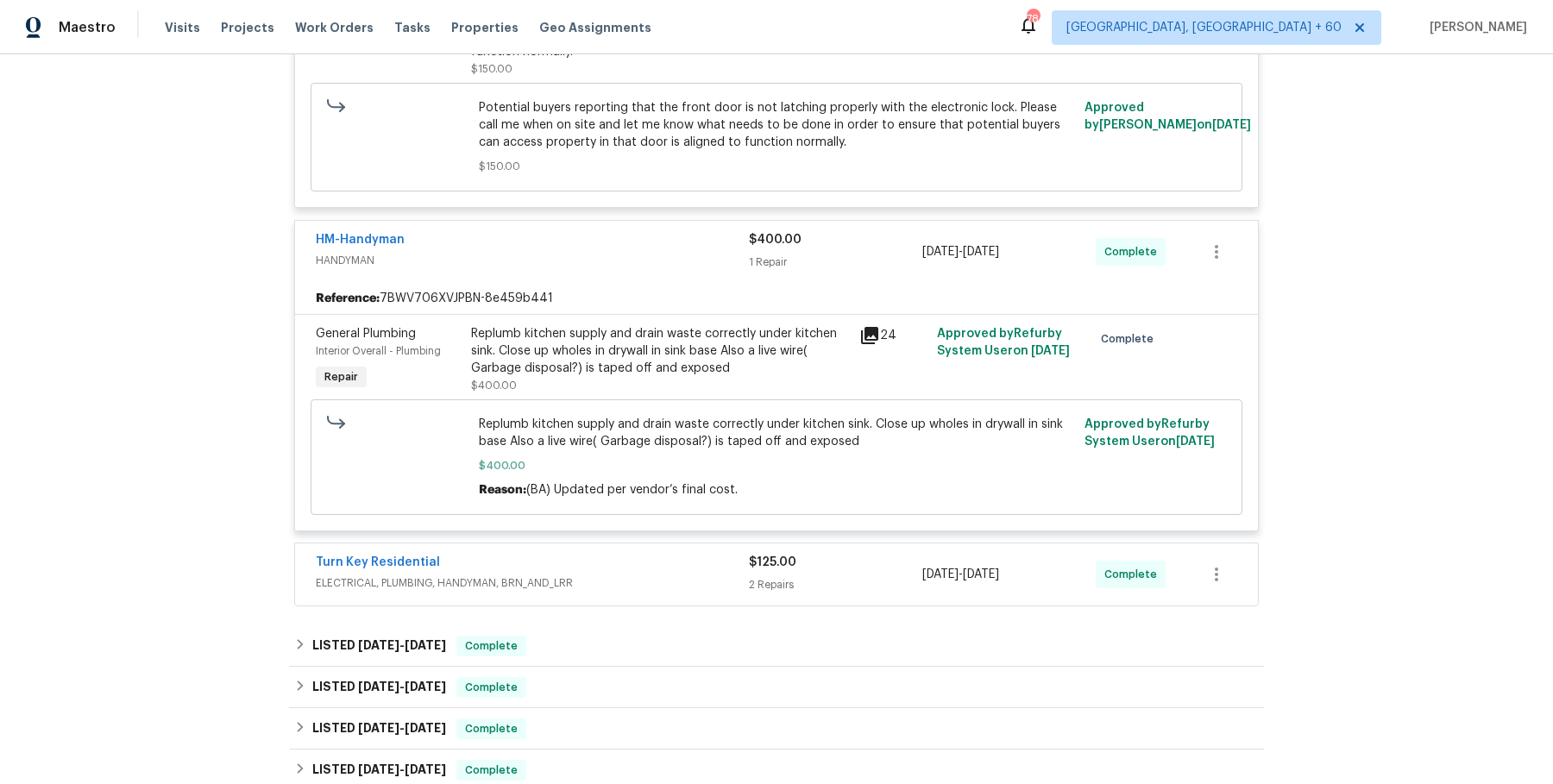
click at [604, 553] on div "Turn Key Residential" at bounding box center [532, 563] width 433 height 21
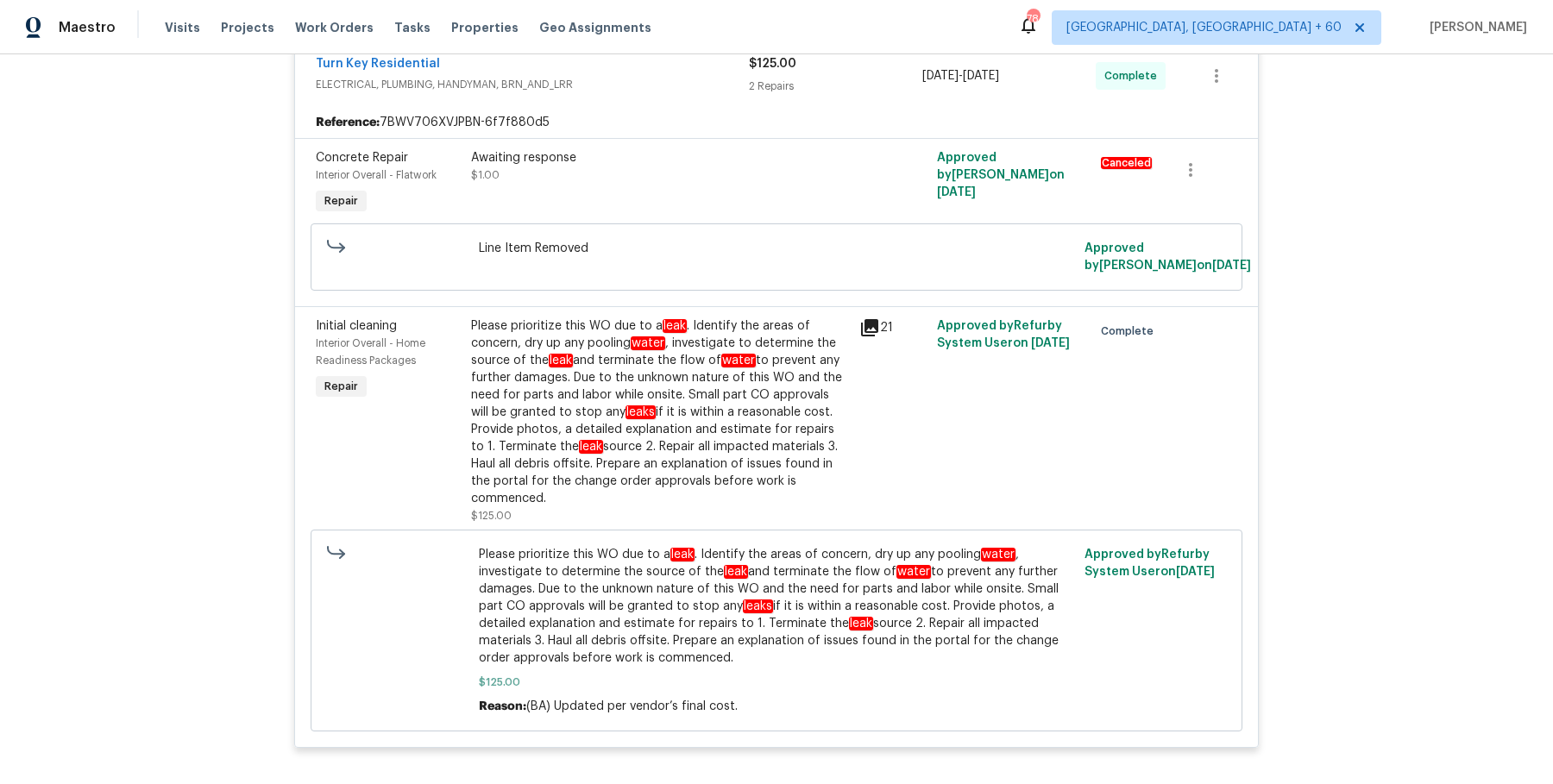
scroll to position [1102, 0]
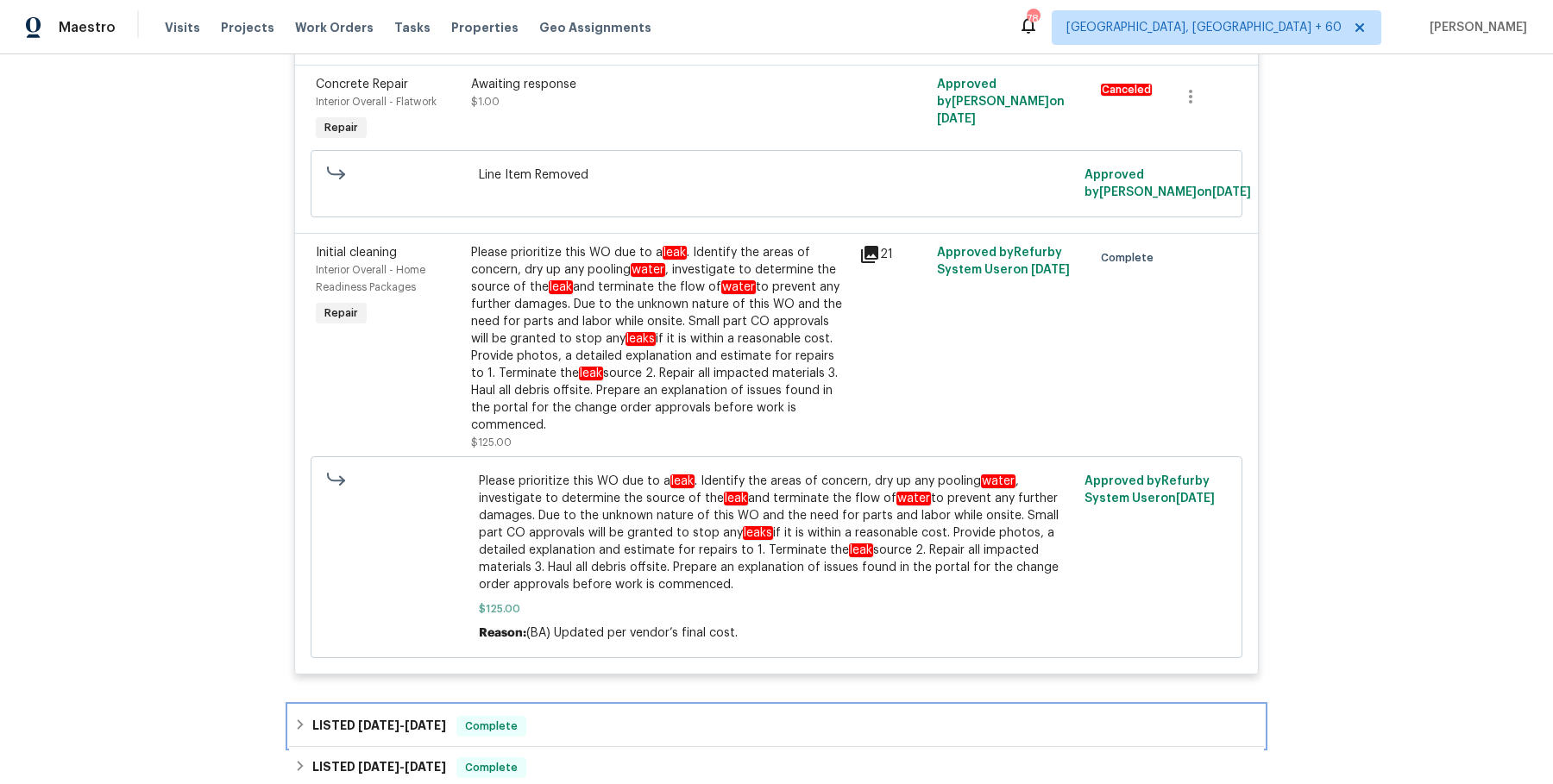
click at [683, 705] on div "LISTED 5/21/25 - 5/23/25 Complete" at bounding box center [776, 725] width 975 height 41
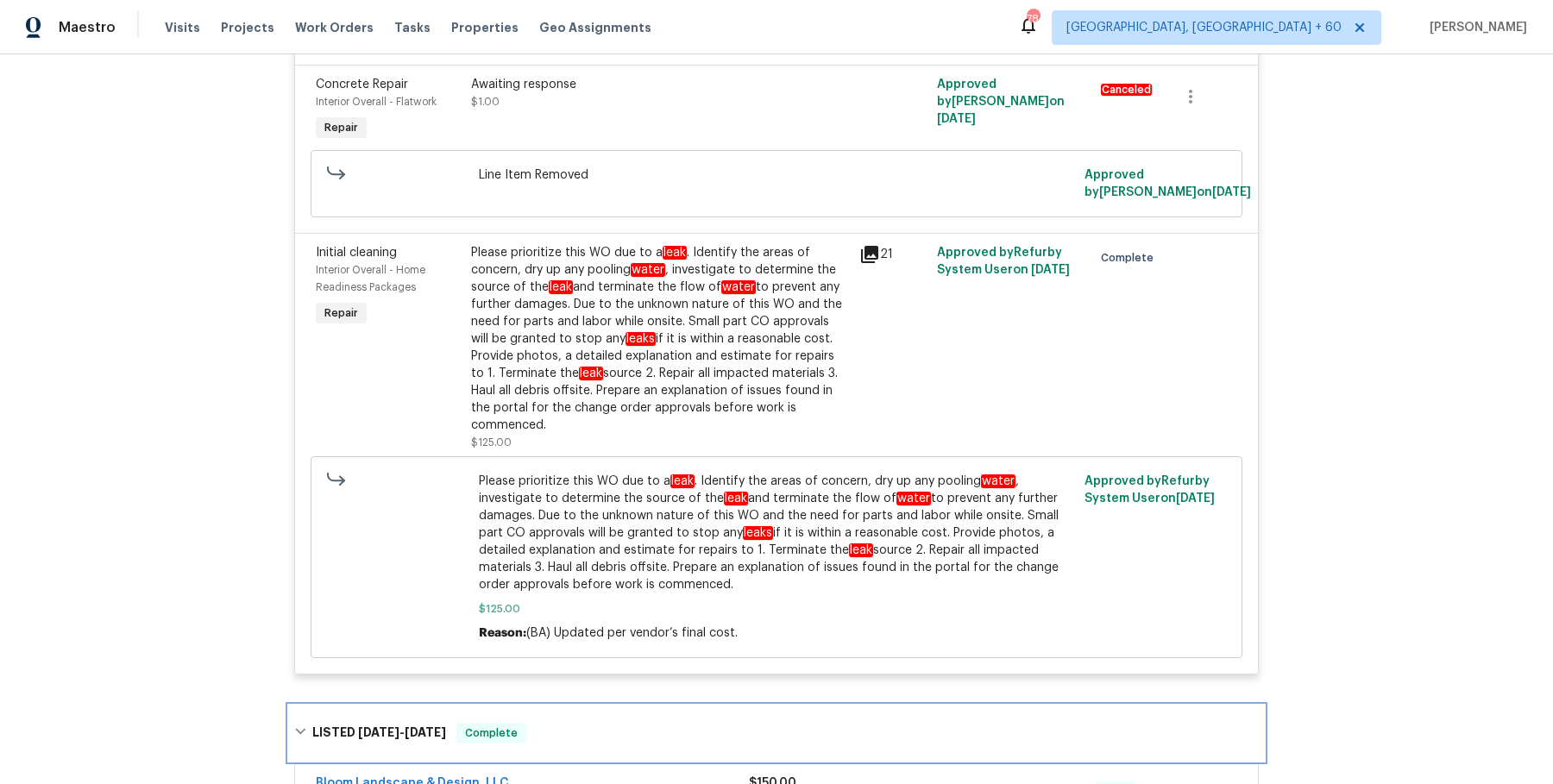
scroll to position [1243, 0]
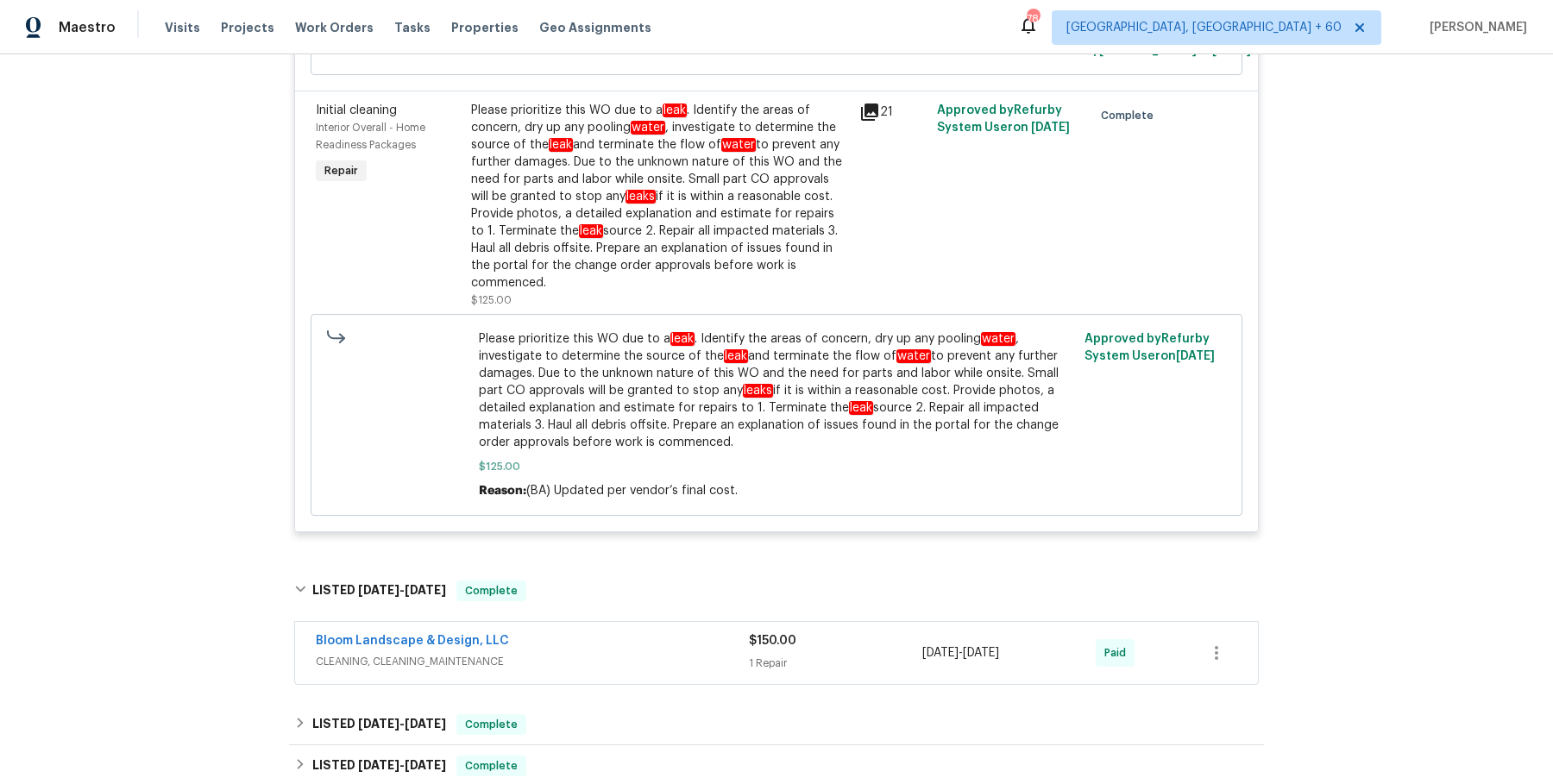
click at [639, 666] on div "Bloom Landscape & Design, LLC CLEANING, CLEANING_MAINTENANCE" at bounding box center [532, 652] width 433 height 41
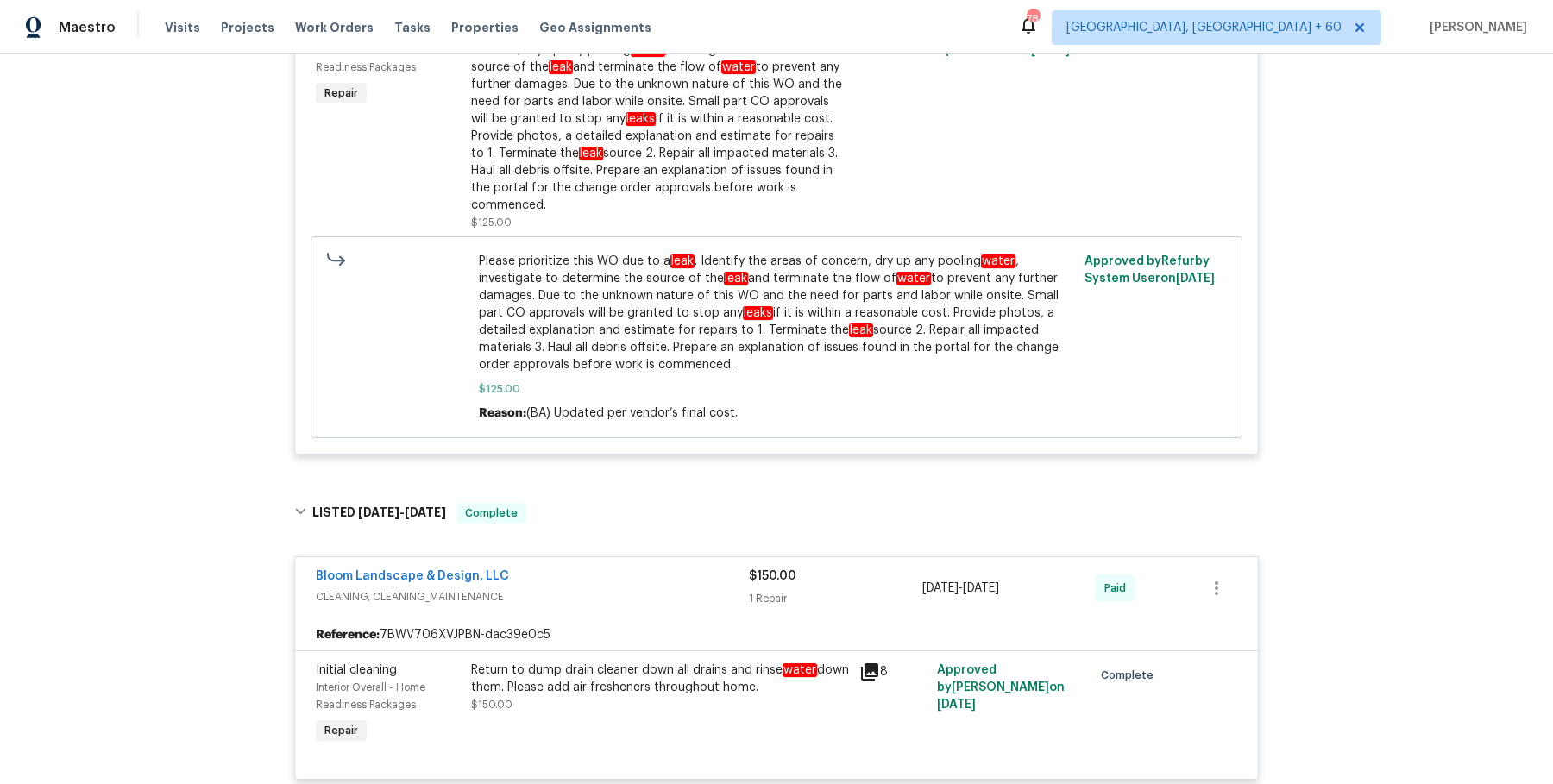
scroll to position [1924, 0]
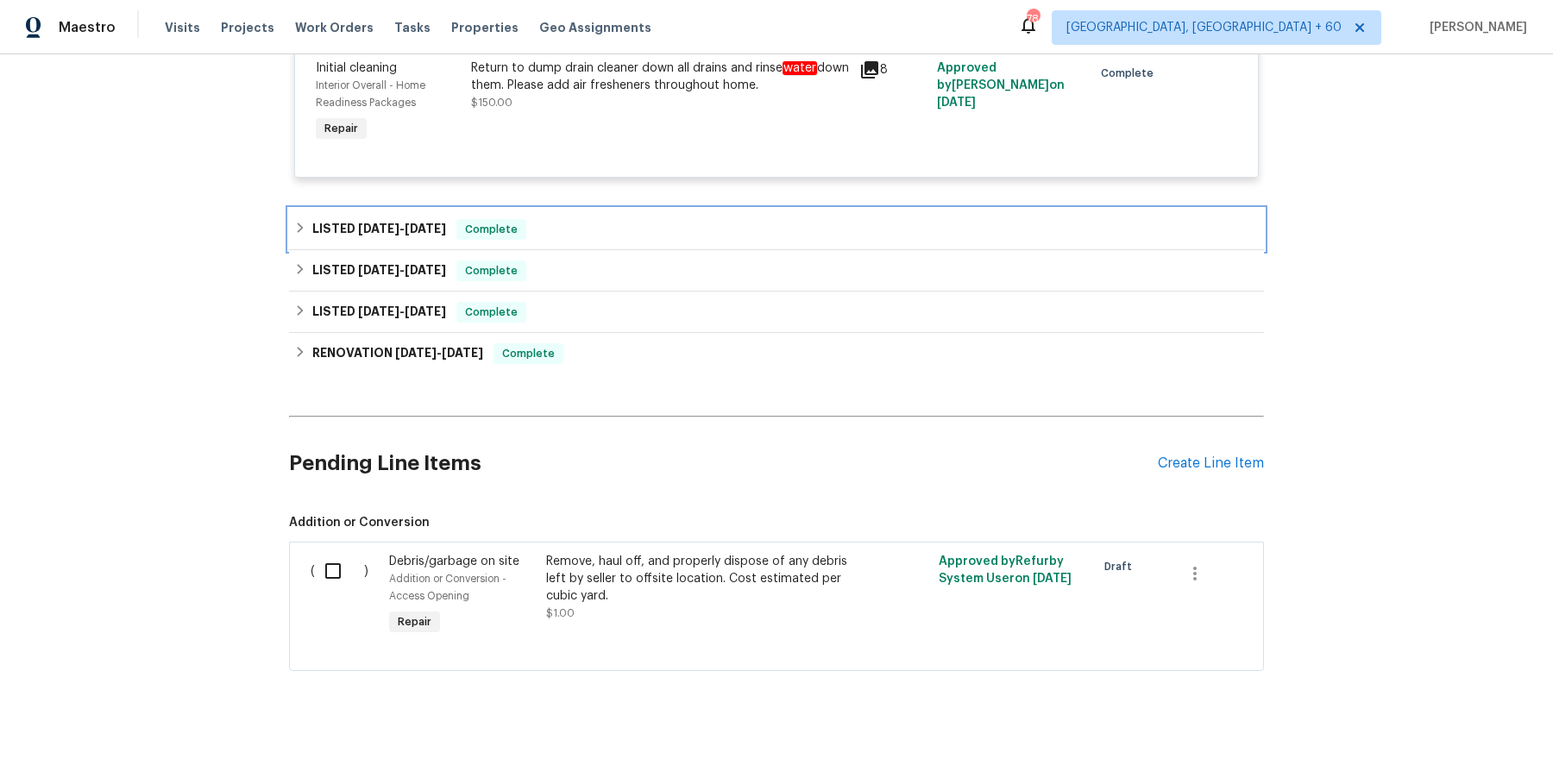
click at [617, 231] on div "LISTED 3/27/25 - 3/29/25 Complete" at bounding box center [776, 229] width 964 height 21
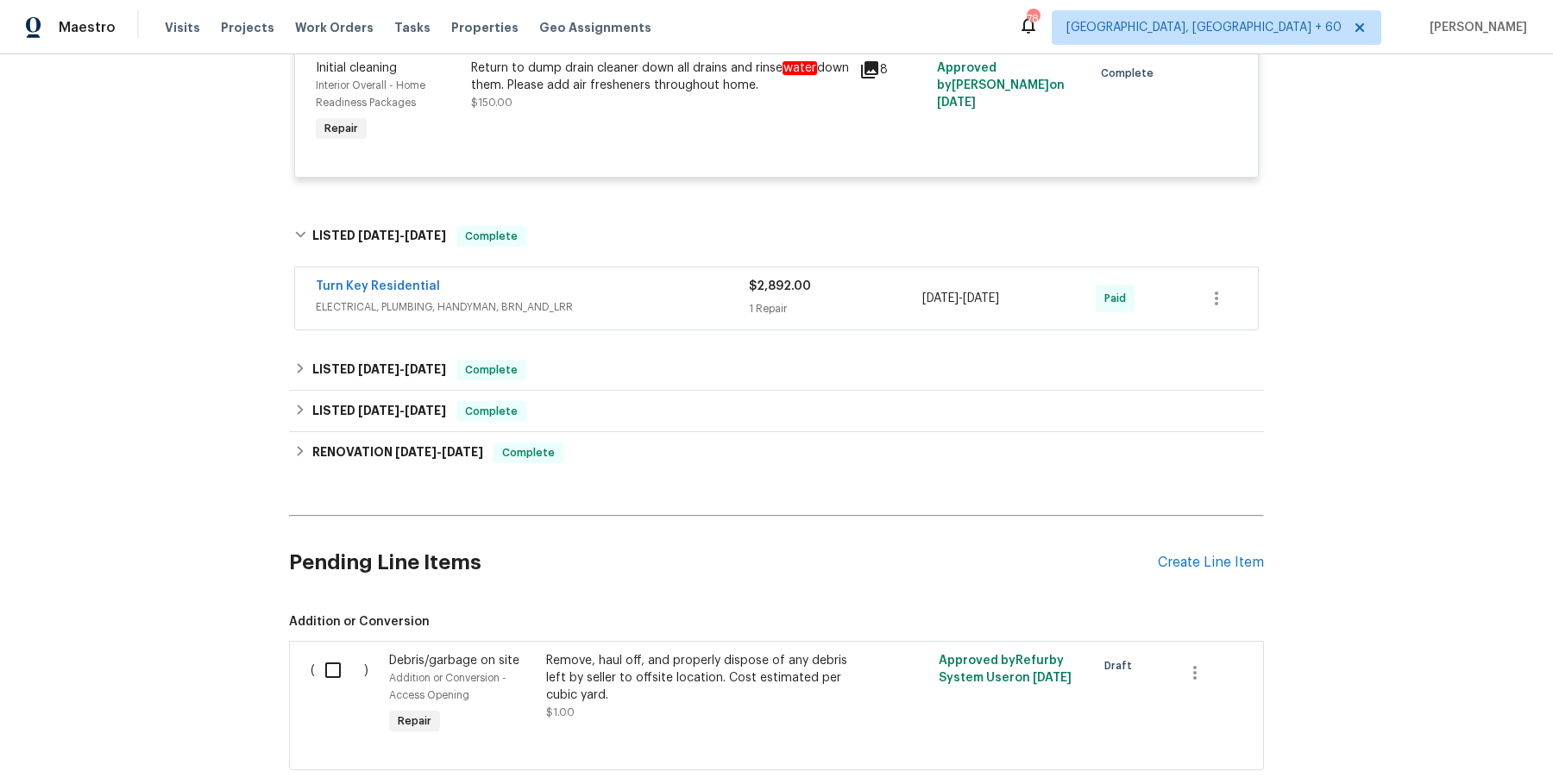
click at [605, 310] on span "ELECTRICAL, PLUMBING, HANDYMAN, BRN_AND_LRR" at bounding box center [532, 307] width 433 height 17
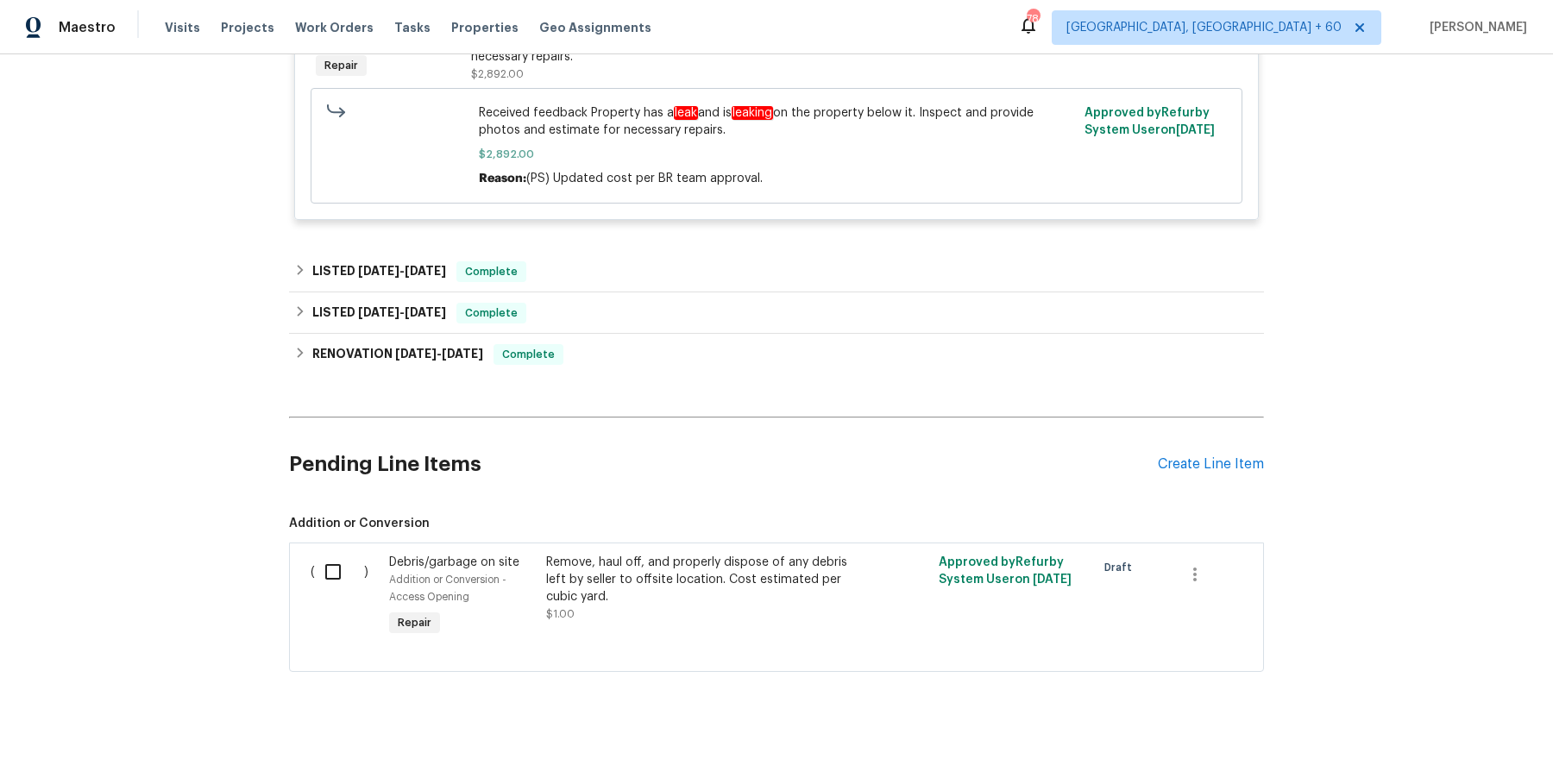
scroll to position [2295, 0]
click at [597, 261] on div "LISTED 1/27/25 - 1/31/25 Complete" at bounding box center [776, 271] width 964 height 21
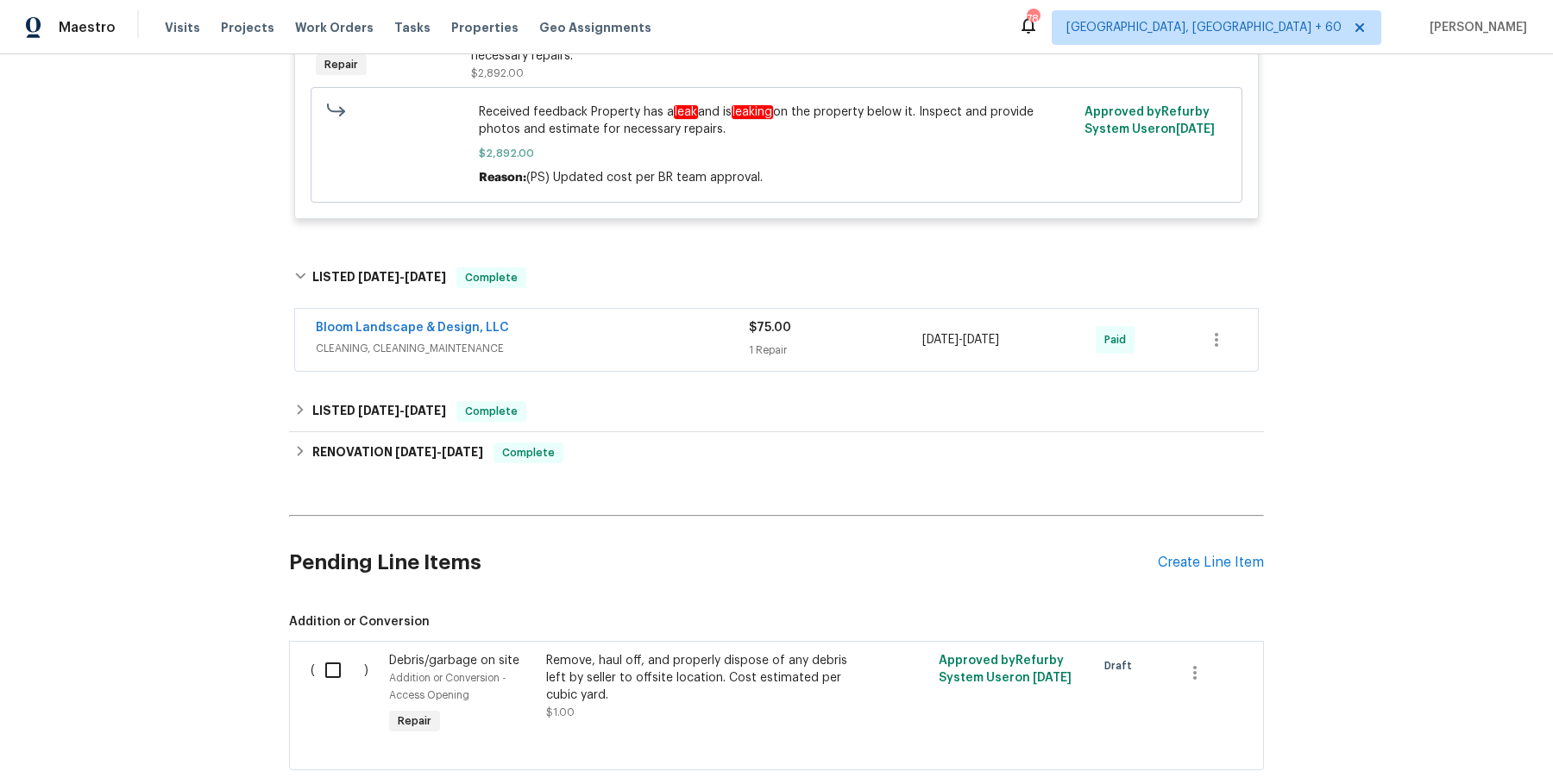
click at [597, 322] on div "Bloom Landscape & Design, LLC" at bounding box center [532, 330] width 433 height 21
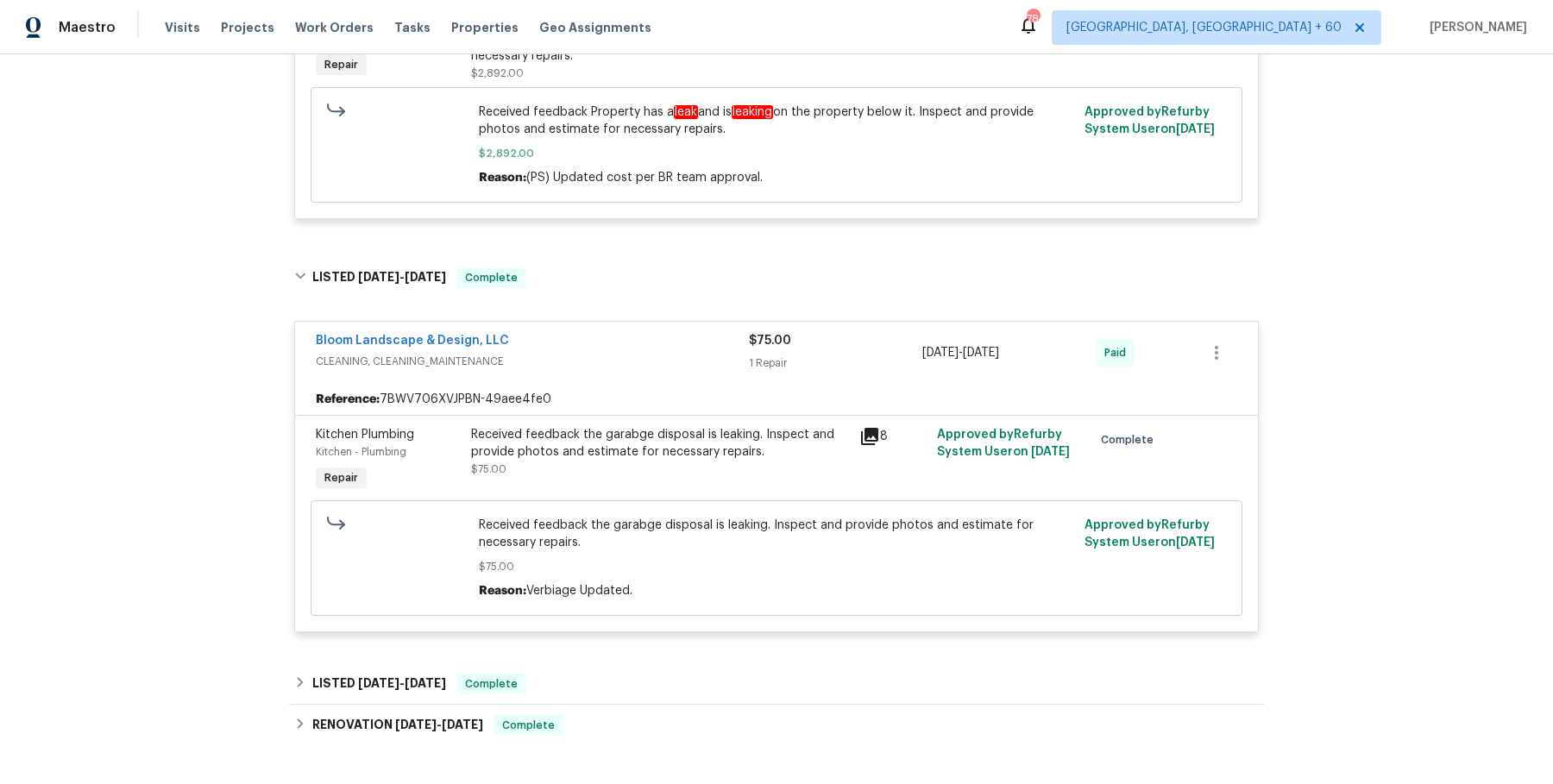
click at [598, 332] on div "Bloom Landscape & Design, LLC" at bounding box center [532, 342] width 433 height 21
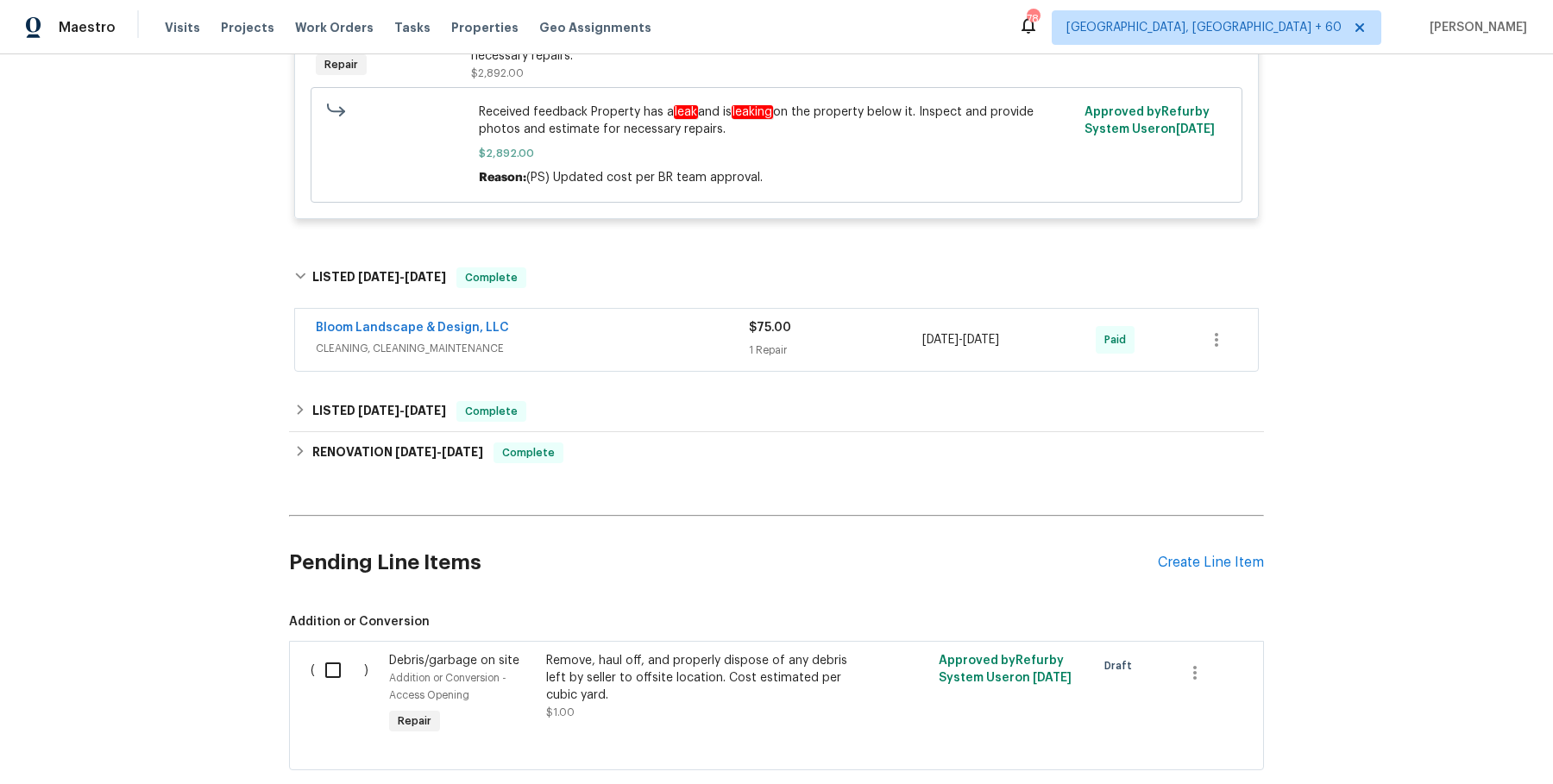
scroll to position [2316, 0]
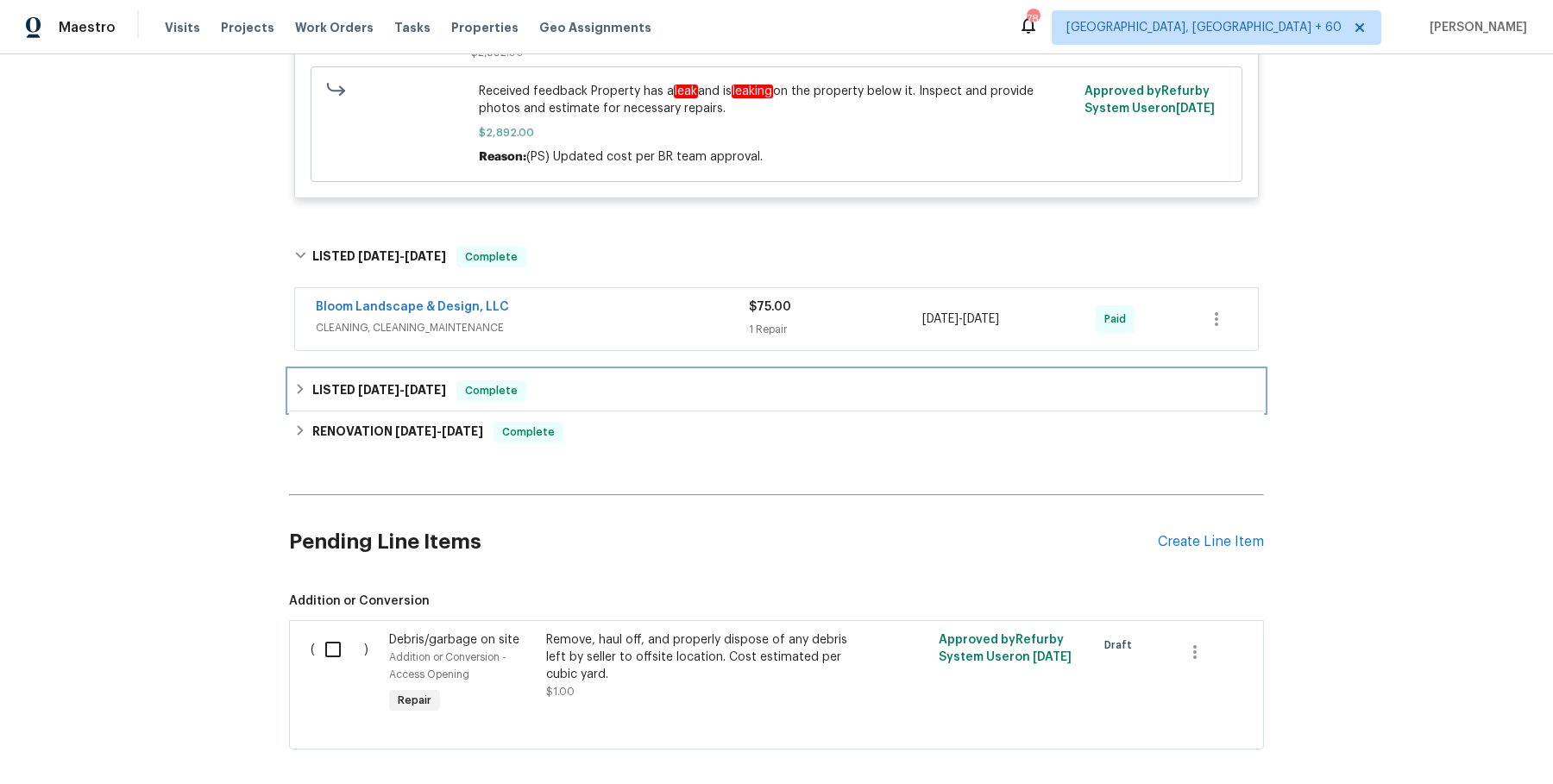
click at [690, 397] on div "LISTED 12/7/24 - 12/10/24 Complete" at bounding box center [776, 390] width 975 height 41
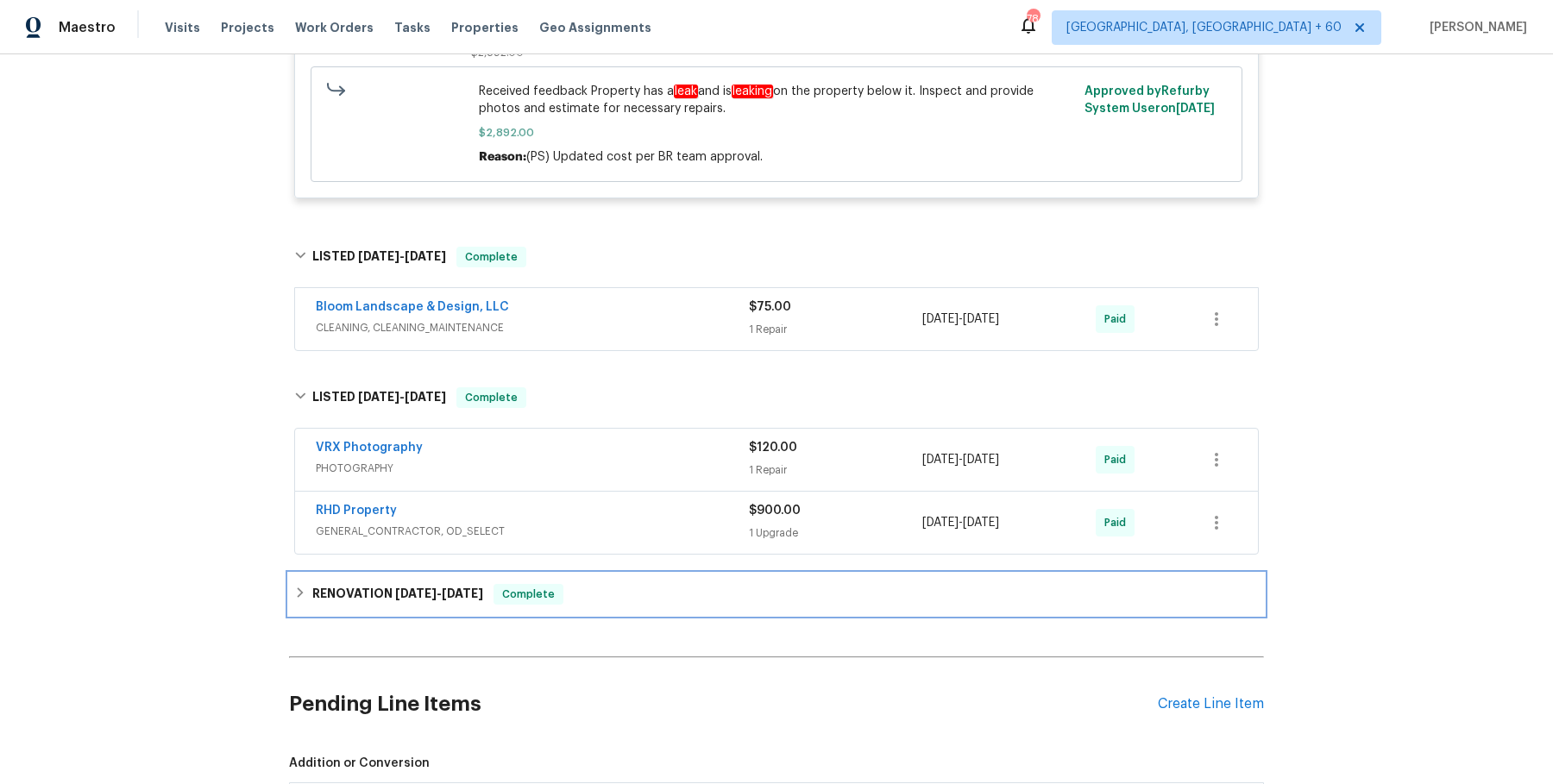
click at [671, 586] on div "RENOVATION 12/2/24 - 12/7/24 Complete" at bounding box center [776, 594] width 964 height 21
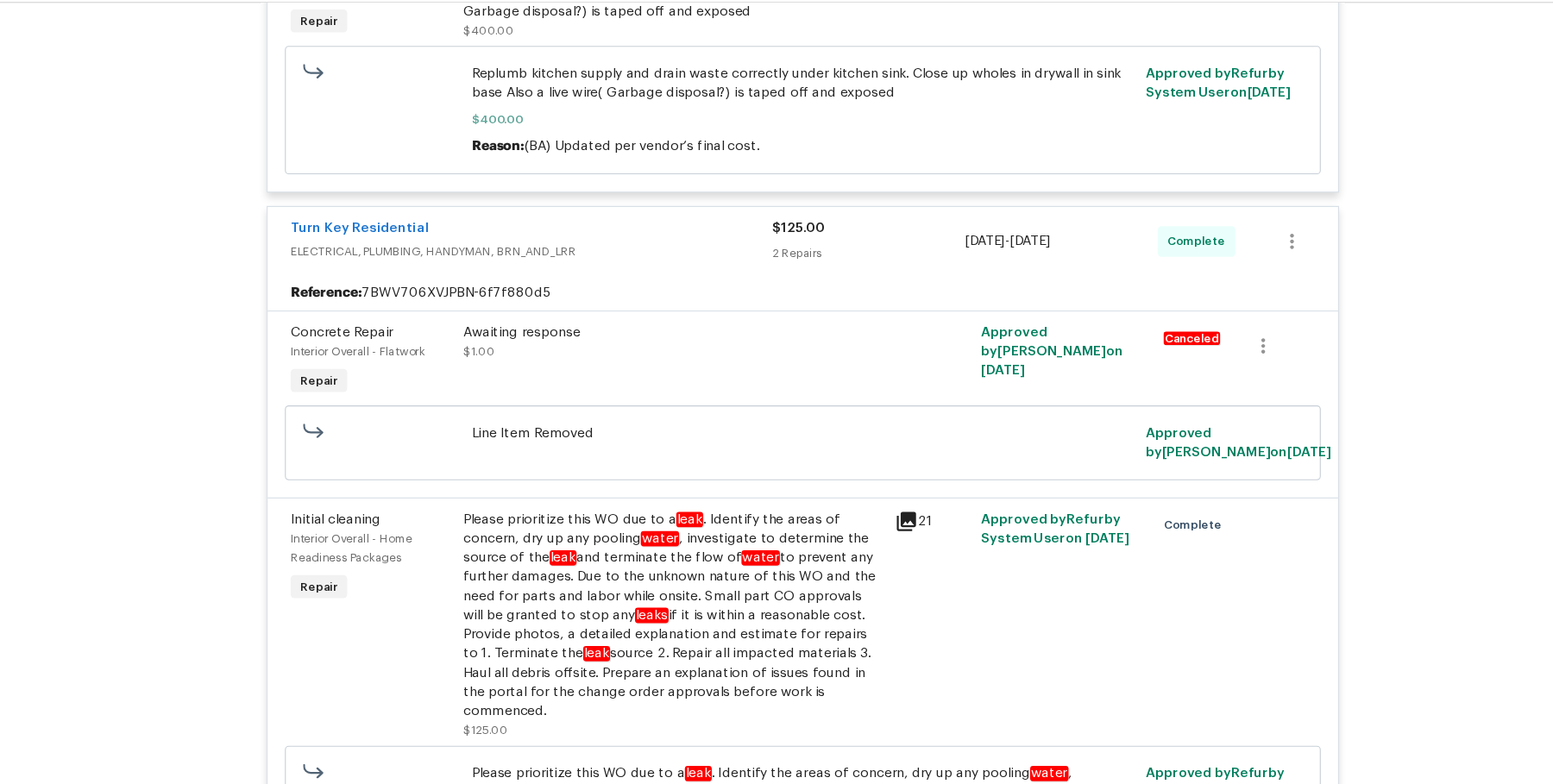
scroll to position [0, 0]
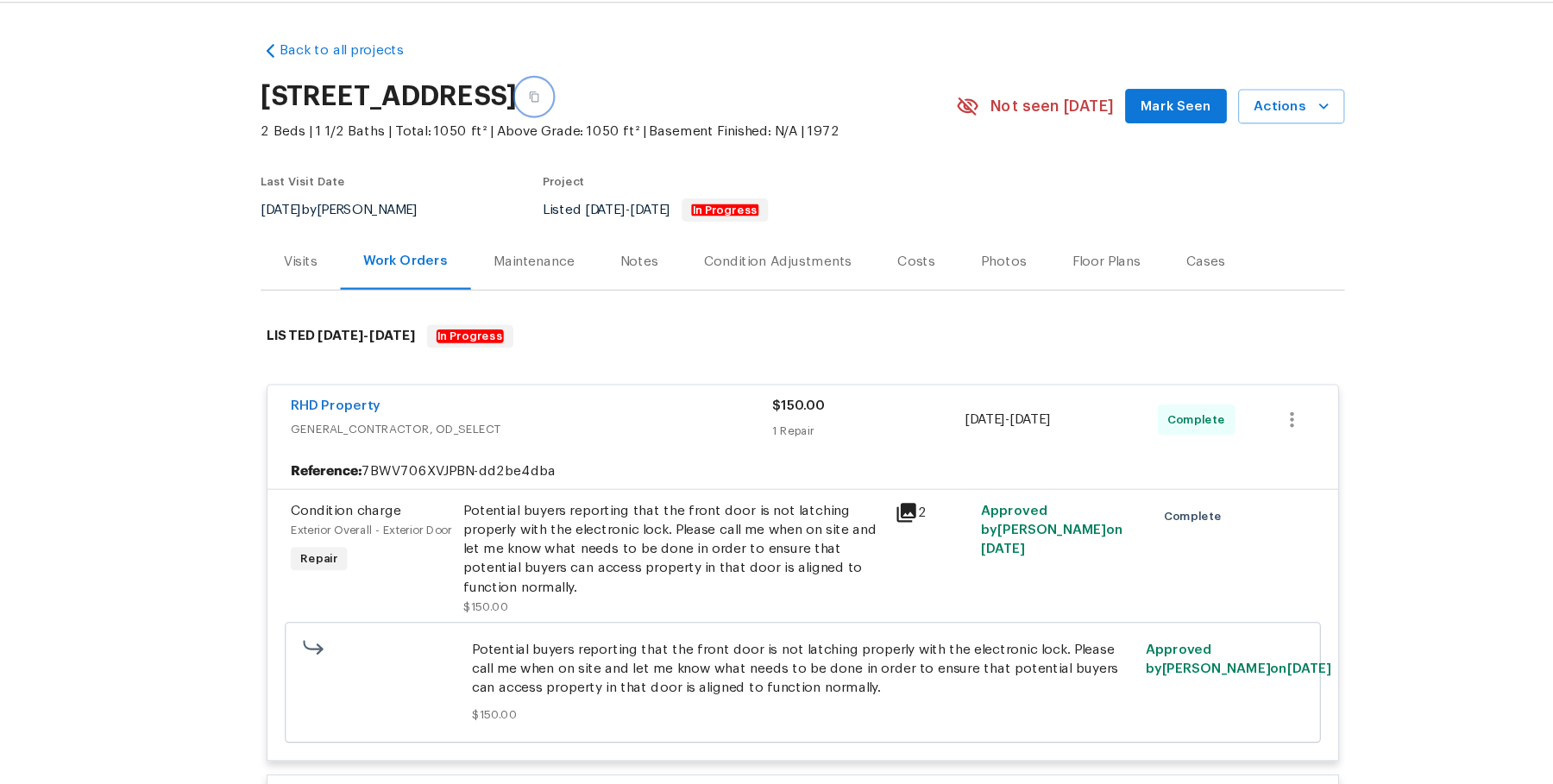
click at [551, 145] on button "button" at bounding box center [535, 138] width 31 height 31
